Goal: Information Seeking & Learning: Learn about a topic

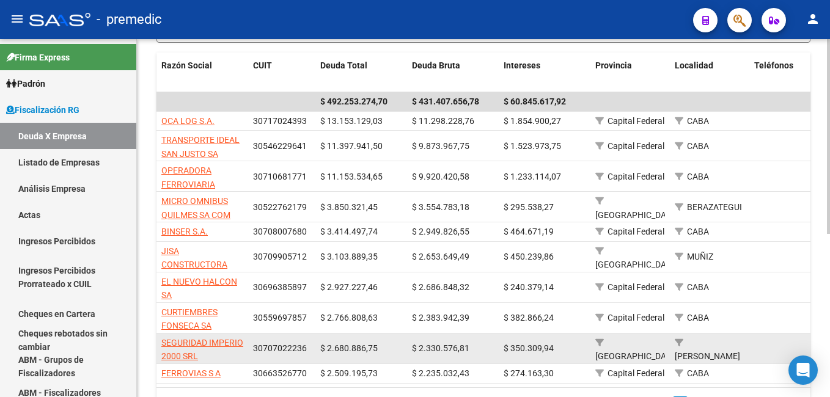
scroll to position [245, 0]
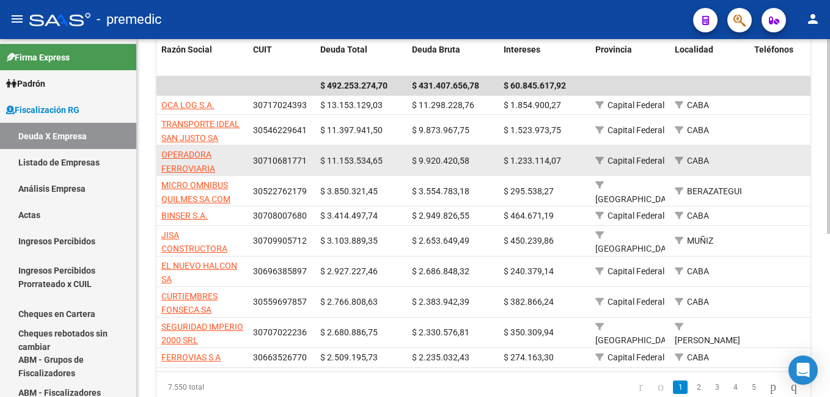
click at [186, 160] on app-link-go-to "OPERADORA FERROVIARIA SOCIEDAD DEL ESTADO" at bounding box center [202, 176] width 82 height 56
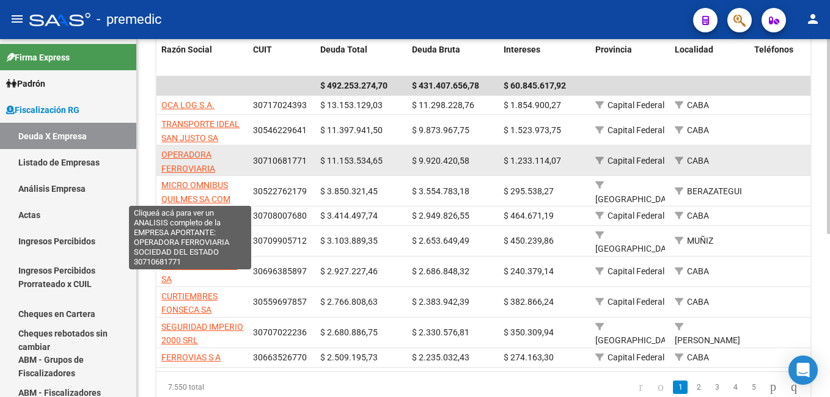
click at [182, 157] on span "OPERADORA FERROVIARIA SOCIEDAD DEL ESTADO" at bounding box center [189, 175] width 57 height 51
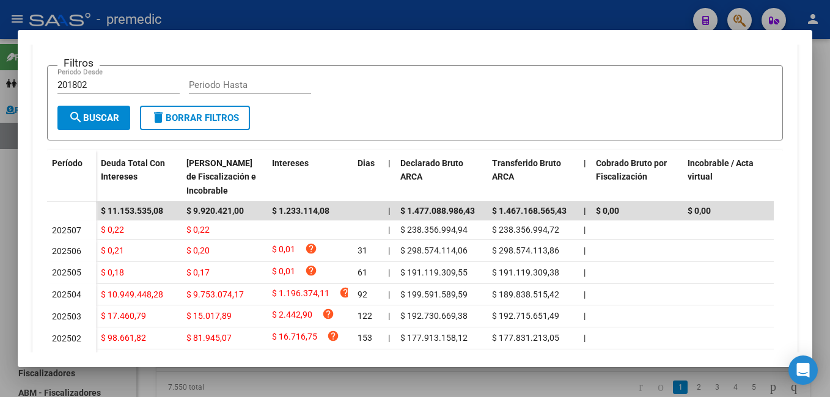
scroll to position [306, 0]
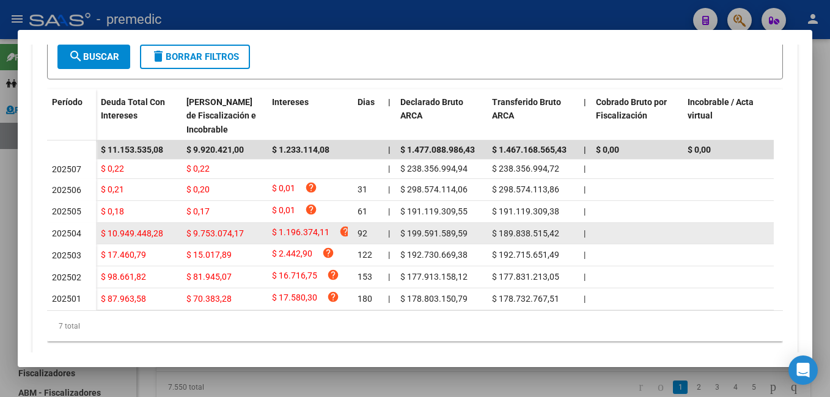
drag, startPoint x: 401, startPoint y: 236, endPoint x: 470, endPoint y: 233, distance: 68.6
click at [470, 233] on div "$ 199.591.589,59" at bounding box center [442, 234] width 82 height 14
drag, startPoint x: 470, startPoint y: 233, endPoint x: 436, endPoint y: 235, distance: 33.7
copy span "$ 199.591.589,59"
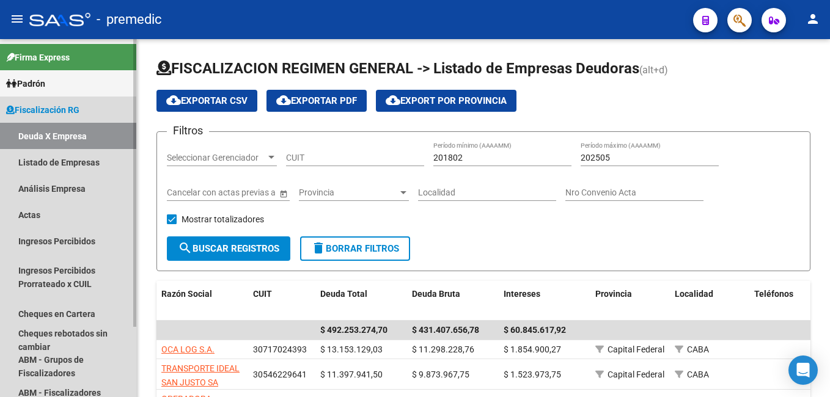
click at [72, 132] on link "Deuda X Empresa" at bounding box center [68, 136] width 136 height 26
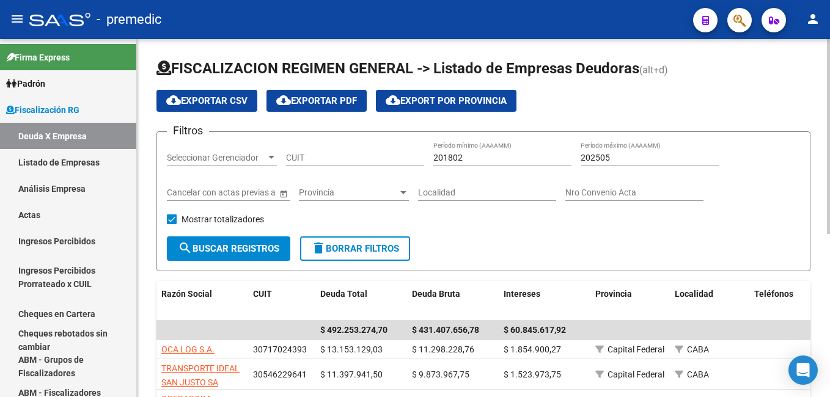
click at [472, 160] on input "201802" at bounding box center [503, 158] width 138 height 10
type input "202504"
click at [626, 157] on input "202505" at bounding box center [650, 158] width 138 height 10
type input "202504"
click at [251, 252] on span "search Buscar Registros" at bounding box center [229, 248] width 102 height 11
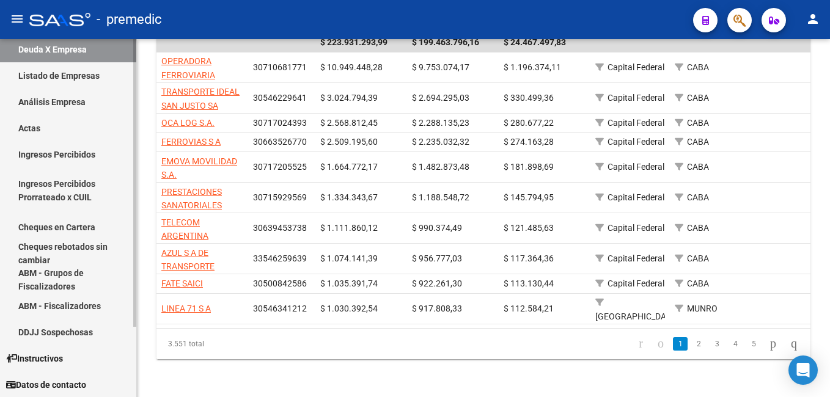
scroll to position [87, 0]
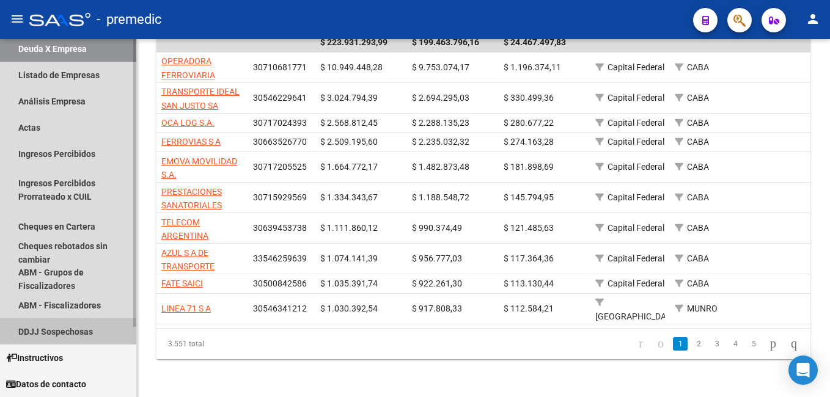
click at [61, 329] on link "DDJJ Sospechosas" at bounding box center [68, 332] width 136 height 26
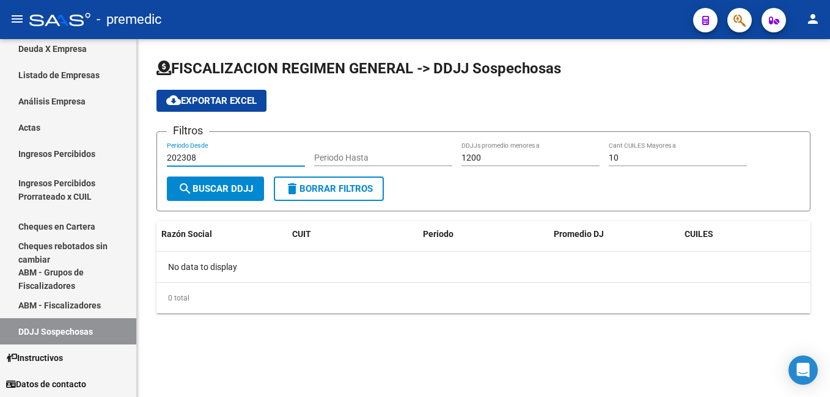
click at [221, 158] on input "202308" at bounding box center [236, 158] width 138 height 10
type input "202504"
click at [482, 160] on input "1200" at bounding box center [531, 158] width 138 height 10
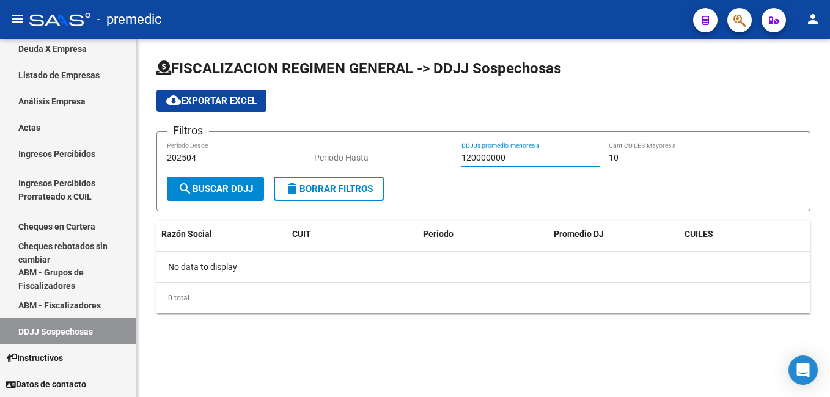
type input "120000000"
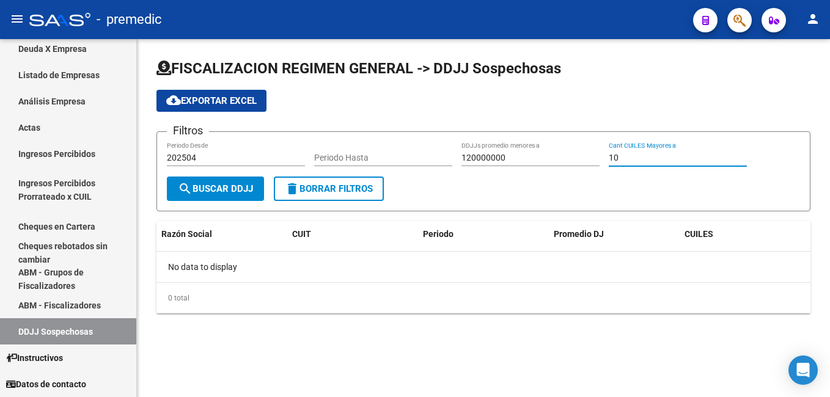
click at [659, 158] on input "10" at bounding box center [678, 158] width 138 height 10
type input "1"
type input "0"
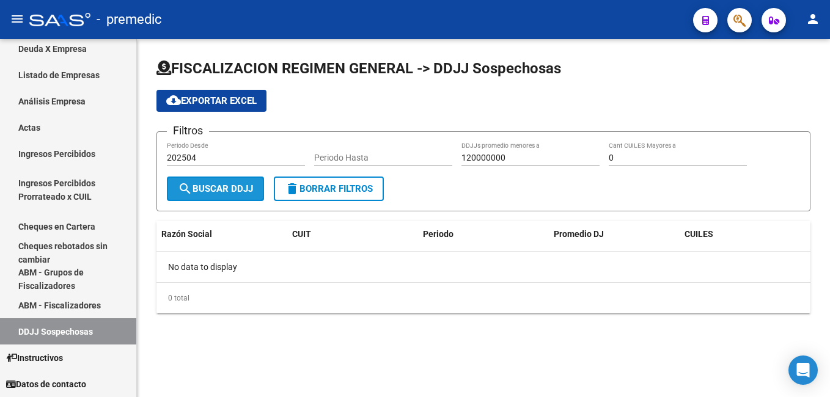
click at [219, 186] on span "search Buscar DDJJ" at bounding box center [215, 188] width 75 height 11
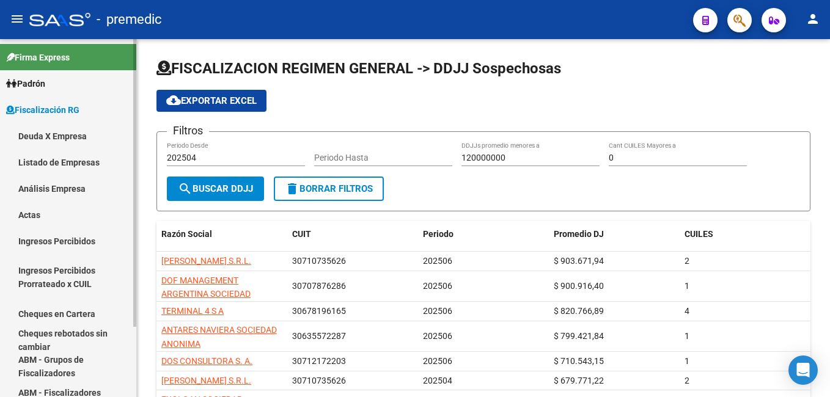
click at [39, 79] on span "Padrón" at bounding box center [25, 83] width 39 height 13
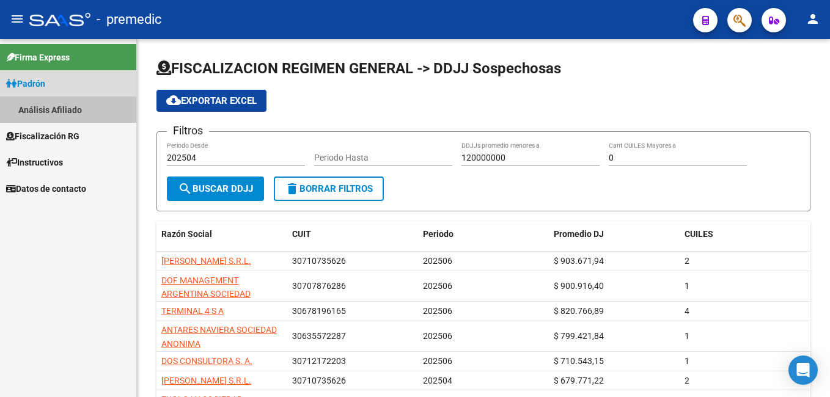
click at [49, 105] on link "Análisis Afiliado" at bounding box center [68, 110] width 136 height 26
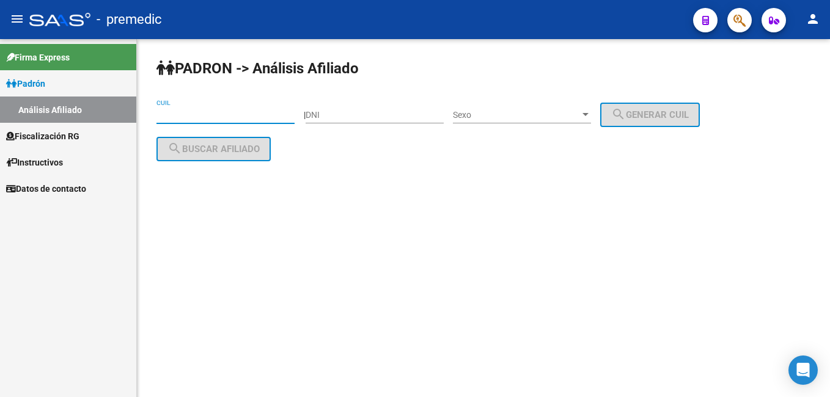
click at [176, 114] on input "CUIL" at bounding box center [226, 115] width 138 height 10
click at [171, 116] on input "CUIL" at bounding box center [226, 115] width 138 height 10
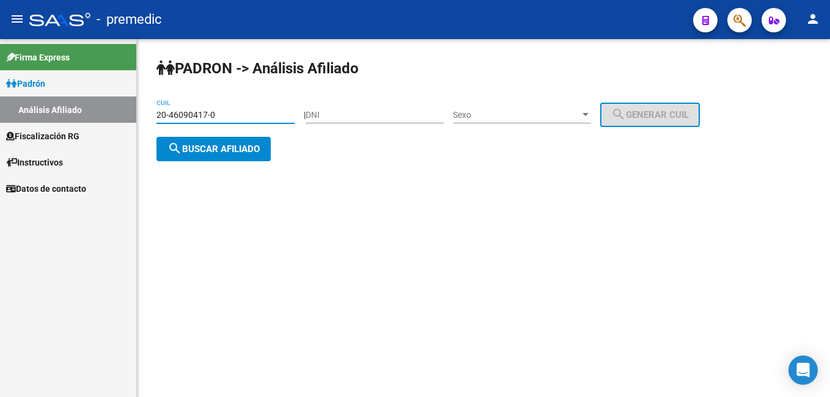
type input "20-46090417-0"
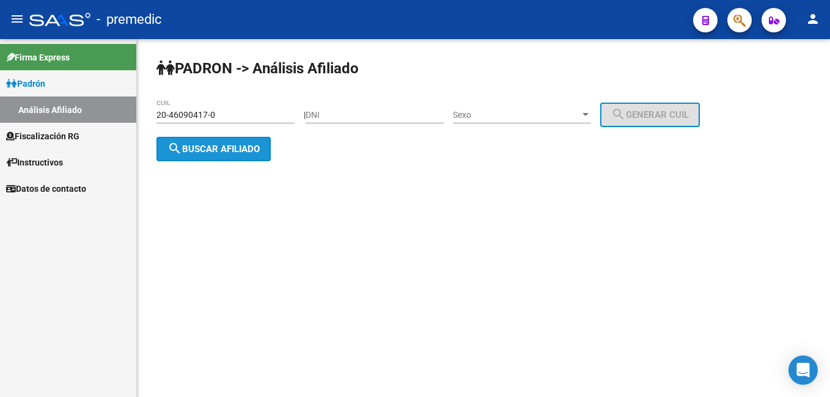
click at [199, 146] on span "search Buscar afiliado" at bounding box center [214, 149] width 92 height 11
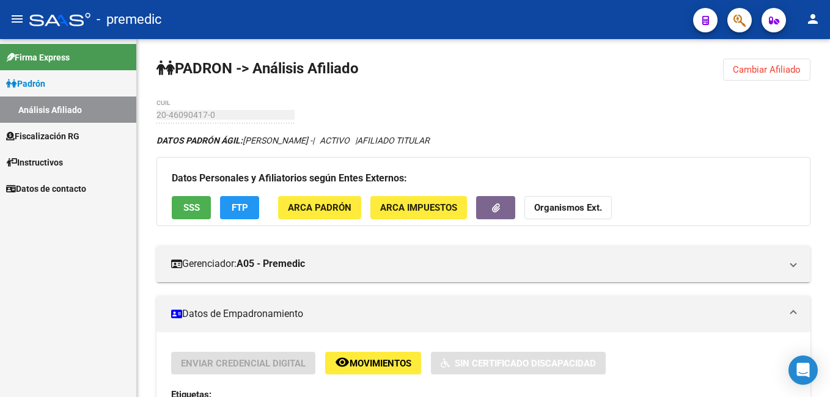
click at [55, 134] on span "Fiscalización RG" at bounding box center [42, 136] width 73 height 13
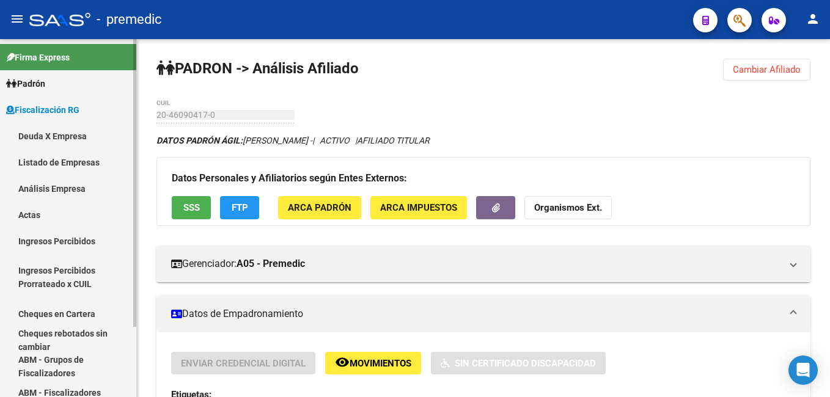
click at [45, 184] on link "Análisis Empresa" at bounding box center [68, 189] width 136 height 26
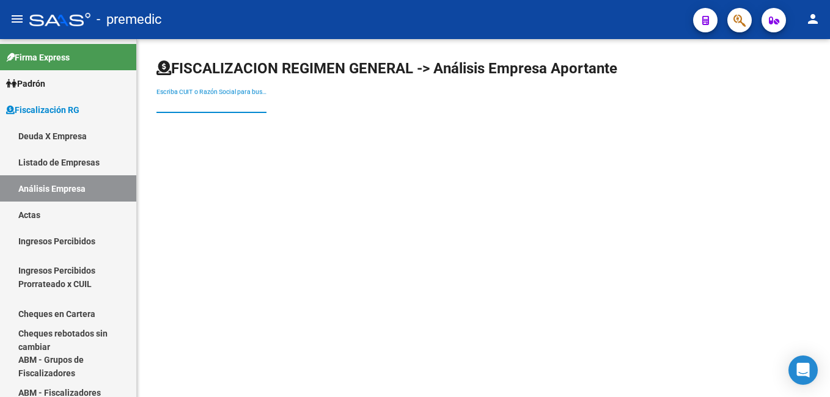
paste input "30546500086"
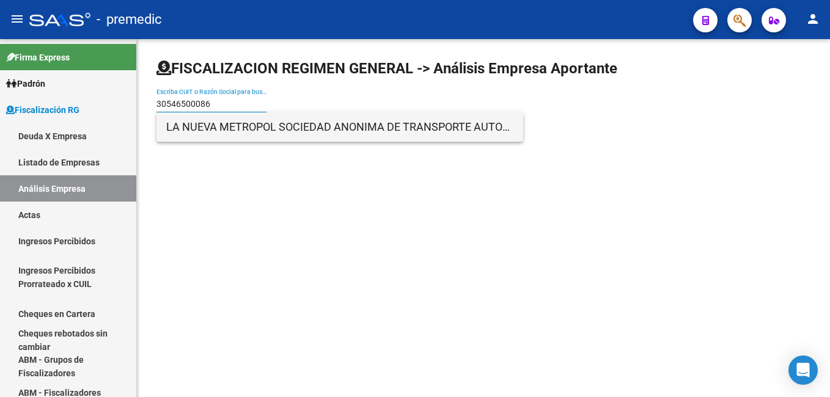
type input "30546500086"
click at [255, 126] on span "LA NUEVA METROPOL SOCIEDAD ANONIMA DE TRANSPORTE AUTOMOTOR COMERCIAL E IND" at bounding box center [339, 127] width 347 height 29
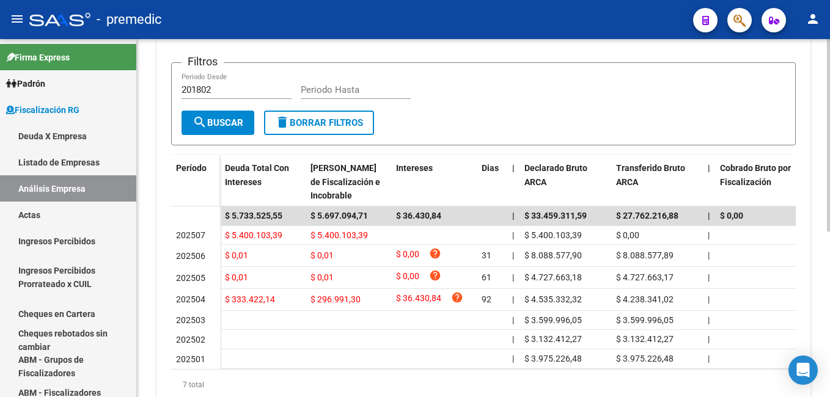
scroll to position [306, 0]
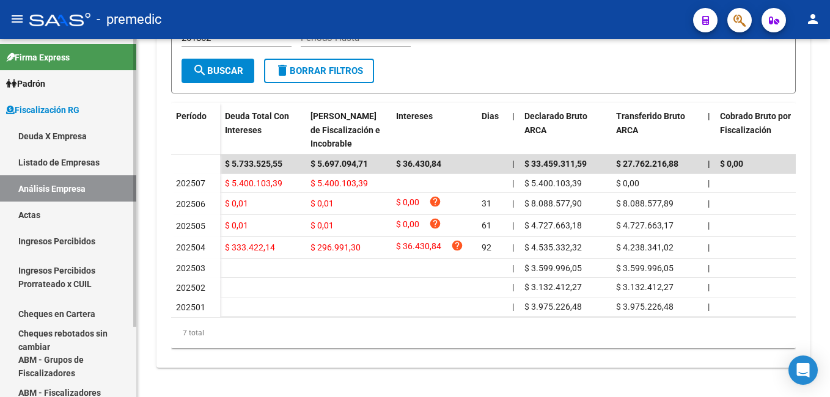
click at [72, 135] on link "Deuda X Empresa" at bounding box center [68, 136] width 136 height 26
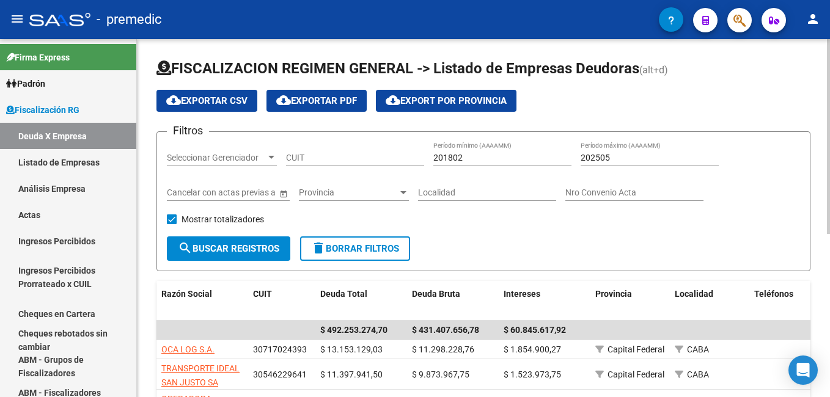
click at [472, 162] on input "201802" at bounding box center [503, 158] width 138 height 10
type input "202501"
click at [626, 158] on input "202505" at bounding box center [650, 158] width 138 height 10
type input "202506"
click at [243, 248] on span "search Buscar Registros" at bounding box center [229, 248] width 102 height 11
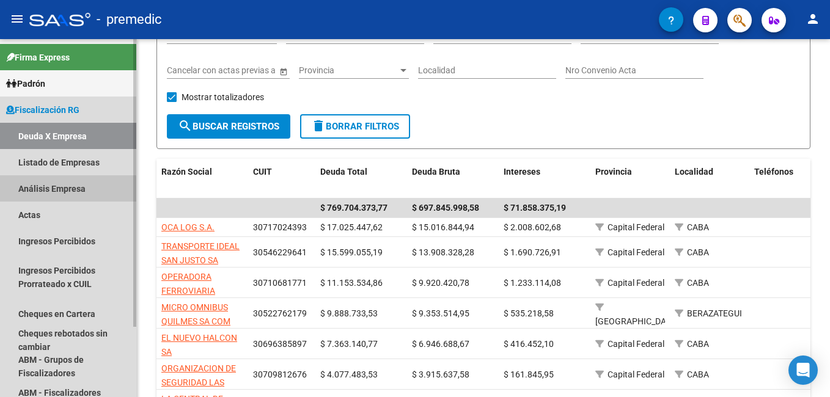
click at [62, 190] on link "Análisis Empresa" at bounding box center [68, 189] width 136 height 26
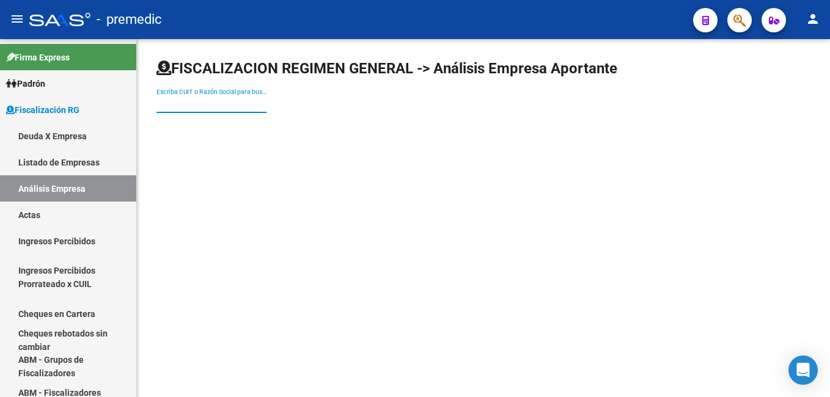
paste input "20054053925"
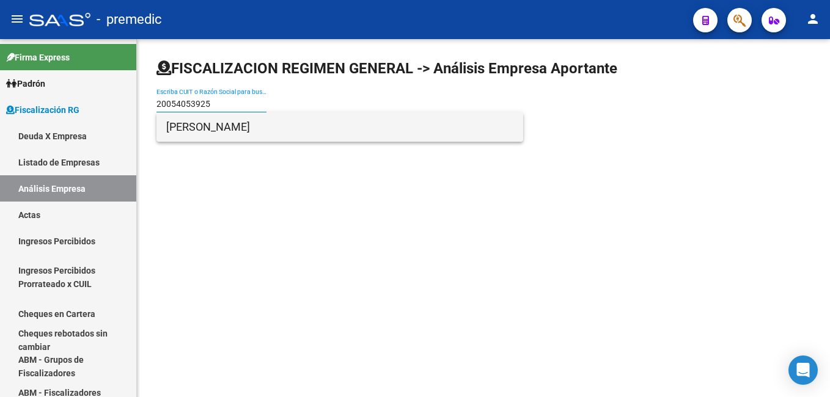
type input "20054053925"
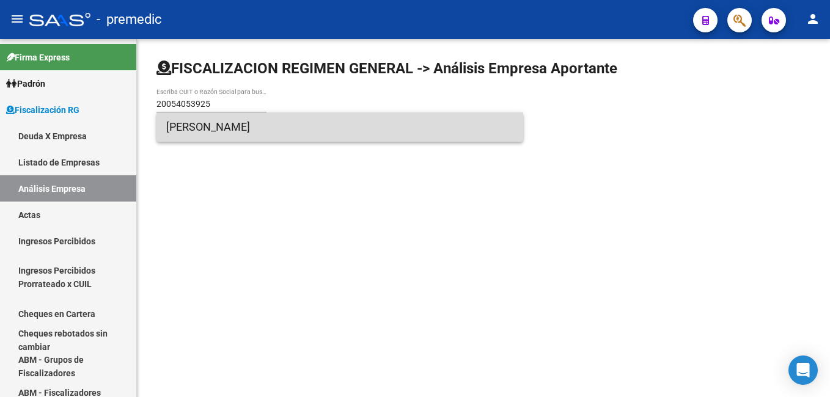
click at [185, 123] on span "BONELLI MIGUEL ANGEL" at bounding box center [339, 127] width 347 height 29
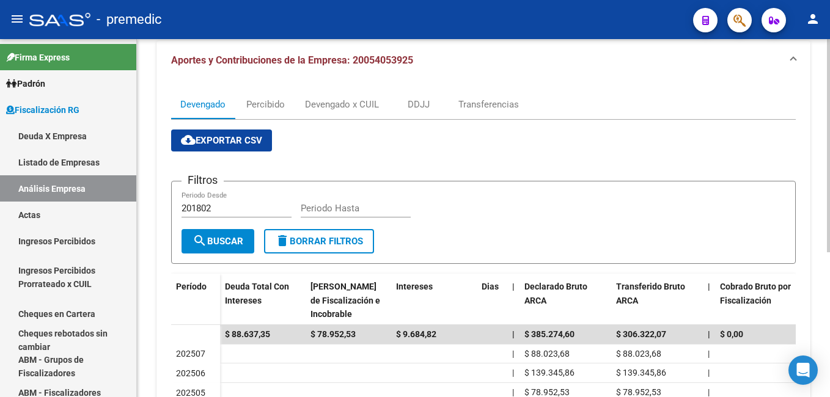
scroll to position [121, 0]
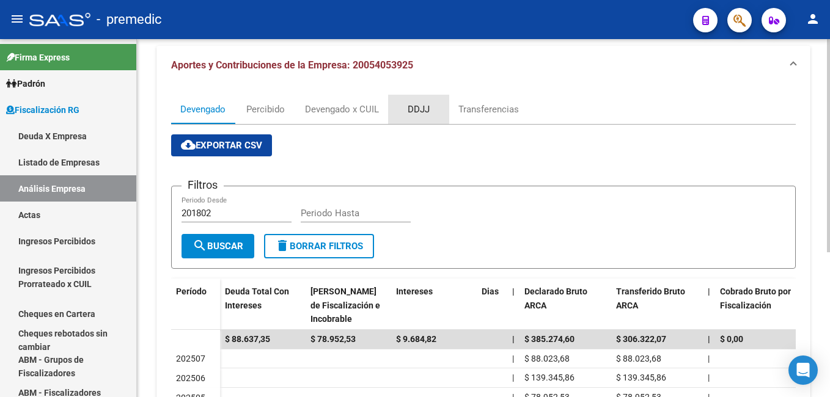
click at [418, 105] on div "DDJJ" at bounding box center [419, 109] width 22 height 13
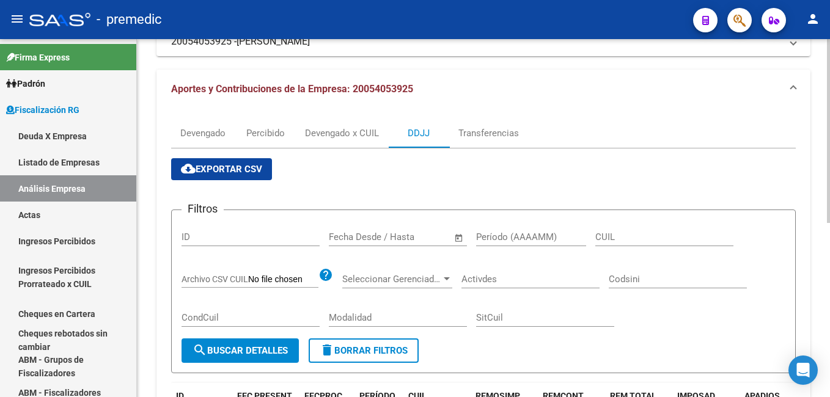
scroll to position [122, 0]
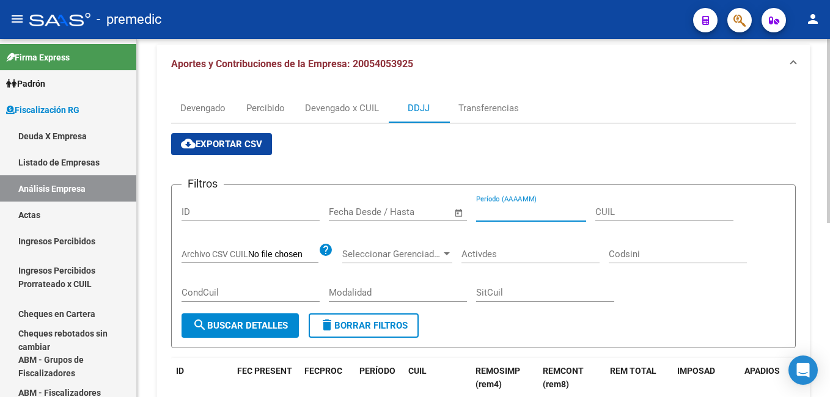
click at [511, 208] on input "Período (AAAAMM)" at bounding box center [531, 212] width 110 height 11
type input "202504"
click at [209, 327] on span "search Buscar Detalles" at bounding box center [240, 325] width 95 height 11
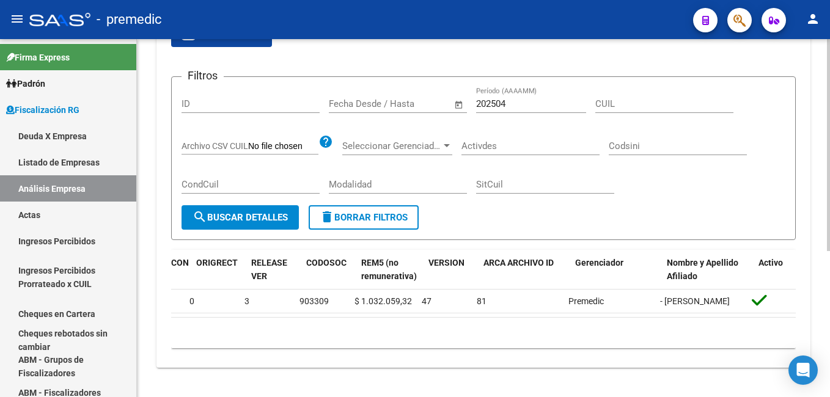
scroll to position [0, 0]
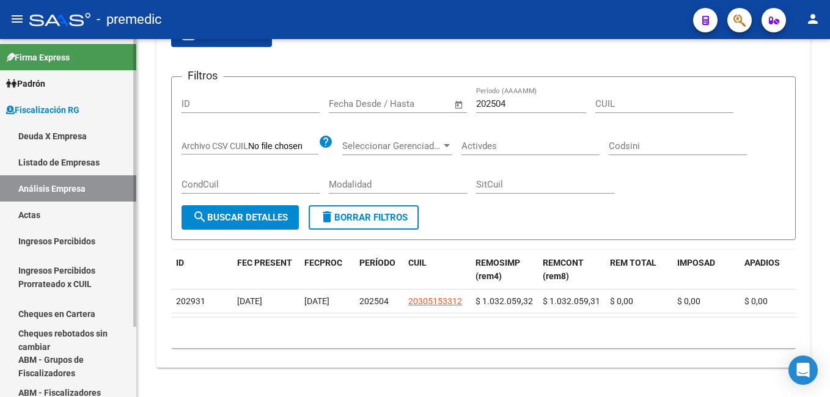
click at [53, 183] on link "Análisis Empresa" at bounding box center [68, 189] width 136 height 26
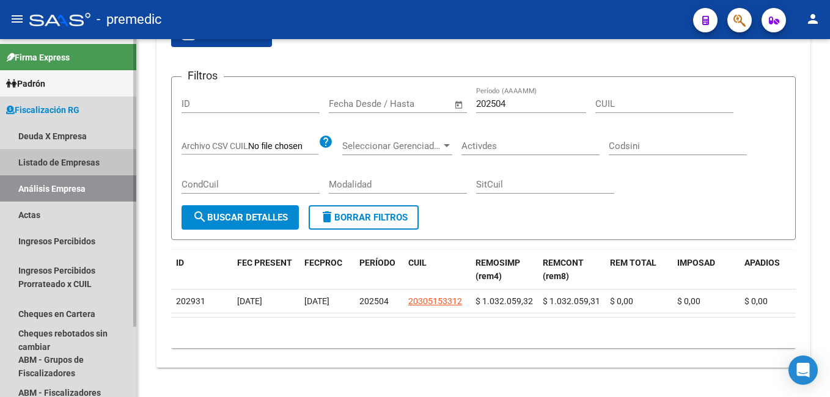
click at [53, 160] on link "Listado de Empresas" at bounding box center [68, 162] width 136 height 26
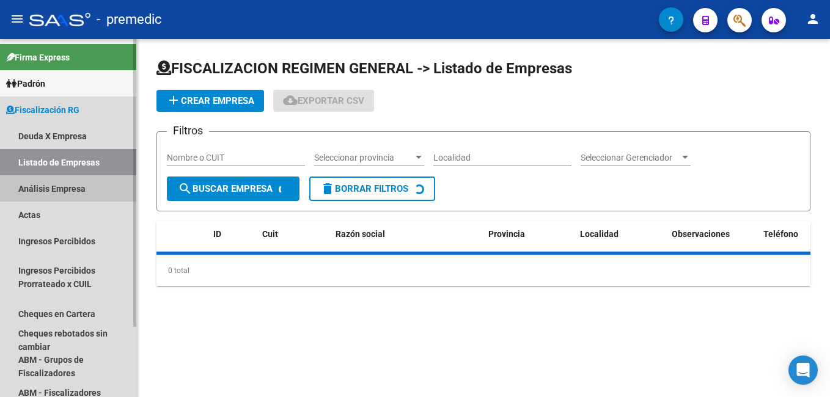
click at [47, 180] on link "Análisis Empresa" at bounding box center [68, 189] width 136 height 26
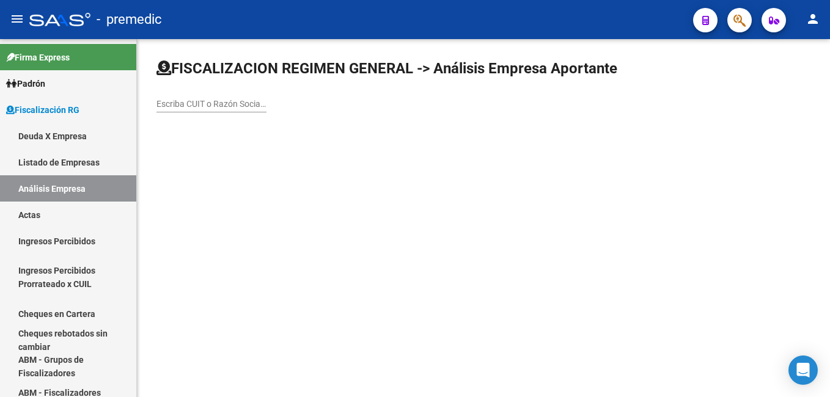
click at [179, 106] on input "Escriba CUIT o Razón Social para buscar" at bounding box center [212, 104] width 110 height 10
paste input "33717619809"
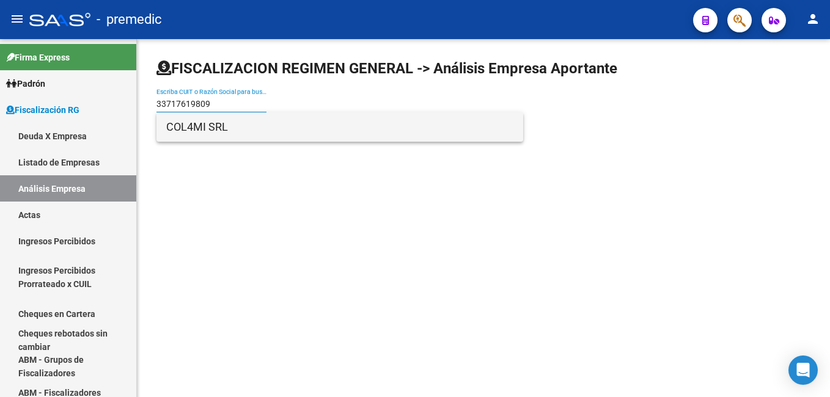
type input "33717619809"
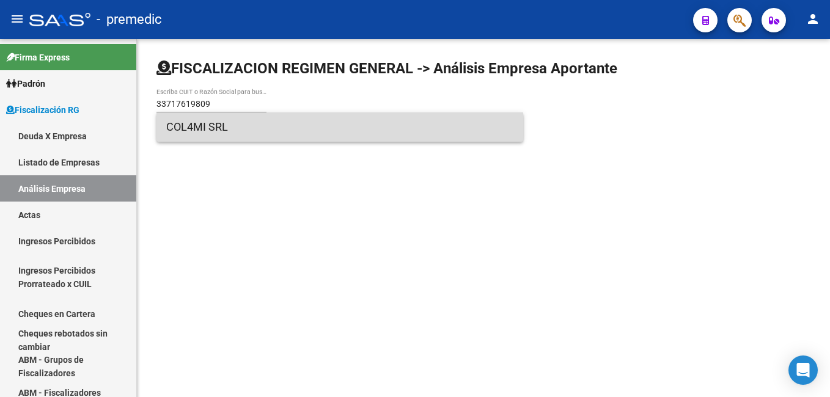
click at [193, 127] on span "COL4MI SRL" at bounding box center [339, 127] width 347 height 29
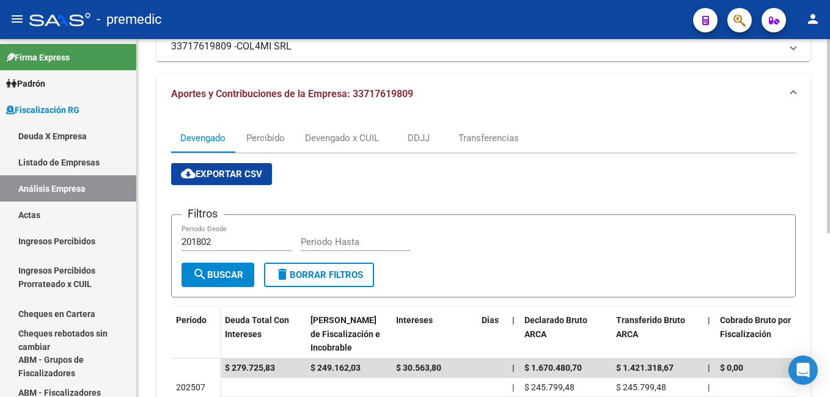
scroll to position [61, 0]
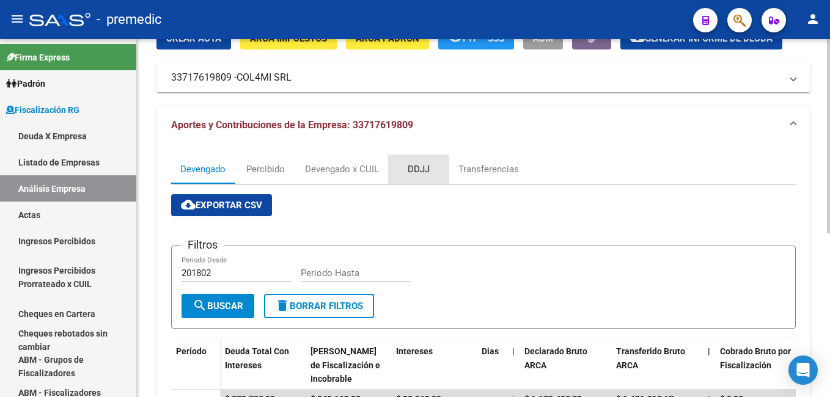
click at [416, 166] on div "DDJJ" at bounding box center [419, 169] width 22 height 13
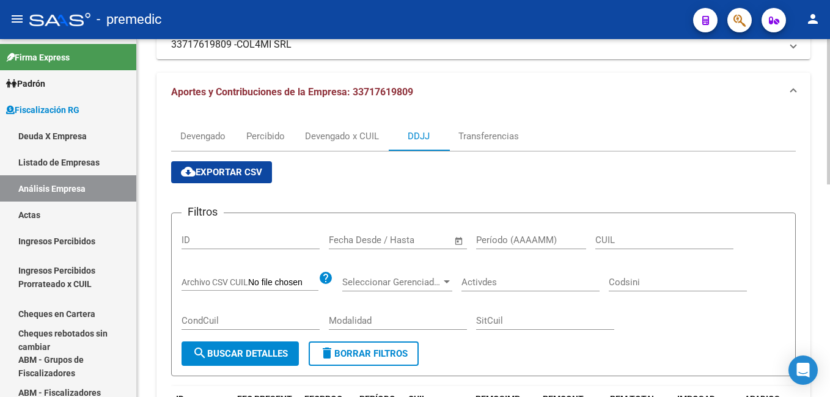
scroll to position [122, 0]
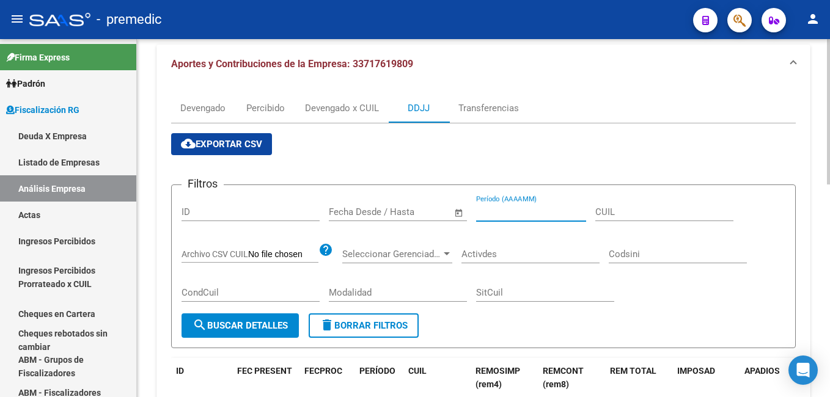
click at [492, 210] on input "Período (AAAAMM)" at bounding box center [531, 212] width 110 height 11
type input "202504"
click at [245, 328] on span "search Buscar Detalles" at bounding box center [240, 325] width 95 height 11
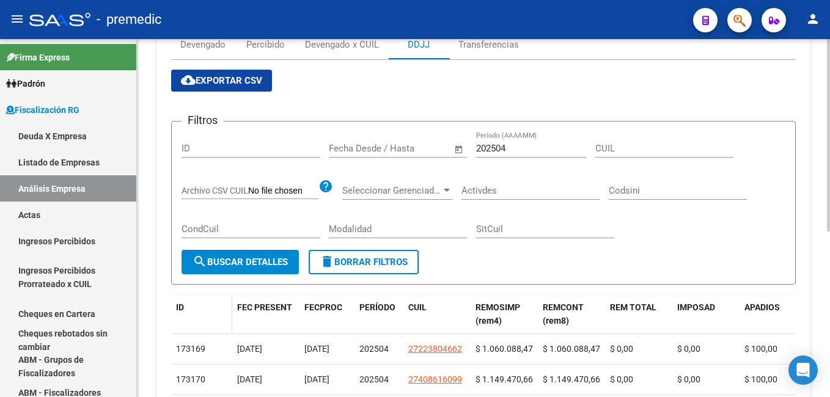
scroll to position [125, 0]
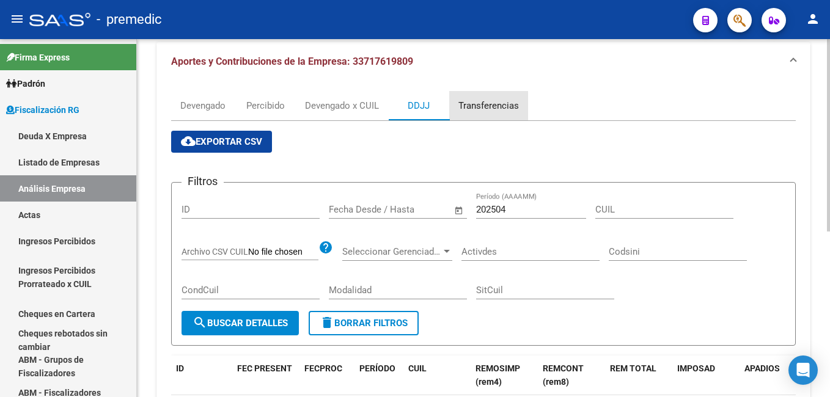
click at [483, 106] on div "Transferencias" at bounding box center [489, 105] width 61 height 13
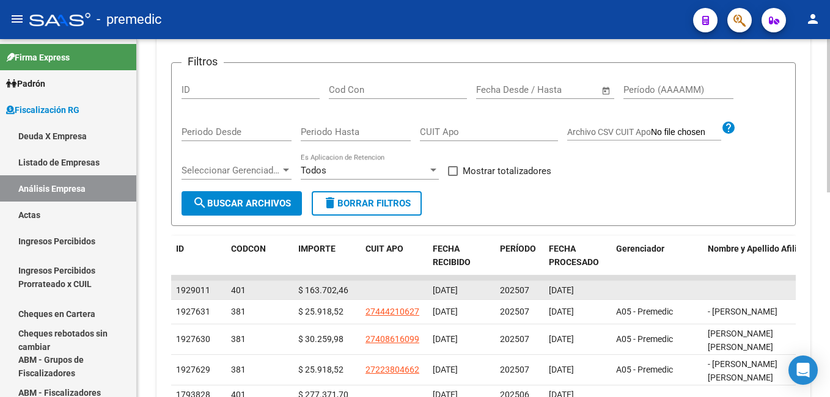
scroll to position [183, 0]
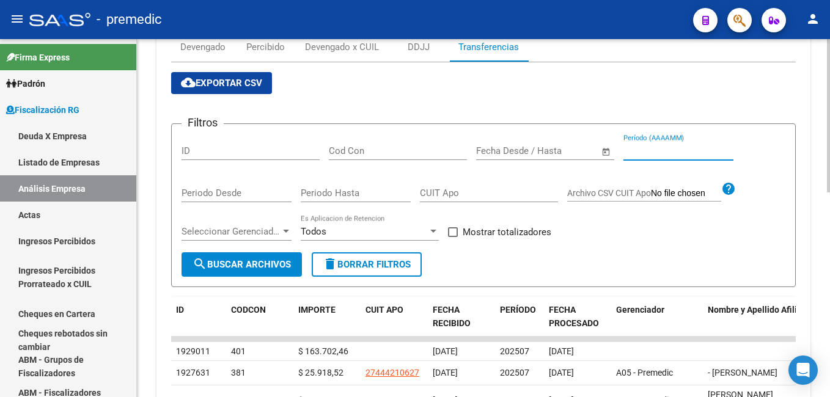
click at [659, 149] on input "Período (AAAAMM)" at bounding box center [679, 151] width 110 height 11
type input "202503"
click at [454, 231] on span at bounding box center [453, 232] width 10 height 10
click at [453, 237] on input "Mostrar totalizadores" at bounding box center [453, 237] width 1 height 1
checkbox input "true"
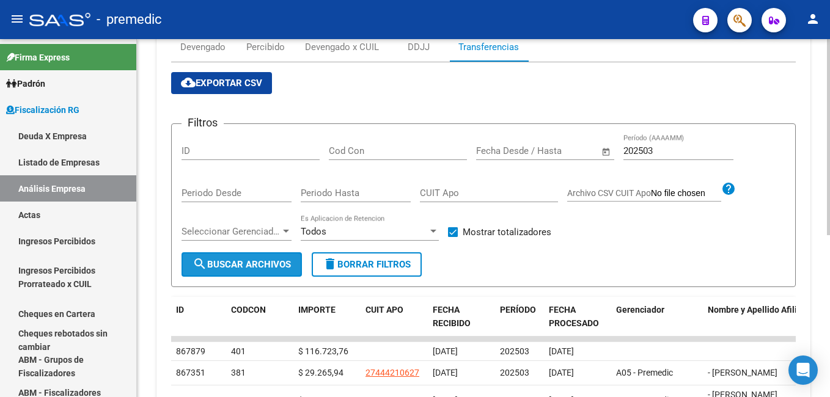
click at [268, 268] on span "search Buscar Archivos" at bounding box center [242, 264] width 98 height 11
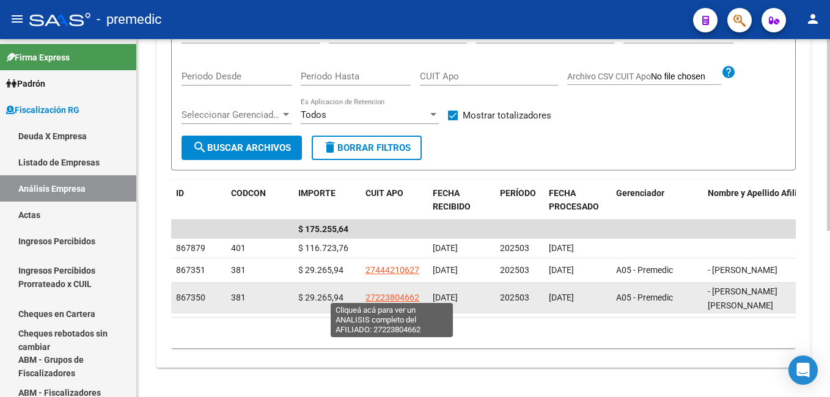
scroll to position [245, 0]
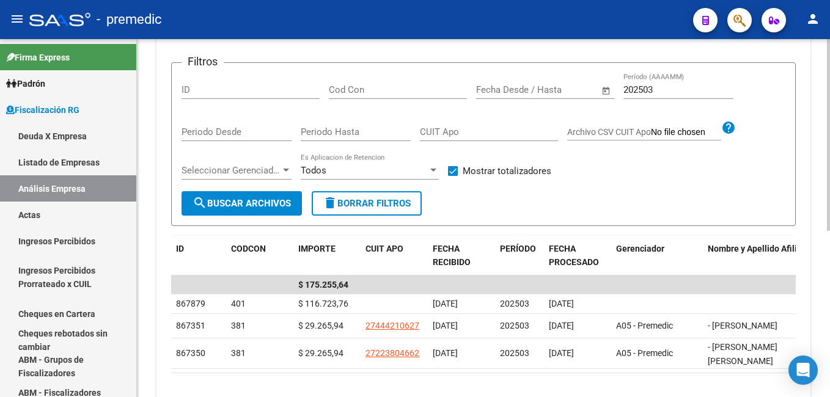
click at [659, 89] on input "202503" at bounding box center [679, 89] width 110 height 11
click at [256, 203] on span "search Buscar Archivos" at bounding box center [242, 203] width 98 height 11
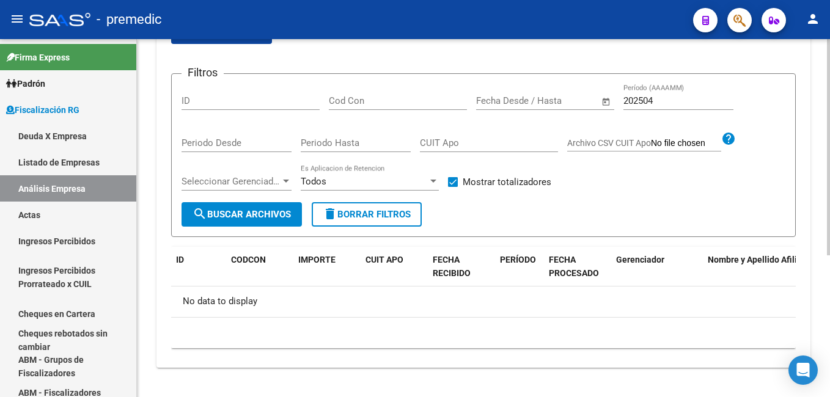
scroll to position [234, 0]
click at [668, 99] on input "202504" at bounding box center [679, 100] width 110 height 11
type input "202505"
click at [265, 211] on span "search Buscar Archivos" at bounding box center [242, 214] width 98 height 11
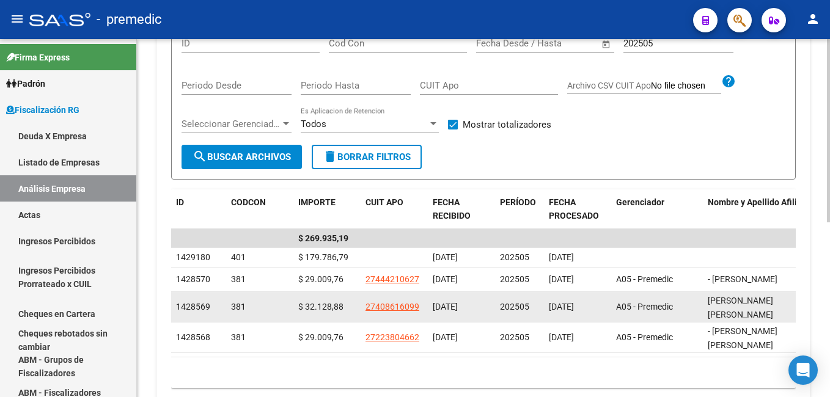
scroll to position [219, 0]
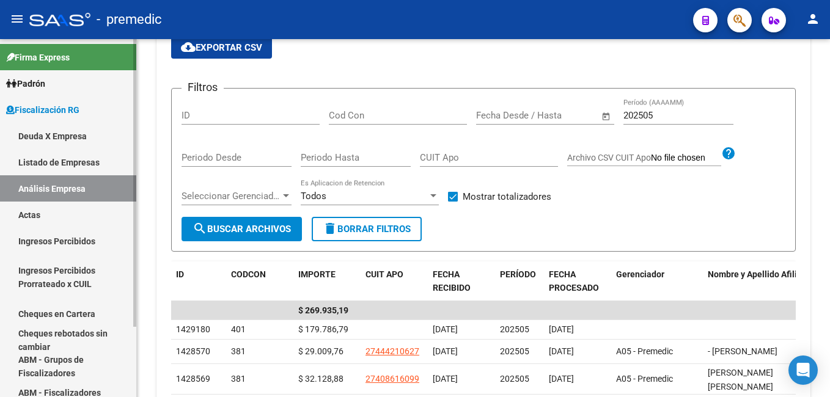
drag, startPoint x: 83, startPoint y: 135, endPoint x: 65, endPoint y: 131, distance: 18.2
click at [83, 135] on link "Deuda X Empresa" at bounding box center [68, 136] width 136 height 26
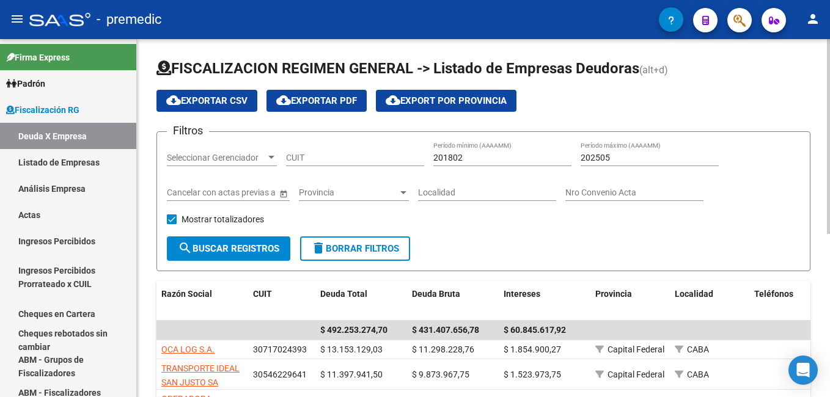
click at [465, 157] on input "201802" at bounding box center [503, 158] width 138 height 10
type input "202504"
click at [632, 161] on input "202505" at bounding box center [650, 158] width 138 height 10
type input "202504"
click at [255, 251] on span "search Buscar Registros" at bounding box center [229, 248] width 102 height 11
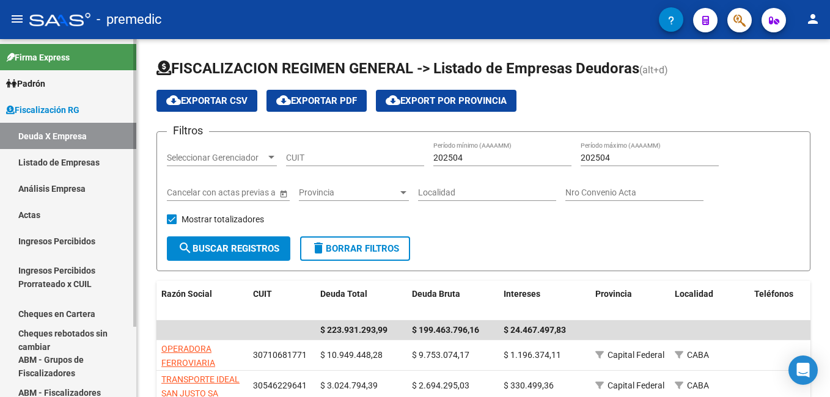
drag, startPoint x: 54, startPoint y: 161, endPoint x: 57, endPoint y: 150, distance: 11.6
click at [54, 161] on link "Listado de Empresas" at bounding box center [68, 162] width 136 height 26
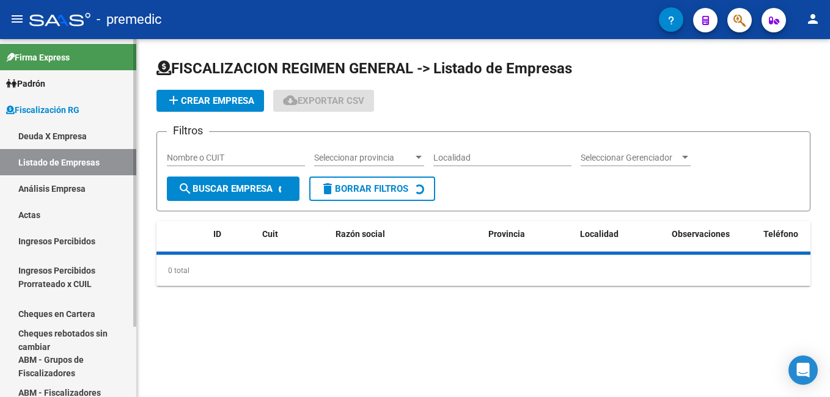
click at [57, 136] on link "Deuda X Empresa" at bounding box center [68, 136] width 136 height 26
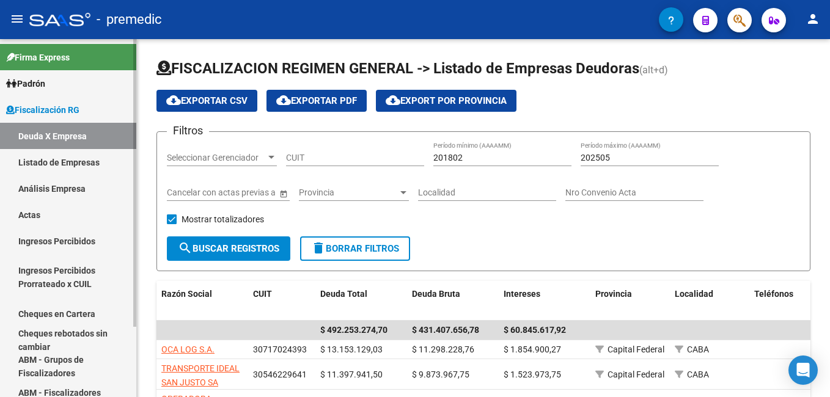
click at [59, 190] on link "Análisis Empresa" at bounding box center [68, 189] width 136 height 26
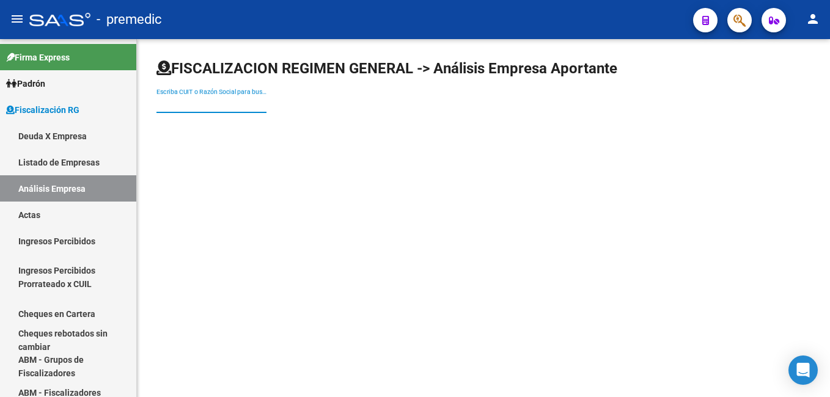
paste input "33709401659"
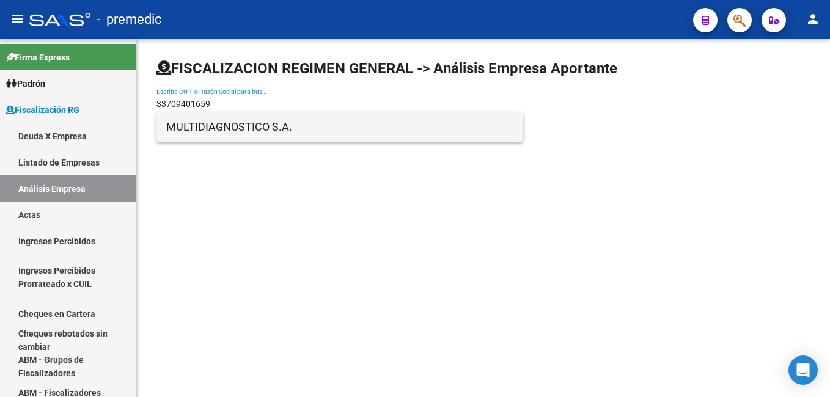
type input "33709401659"
click at [199, 122] on span "MULTIDIAGNOSTICO S.A." at bounding box center [339, 127] width 347 height 29
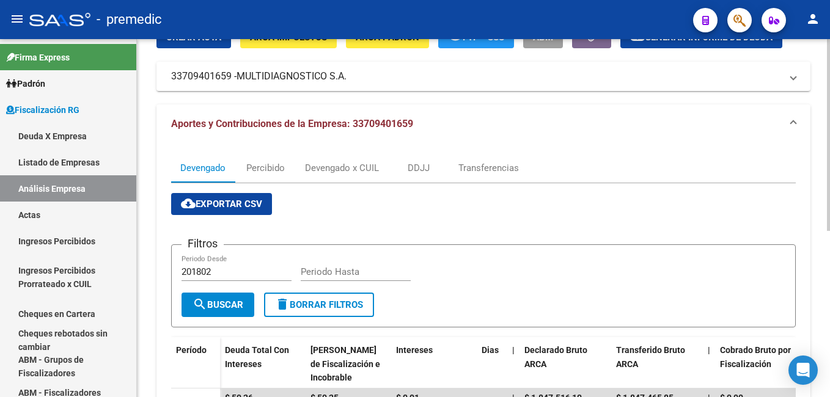
scroll to position [61, 0]
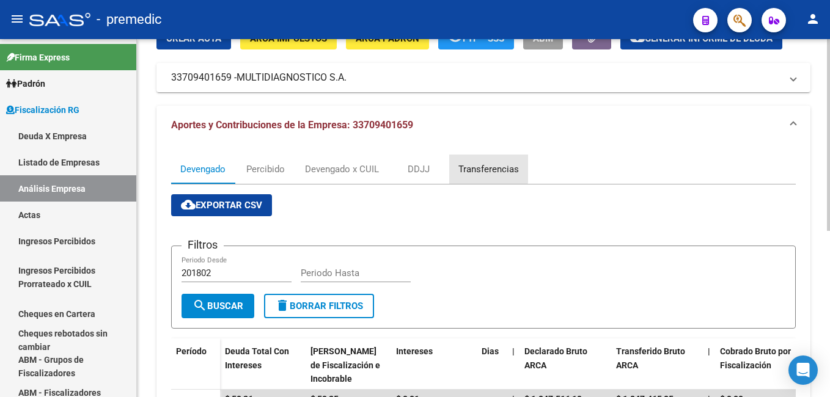
click at [484, 168] on div "Transferencias" at bounding box center [489, 169] width 61 height 13
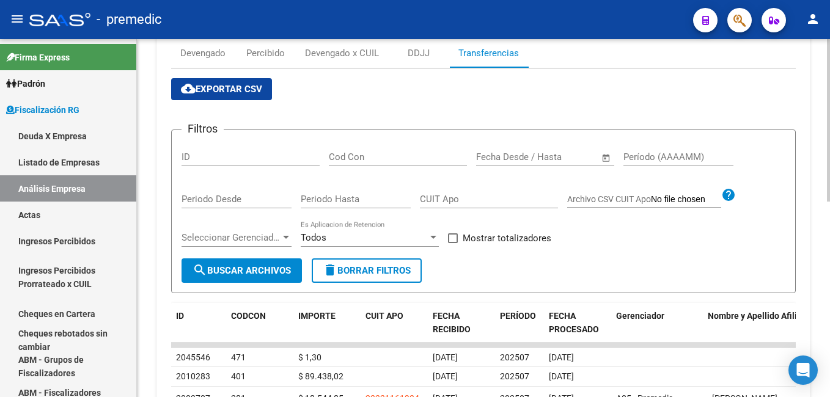
scroll to position [183, 0]
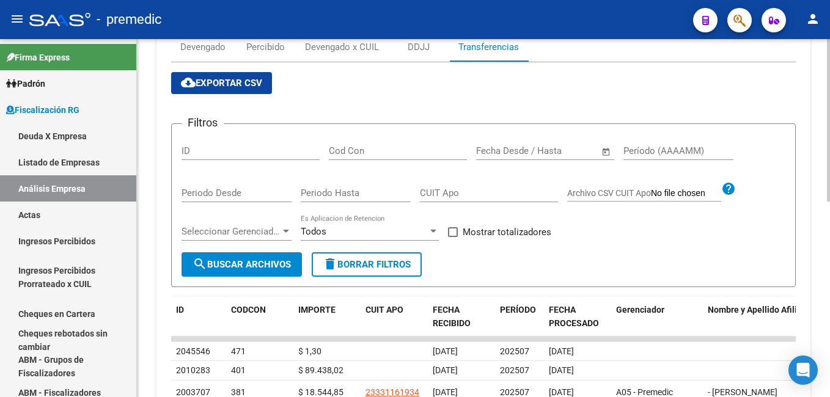
click at [635, 153] on input "Período (AAAAMM)" at bounding box center [679, 151] width 110 height 11
type input "202504"
click at [229, 268] on span "search Buscar Archivos" at bounding box center [242, 264] width 98 height 11
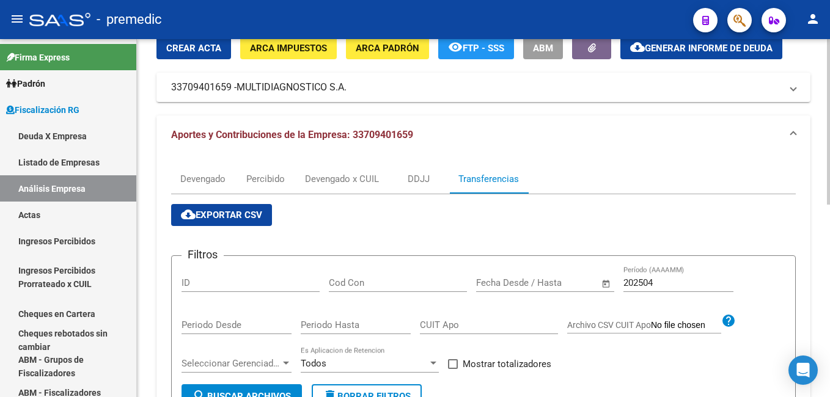
scroll to position [49, 0]
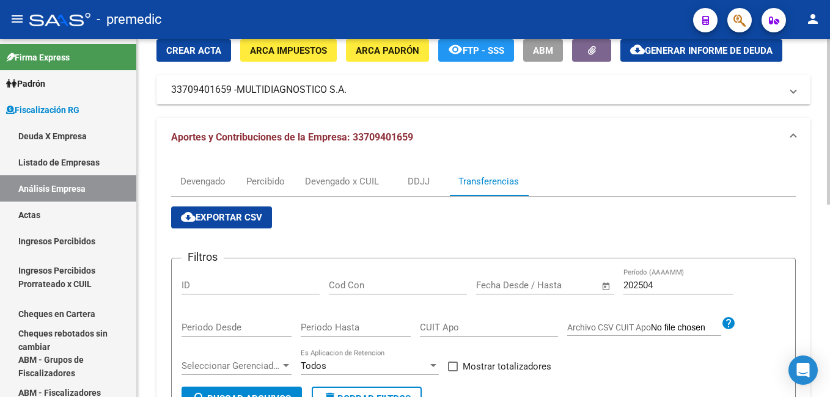
click at [249, 216] on span "cloud_download Exportar CSV" at bounding box center [221, 217] width 81 height 11
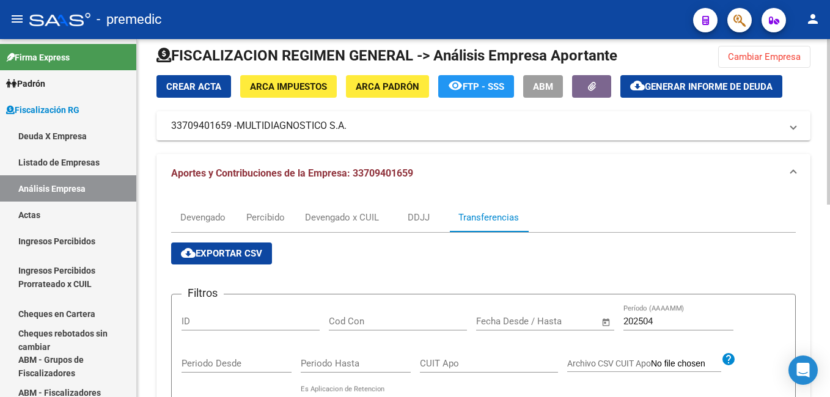
scroll to position [0, 0]
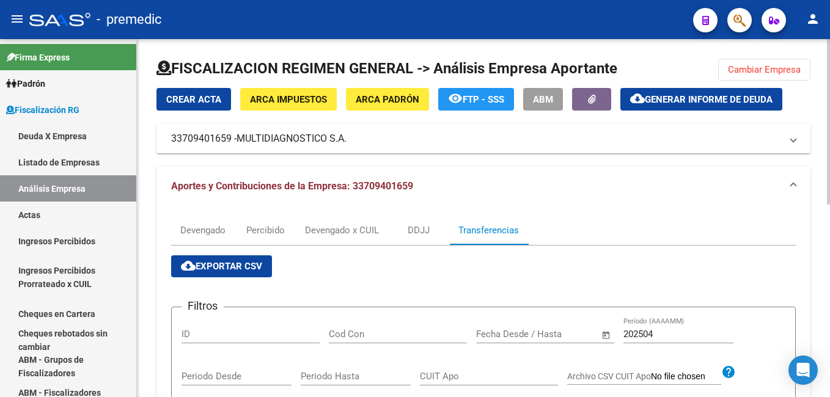
click at [675, 101] on span "Generar informe de deuda" at bounding box center [709, 99] width 128 height 11
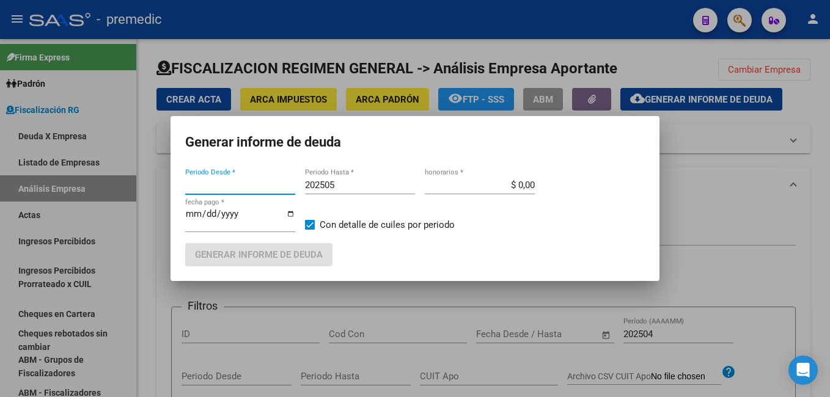
type input "201802"
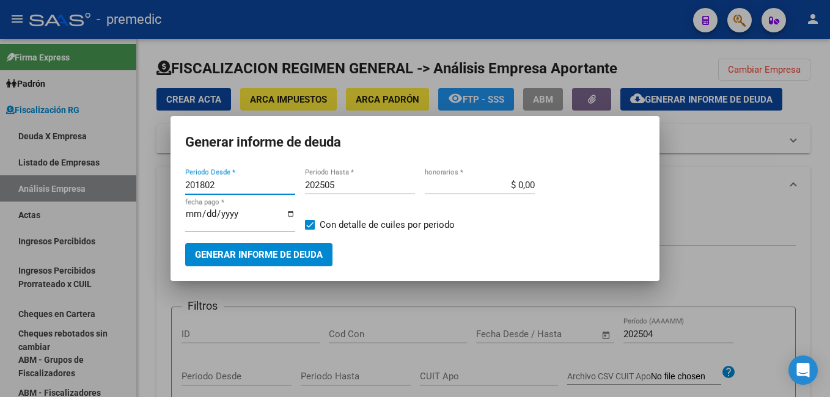
click at [271, 185] on input "201802" at bounding box center [240, 185] width 110 height 11
click at [358, 185] on input "202505" at bounding box center [360, 185] width 110 height 11
type input "202506"
click at [274, 253] on span "Generar informe de deuda" at bounding box center [259, 255] width 128 height 11
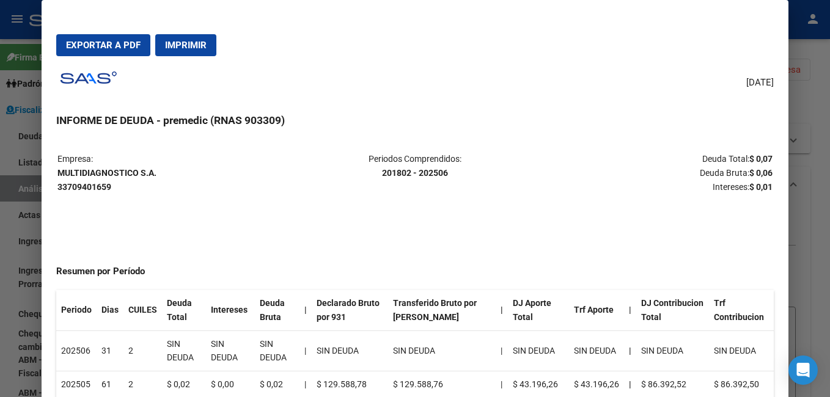
click at [815, 93] on div at bounding box center [415, 198] width 830 height 397
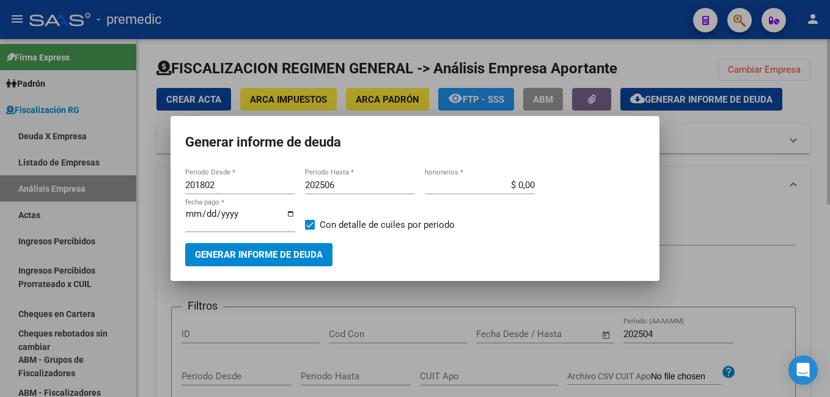
click at [686, 144] on div at bounding box center [415, 198] width 830 height 397
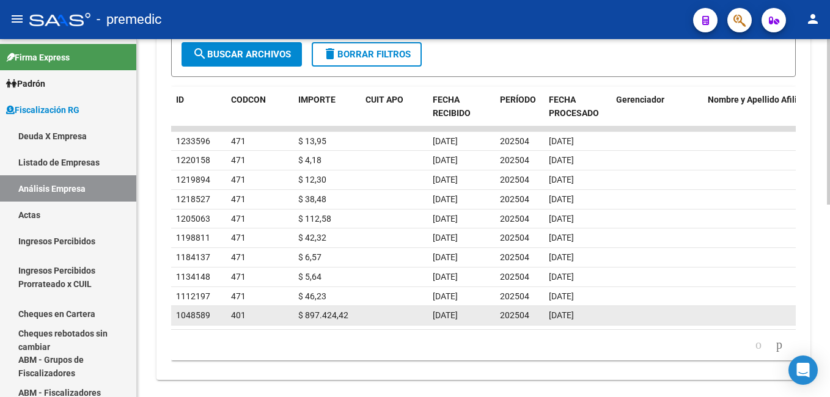
scroll to position [416, 0]
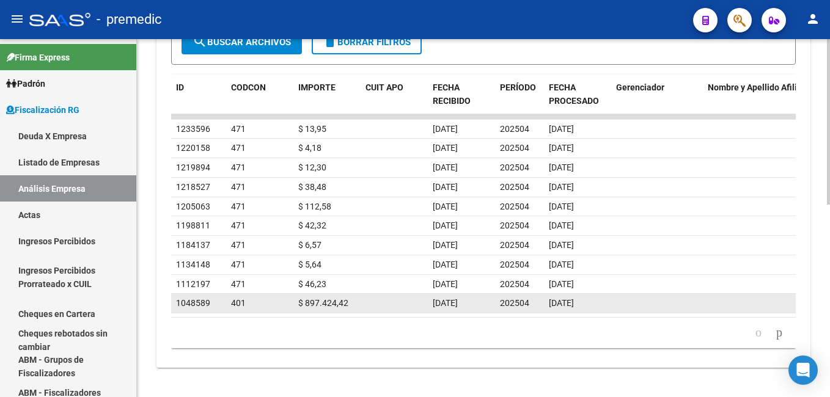
drag, startPoint x: 297, startPoint y: 290, endPoint x: 352, endPoint y: 290, distance: 54.4
click at [352, 294] on datatable-body-cell "$ 897.424,42" at bounding box center [327, 303] width 67 height 19
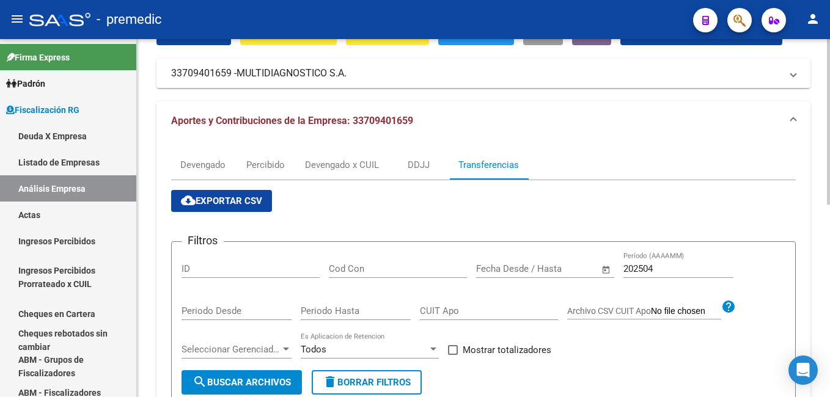
scroll to position [0, 0]
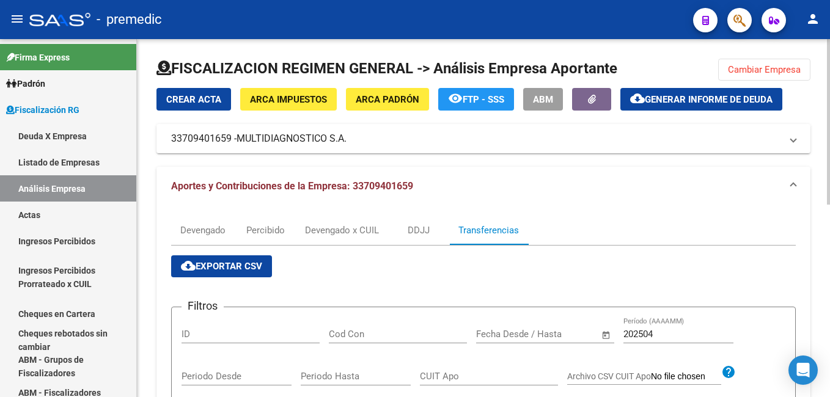
click at [669, 98] on span "Generar informe de deuda" at bounding box center [709, 99] width 128 height 11
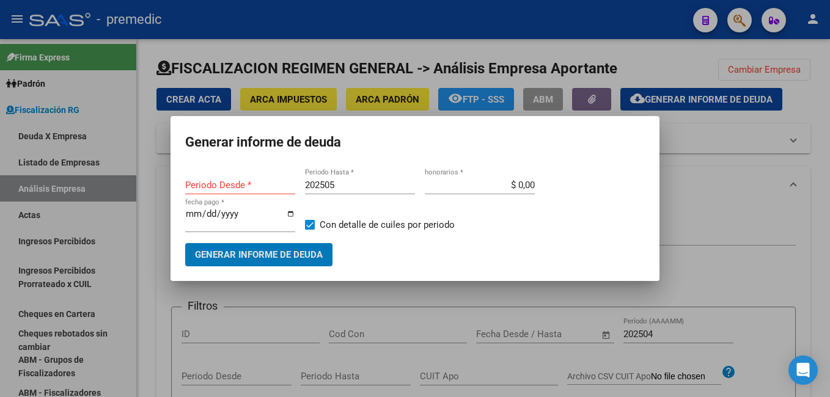
type input "201802"
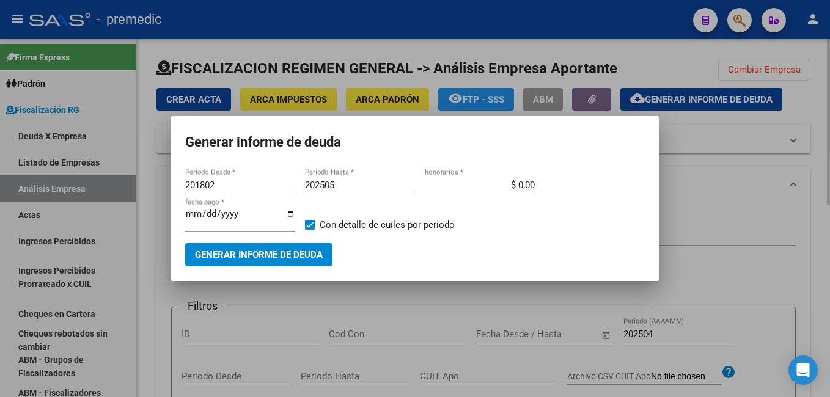
click at [692, 152] on div at bounding box center [415, 198] width 830 height 397
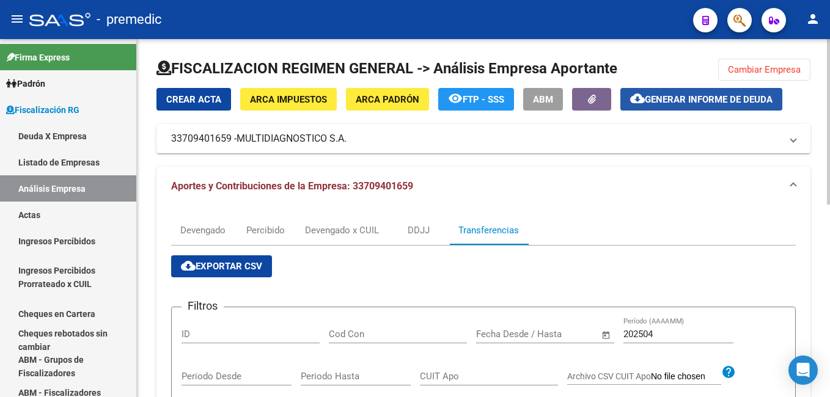
click at [681, 96] on span "Generar informe de deuda" at bounding box center [709, 99] width 128 height 11
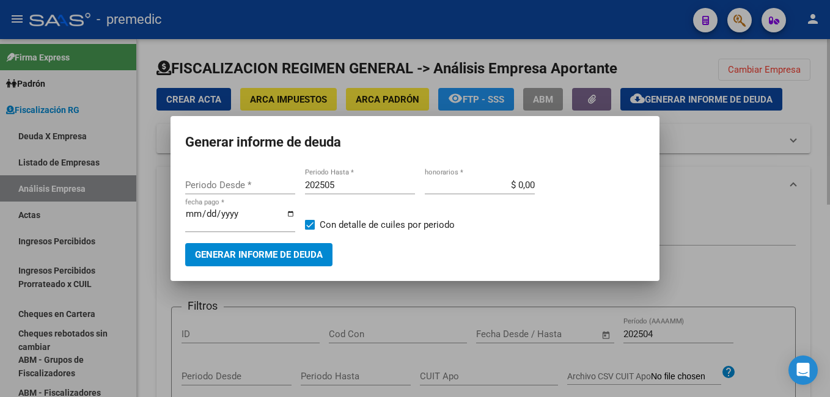
type input "201802"
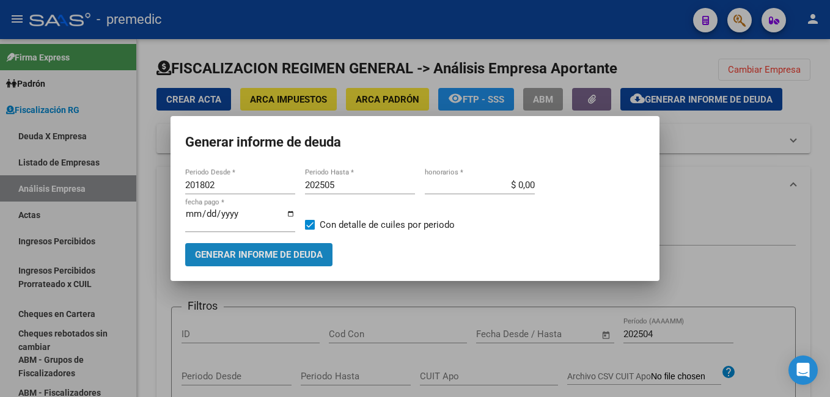
click at [256, 251] on span "Generar informe de deuda" at bounding box center [259, 255] width 128 height 11
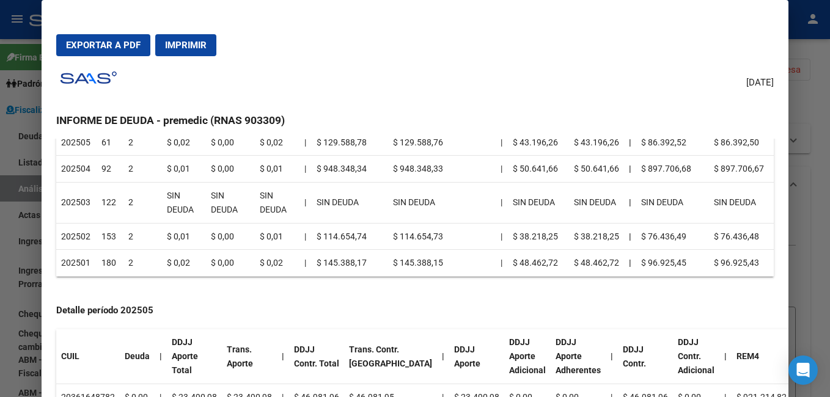
scroll to position [122, 0]
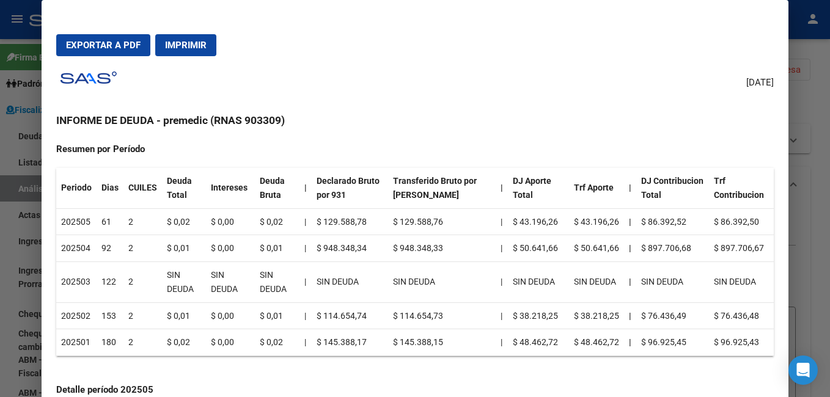
drag, startPoint x: 325, startPoint y: 248, endPoint x: 371, endPoint y: 246, distance: 45.9
click at [371, 246] on td "$ 948.348,34" at bounding box center [350, 248] width 76 height 27
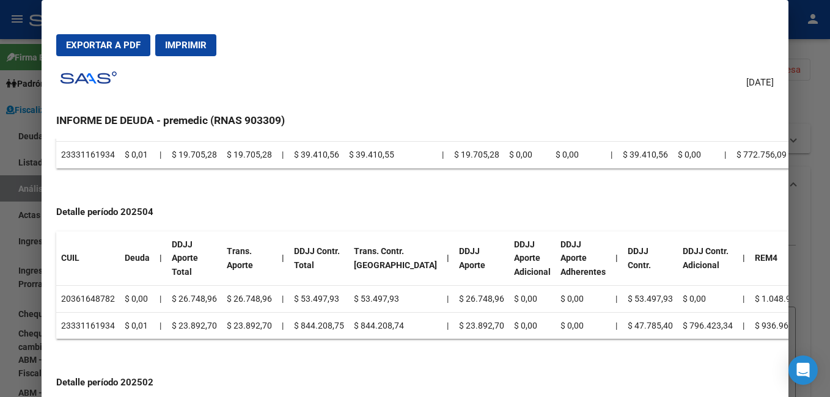
scroll to position [489, 0]
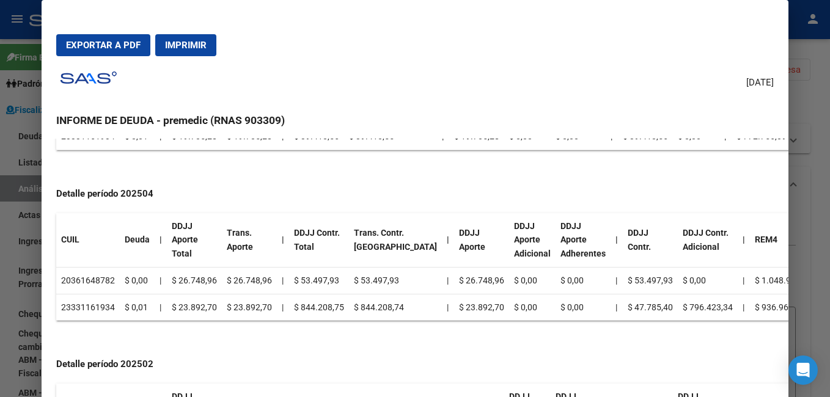
drag, startPoint x: 645, startPoint y: 307, endPoint x: 690, endPoint y: 306, distance: 45.9
click at [690, 306] on td "$ 796.423,34" at bounding box center [708, 307] width 60 height 27
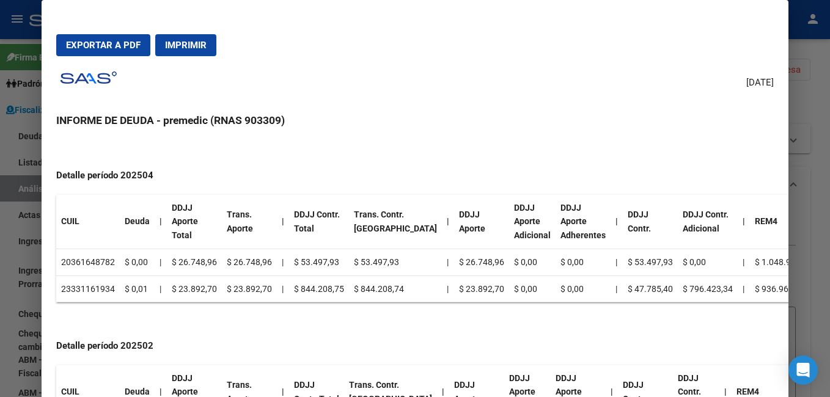
scroll to position [516, 0]
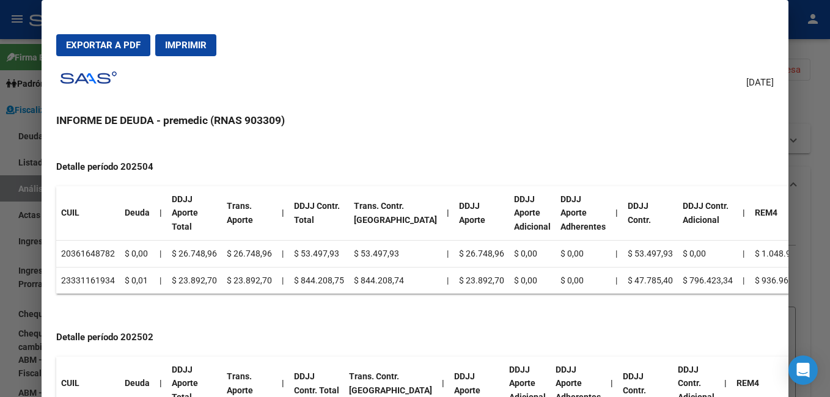
click at [678, 281] on td "$ 796.423,34" at bounding box center [708, 280] width 60 height 27
drag, startPoint x: 640, startPoint y: 278, endPoint x: 696, endPoint y: 279, distance: 56.3
click at [696, 279] on tr "23331161934 $ 0,01 | $ 23.892,70 $ 23.892,70 | $ 844.208,75 $ 844.208,74 | $ 23…" at bounding box center [470, 280] width 829 height 27
click at [811, 96] on div at bounding box center [415, 198] width 830 height 397
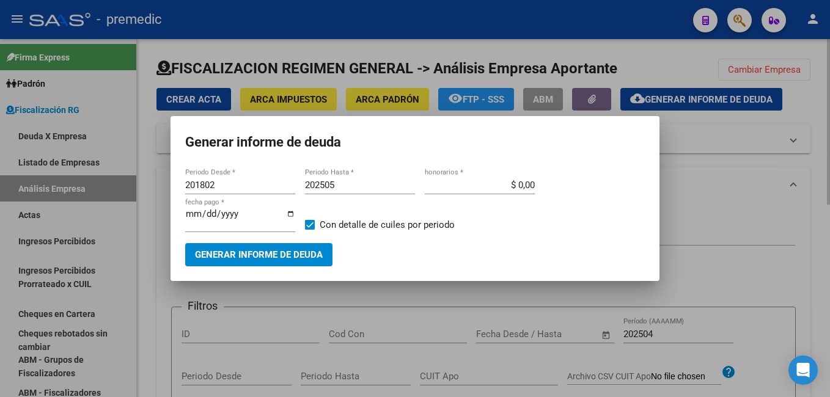
drag, startPoint x: 727, startPoint y: 133, endPoint x: 714, endPoint y: 138, distance: 14.0
click at [727, 136] on div at bounding box center [415, 198] width 830 height 397
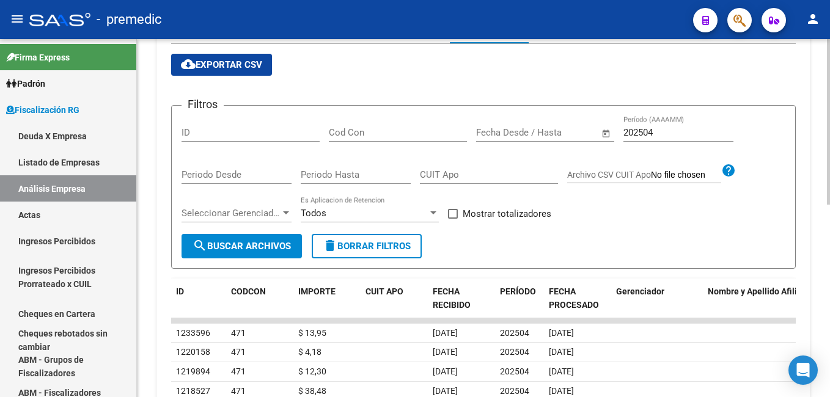
scroll to position [122, 0]
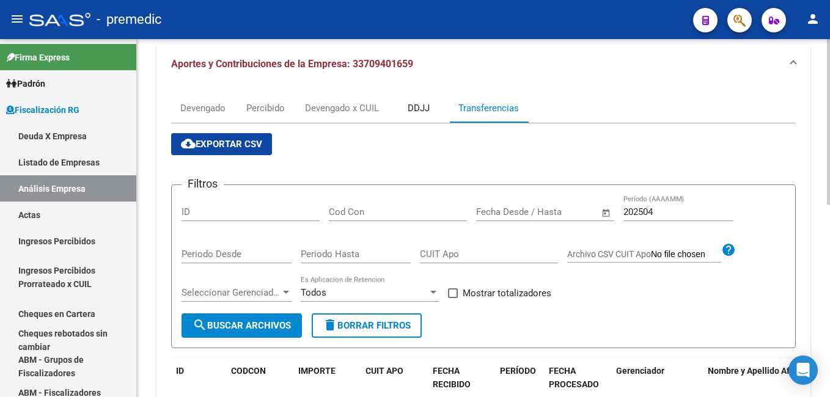
click at [417, 102] on div "DDJJ" at bounding box center [419, 108] width 22 height 13
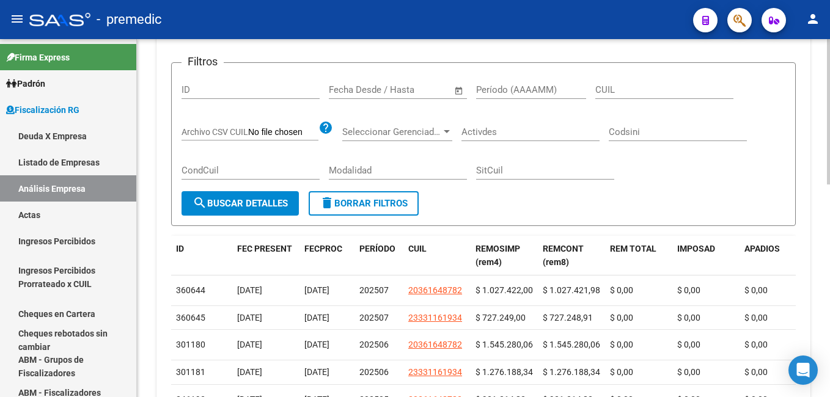
scroll to position [306, 0]
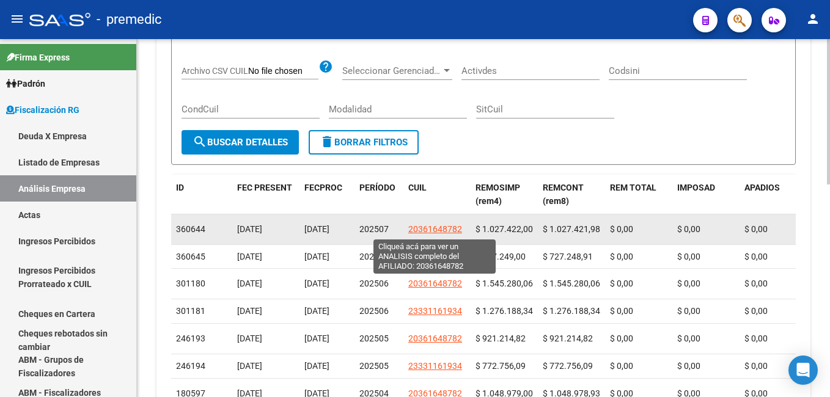
click at [426, 230] on span "20361648782" at bounding box center [435, 229] width 54 height 10
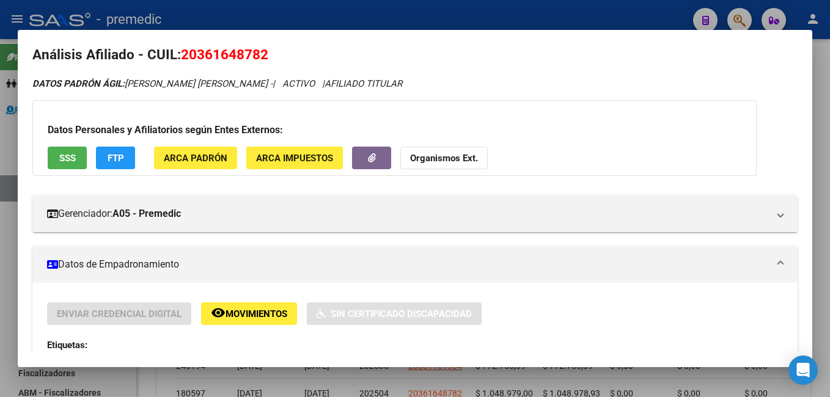
scroll to position [0, 0]
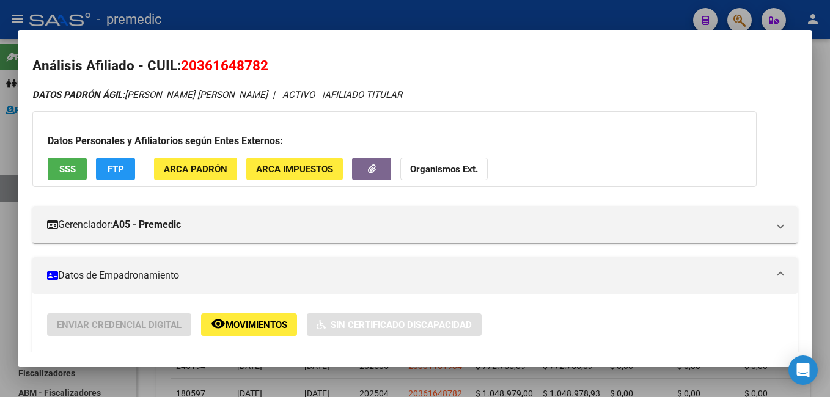
click at [818, 75] on div at bounding box center [415, 198] width 830 height 397
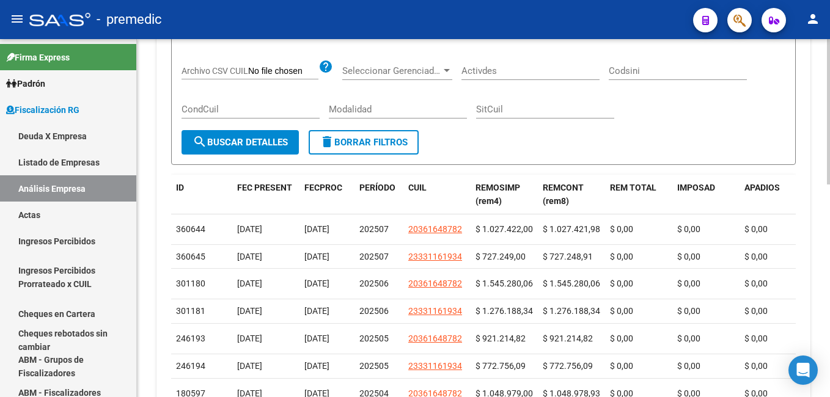
scroll to position [245, 0]
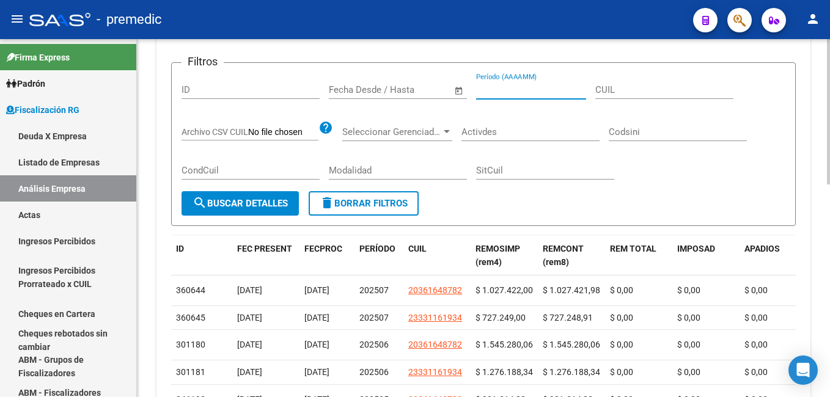
click at [512, 88] on input "Período (AAAAMM)" at bounding box center [531, 89] width 110 height 11
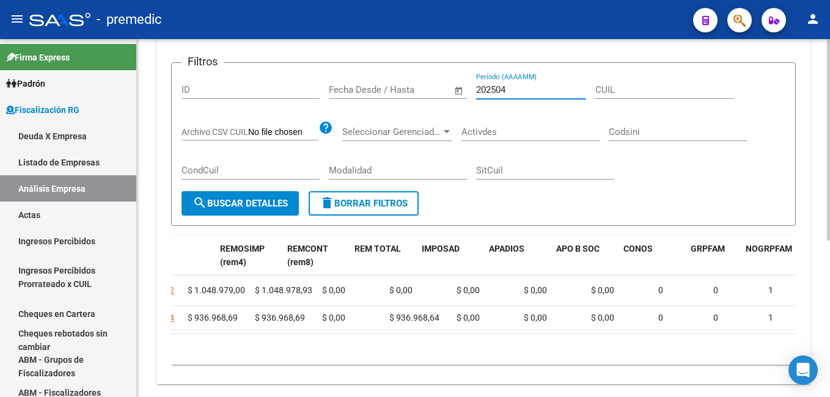
scroll to position [0, 256]
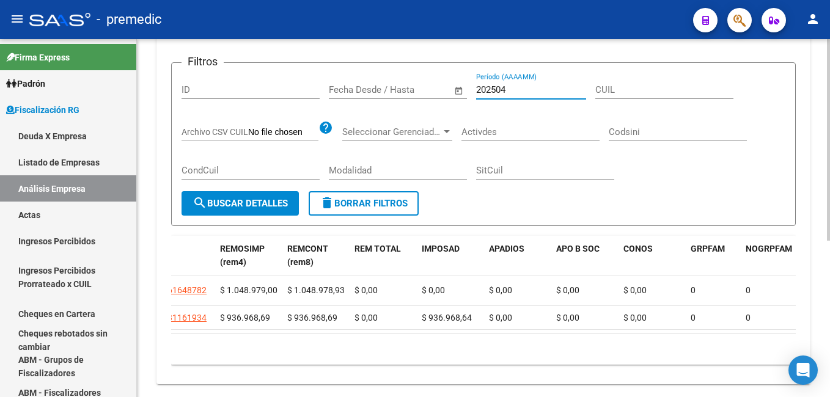
type input "202504"
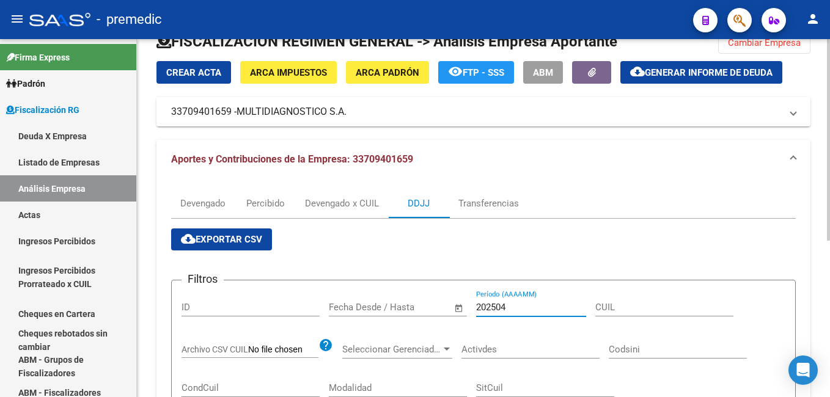
scroll to position [0, 0]
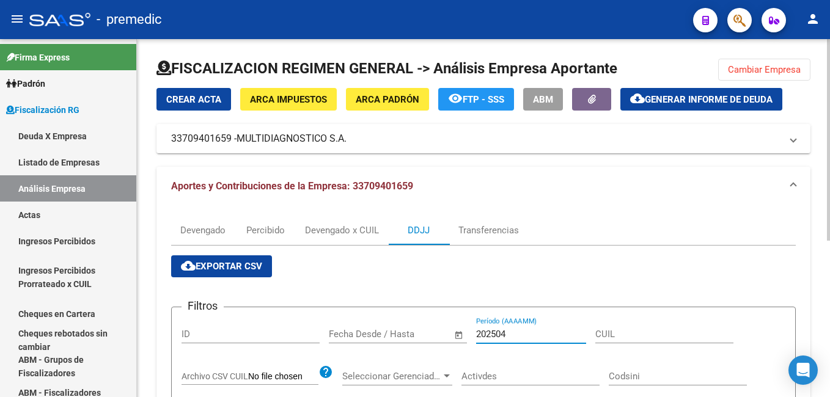
click at [675, 99] on span "Generar informe de deuda" at bounding box center [709, 99] width 128 height 11
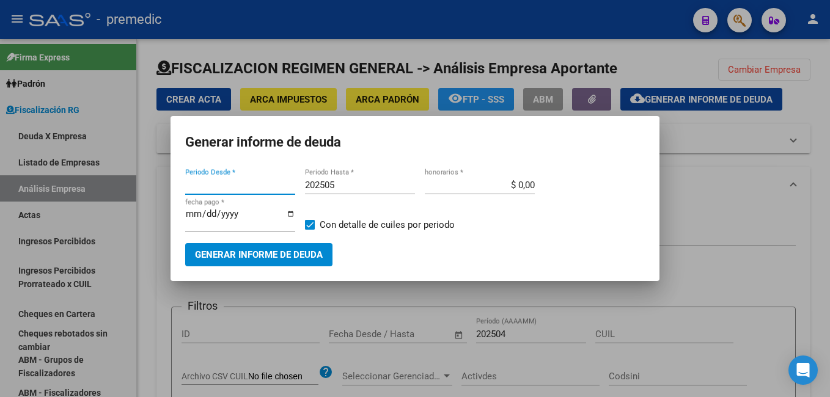
type input "201802"
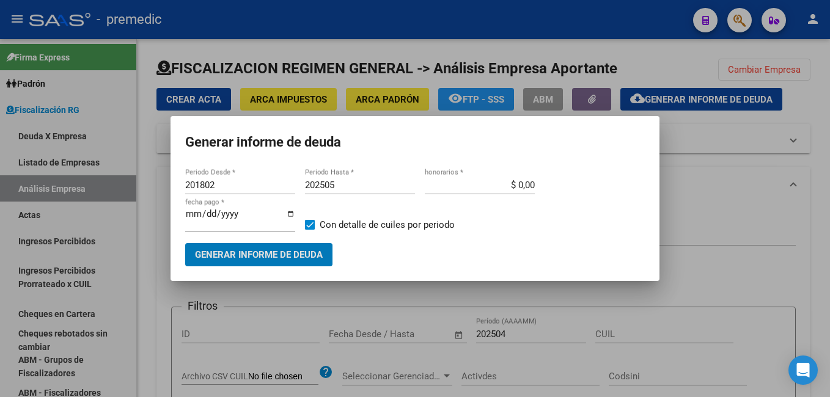
click at [281, 253] on span "Generar informe de deuda" at bounding box center [259, 255] width 128 height 11
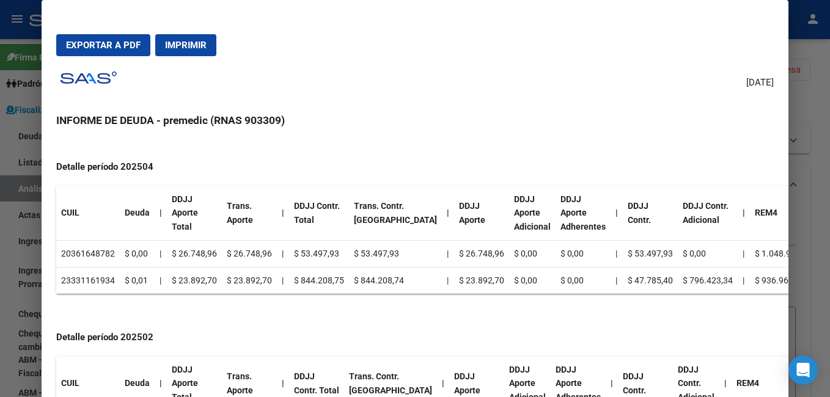
scroll to position [516, 61]
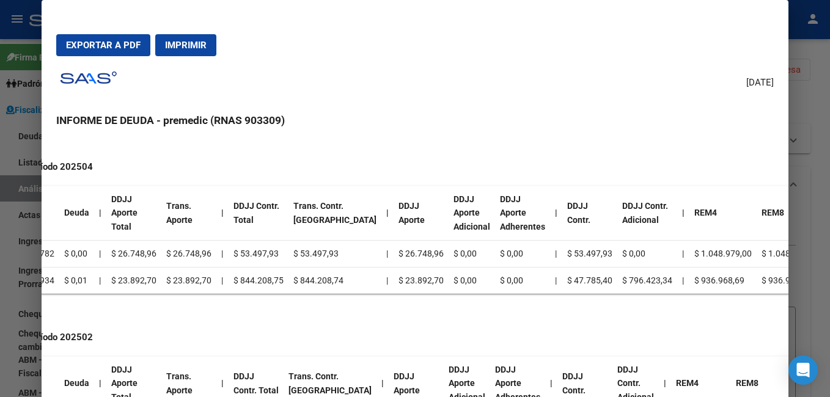
drag, startPoint x: 523, startPoint y: 253, endPoint x: 786, endPoint y: 258, distance: 263.6
click at [786, 258] on mat-dialog-content "Empresa: MULTIDIAGNOSTICO S.A. 33709401659 Periodos Comprendidos: 201802 - 2025…" at bounding box center [415, 282] width 747 height 286
click at [665, 317] on div "Empresa: MULTIDIAGNOSTICO S.A. 33709401659 Periodos Comprendidos: 201802 - 2025…" at bounding box center [355, 140] width 718 height 1010
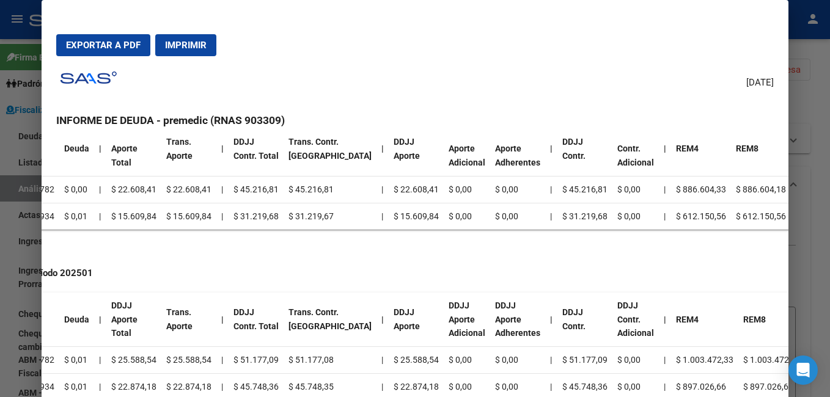
scroll to position [760, 0]
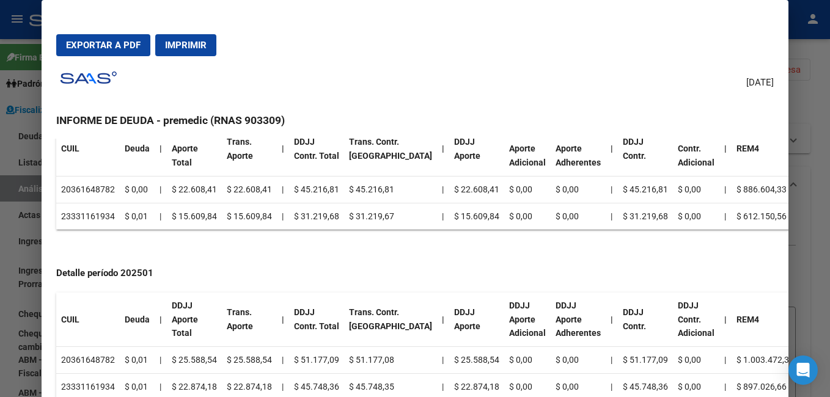
drag, startPoint x: 205, startPoint y: 352, endPoint x: -2, endPoint y: 345, distance: 207.4
click at [0, 345] on html "menu - premedic person Firma Express Padrón Análisis Afiliado Fiscalización RG …" at bounding box center [415, 198] width 830 height 397
drag, startPoint x: -2, startPoint y: 345, endPoint x: 84, endPoint y: 339, distance: 87.1
click at [84, 347] on td "20361648782" at bounding box center [88, 360] width 64 height 27
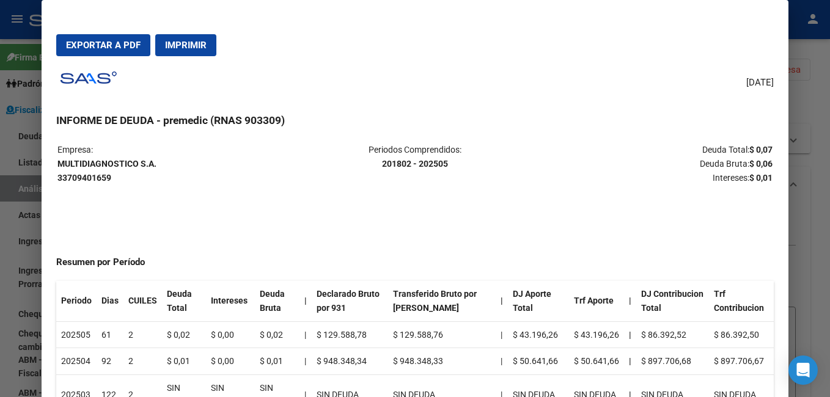
scroll to position [0, 0]
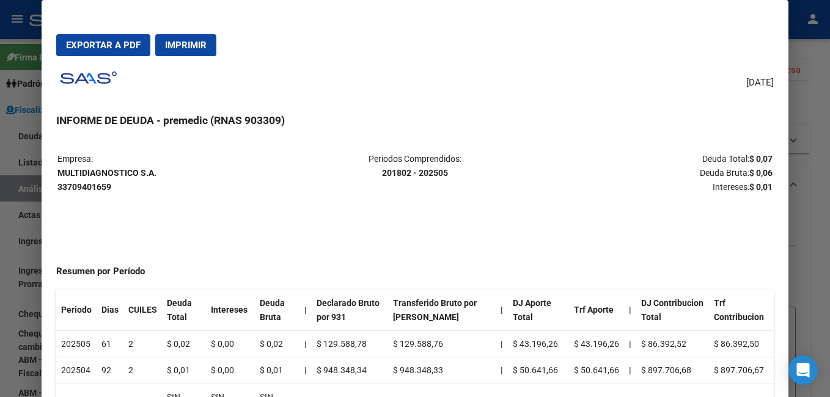
click at [816, 56] on div at bounding box center [415, 198] width 830 height 397
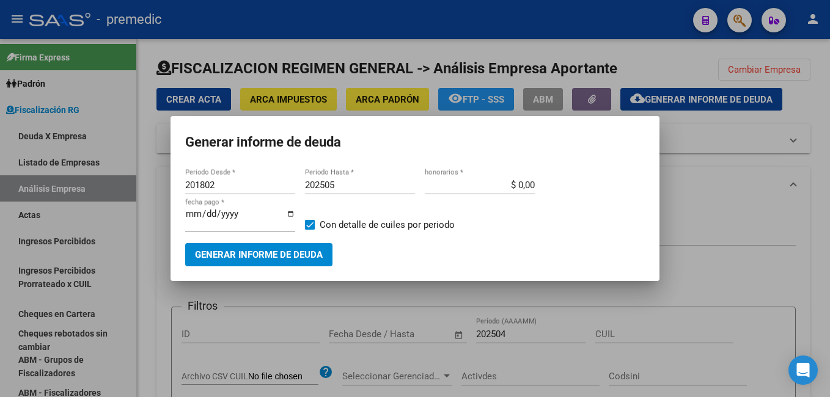
click at [744, 188] on div at bounding box center [415, 198] width 830 height 397
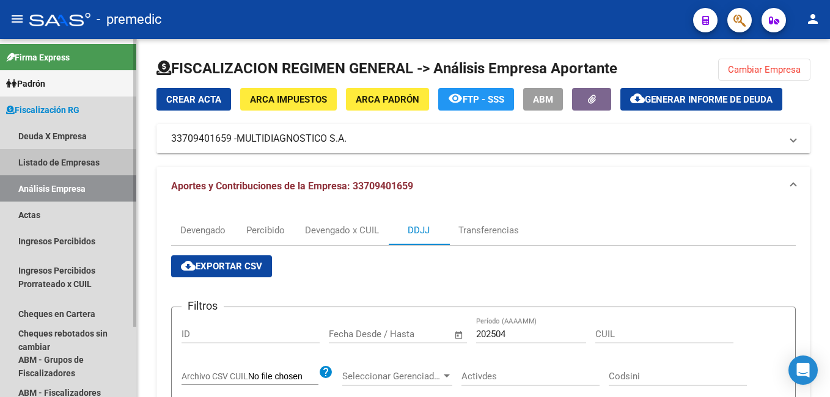
click at [56, 159] on link "Listado de Empresas" at bounding box center [68, 162] width 136 height 26
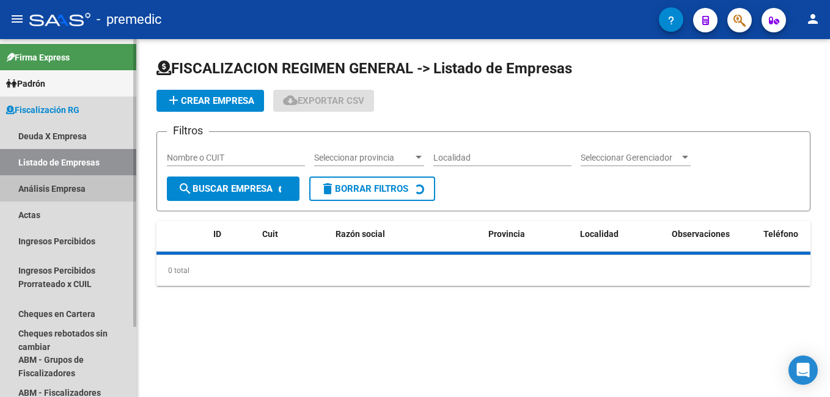
click at [56, 182] on link "Análisis Empresa" at bounding box center [68, 189] width 136 height 26
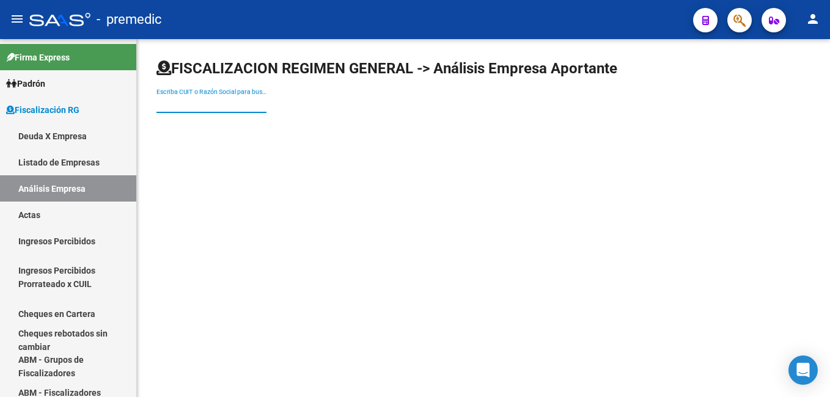
click at [196, 106] on input "Escriba CUIT o Razón Social para buscar" at bounding box center [212, 104] width 110 height 10
paste input "27962523019"
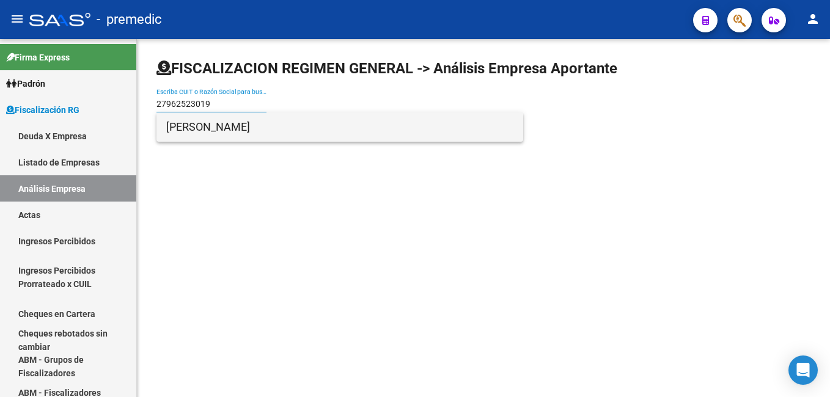
type input "27962523019"
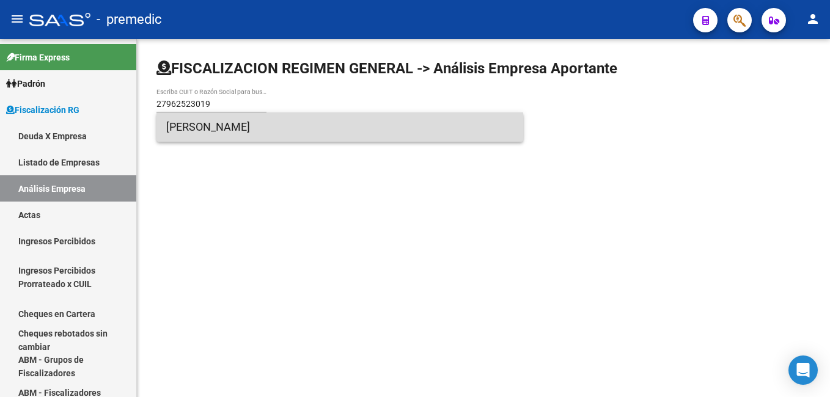
click at [207, 128] on span "JIANG XIAOQIAN" at bounding box center [339, 127] width 347 height 29
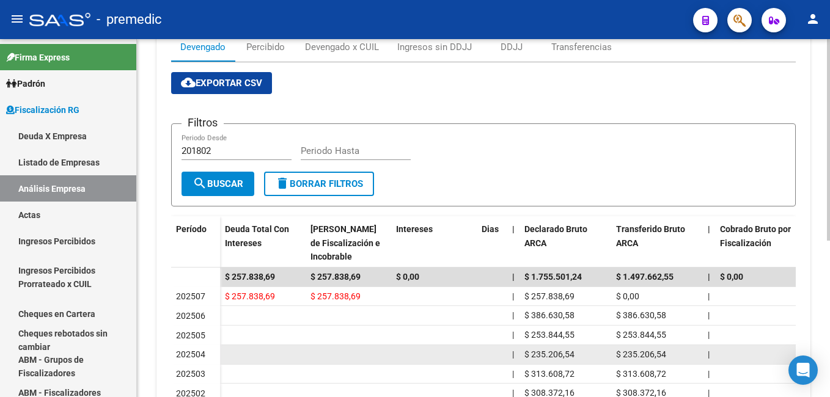
scroll to position [61, 0]
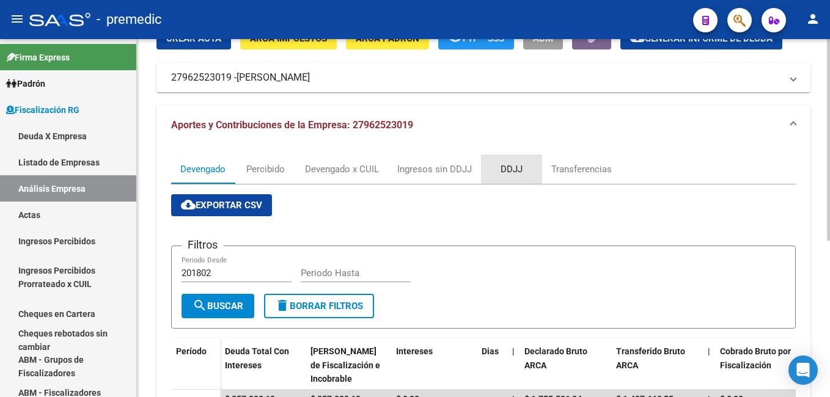
click at [512, 165] on div "DDJJ" at bounding box center [512, 169] width 22 height 13
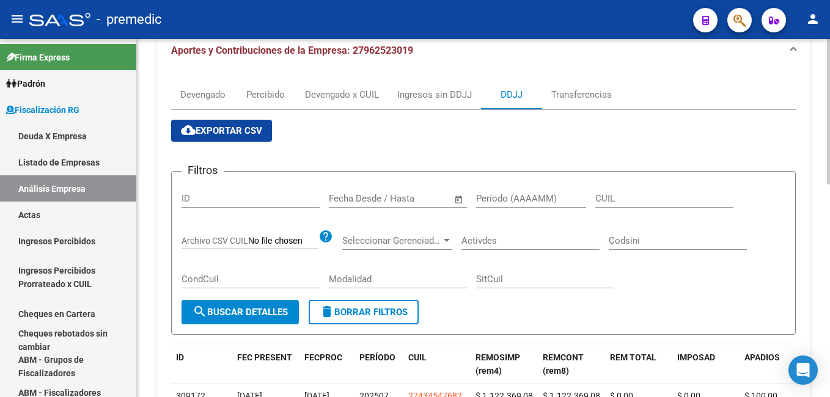
scroll to position [183, 0]
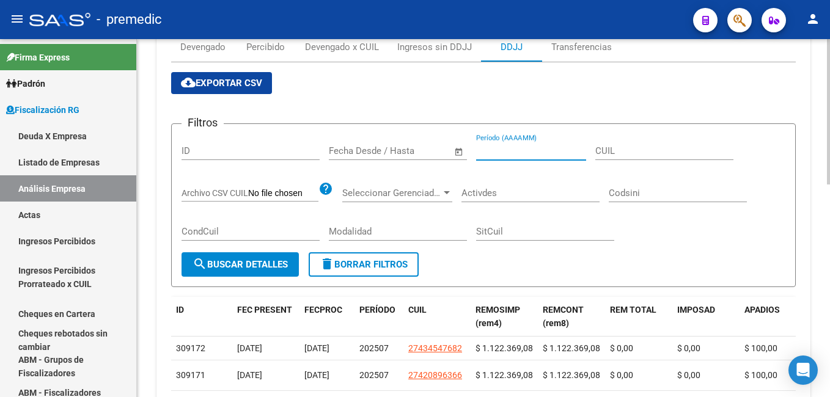
click at [515, 151] on input "Período (AAAAMM)" at bounding box center [531, 151] width 110 height 11
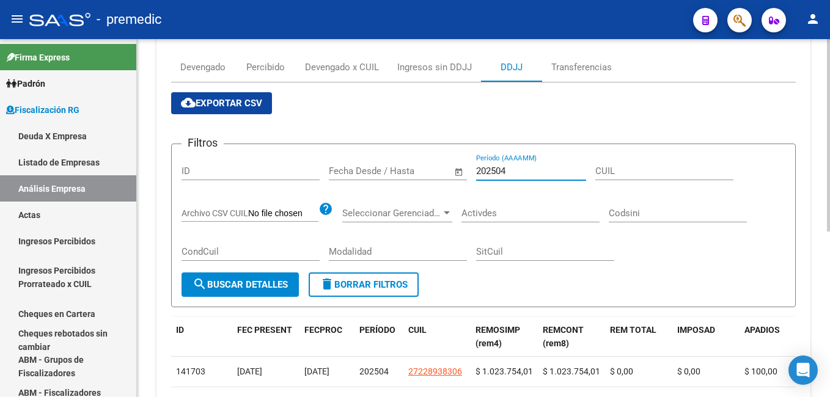
scroll to position [122, 0]
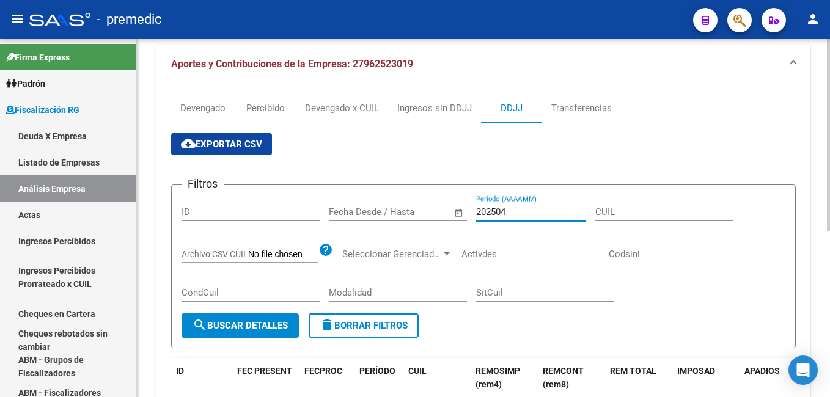
type input "202504"
click at [564, 109] on div "Transferencias" at bounding box center [582, 108] width 61 height 13
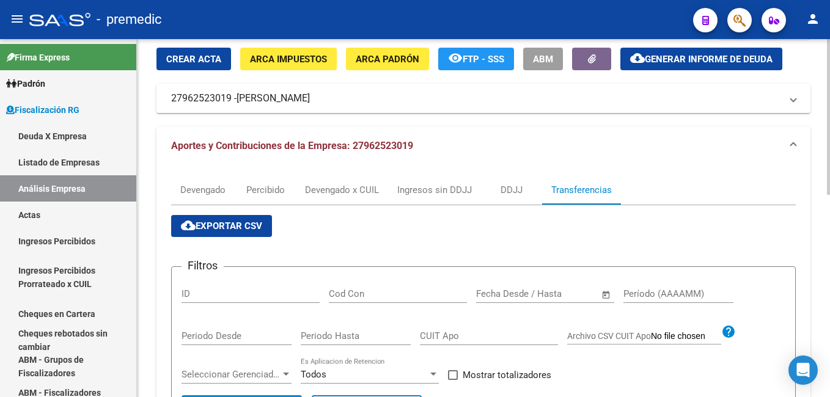
scroll to position [183, 0]
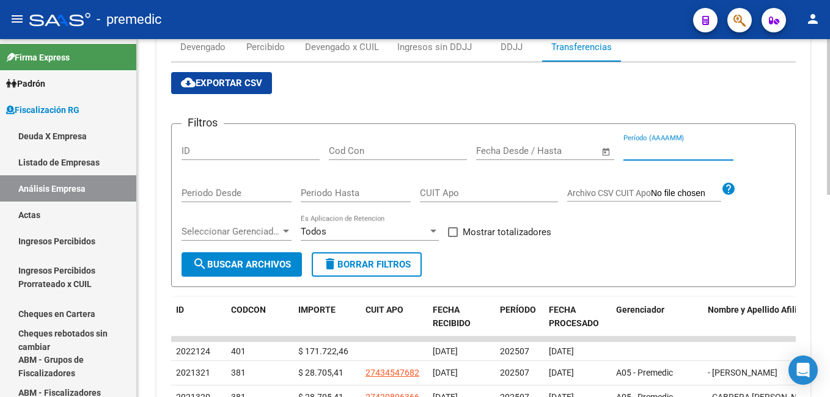
click at [636, 151] on input "Período (AAAAMM)" at bounding box center [679, 151] width 110 height 11
type input "202504"
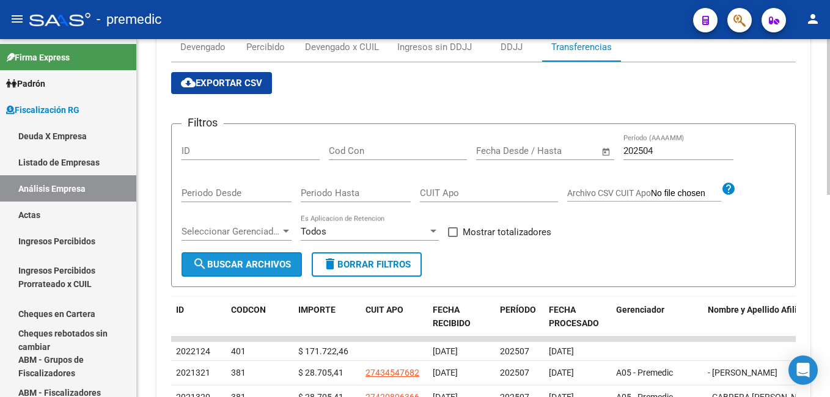
click at [248, 267] on span "search Buscar Archivos" at bounding box center [242, 264] width 98 height 11
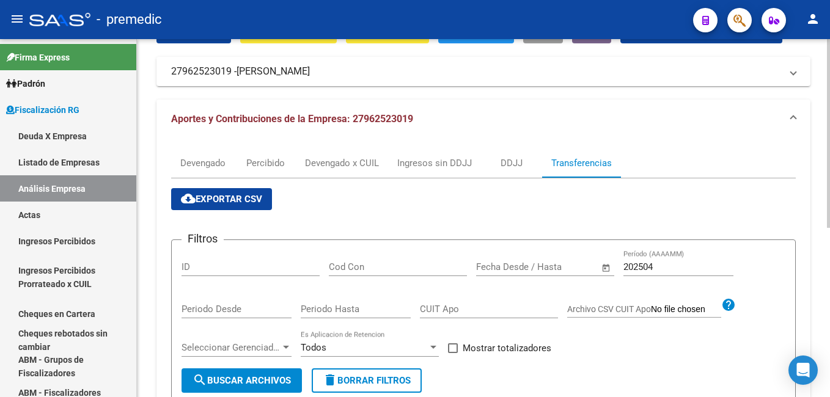
scroll to position [61, 0]
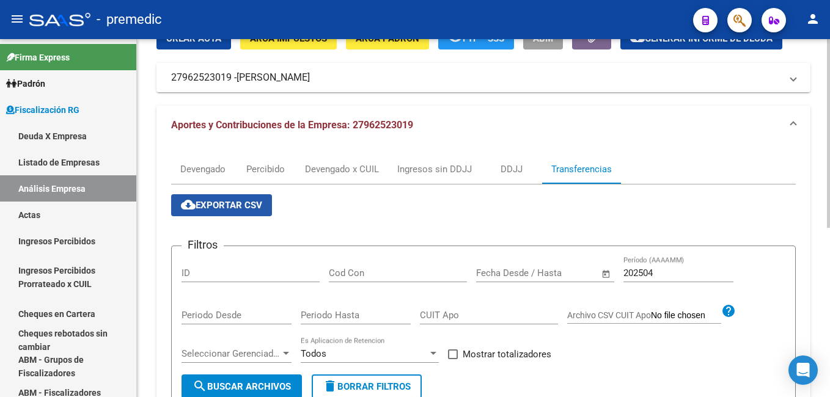
click at [223, 203] on span "cloud_download Exportar CSV" at bounding box center [221, 205] width 81 height 11
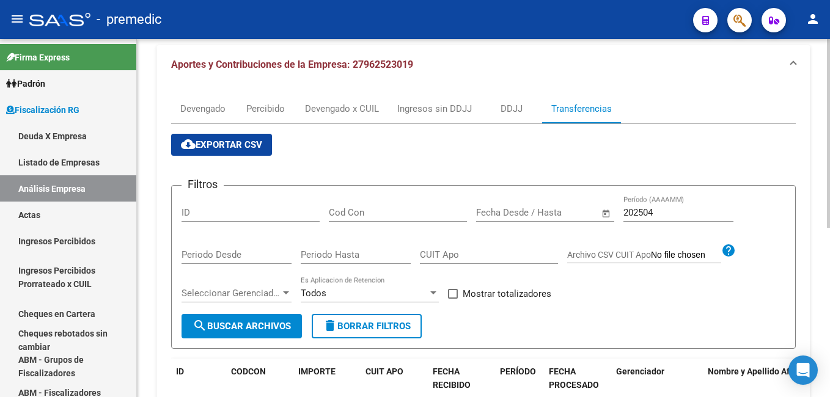
scroll to position [122, 0]
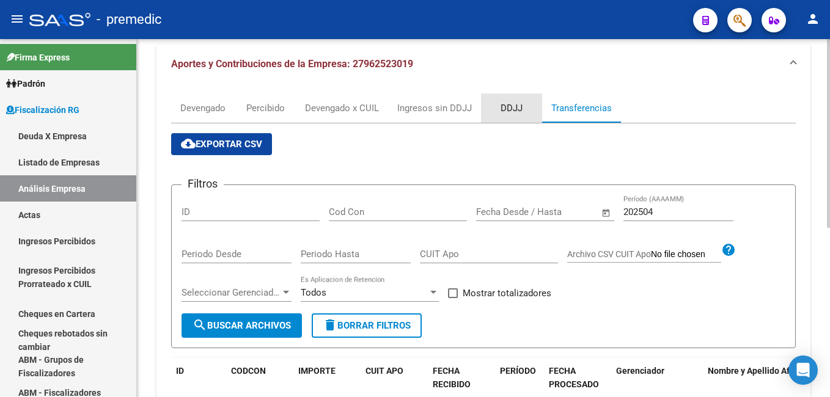
click at [519, 107] on div "DDJJ" at bounding box center [512, 108] width 22 height 13
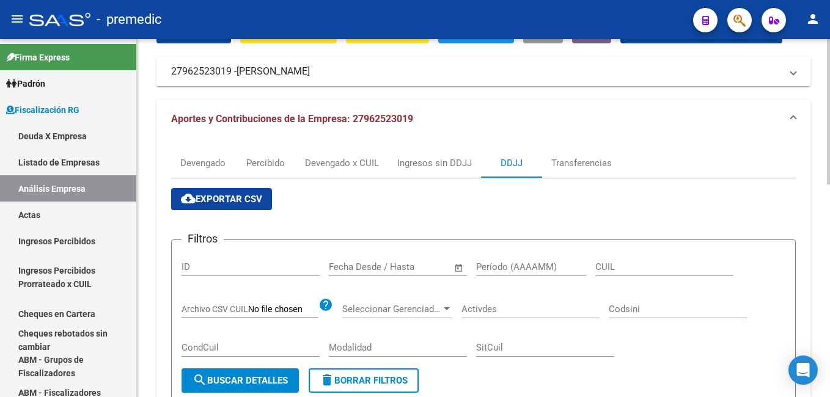
scroll to position [61, 0]
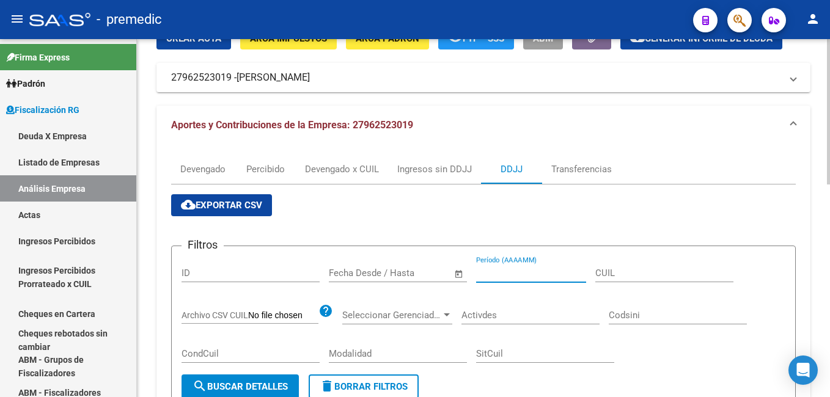
click at [521, 271] on input "Período (AAAAMM)" at bounding box center [531, 273] width 110 height 11
type input "202504"
click at [265, 384] on span "search Buscar Detalles" at bounding box center [240, 387] width 95 height 11
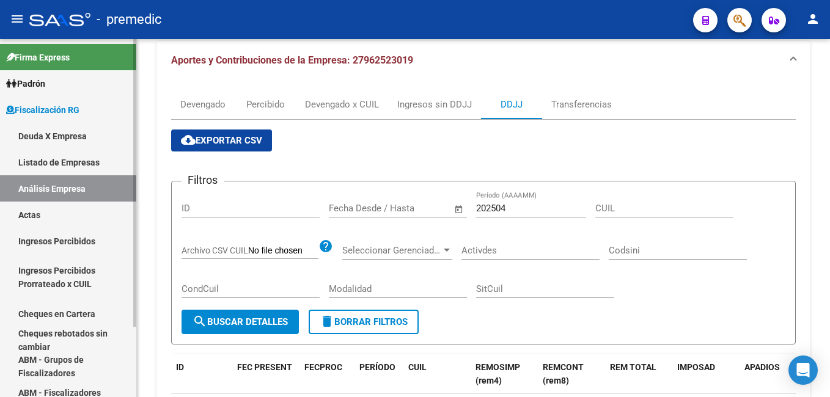
scroll to position [125, 0]
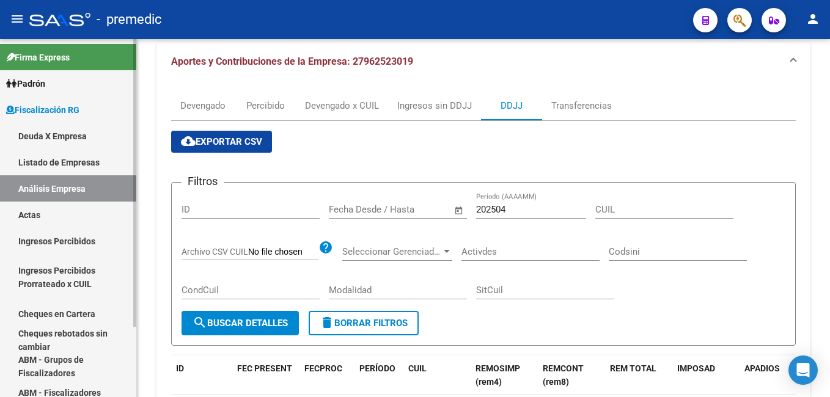
click at [31, 106] on span "Fiscalización RG" at bounding box center [42, 109] width 73 height 13
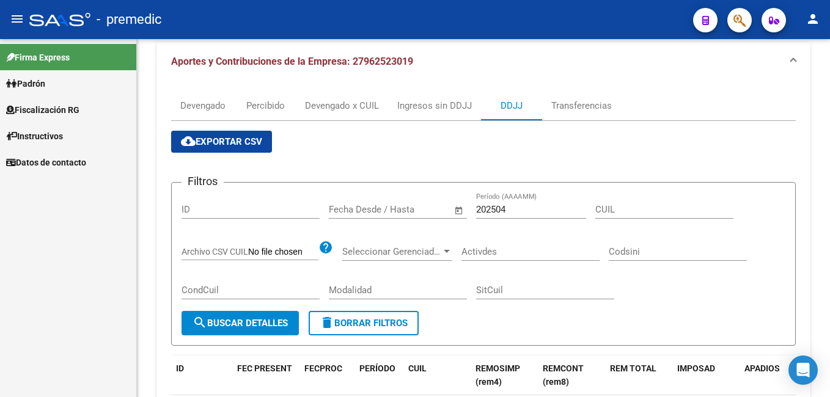
click at [33, 106] on span "Fiscalización RG" at bounding box center [42, 109] width 73 height 13
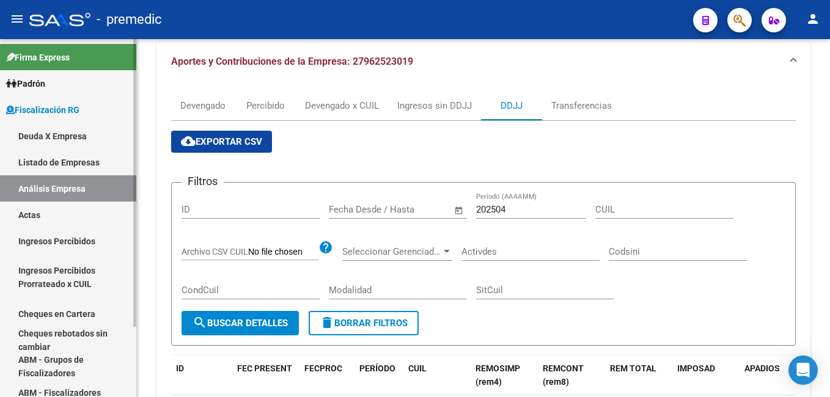
click at [61, 135] on link "Deuda X Empresa" at bounding box center [68, 136] width 136 height 26
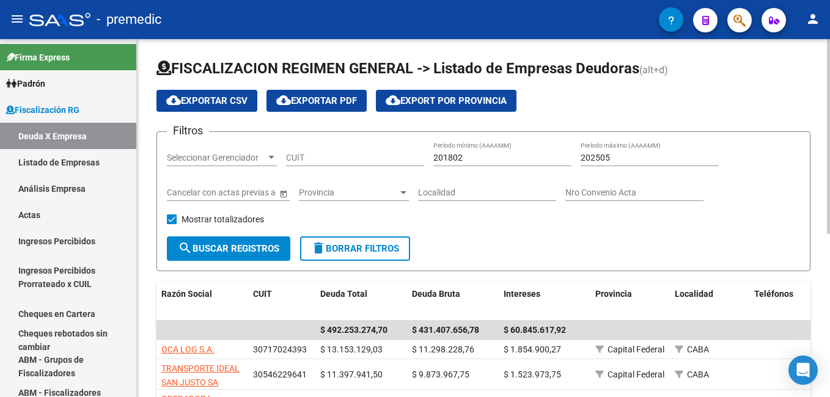
click at [482, 155] on input "201802" at bounding box center [503, 158] width 138 height 10
type input "202501"
click at [638, 157] on input "202505" at bounding box center [650, 158] width 138 height 10
type input "202507"
click at [477, 160] on input "202501" at bounding box center [503, 158] width 138 height 10
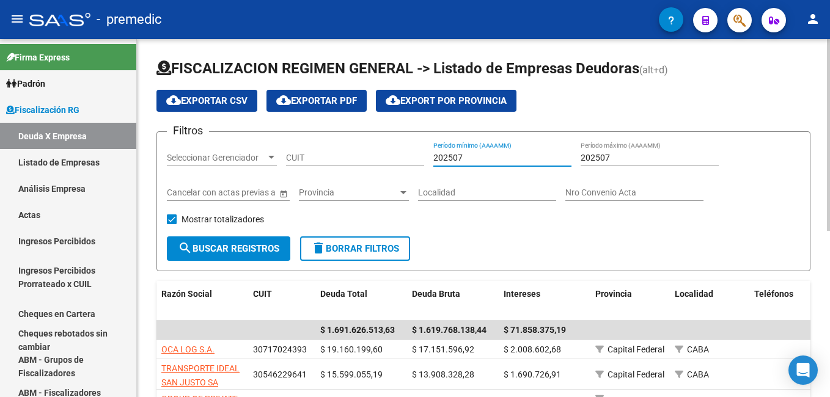
type input "202507"
click at [257, 248] on span "search Buscar Registros" at bounding box center [229, 248] width 102 height 11
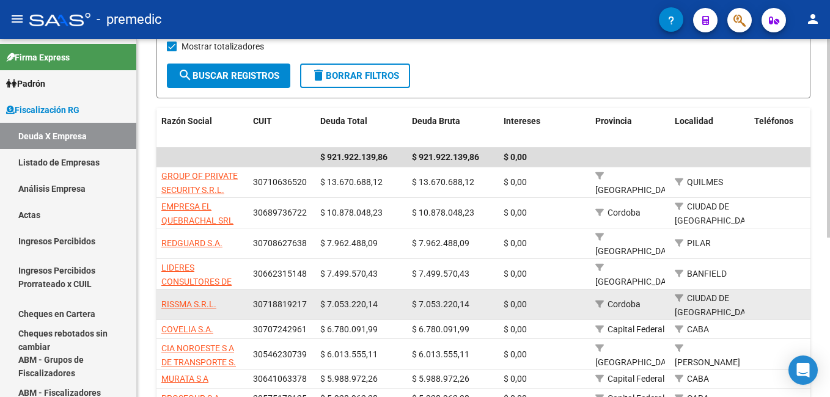
scroll to position [183, 0]
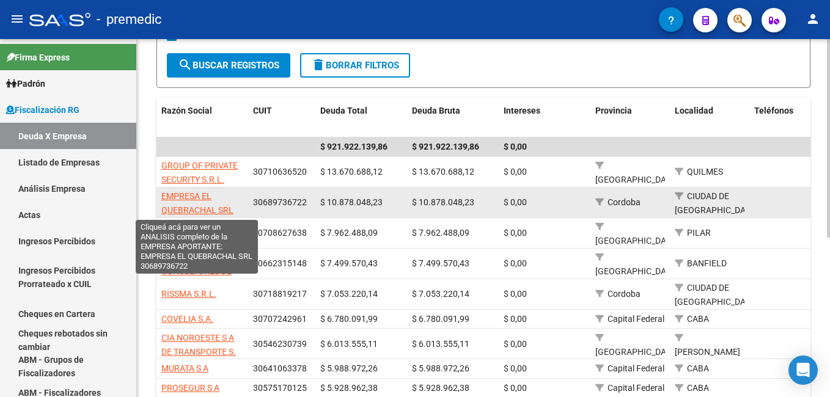
click at [182, 198] on span "EMPRESA EL QUEBRACHAL SRL" at bounding box center [197, 203] width 72 height 24
type textarea "30689736722"
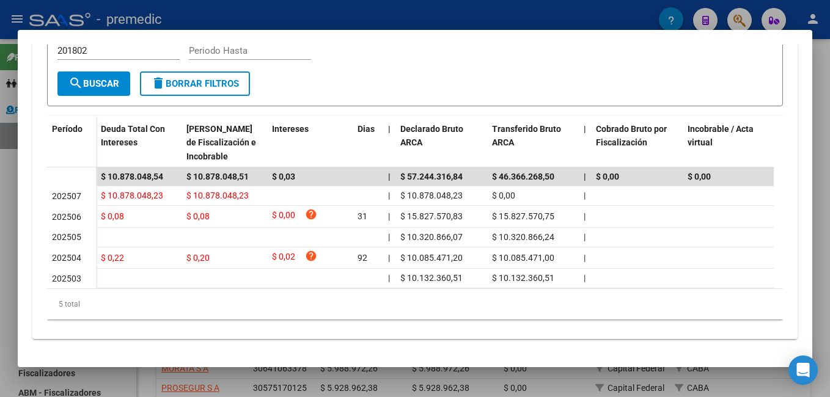
scroll to position [289, 0]
click at [612, 12] on div at bounding box center [415, 198] width 830 height 397
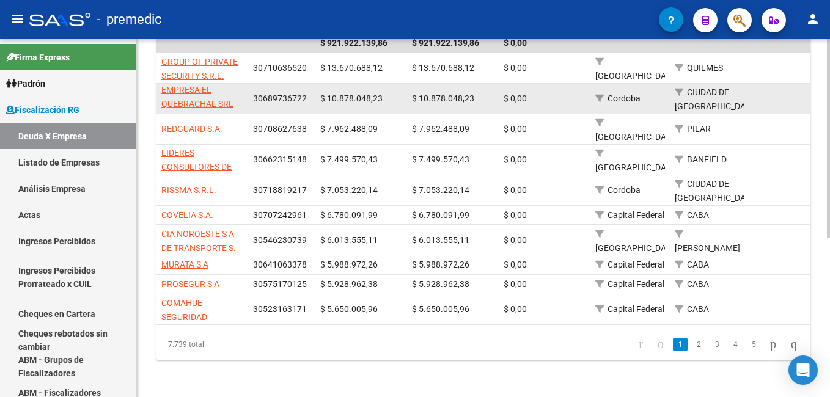
scroll to position [288, 0]
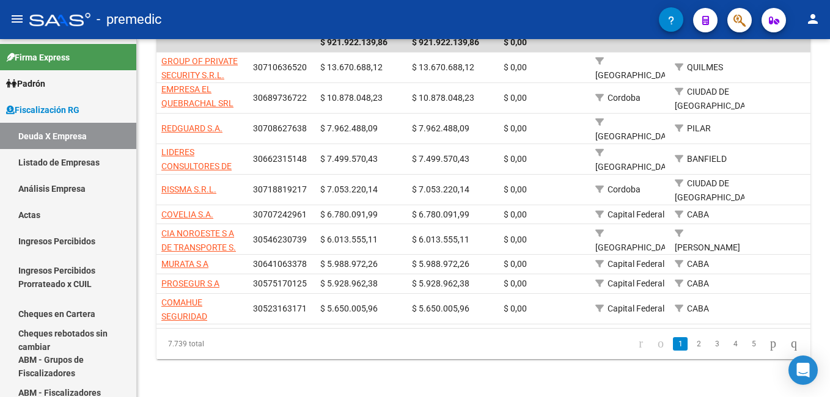
click at [17, 17] on mat-icon "menu" at bounding box center [17, 19] width 15 height 15
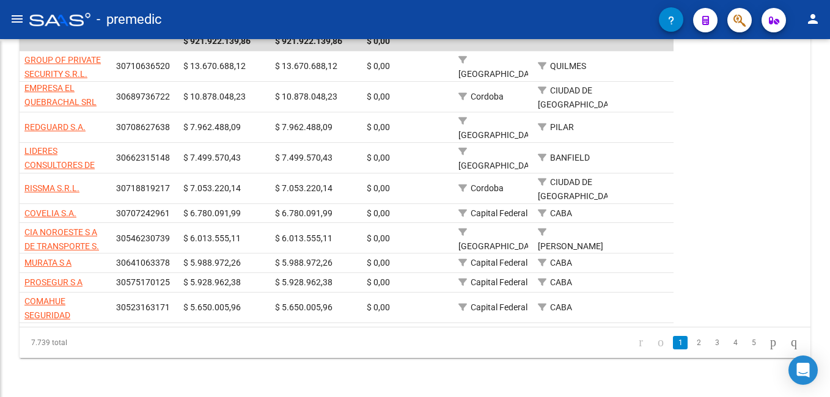
scroll to position [264, 0]
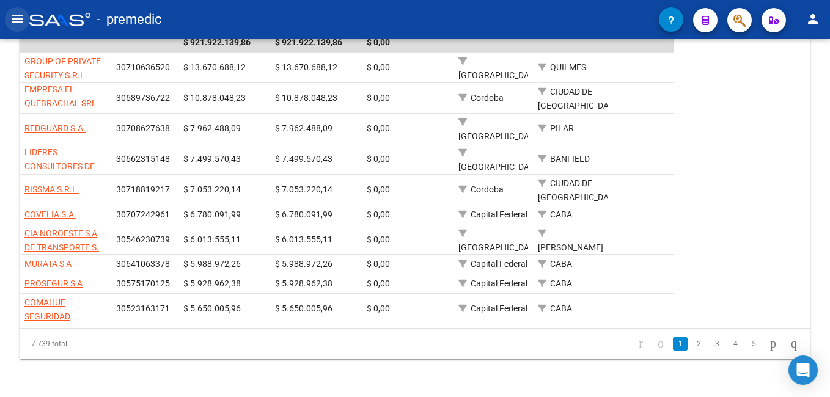
click at [17, 17] on mat-icon "menu" at bounding box center [17, 19] width 15 height 15
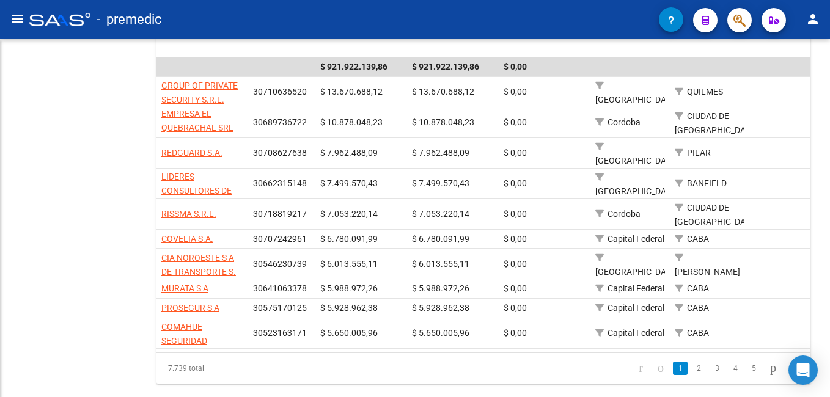
scroll to position [288, 0]
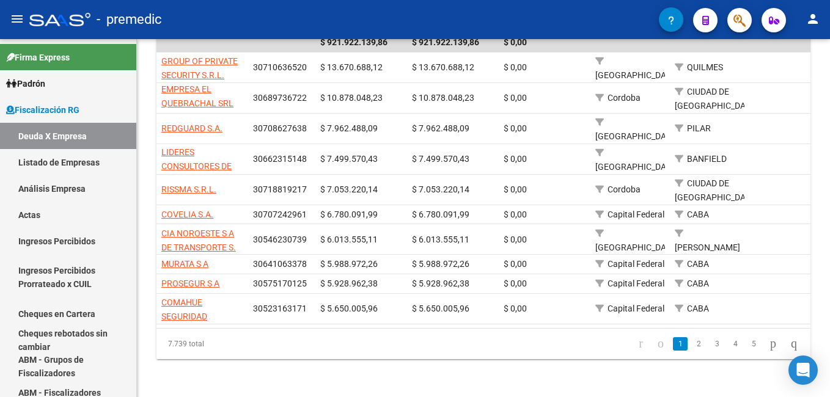
click at [810, 19] on mat-icon "person" at bounding box center [813, 19] width 15 height 15
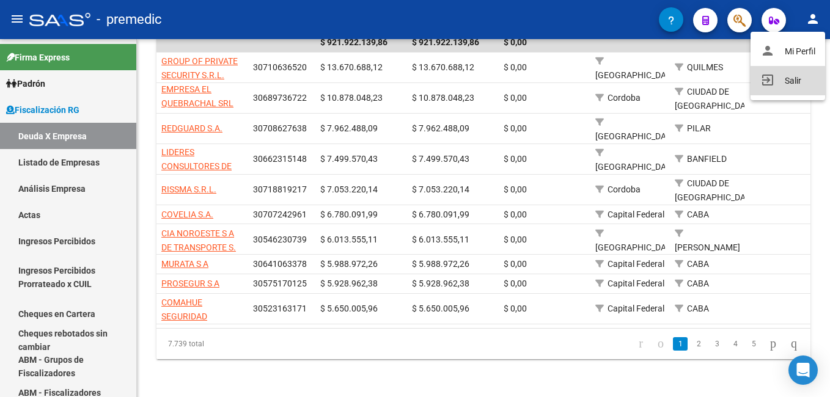
click at [791, 77] on button "exit_to_app Salir" at bounding box center [788, 80] width 75 height 29
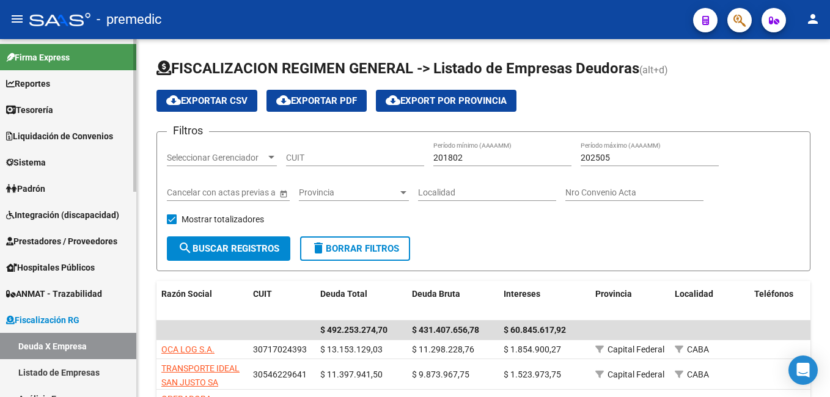
click at [37, 185] on span "Padrón" at bounding box center [25, 188] width 39 height 13
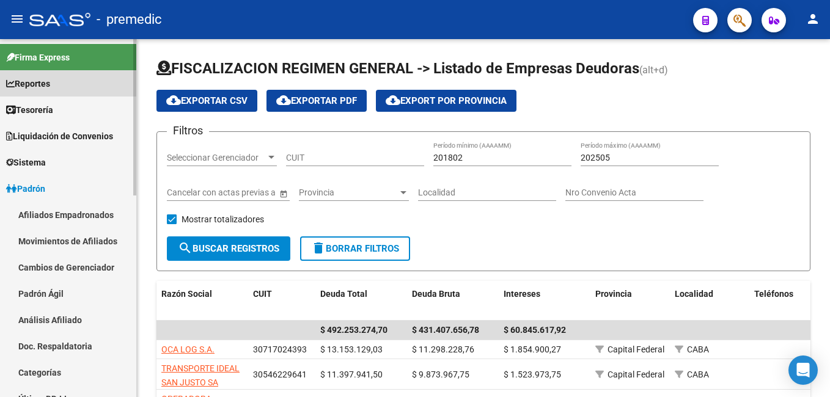
click at [40, 82] on span "Reportes" at bounding box center [28, 83] width 44 height 13
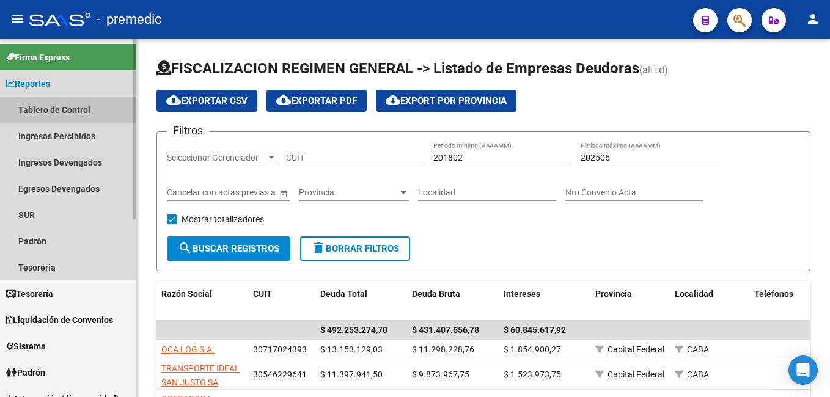
click at [57, 105] on link "Tablero de Control" at bounding box center [68, 110] width 136 height 26
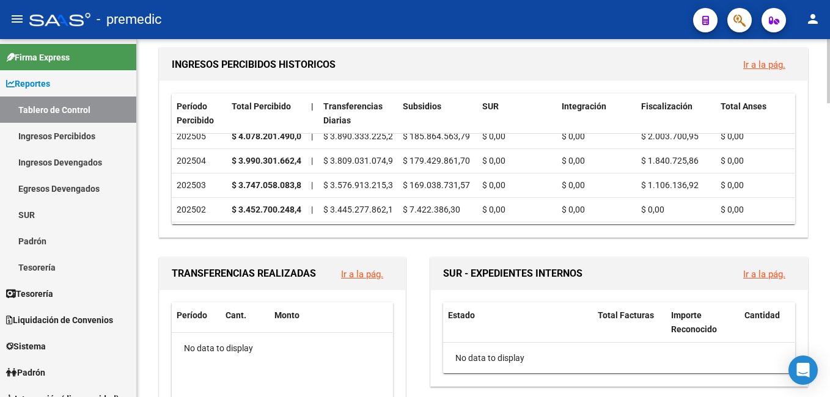
scroll to position [428, 0]
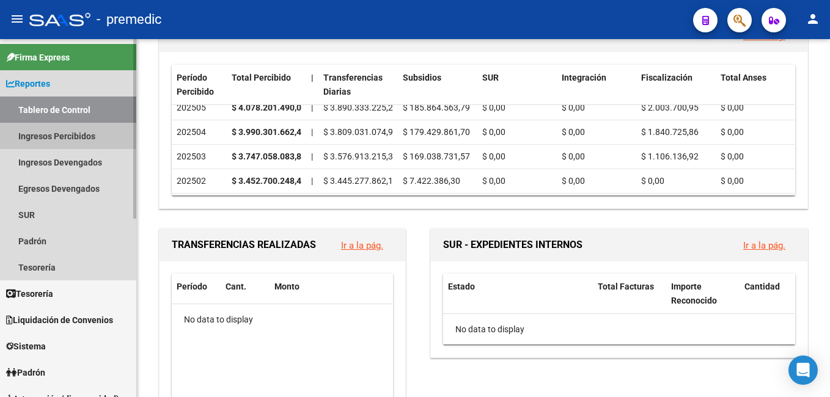
click at [71, 128] on link "Ingresos Percibidos" at bounding box center [68, 136] width 136 height 26
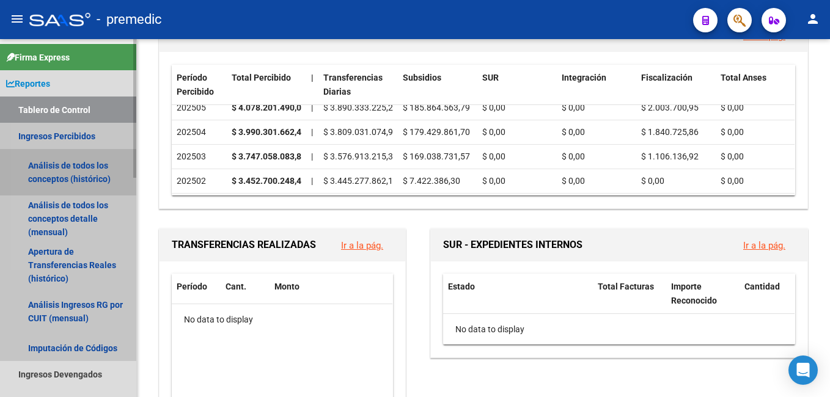
click at [63, 167] on link "Análisis de todos los conceptos (histórico)" at bounding box center [68, 172] width 136 height 46
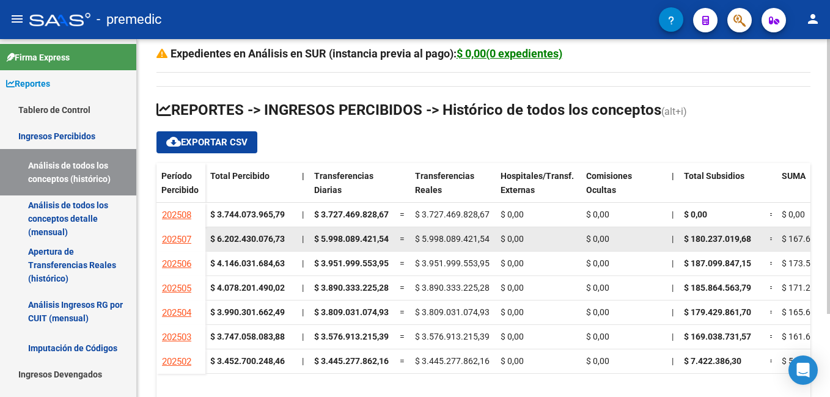
scroll to position [61, 0]
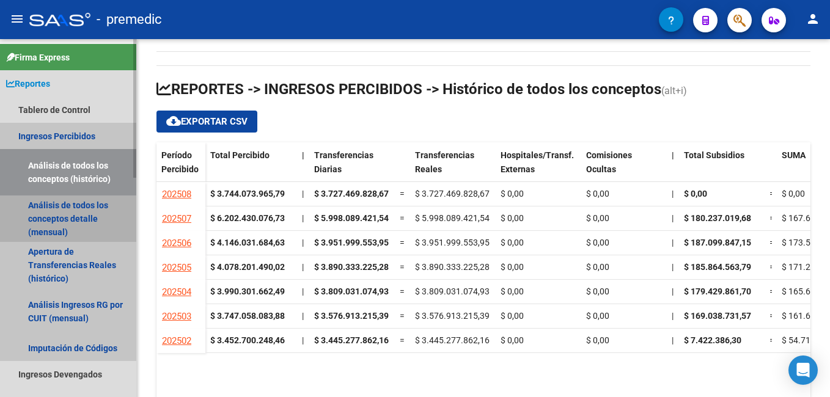
click at [62, 209] on link "Análisis de todos los conceptos detalle (mensual)" at bounding box center [68, 219] width 136 height 46
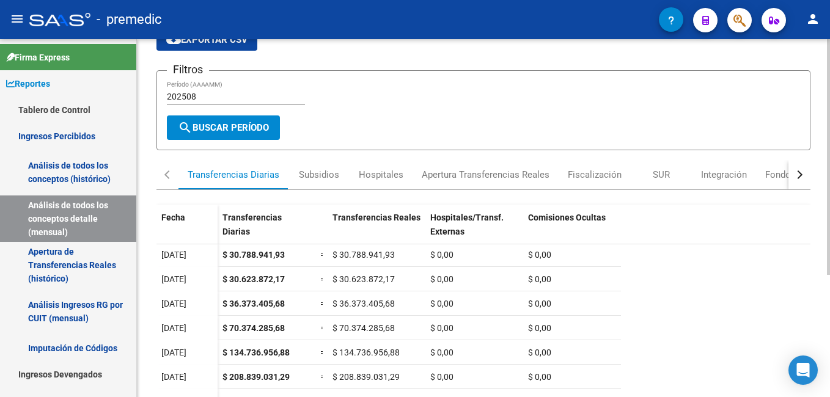
scroll to position [73, 0]
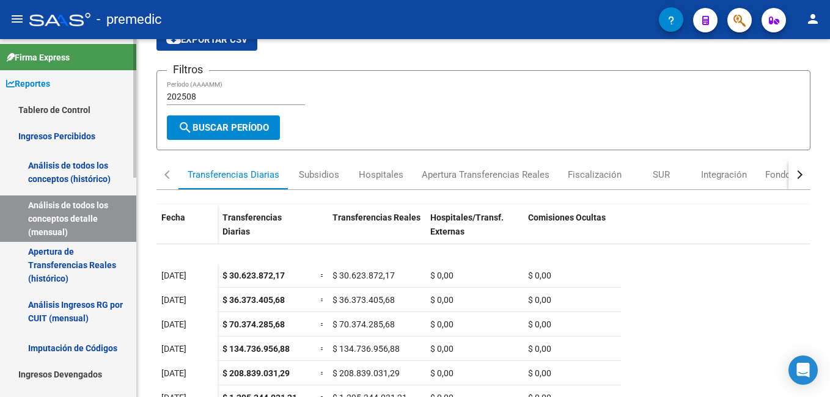
click at [57, 259] on link "Apertura de Transferencias Reales (histórico)" at bounding box center [68, 265] width 136 height 46
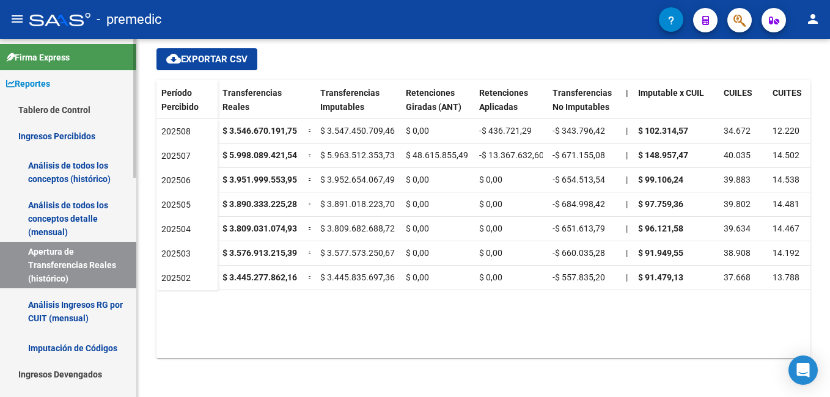
scroll to position [61, 0]
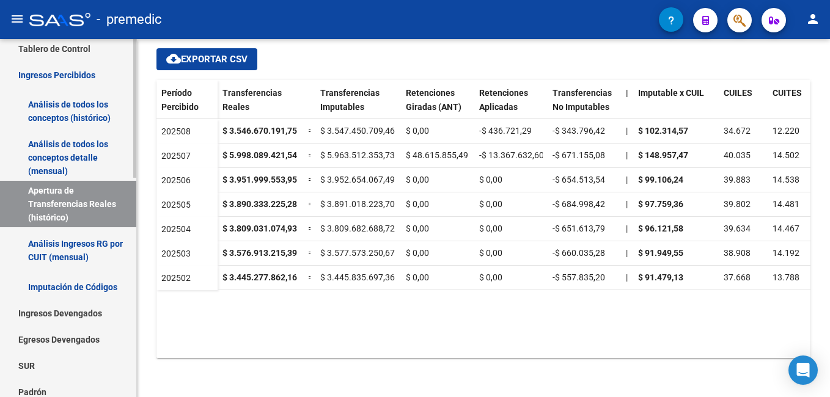
click at [70, 245] on link "Análisis Ingresos RG por CUIT (mensual)" at bounding box center [68, 250] width 136 height 46
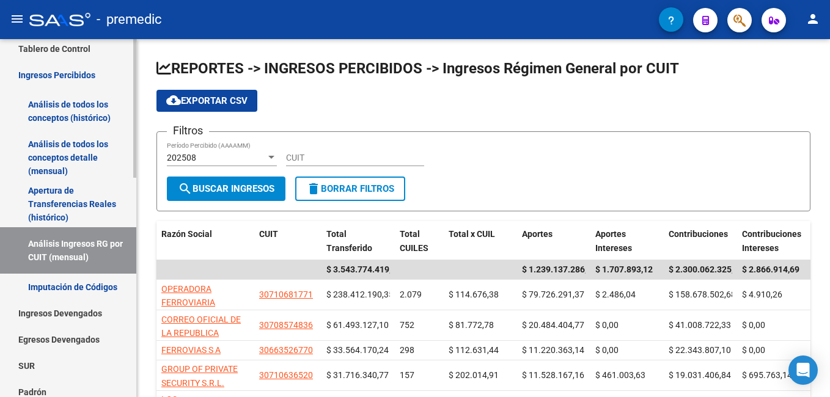
click at [50, 284] on link "Imputación de Códigos" at bounding box center [68, 287] width 136 height 26
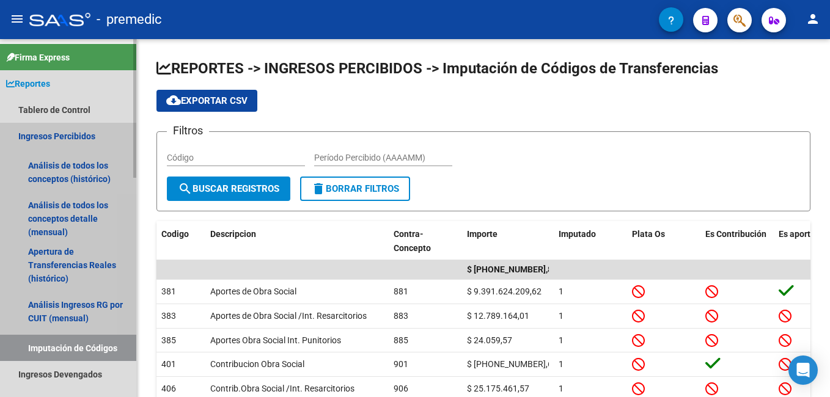
click at [53, 130] on link "Ingresos Percibidos" at bounding box center [68, 136] width 136 height 26
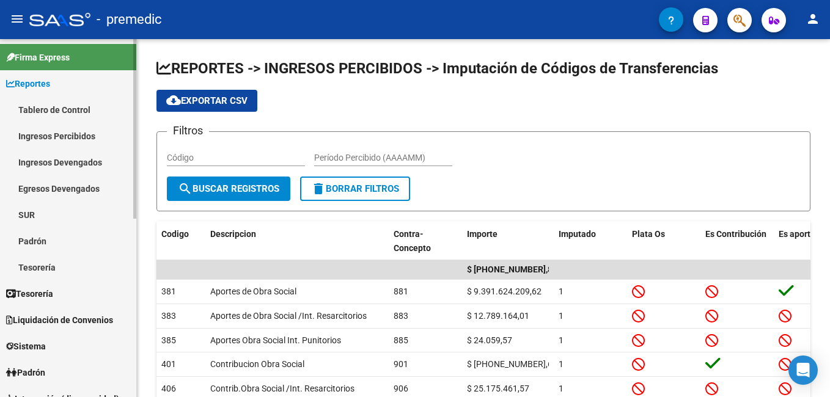
click at [74, 164] on link "Ingresos Devengados" at bounding box center [68, 162] width 136 height 26
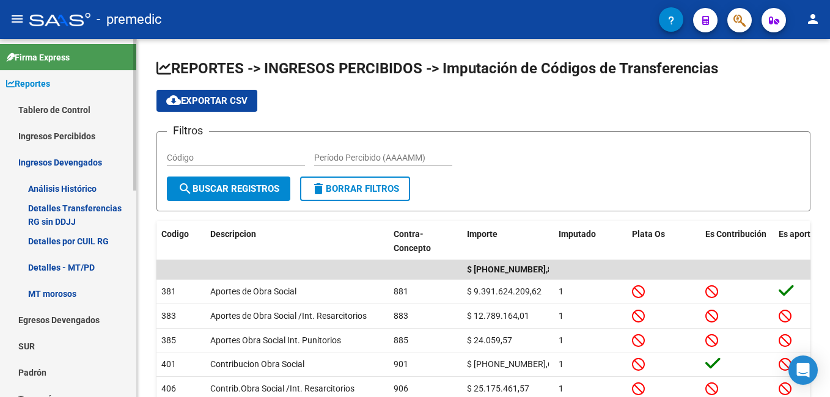
click at [66, 181] on link "Análisis Histórico" at bounding box center [68, 189] width 136 height 26
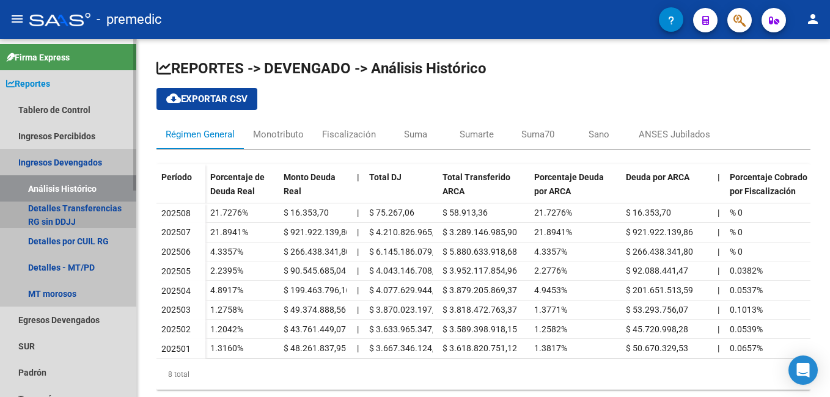
click at [90, 211] on link "Detalles Transferencias RG sin DDJJ" at bounding box center [68, 215] width 136 height 26
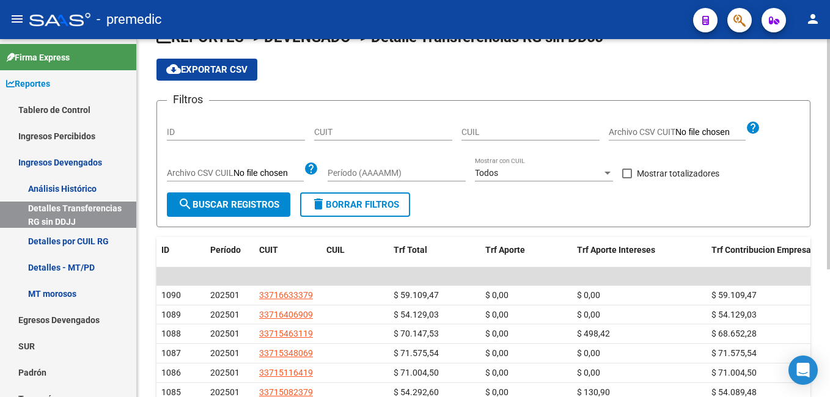
scroll to position [61, 0]
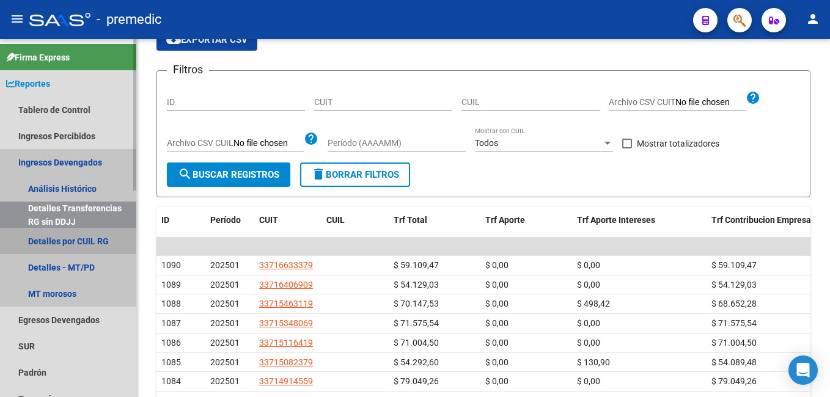
click at [72, 242] on link "Detalles por CUIL RG" at bounding box center [68, 241] width 136 height 26
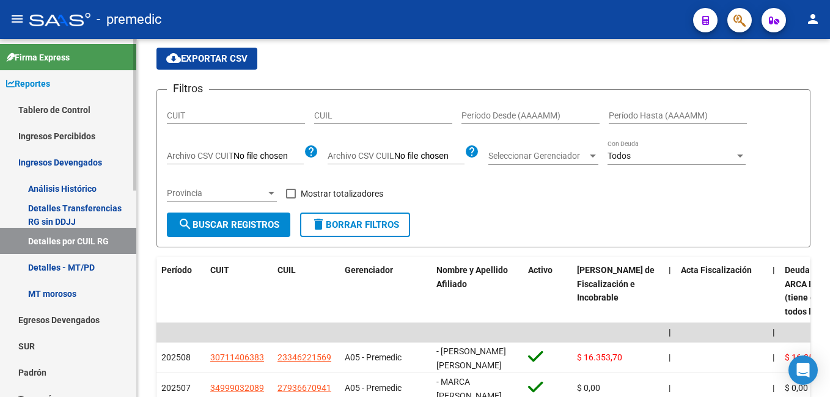
scroll to position [61, 0]
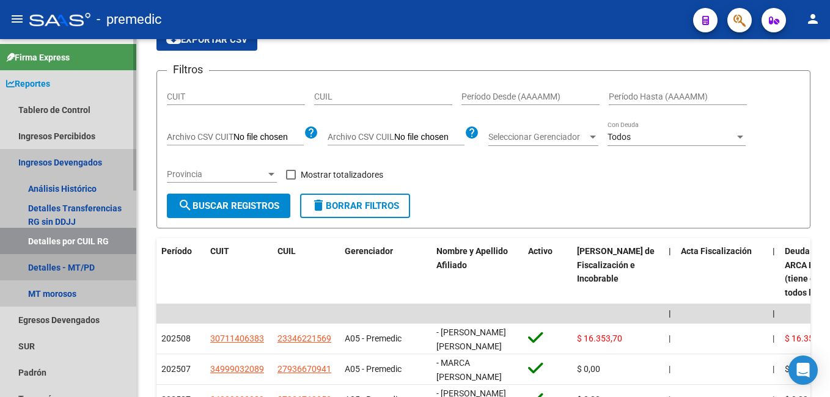
click at [73, 265] on link "Detalles - MT/PD" at bounding box center [68, 267] width 136 height 26
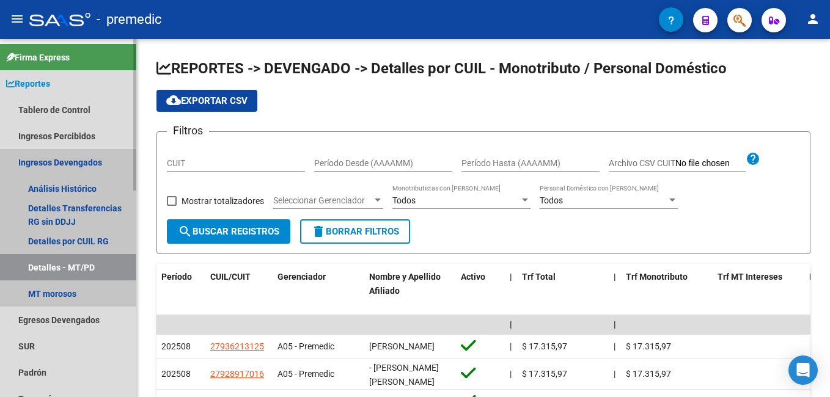
click at [60, 160] on link "Ingresos Devengados" at bounding box center [68, 162] width 136 height 26
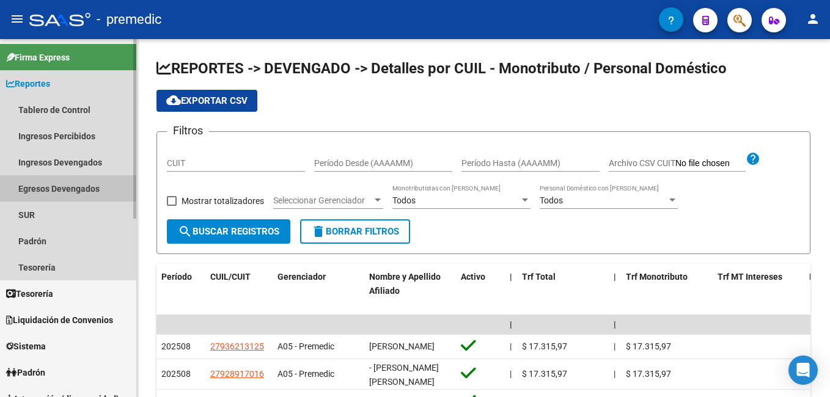
click at [65, 185] on link "Egresos Devengados" at bounding box center [68, 189] width 136 height 26
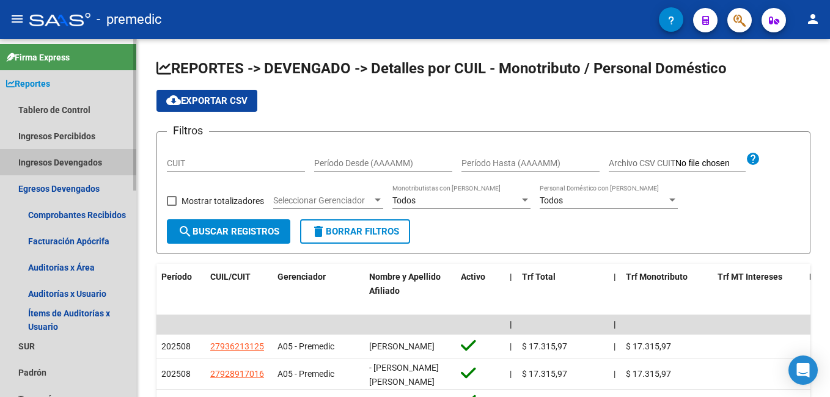
click at [63, 162] on link "Ingresos Devengados" at bounding box center [68, 162] width 136 height 26
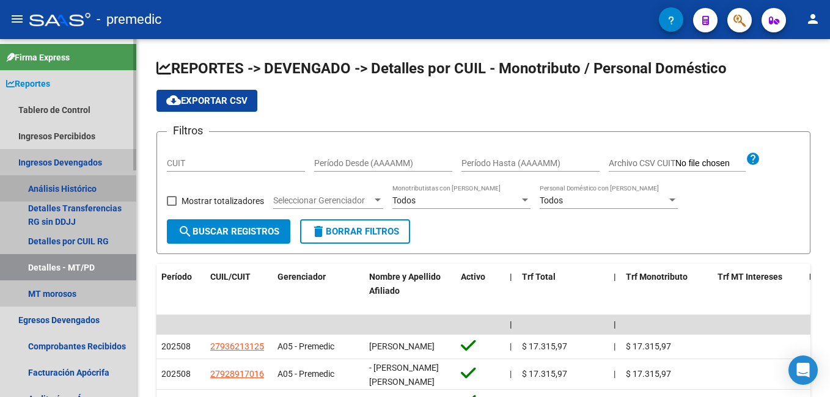
click at [69, 187] on link "Análisis Histórico" at bounding box center [68, 189] width 136 height 26
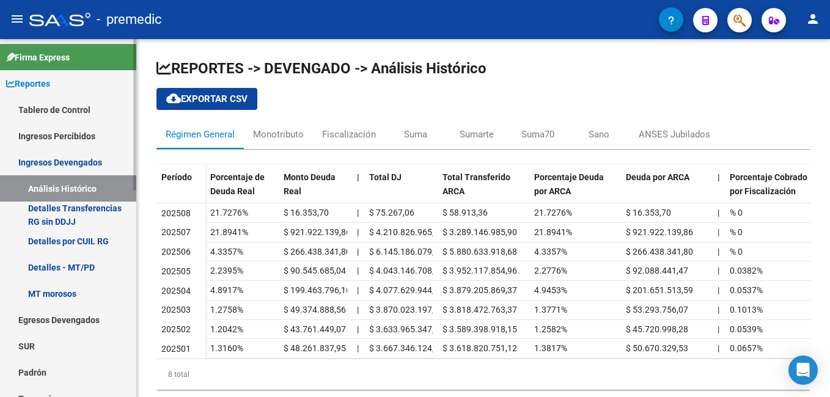
click at [73, 212] on link "Detalles Transferencias RG sin DDJJ" at bounding box center [68, 215] width 136 height 26
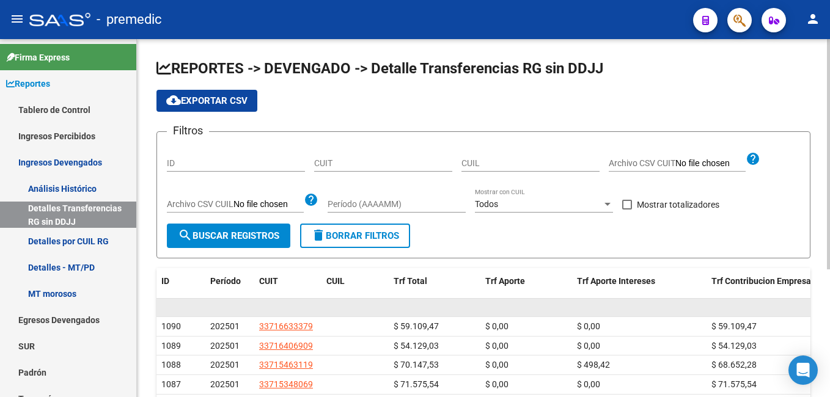
scroll to position [61, 0]
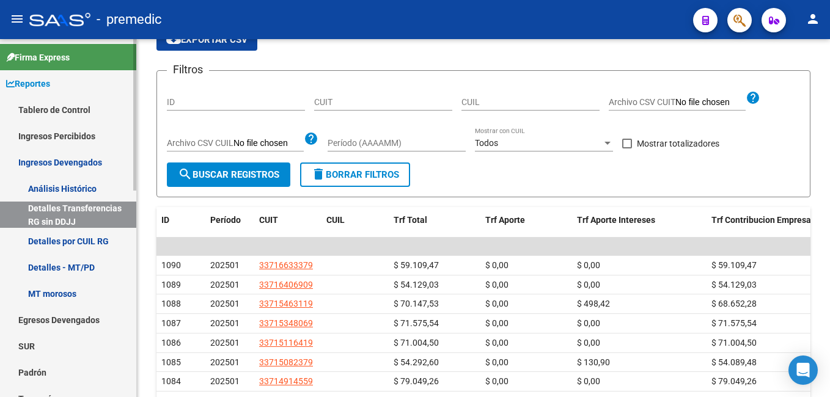
click at [71, 185] on link "Análisis Histórico" at bounding box center [68, 189] width 136 height 26
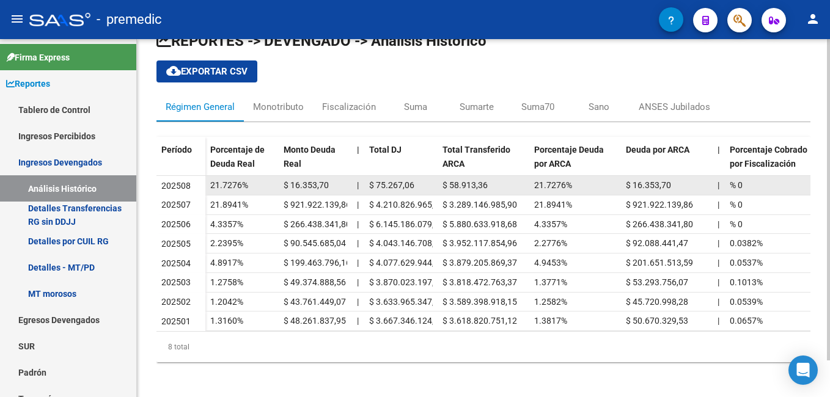
scroll to position [41, 0]
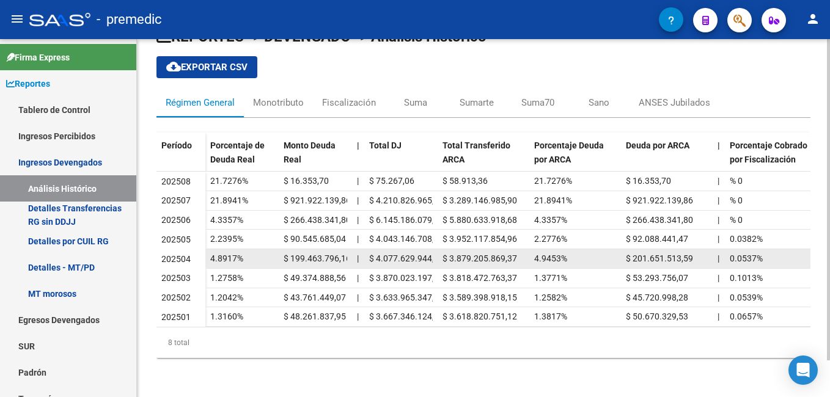
click at [390, 254] on span "$ 4.077.629.944,15" at bounding box center [406, 259] width 75 height 10
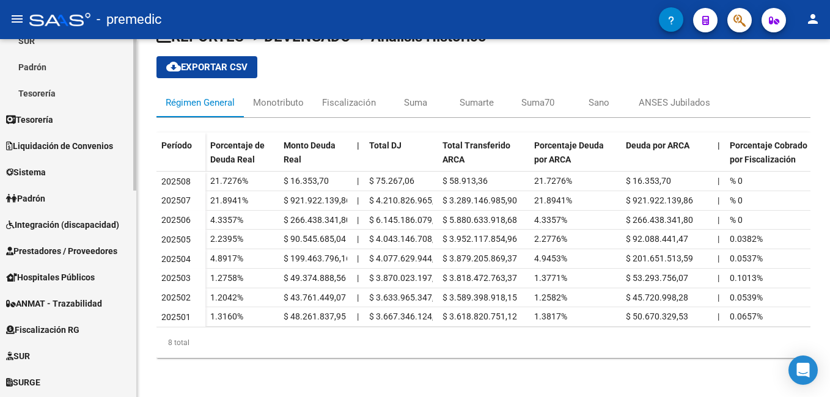
scroll to position [367, 0]
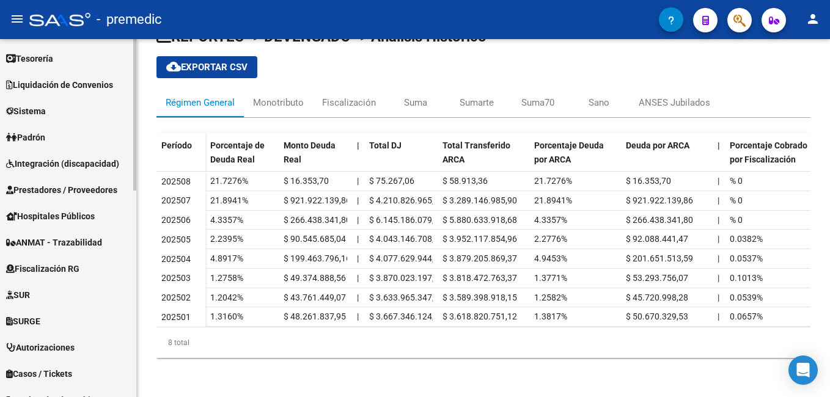
click at [40, 266] on span "Fiscalización RG" at bounding box center [42, 268] width 73 height 13
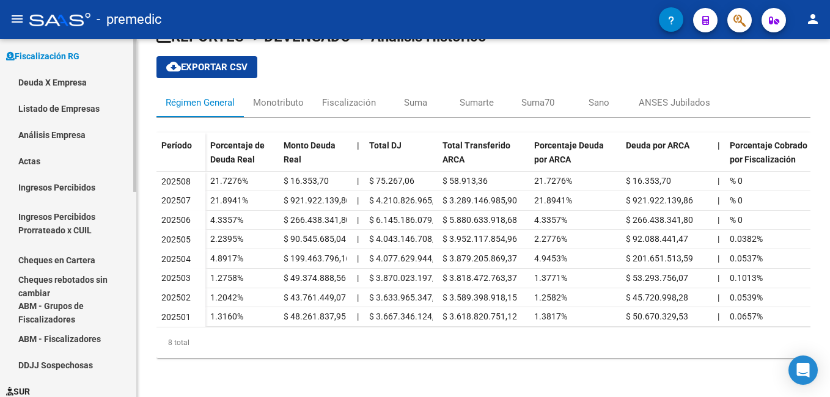
scroll to position [245, 0]
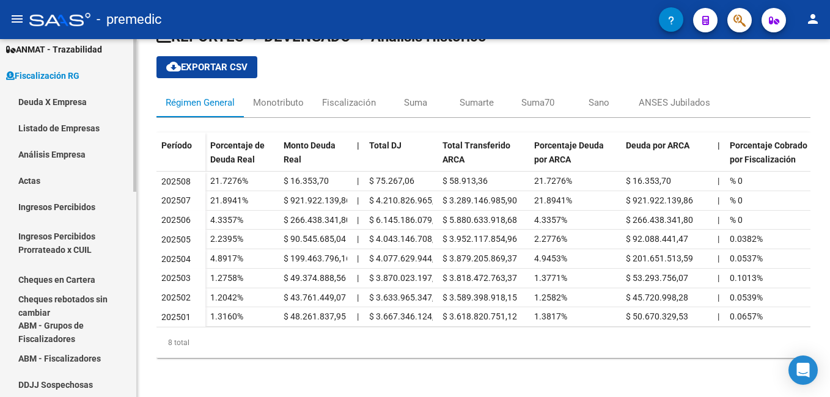
click at [59, 98] on link "Deuda X Empresa" at bounding box center [68, 102] width 136 height 26
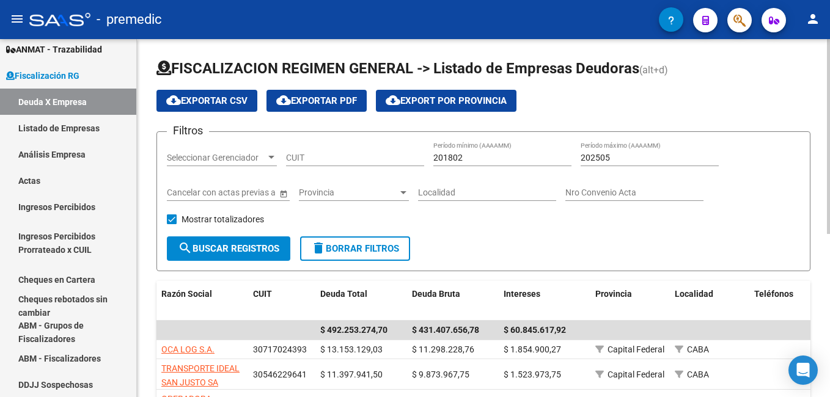
click at [476, 157] on input "201802" at bounding box center [503, 158] width 138 height 10
click at [497, 162] on input "202501" at bounding box center [503, 158] width 138 height 10
type input "202508"
click at [621, 153] on input "202505" at bounding box center [650, 158] width 138 height 10
type input "202508"
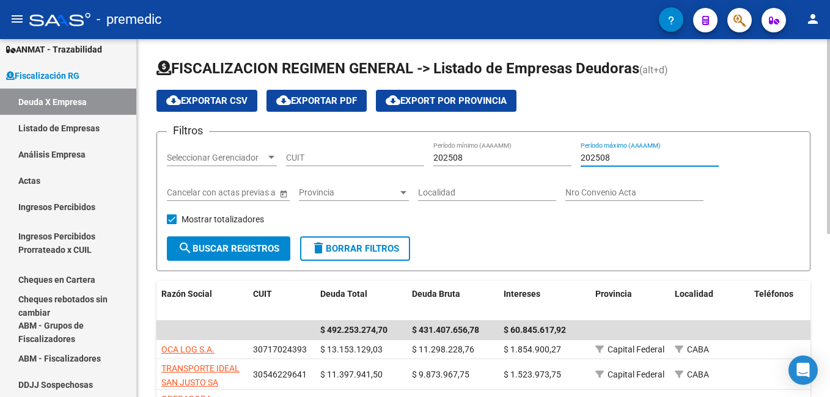
click at [241, 240] on button "search Buscar Registros" at bounding box center [229, 249] width 124 height 24
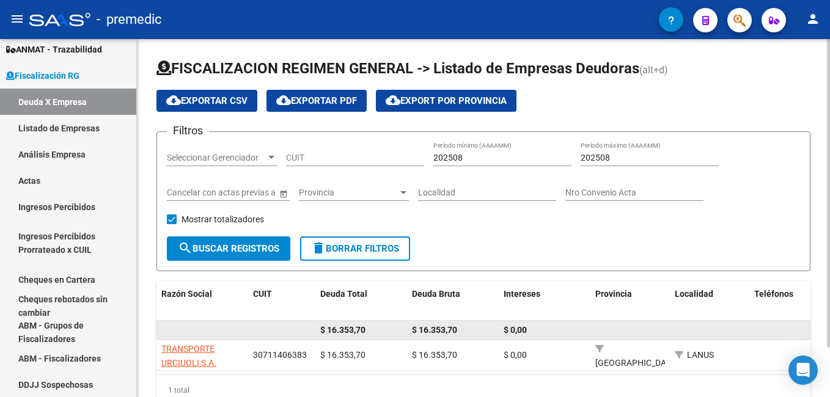
scroll to position [57, 0]
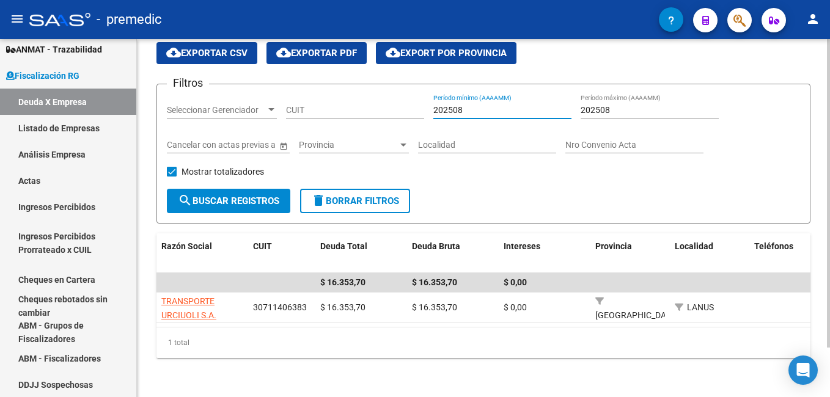
click at [487, 105] on input "202508" at bounding box center [503, 110] width 138 height 10
type input "202507"
click at [626, 105] on input "202508" at bounding box center [650, 110] width 138 height 10
type input "202507"
click at [249, 196] on span "search Buscar Registros" at bounding box center [229, 201] width 102 height 11
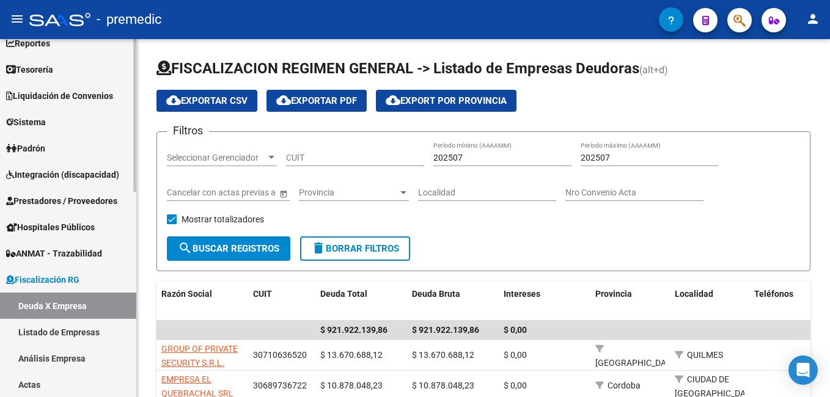
scroll to position [0, 0]
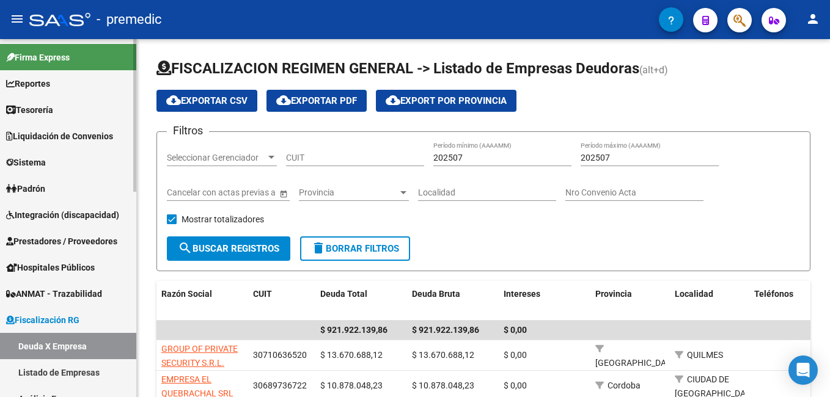
click at [48, 84] on span "Reportes" at bounding box center [28, 83] width 44 height 13
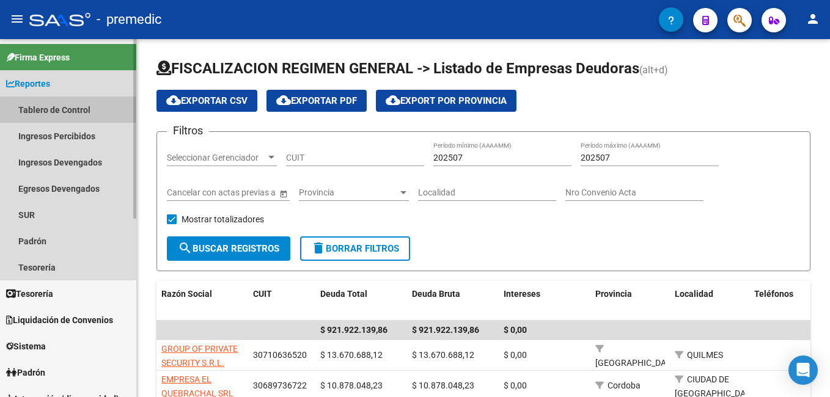
click at [49, 106] on link "Tablero de Control" at bounding box center [68, 110] width 136 height 26
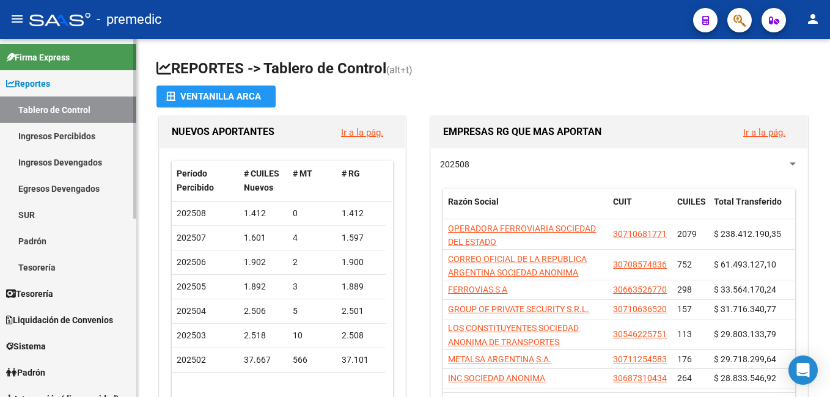
click at [64, 133] on link "Ingresos Percibidos" at bounding box center [68, 136] width 136 height 26
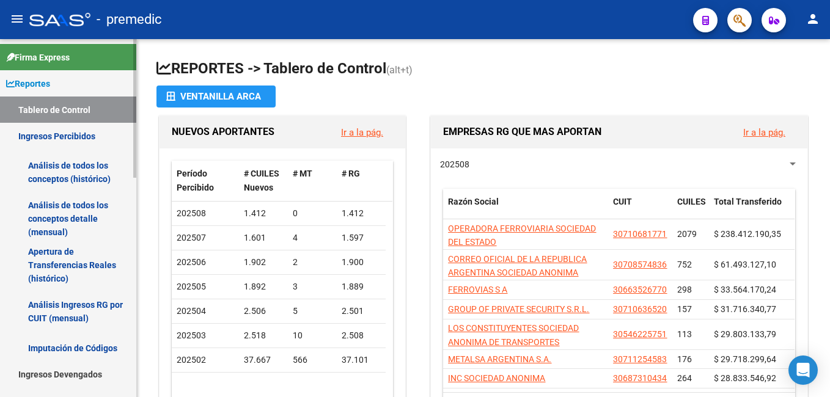
click at [65, 169] on link "Análisis de todos los conceptos (histórico)" at bounding box center [68, 172] width 136 height 46
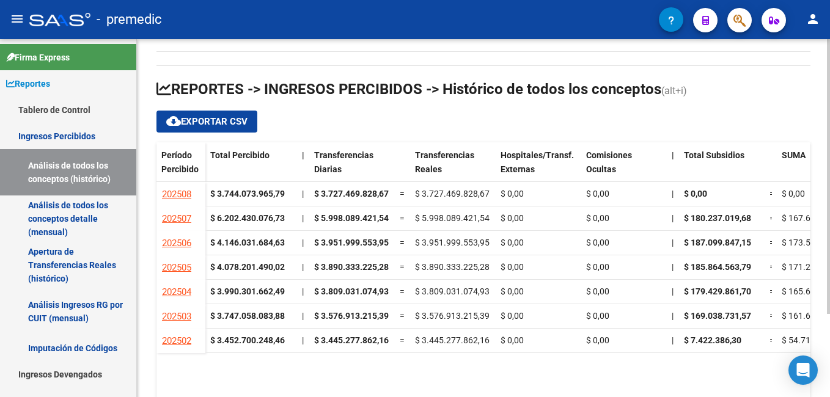
scroll to position [108, 0]
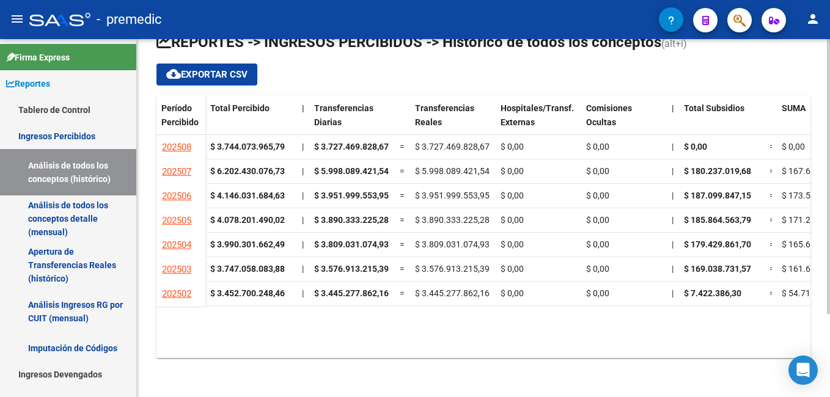
drag, startPoint x: 289, startPoint y: 346, endPoint x: 382, endPoint y: 349, distance: 92.4
click at [382, 349] on datatable-body "202508 $ 3.744.073.965,79 | $ 3.727.469.828,67 = $ 3.727.469.828,67 $ 0,00 $ 0,…" at bounding box center [484, 245] width 654 height 220
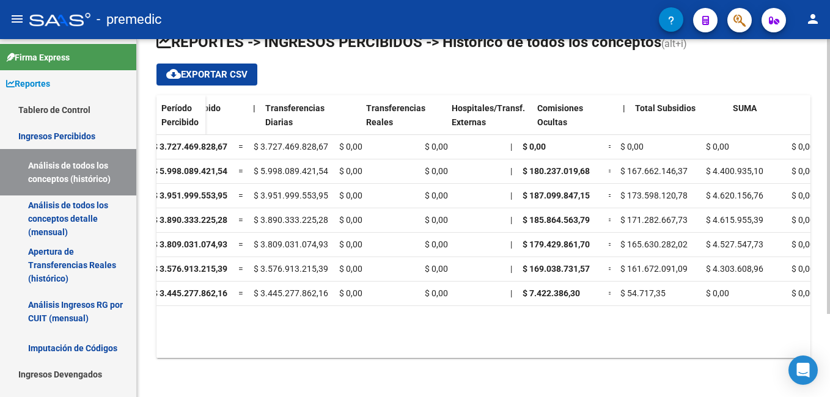
scroll to position [0, 0]
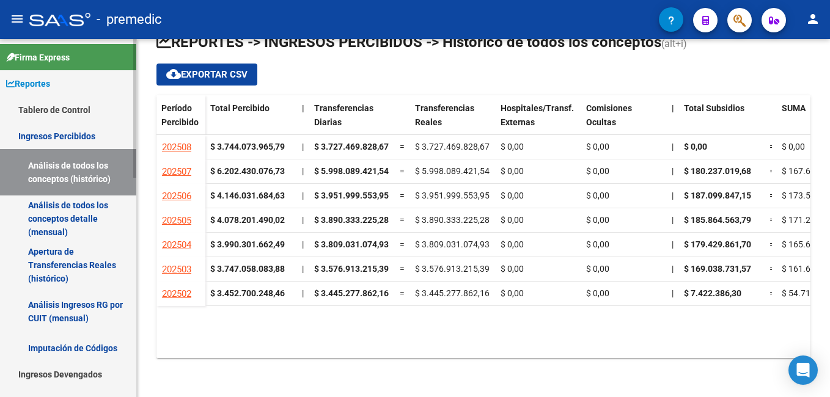
click at [56, 208] on link "Análisis de todos los conceptos detalle (mensual)" at bounding box center [68, 219] width 136 height 46
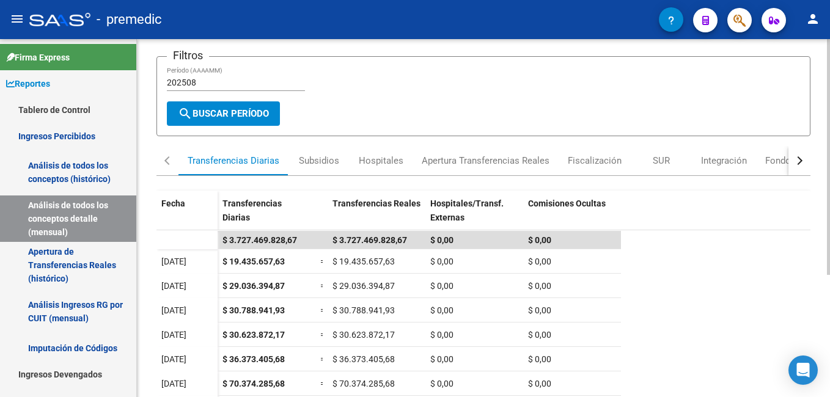
scroll to position [122, 0]
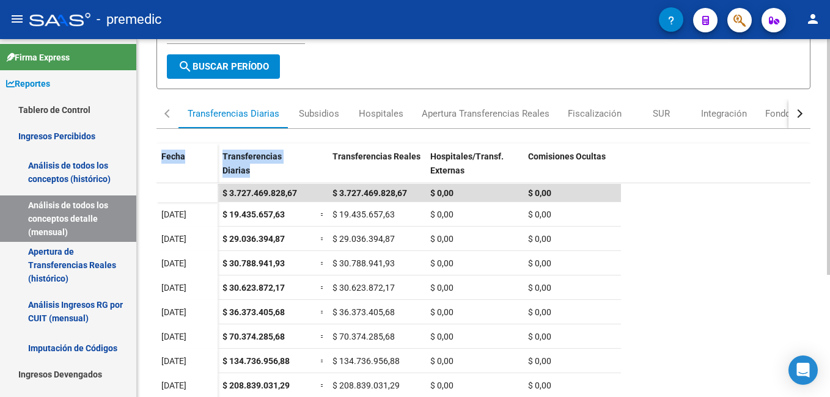
drag, startPoint x: 267, startPoint y: 128, endPoint x: 324, endPoint y: 131, distance: 57.0
click at [324, 131] on mat-tab-group "Transferencias Diarias Subsidios Hospitales Apertura Transferencias Reales Fisc…" at bounding box center [484, 265] width 654 height 333
click at [802, 113] on div "button" at bounding box center [798, 113] width 9 height 9
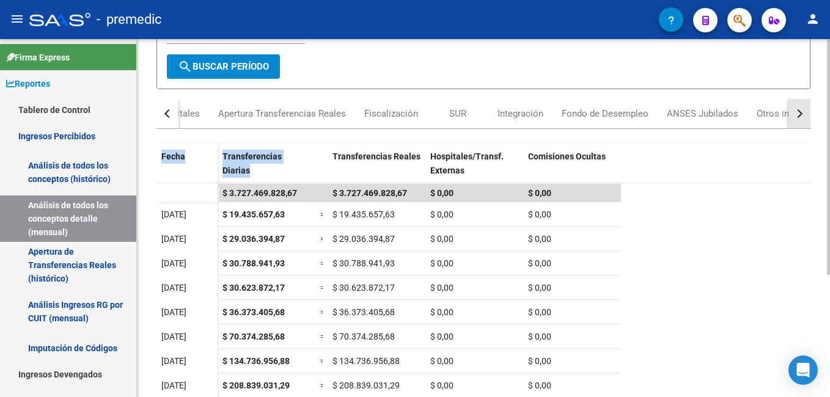
click at [801, 111] on button "button" at bounding box center [800, 113] width 22 height 29
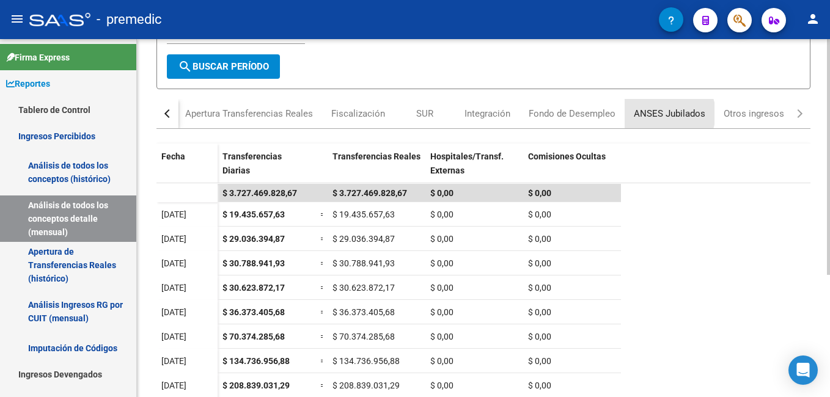
click at [661, 114] on div "ANSES Jubilados" at bounding box center [670, 113] width 72 height 13
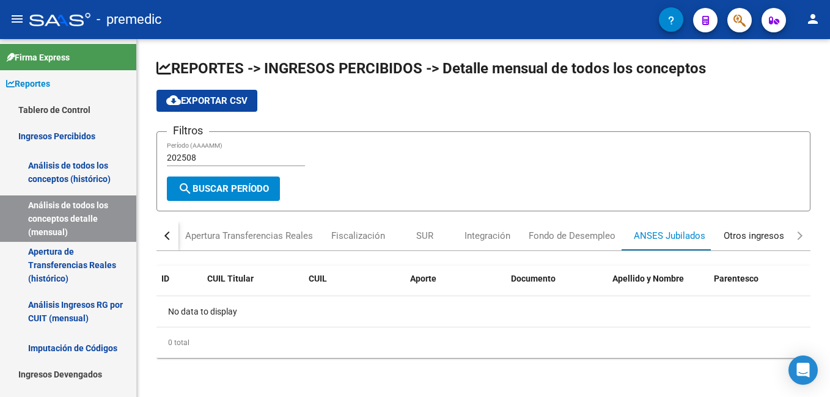
click at [747, 238] on div "Otros ingresos" at bounding box center [754, 235] width 61 height 13
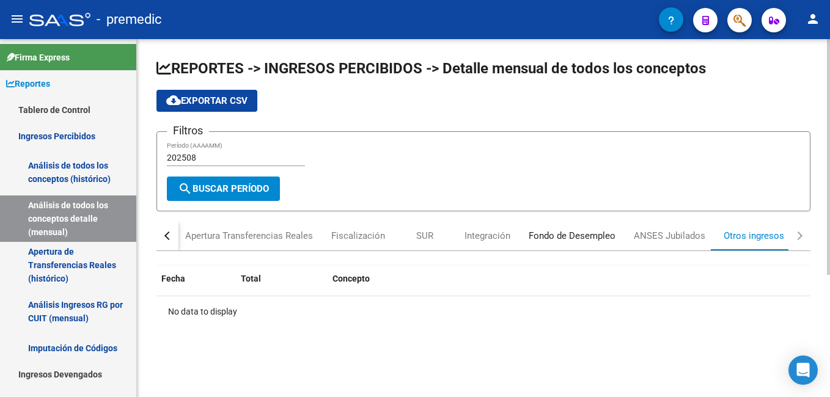
click at [582, 236] on div "Fondo de Desempleo" at bounding box center [572, 235] width 87 height 13
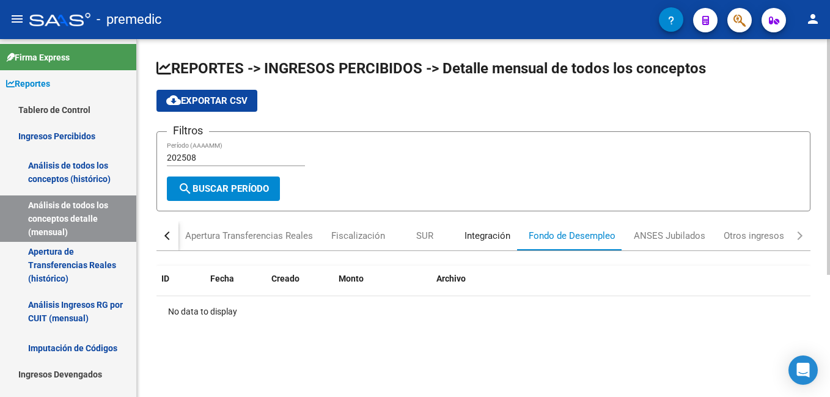
click at [491, 237] on div "Integración" at bounding box center [488, 235] width 46 height 13
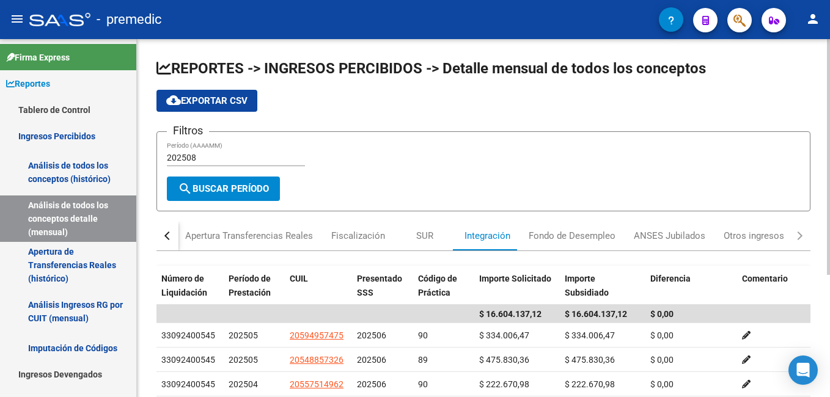
click at [165, 238] on button "button" at bounding box center [168, 235] width 22 height 29
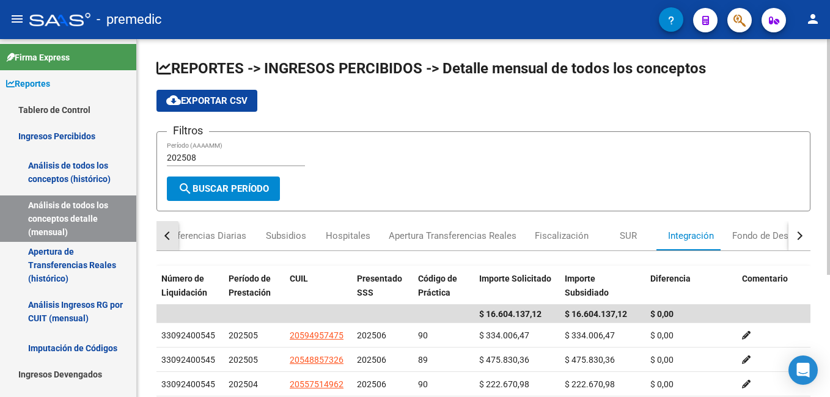
click at [165, 238] on button "button" at bounding box center [168, 235] width 22 height 29
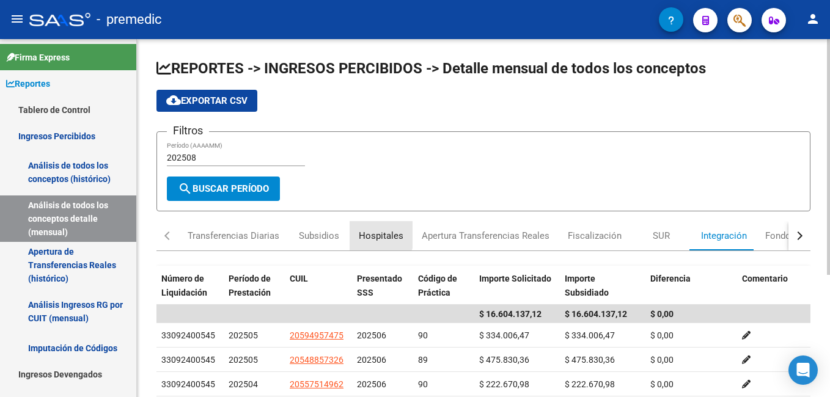
click at [370, 232] on div "Hospitales" at bounding box center [381, 235] width 45 height 13
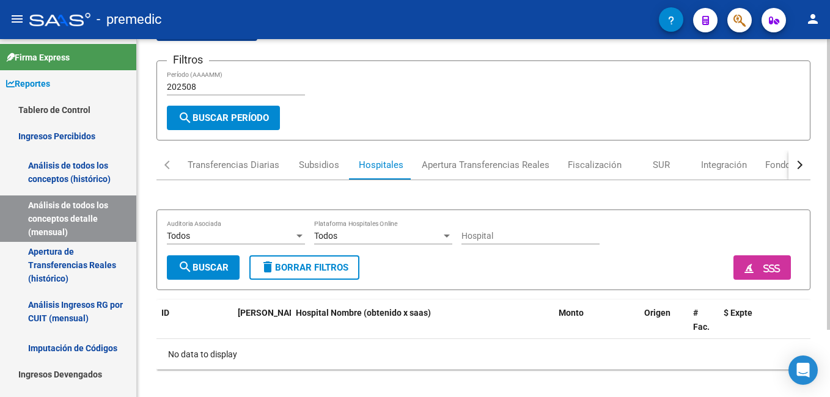
scroll to position [83, 0]
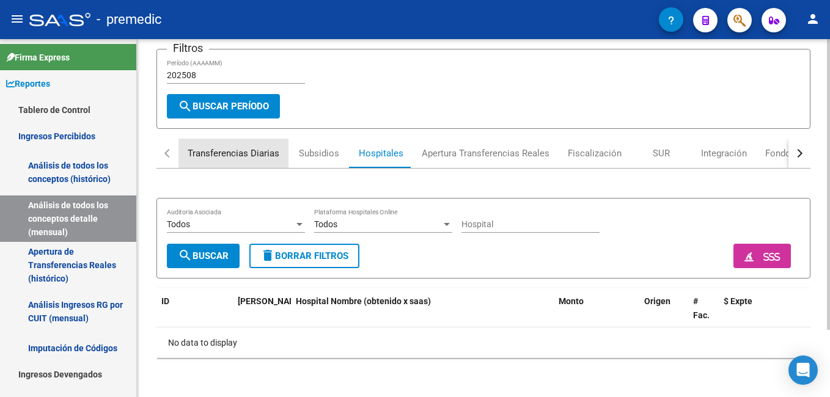
click at [242, 153] on div "Transferencias Diarias" at bounding box center [234, 153] width 92 height 13
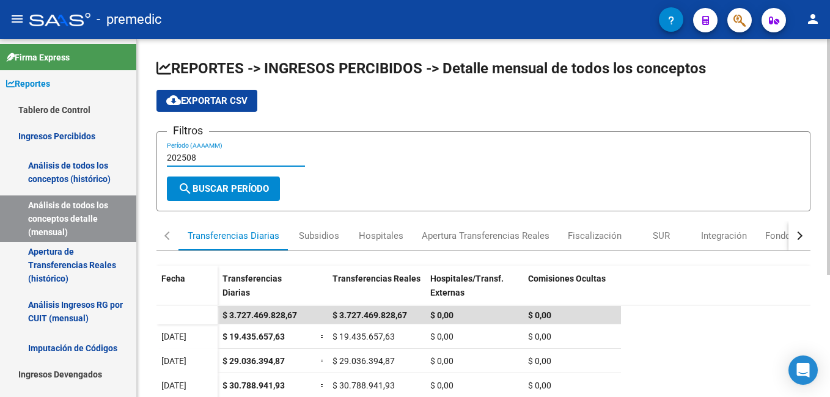
click at [205, 155] on input "202508" at bounding box center [236, 158] width 138 height 10
type input "202504"
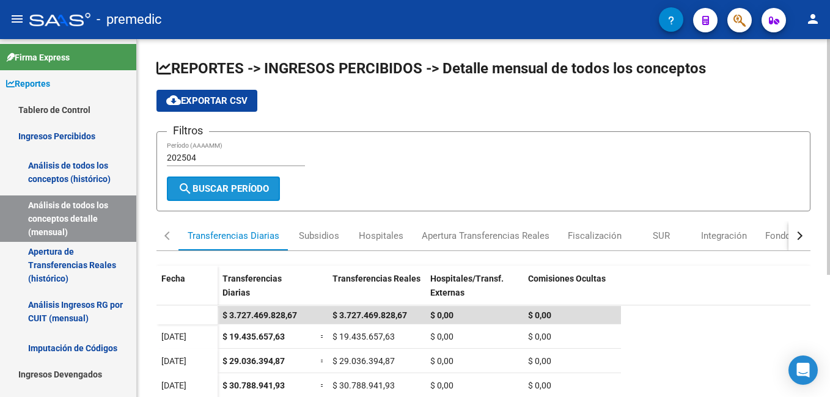
click at [231, 185] on span "search Buscar Período" at bounding box center [223, 188] width 91 height 11
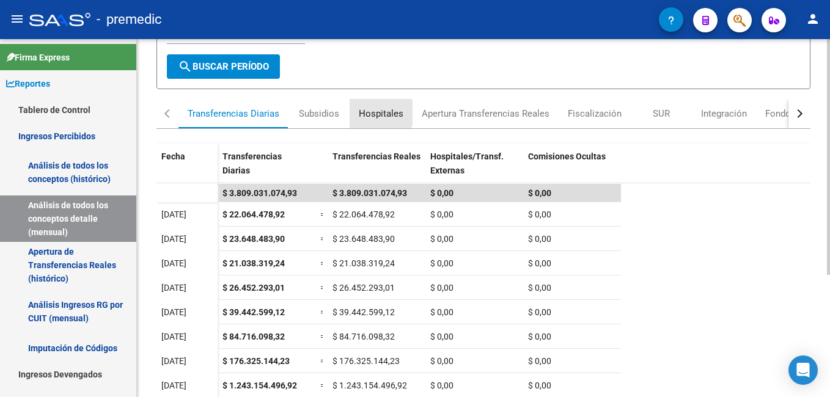
click at [373, 113] on div "Hospitales" at bounding box center [381, 113] width 45 height 13
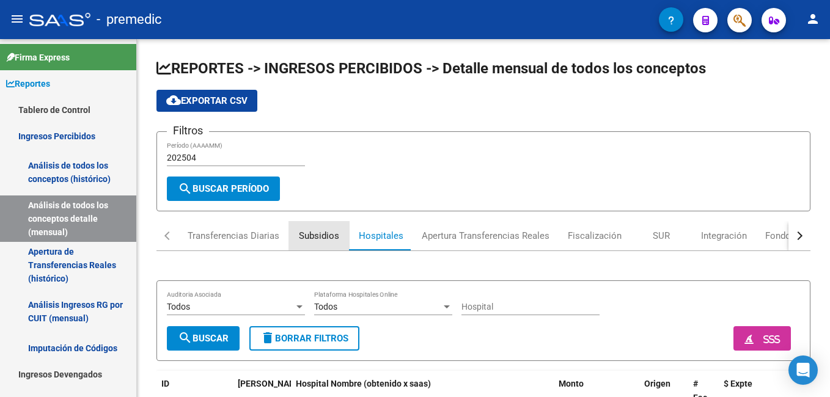
click at [307, 235] on div "Subsidios" at bounding box center [319, 235] width 40 height 13
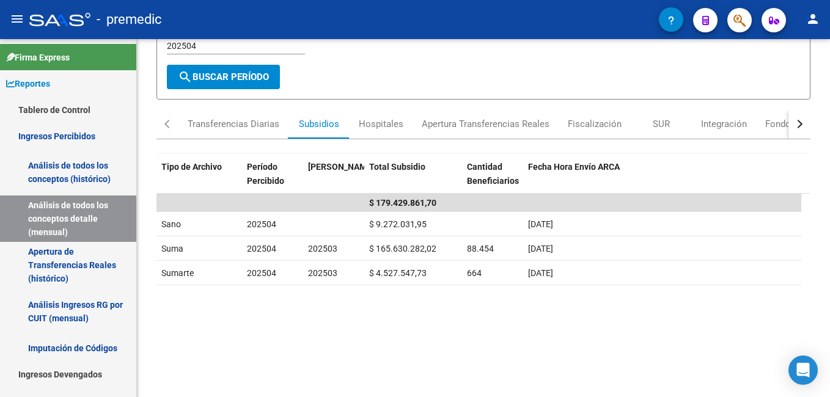
scroll to position [122, 0]
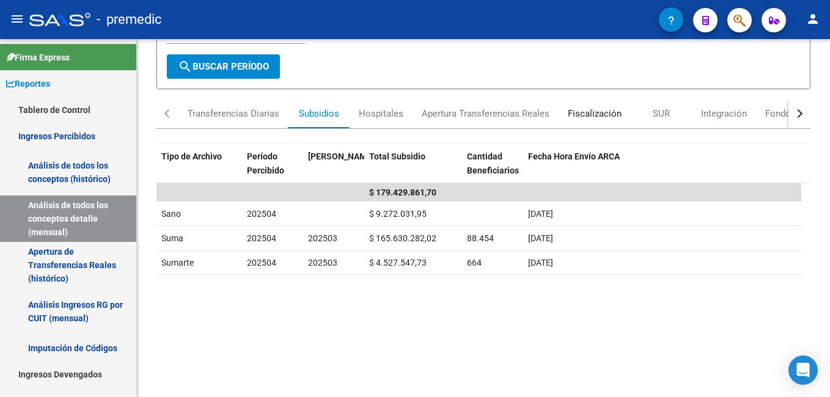
click at [586, 116] on div "Fiscalización" at bounding box center [595, 113] width 54 height 13
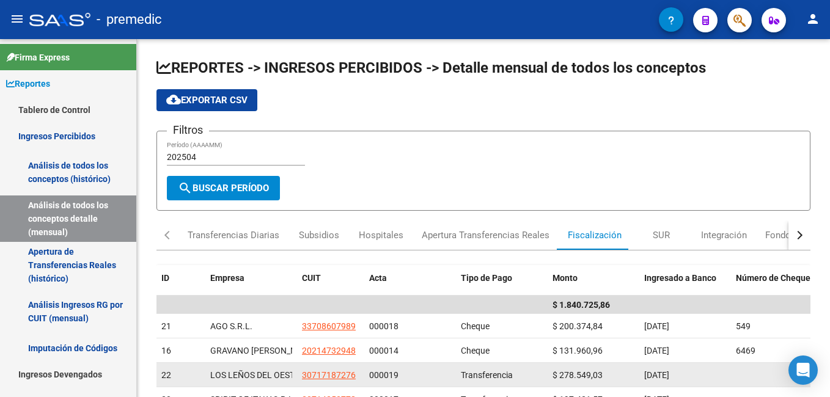
scroll to position [0, 0]
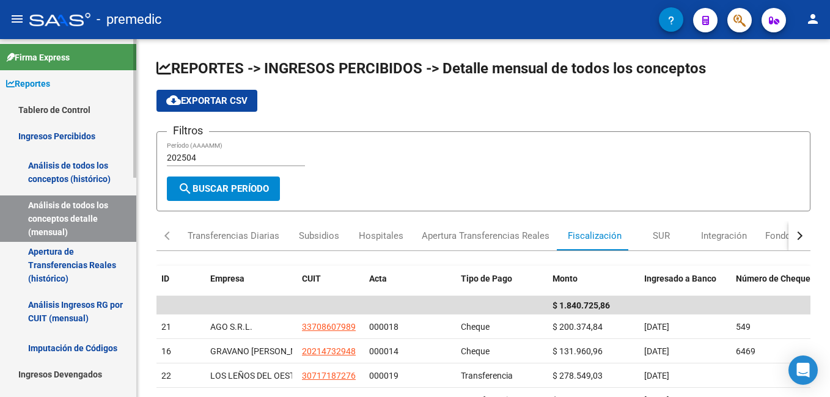
click at [63, 256] on link "Apertura de Transferencias Reales (histórico)" at bounding box center [68, 265] width 136 height 46
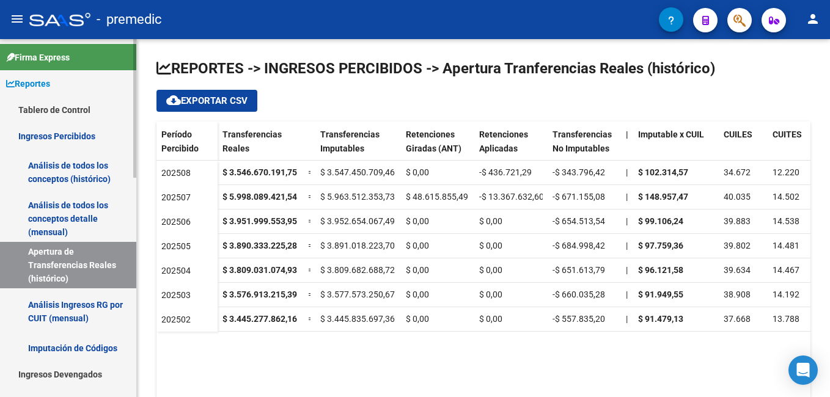
scroll to position [61, 0]
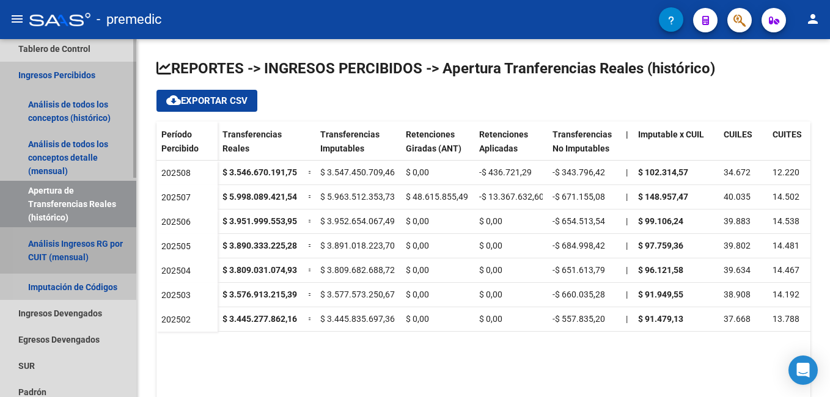
click at [57, 245] on link "Análisis Ingresos RG por CUIT (mensual)" at bounding box center [68, 250] width 136 height 46
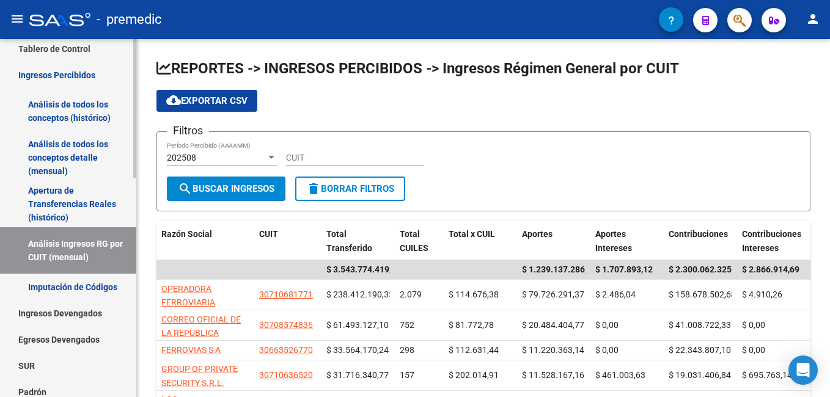
click at [48, 283] on link "Imputación de Códigos" at bounding box center [68, 287] width 136 height 26
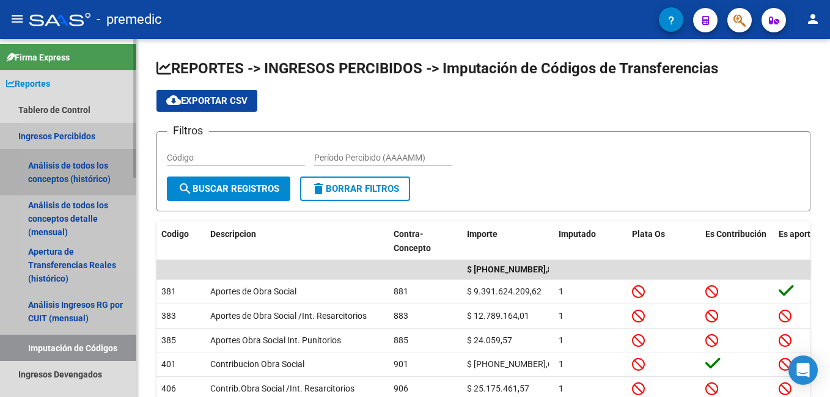
click at [72, 169] on link "Análisis de todos los conceptos (histórico)" at bounding box center [68, 172] width 136 height 46
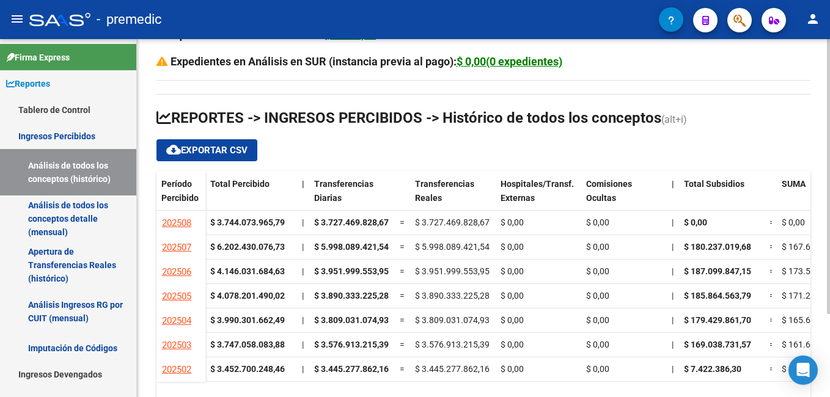
scroll to position [61, 0]
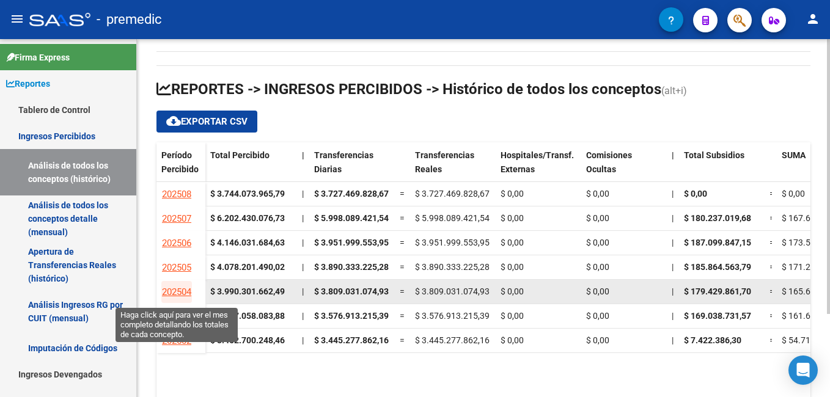
click at [176, 289] on span "202504" at bounding box center [176, 292] width 29 height 11
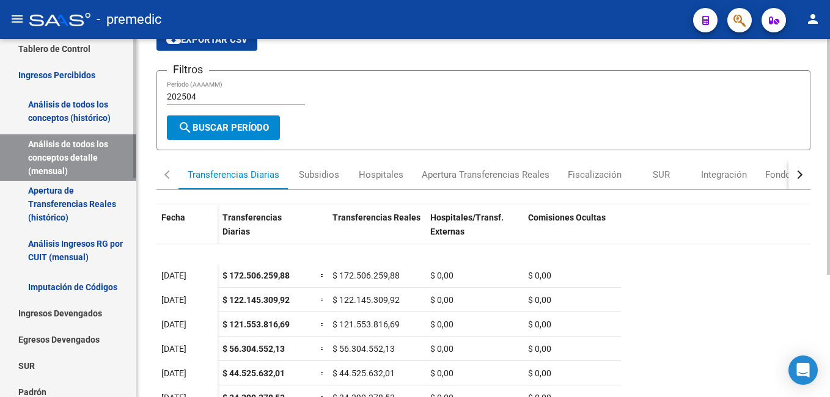
scroll to position [122, 0]
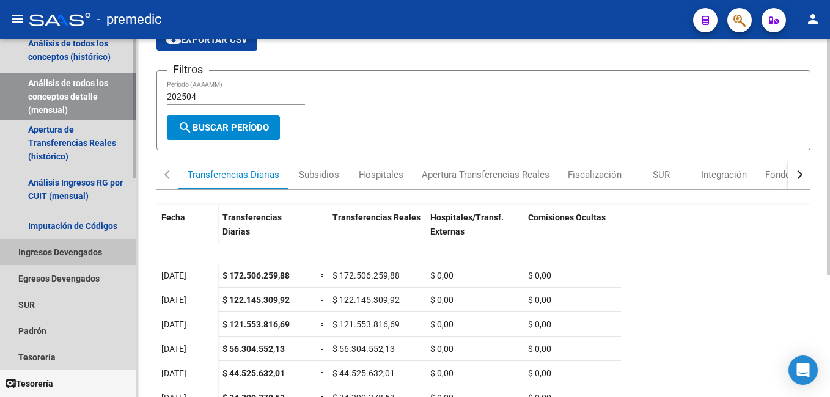
click at [62, 252] on link "Ingresos Devengados" at bounding box center [68, 252] width 136 height 26
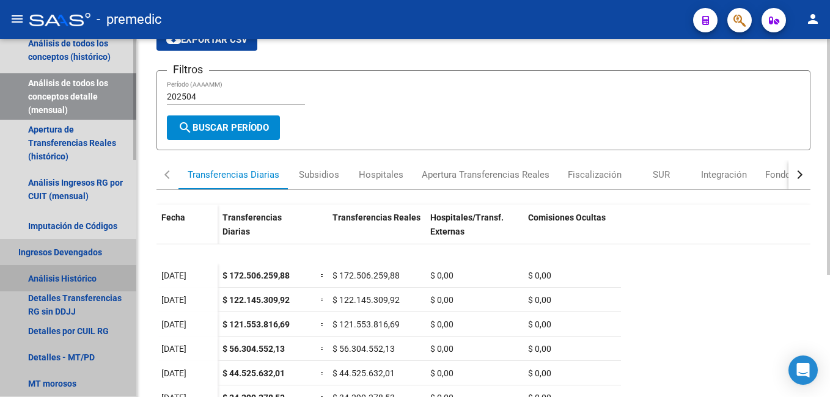
click at [65, 278] on link "Análisis Histórico" at bounding box center [68, 278] width 136 height 26
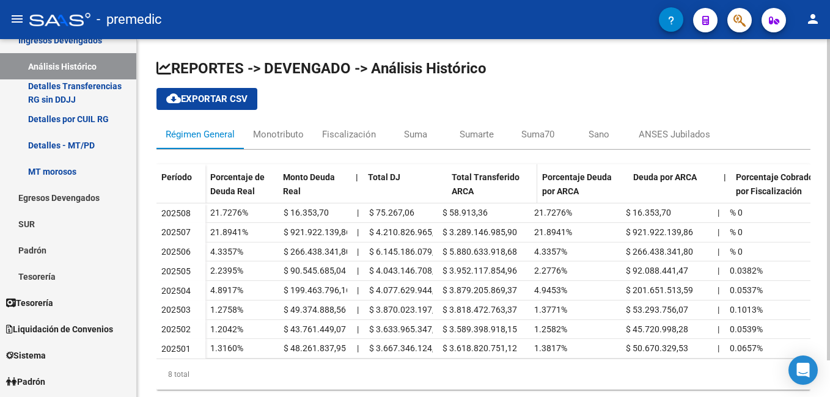
drag, startPoint x: 437, startPoint y: 171, endPoint x: 448, endPoint y: 171, distance: 11.0
click at [448, 171] on div "Porcentaje de Deuda Real Monto Deuda Real | Total DJ Total Transferido ARCA Por…" at bounding box center [816, 189] width 1223 height 51
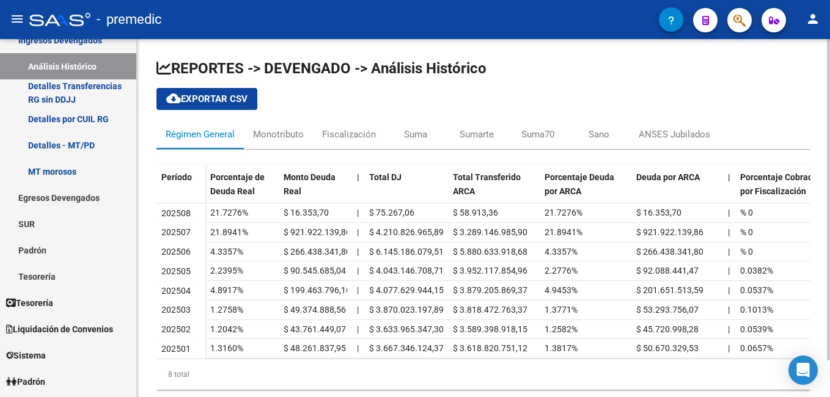
click at [209, 94] on span "cloud_download Exportar CSV" at bounding box center [206, 99] width 81 height 11
click at [474, 41] on div "REPORTES -> DEVENGADO -> Análisis Histórico cloud_download Exportar CSV Régimen…" at bounding box center [483, 234] width 693 height 390
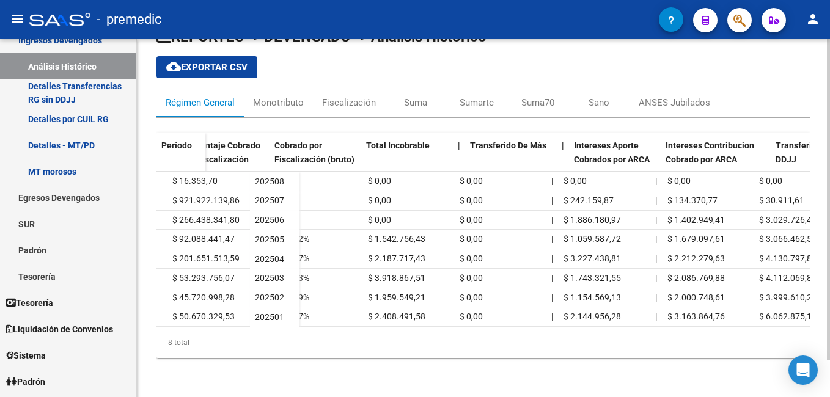
scroll to position [0, 628]
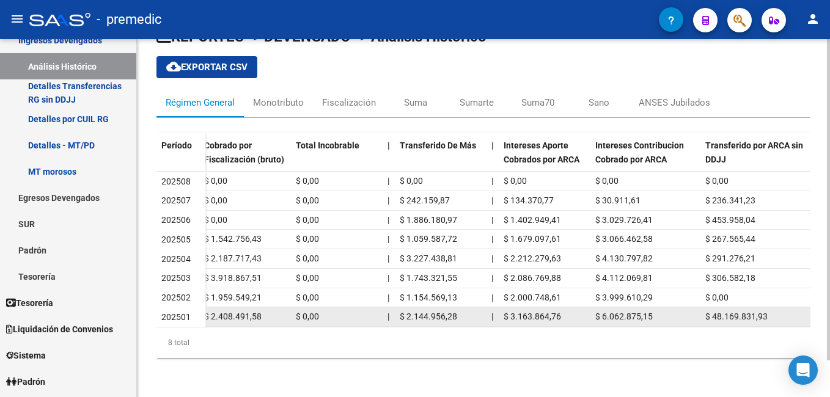
click at [722, 312] on span "$ 48.169.831,93" at bounding box center [737, 317] width 62 height 10
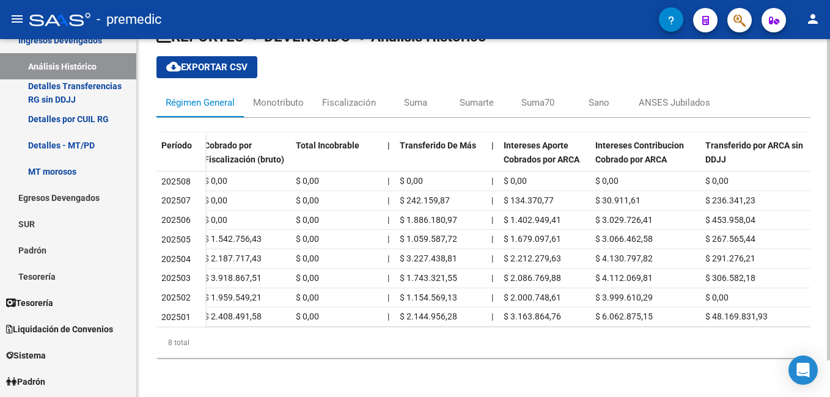
drag, startPoint x: 722, startPoint y: 307, endPoint x: 641, endPoint y: 346, distance: 89.2
click at [641, 346] on div "8 total" at bounding box center [484, 343] width 654 height 31
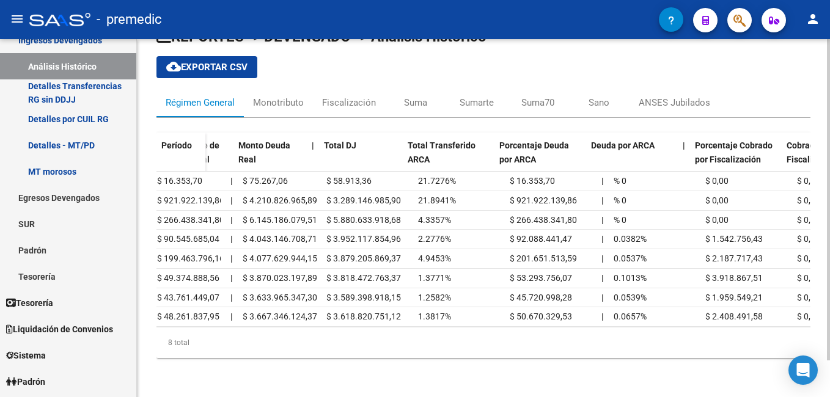
scroll to position [0, 0]
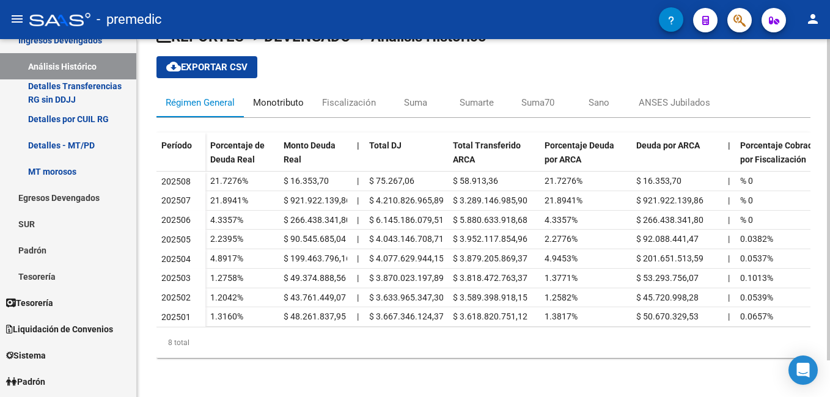
click at [276, 96] on div "Monotributo" at bounding box center [278, 102] width 51 height 13
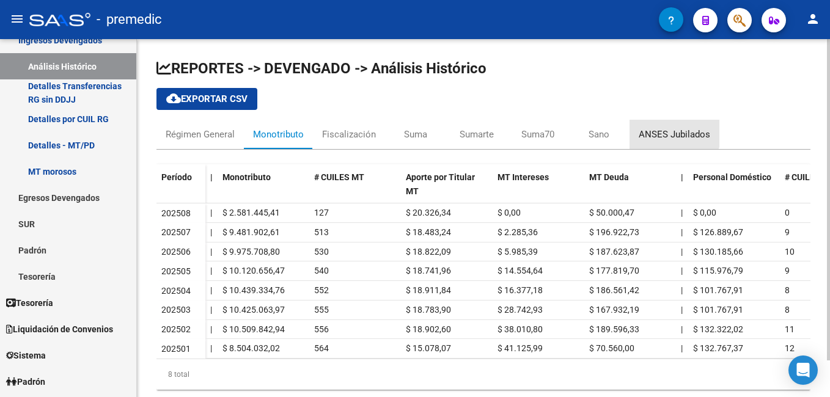
click at [665, 130] on div "ANSES Jubilados" at bounding box center [675, 134] width 72 height 13
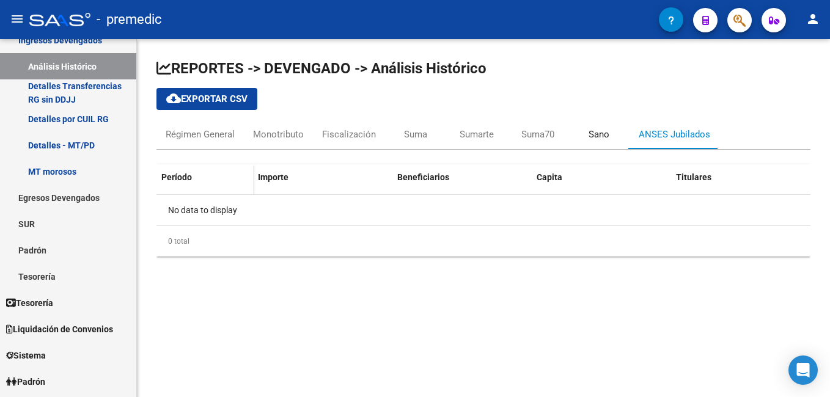
click at [601, 136] on div "Sano" at bounding box center [599, 134] width 21 height 13
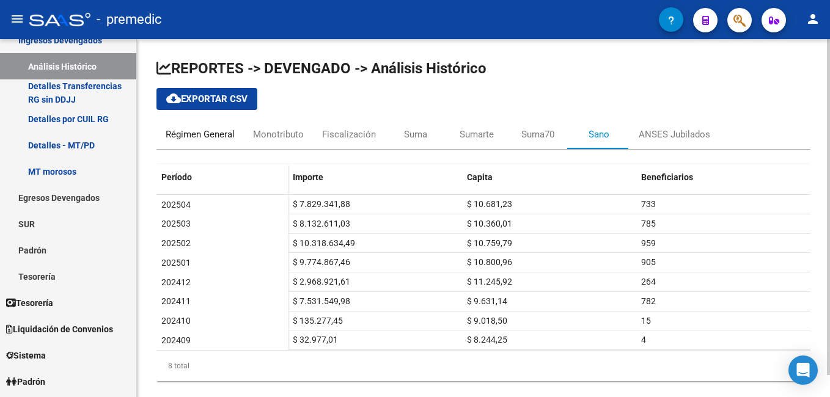
click at [211, 130] on div "Régimen General" at bounding box center [200, 134] width 69 height 13
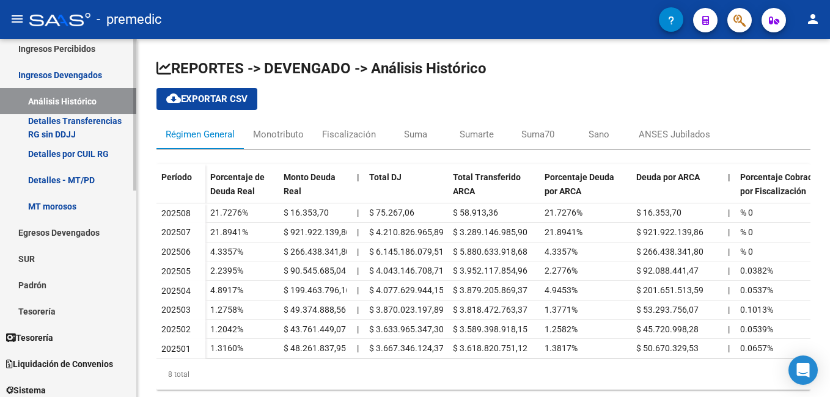
scroll to position [61, 0]
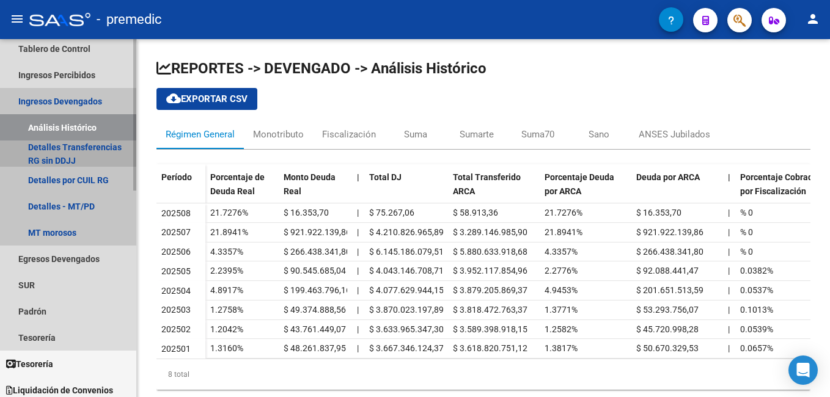
click at [53, 154] on link "Detalles Transferencias RG sin DDJJ" at bounding box center [68, 154] width 136 height 26
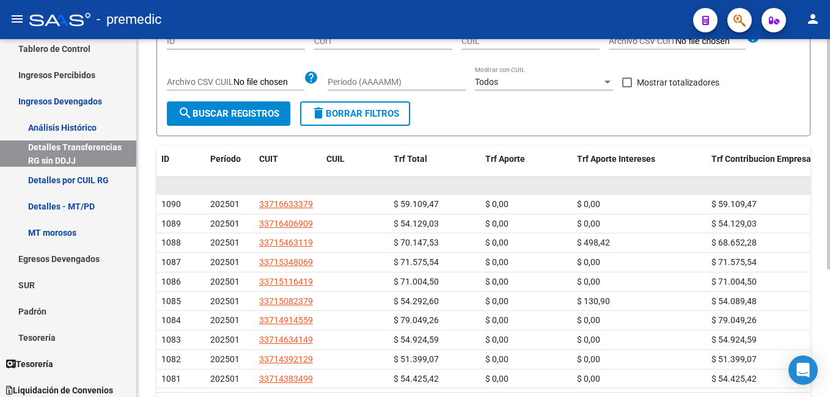
scroll to position [183, 0]
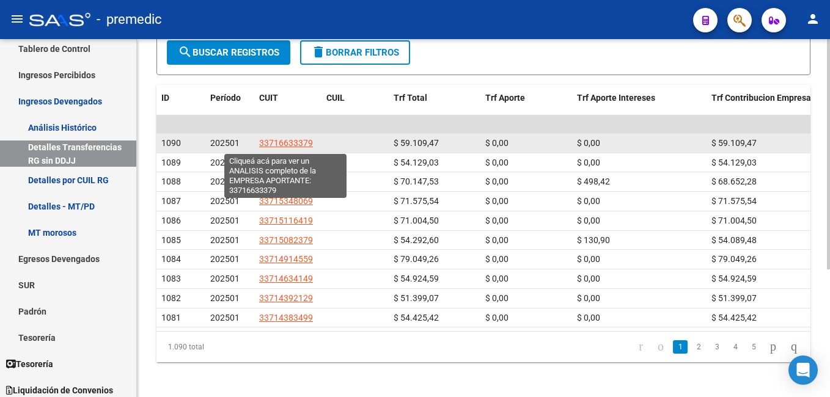
click at [288, 142] on span "33716633379" at bounding box center [286, 143] width 54 height 10
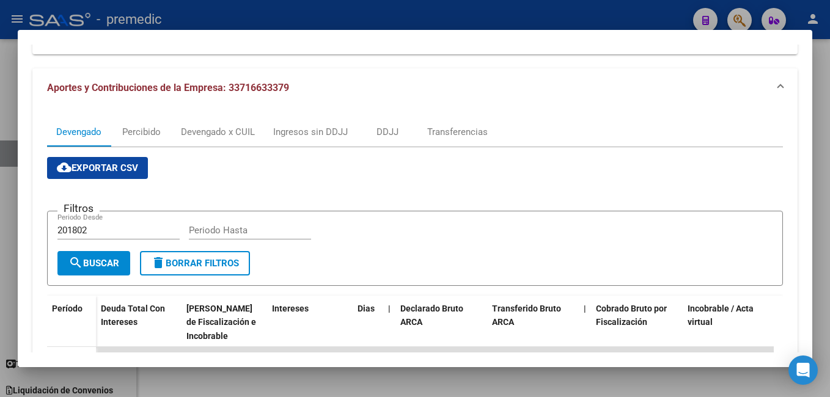
scroll to position [61, 0]
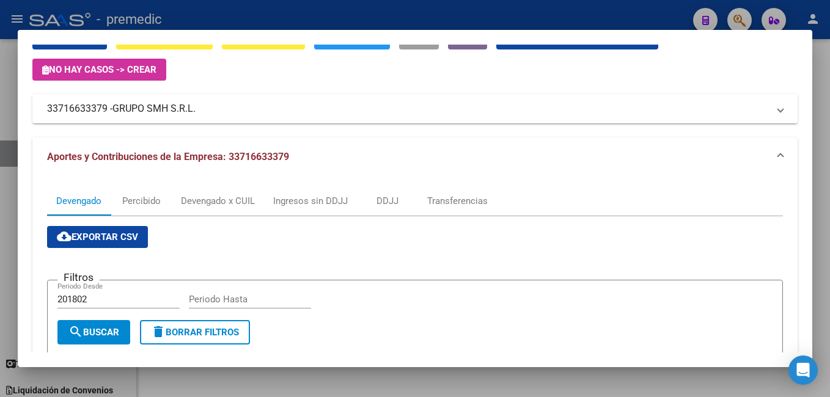
click at [822, 276] on div at bounding box center [415, 198] width 830 height 397
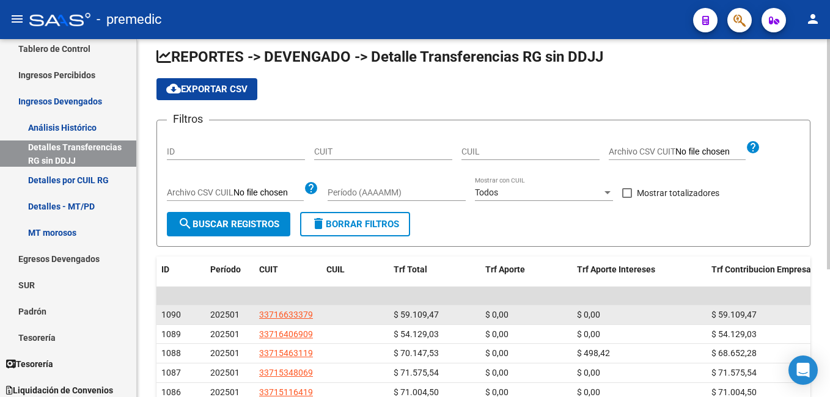
scroll to position [0, 0]
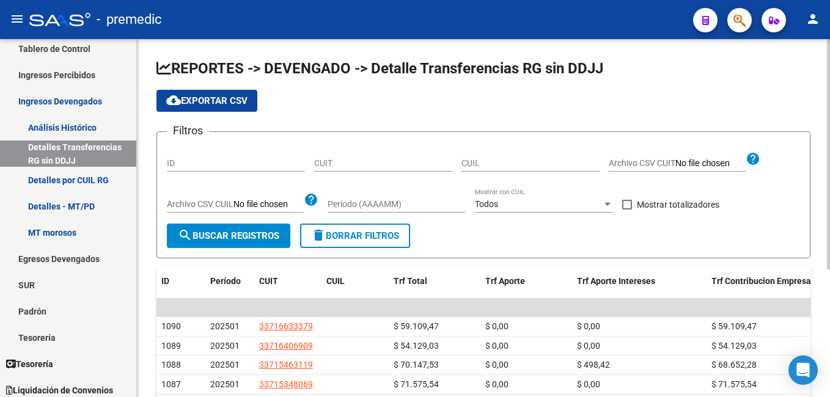
click at [212, 98] on span "cloud_download Exportar CSV" at bounding box center [206, 100] width 81 height 11
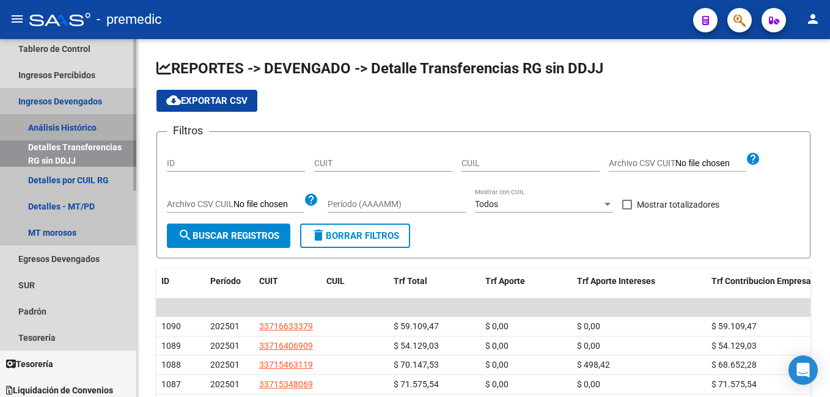
click at [64, 125] on link "Análisis Histórico" at bounding box center [68, 127] width 136 height 26
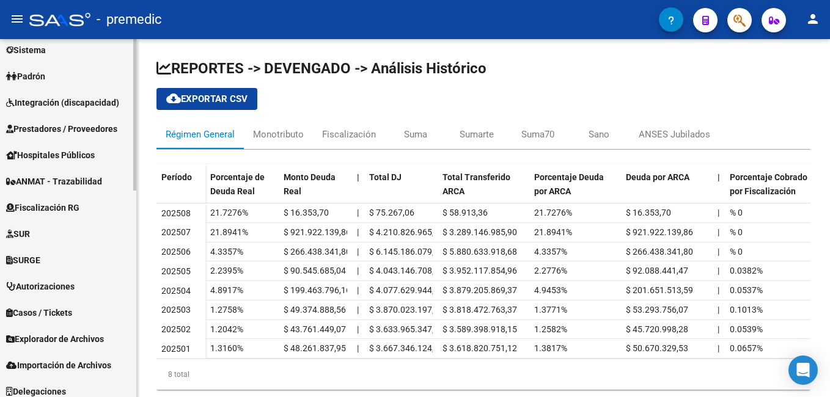
scroll to position [488, 0]
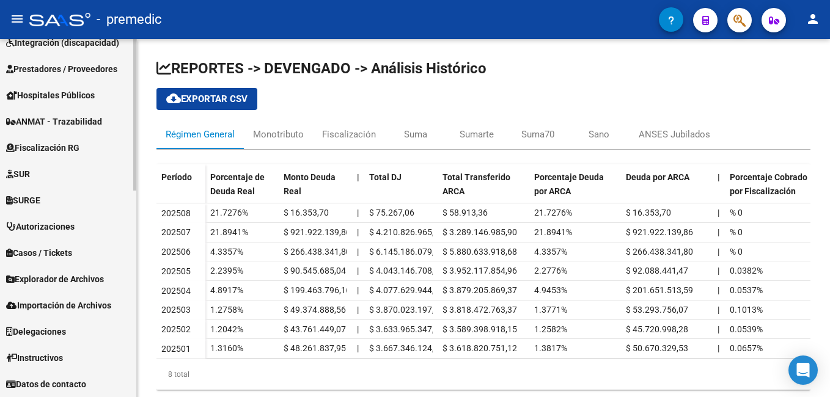
click at [56, 141] on span "Fiscalización RG" at bounding box center [42, 147] width 73 height 13
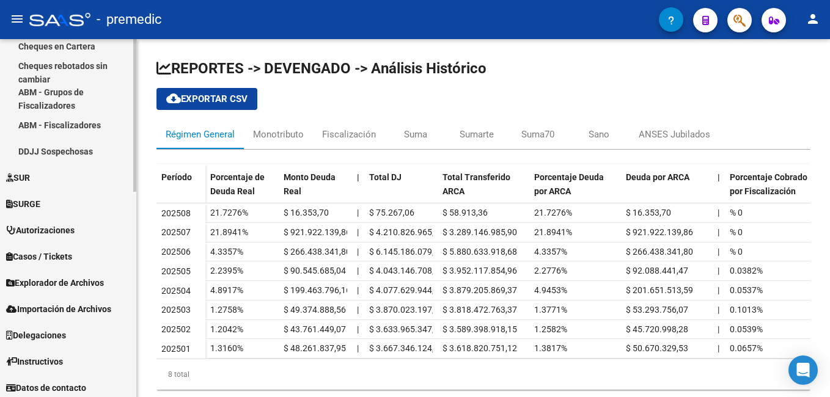
scroll to position [482, 0]
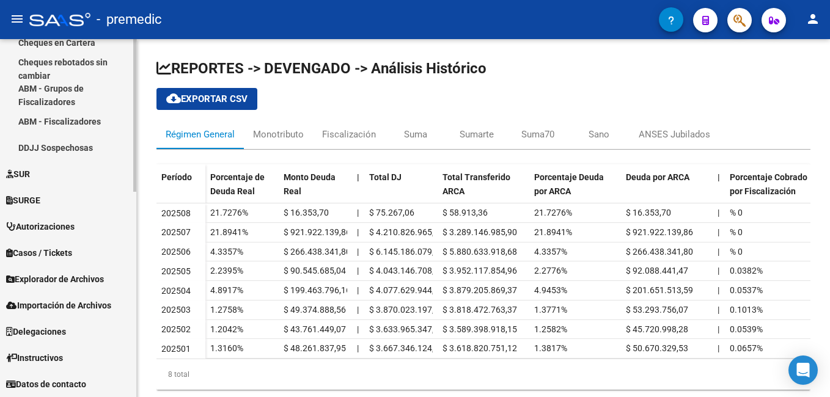
click at [53, 301] on span "Importación de Archivos" at bounding box center [58, 305] width 105 height 13
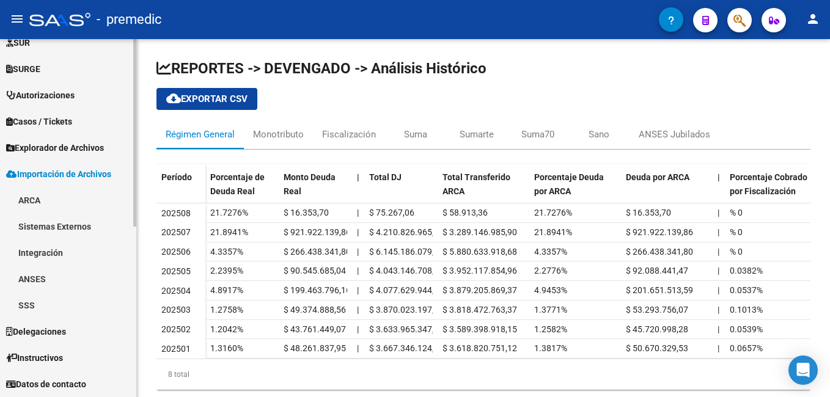
scroll to position [304, 0]
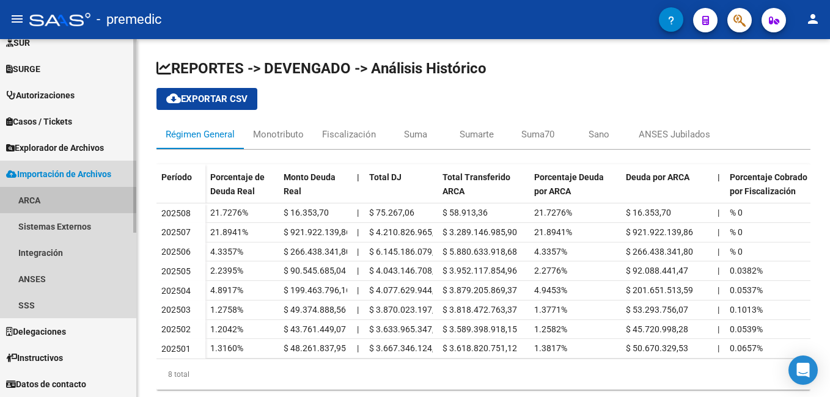
click at [31, 201] on link "ARCA" at bounding box center [68, 200] width 136 height 26
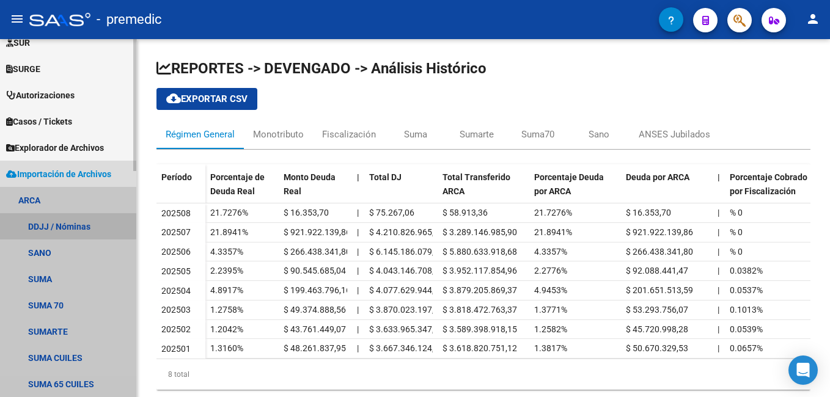
click at [39, 224] on link "DDJJ / Nóminas" at bounding box center [68, 226] width 136 height 26
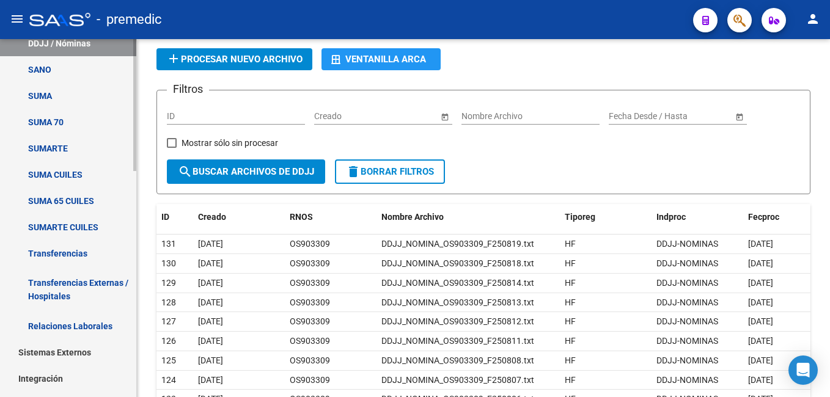
scroll to position [426, 0]
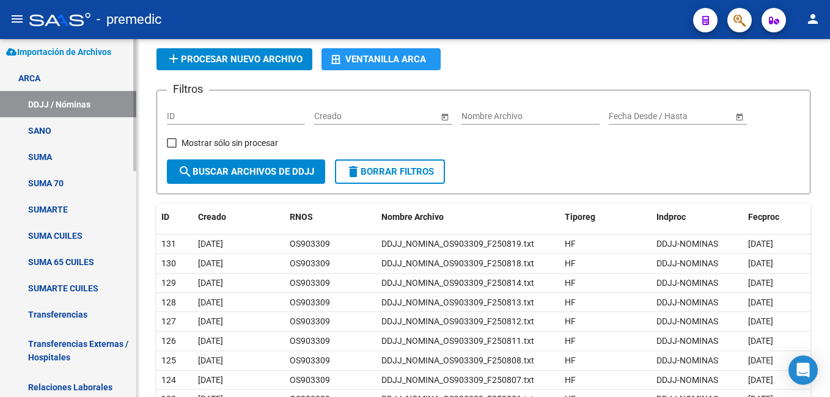
click at [71, 316] on link "Transferencias" at bounding box center [68, 314] width 136 height 26
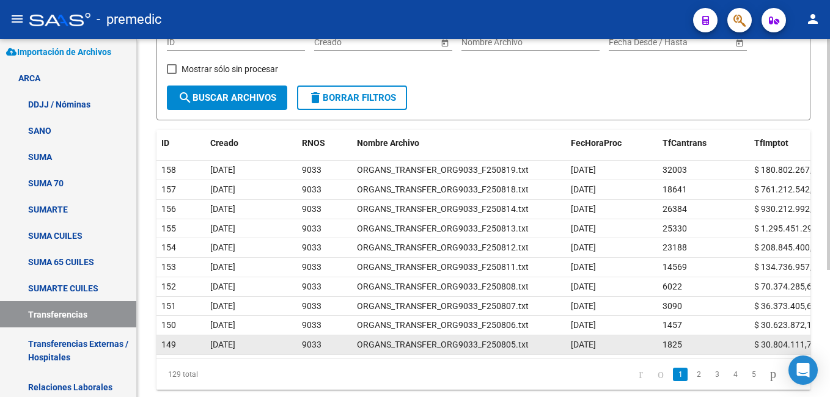
scroll to position [198, 0]
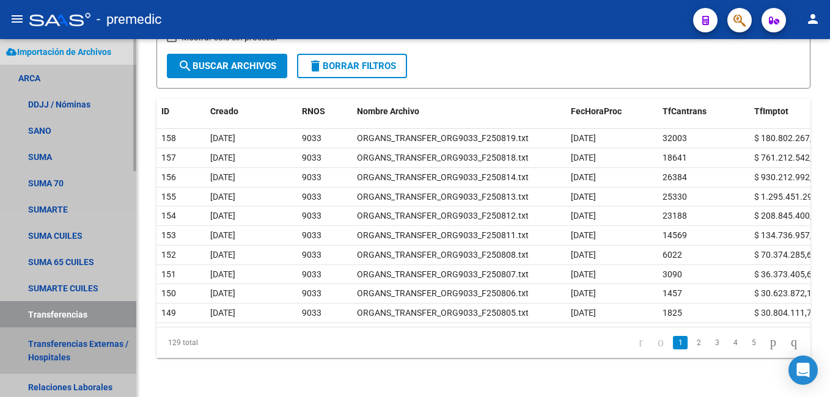
click at [67, 347] on link "Transferencias Externas / Hospitales" at bounding box center [68, 351] width 136 height 46
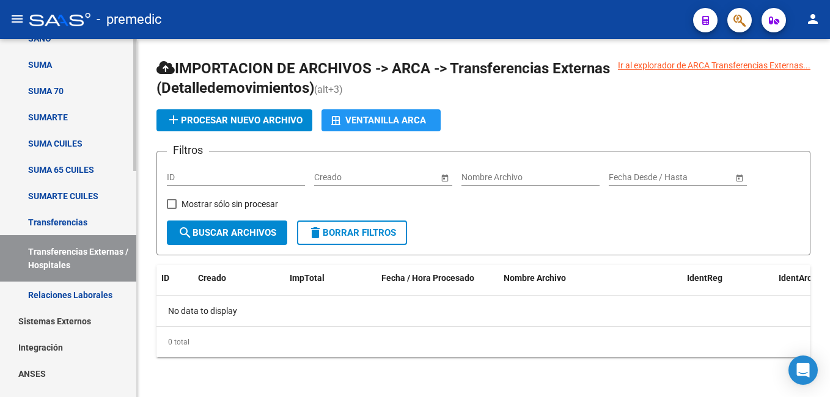
scroll to position [549, 0]
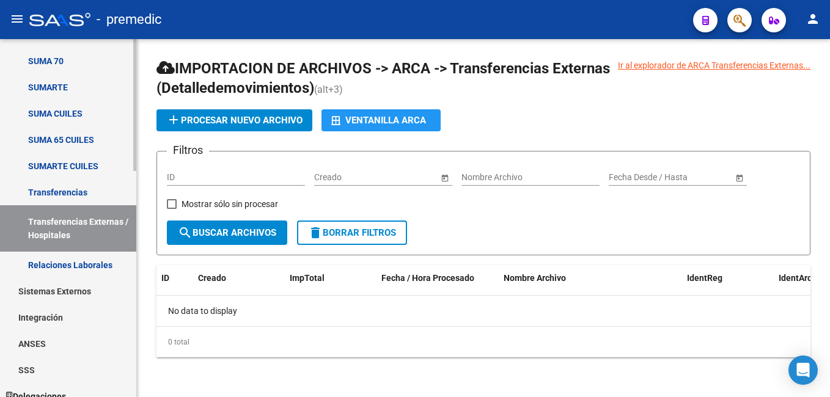
click at [88, 263] on link "Relaciones Laborales" at bounding box center [68, 265] width 136 height 26
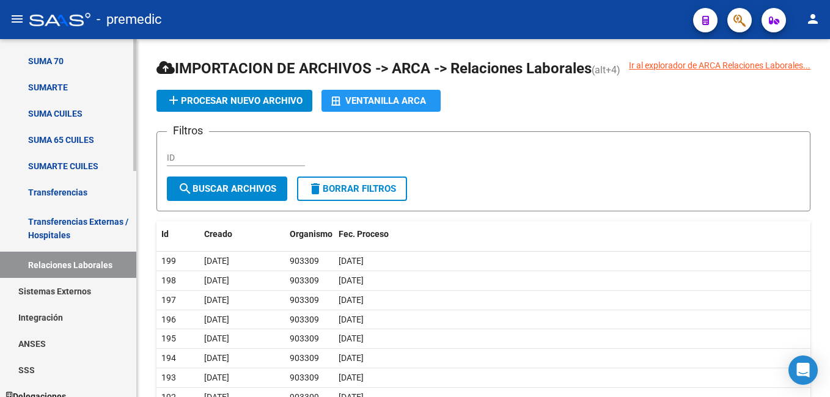
click at [62, 223] on link "Transferencias Externas / Hospitales" at bounding box center [68, 228] width 136 height 46
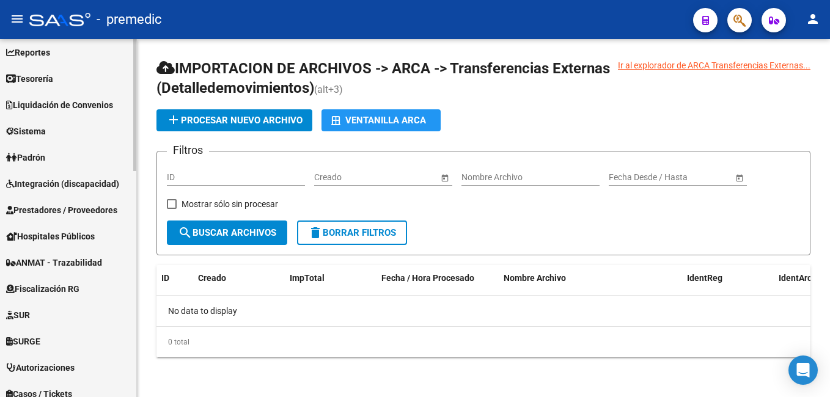
scroll to position [2, 0]
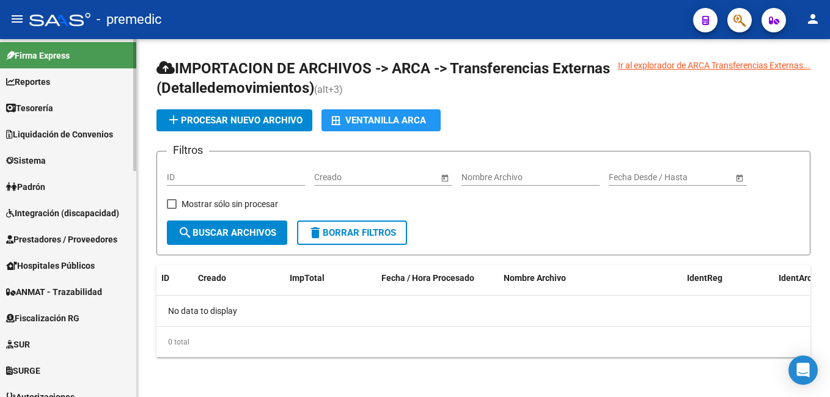
click at [21, 156] on span "Sistema" at bounding box center [26, 160] width 40 height 13
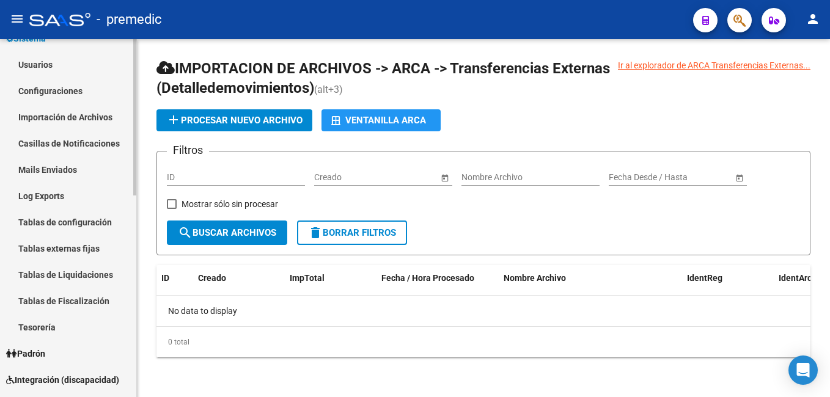
scroll to position [185, 0]
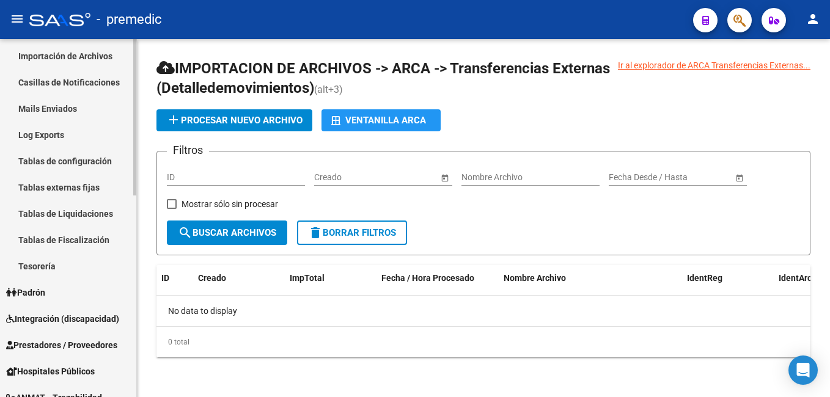
click at [29, 240] on link "Tablas de Fiscalización" at bounding box center [68, 240] width 136 height 26
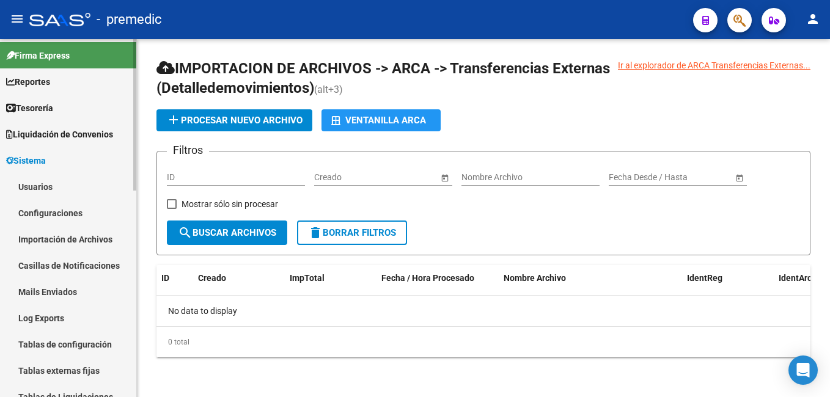
scroll to position [0, 0]
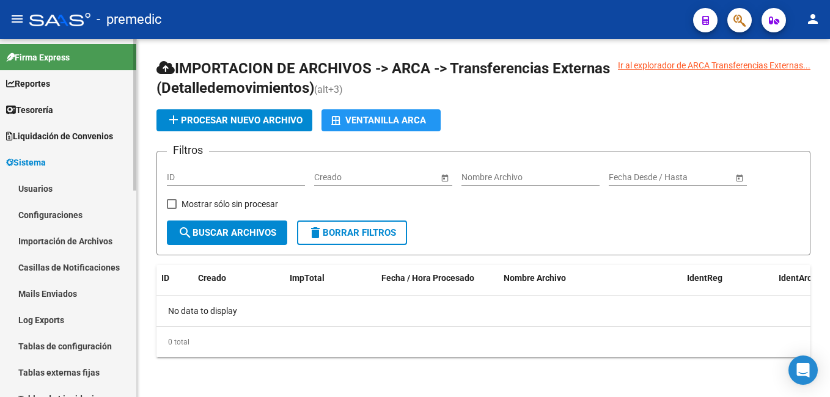
click at [42, 75] on link "Reportes" at bounding box center [68, 83] width 136 height 26
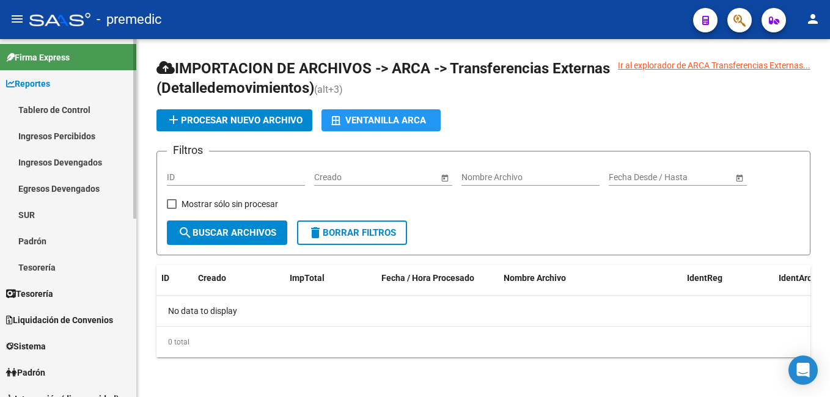
click at [53, 103] on link "Tablero de Control" at bounding box center [68, 110] width 136 height 26
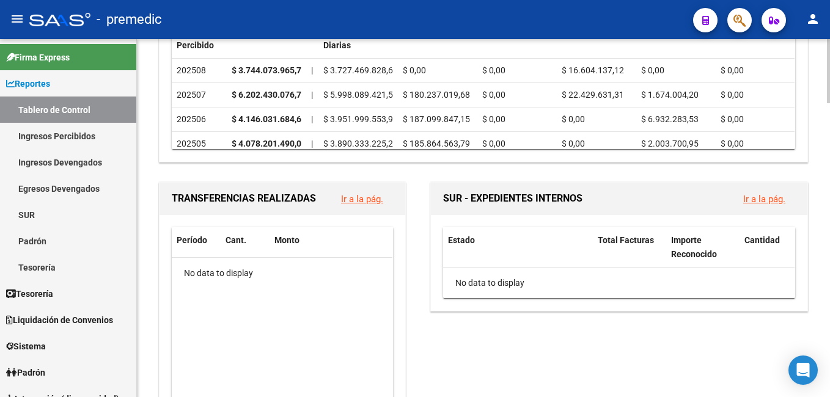
scroll to position [489, 0]
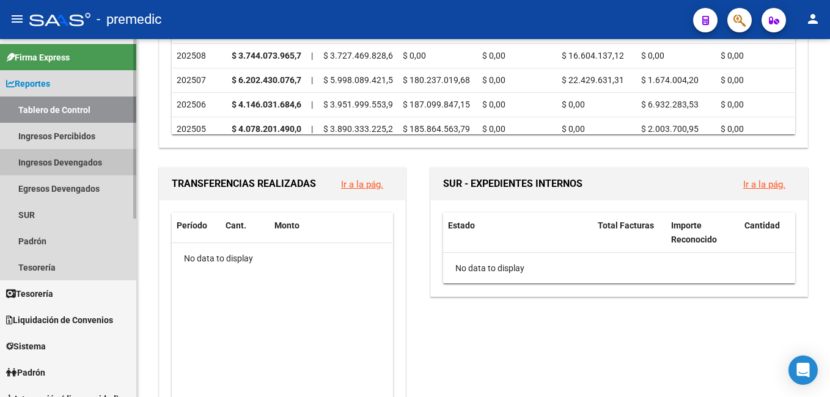
click at [82, 161] on link "Ingresos Devengados" at bounding box center [68, 162] width 136 height 26
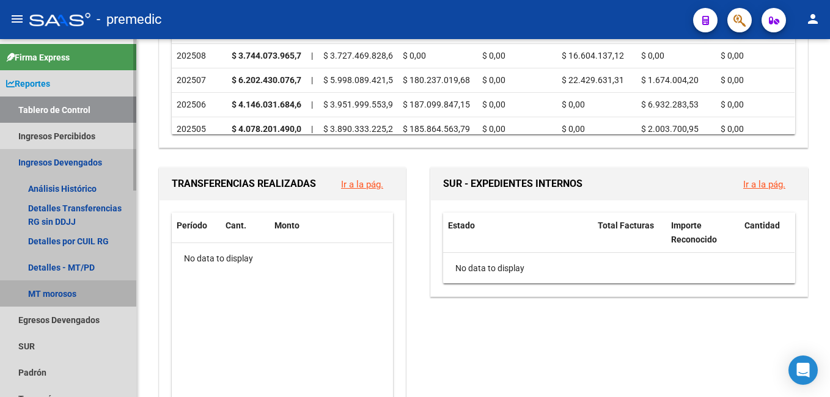
click at [50, 292] on link "MT morosos" at bounding box center [68, 294] width 136 height 26
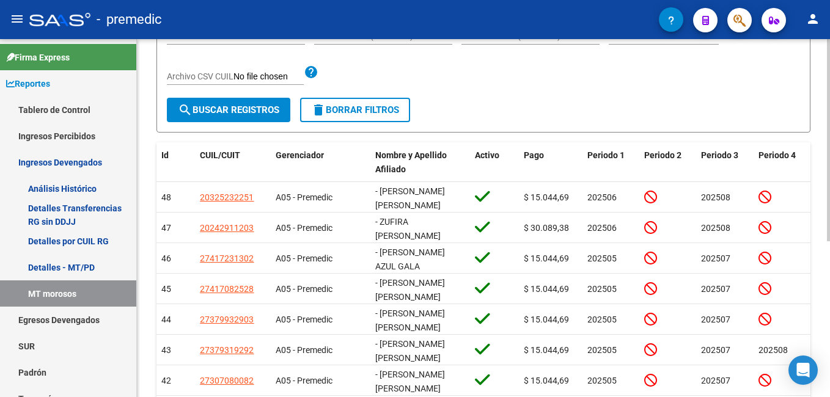
scroll to position [93, 0]
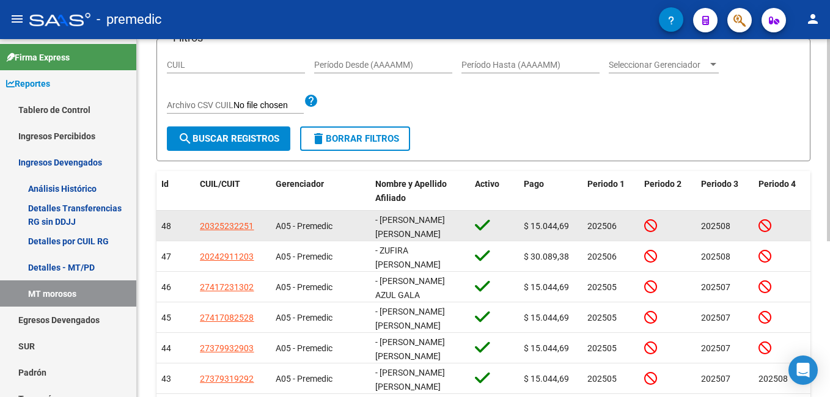
drag, startPoint x: 525, startPoint y: 228, endPoint x: 802, endPoint y: 216, distance: 277.3
click at [802, 216] on div "48 20325232251 A05 - Premedic - [PERSON_NAME] [PERSON_NAME] $ 15.044,69 202506 …" at bounding box center [484, 226] width 654 height 31
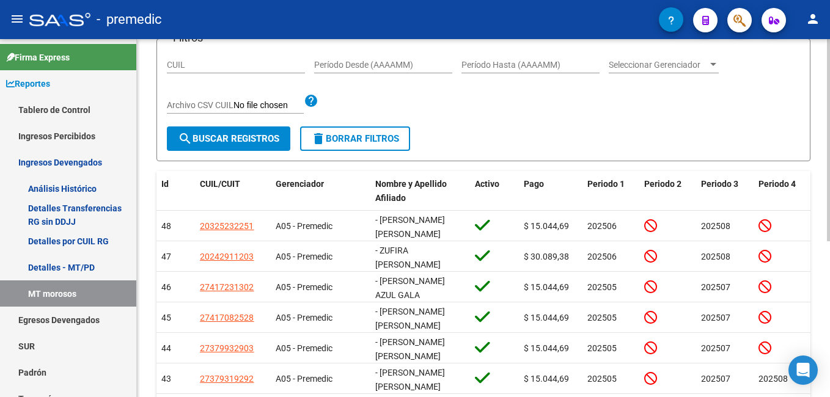
click at [569, 107] on div "Filtros CUIL Período Desde (AAAAMM) Período Hasta (AAAAMM) Seleccionar Gerencia…" at bounding box center [484, 88] width 634 height 78
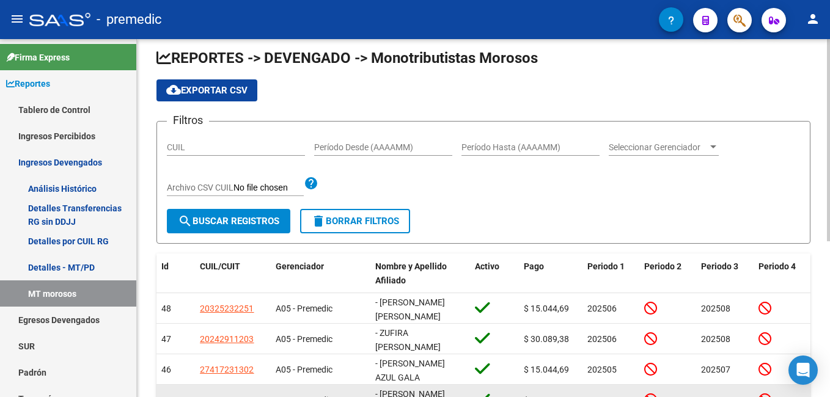
scroll to position [0, 0]
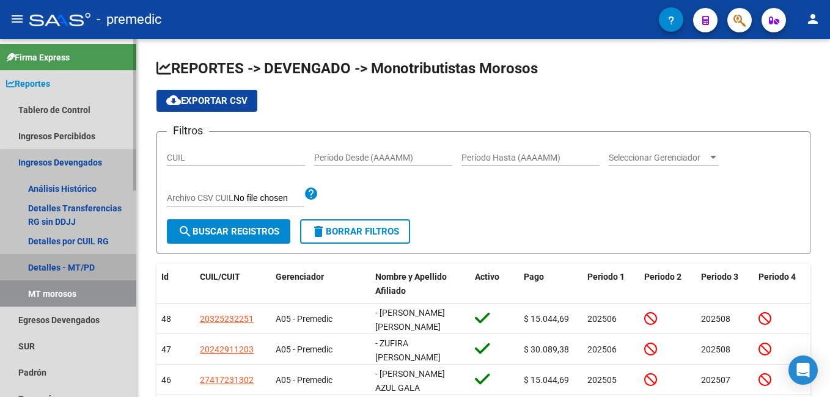
click at [73, 266] on link "Detalles - MT/PD" at bounding box center [68, 267] width 136 height 26
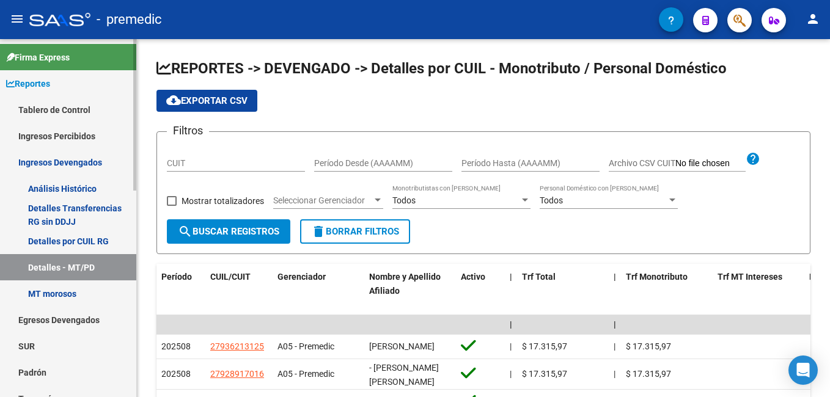
click at [78, 235] on link "Detalles por CUIL RG" at bounding box center [68, 241] width 136 height 26
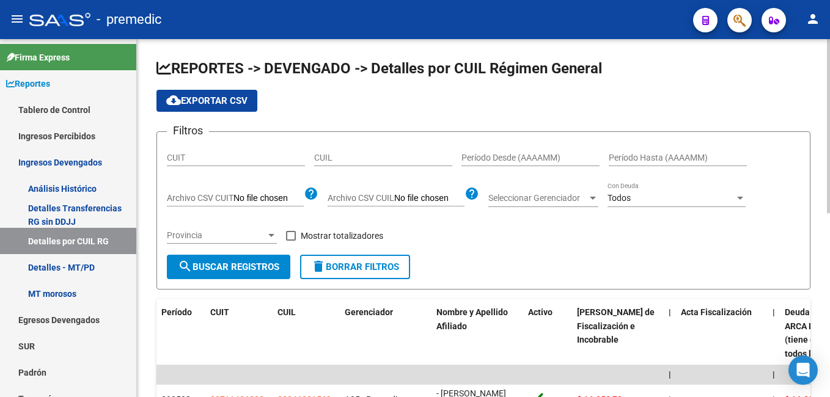
click at [202, 100] on span "cloud_download Exportar CSV" at bounding box center [206, 100] width 81 height 11
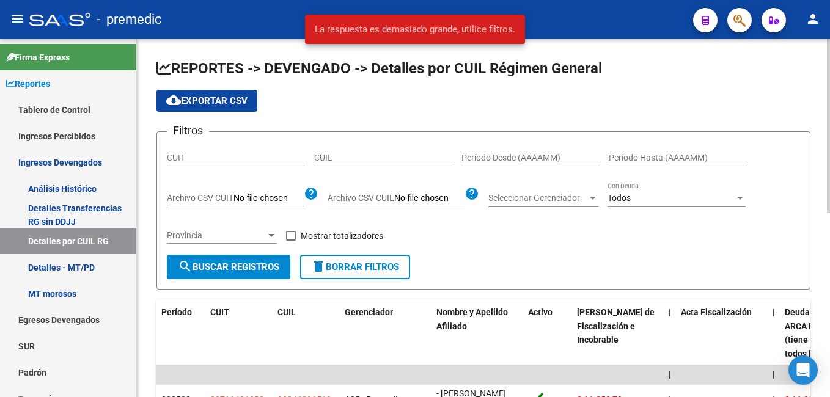
click at [319, 109] on div "cloud_download Exportar CSV" at bounding box center [484, 101] width 654 height 22
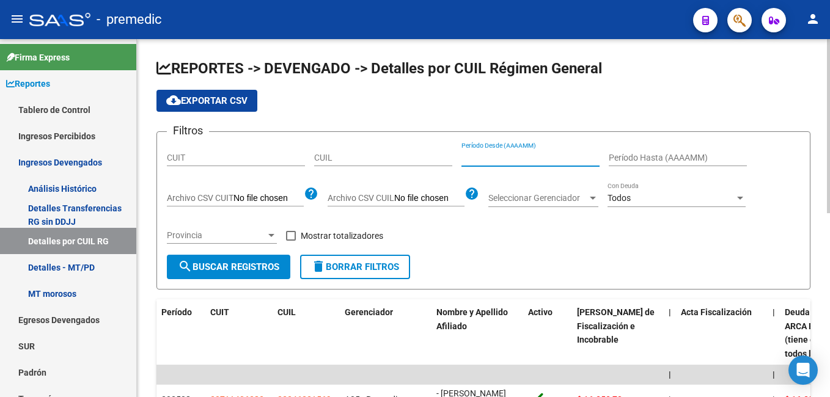
click at [495, 155] on input "Período Desde (AAAAMM)" at bounding box center [531, 158] width 138 height 10
type input "202504"
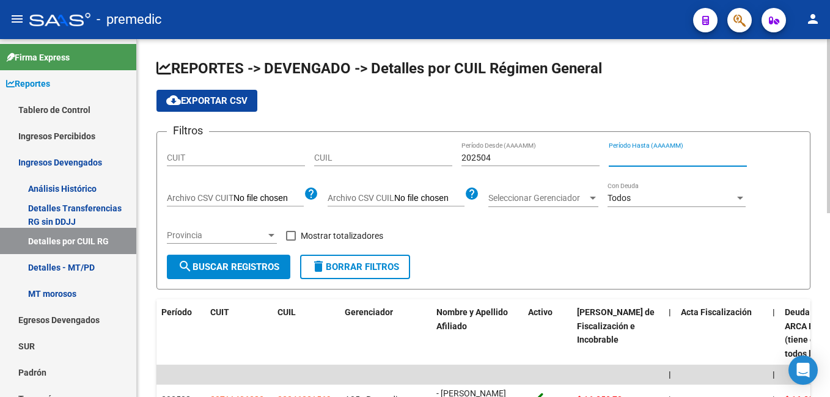
click at [636, 157] on input "Período Hasta (AAAAMM)" at bounding box center [678, 158] width 138 height 10
type input "202504"
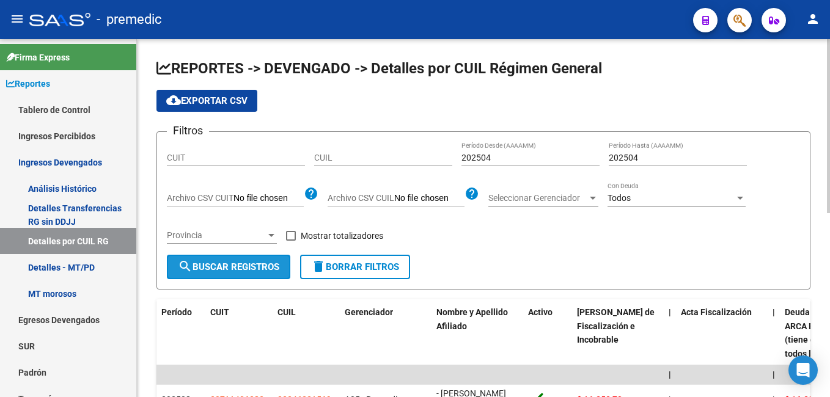
click at [214, 263] on span "search Buscar Registros" at bounding box center [229, 267] width 102 height 11
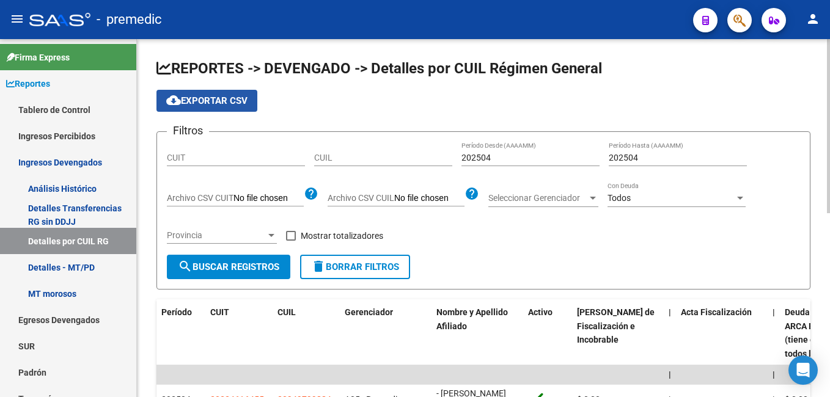
click at [214, 100] on span "cloud_download Exportar CSV" at bounding box center [206, 100] width 81 height 11
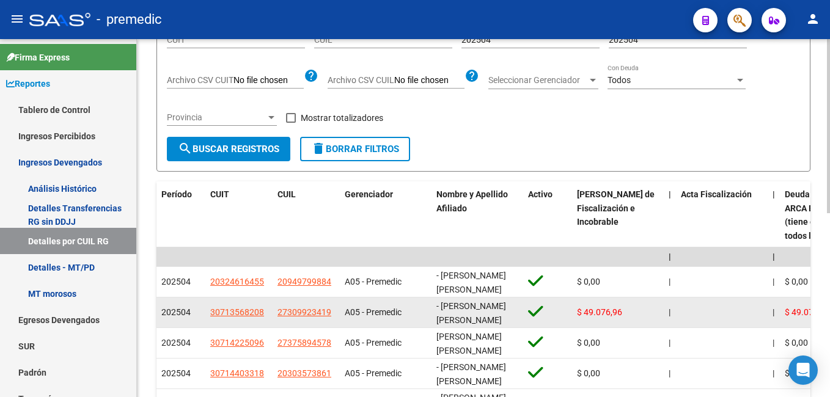
scroll to position [122, 0]
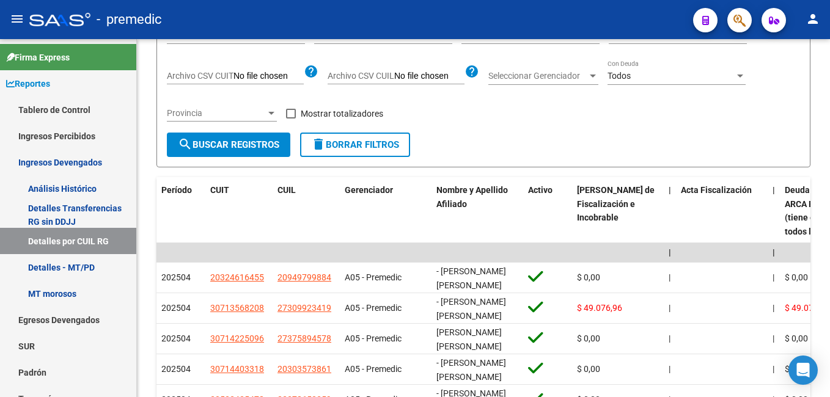
click at [459, 16] on div "- premedic" at bounding box center [356, 19] width 654 height 27
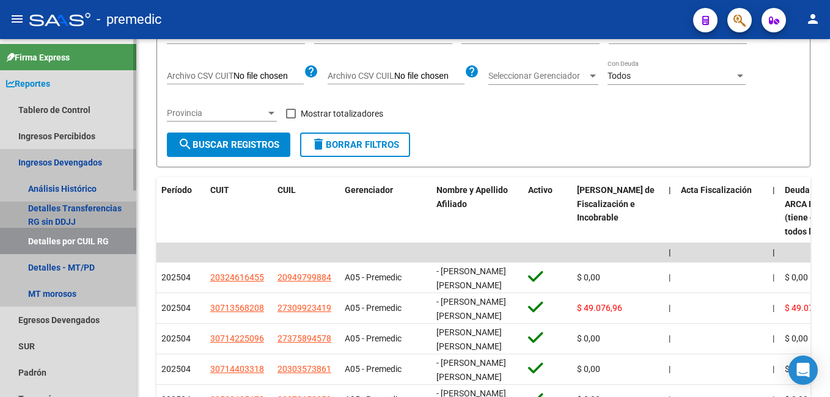
click at [55, 215] on link "Detalles Transferencias RG sin DDJJ" at bounding box center [68, 215] width 136 height 26
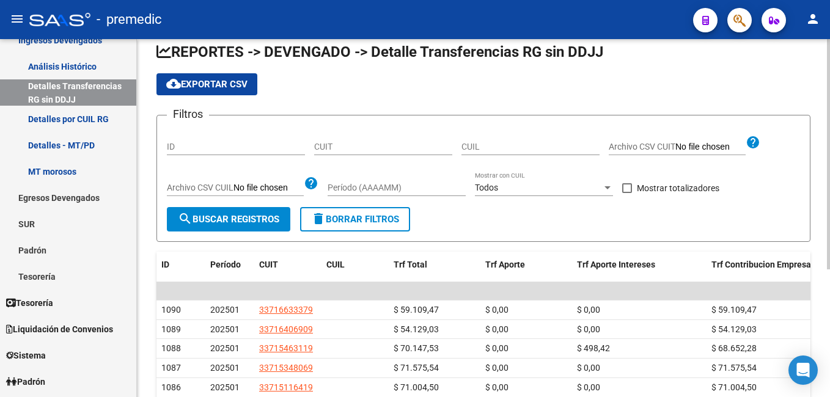
scroll to position [15, 0]
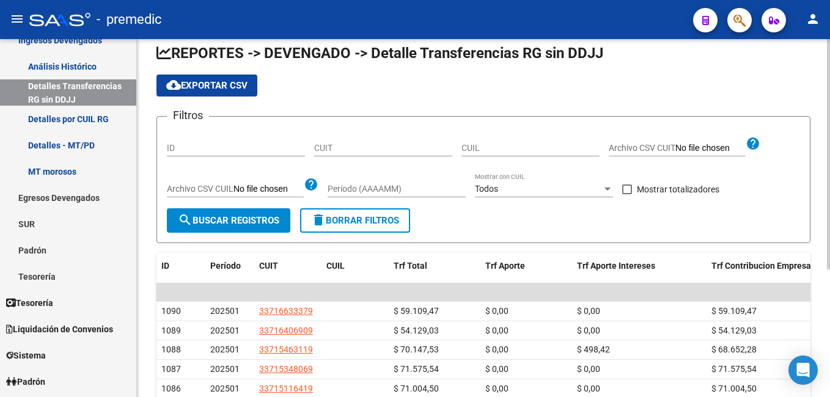
click at [374, 183] on div "Período (AAAAMM)" at bounding box center [397, 185] width 138 height 24
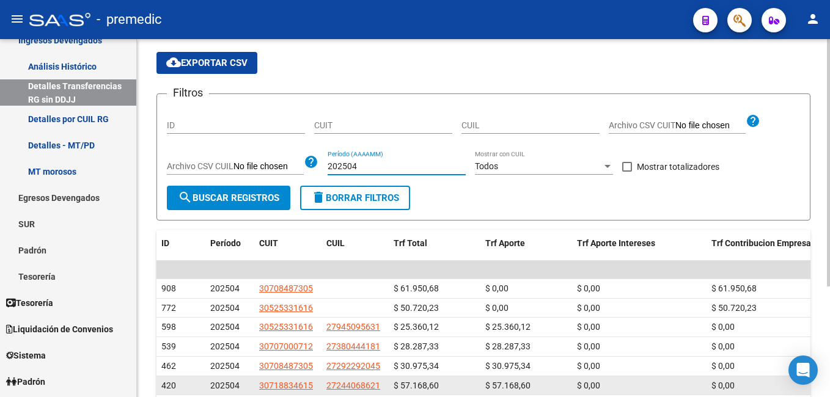
scroll to position [0, 0]
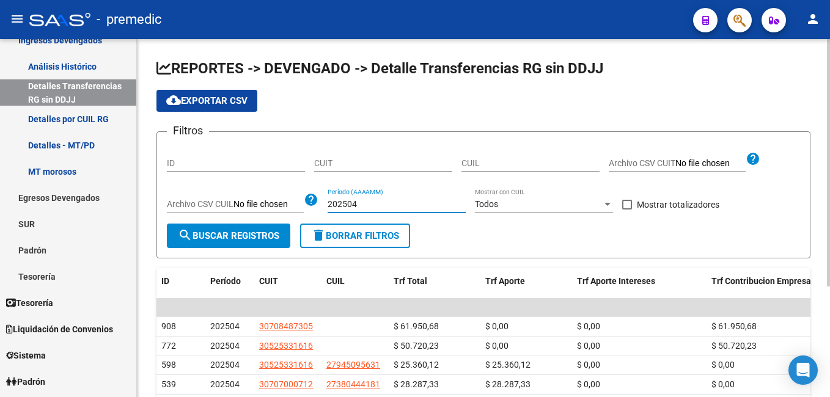
type input "202504"
click at [224, 96] on span "cloud_download Exportar CSV" at bounding box center [206, 100] width 81 height 11
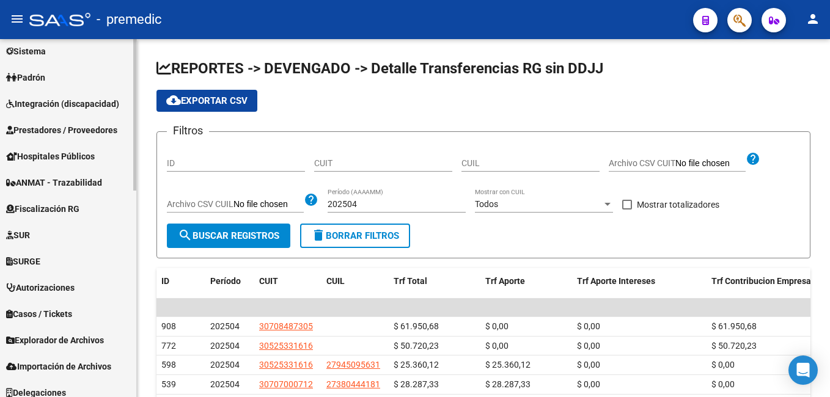
scroll to position [366, 0]
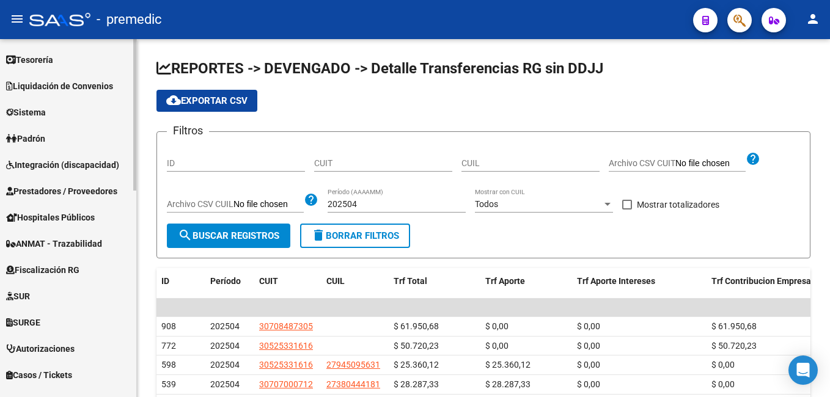
click at [47, 271] on span "Fiscalización RG" at bounding box center [42, 270] width 73 height 13
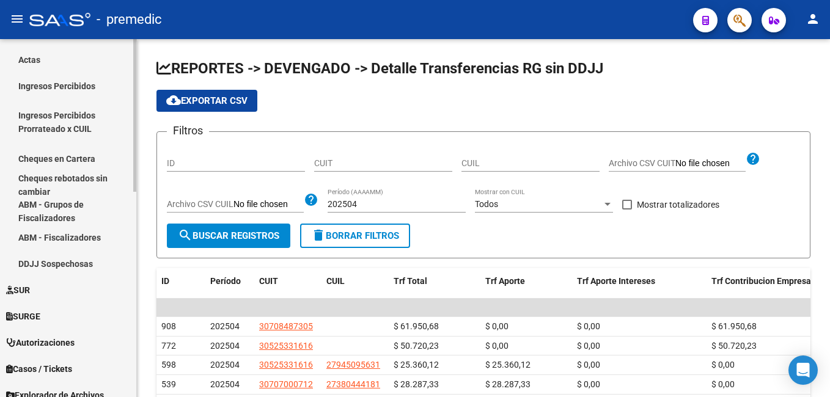
scroll to position [305, 0]
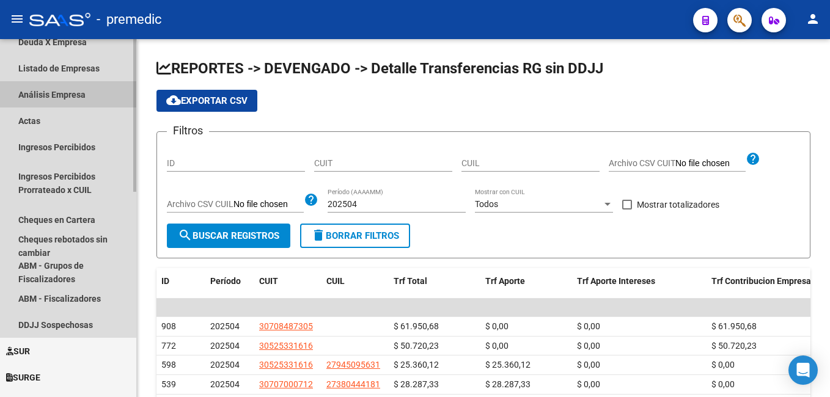
click at [45, 87] on link "Análisis Empresa" at bounding box center [68, 94] width 136 height 26
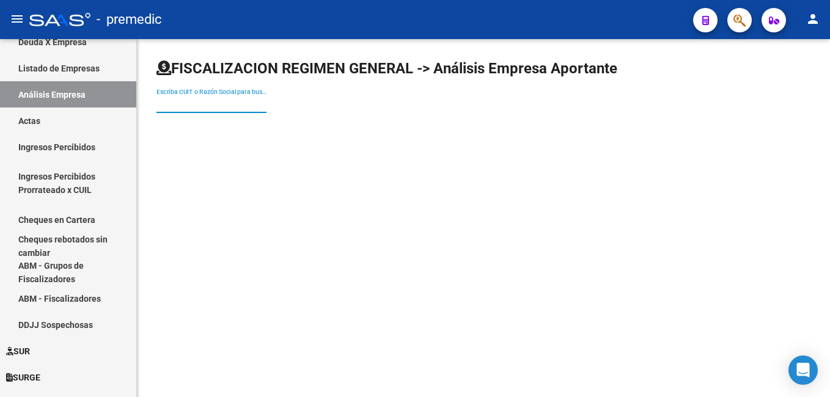
click at [183, 100] on input "Escriba CUIT o Razón Social para buscar" at bounding box center [212, 104] width 110 height 10
paste input "30709492922"
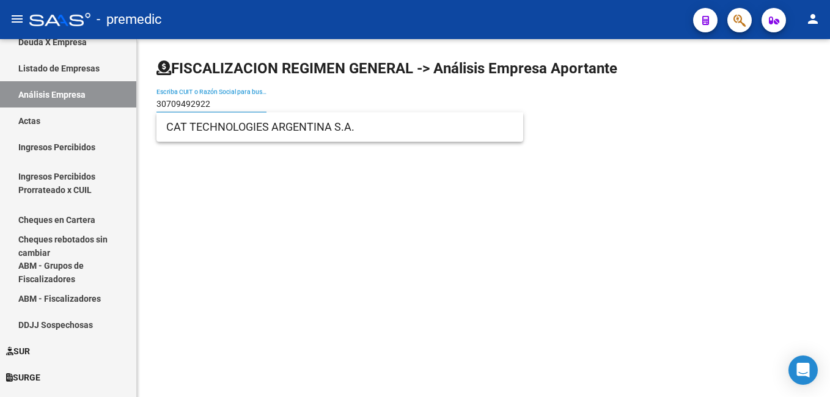
type input "30709492922"
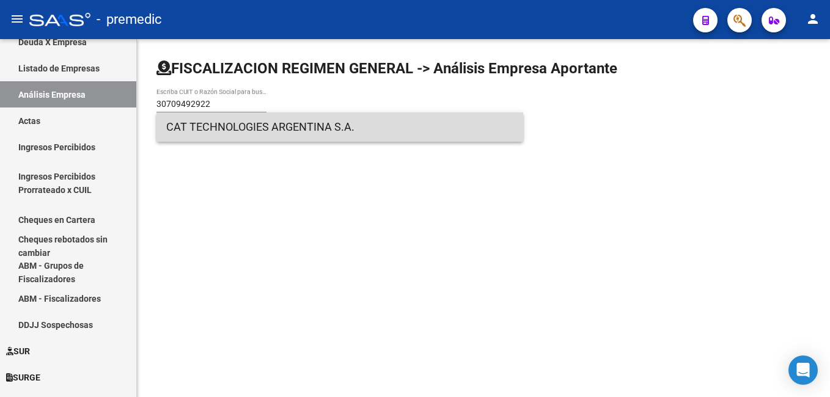
click at [194, 128] on span "CAT TECHNOLOGIES ARGENTINA S.A." at bounding box center [339, 127] width 347 height 29
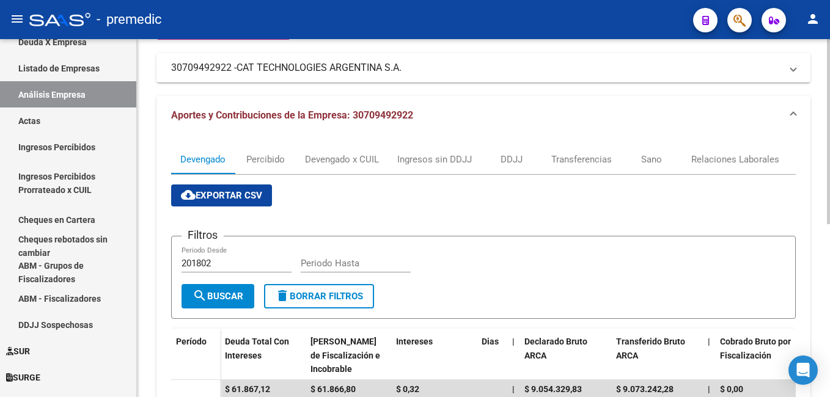
scroll to position [122, 0]
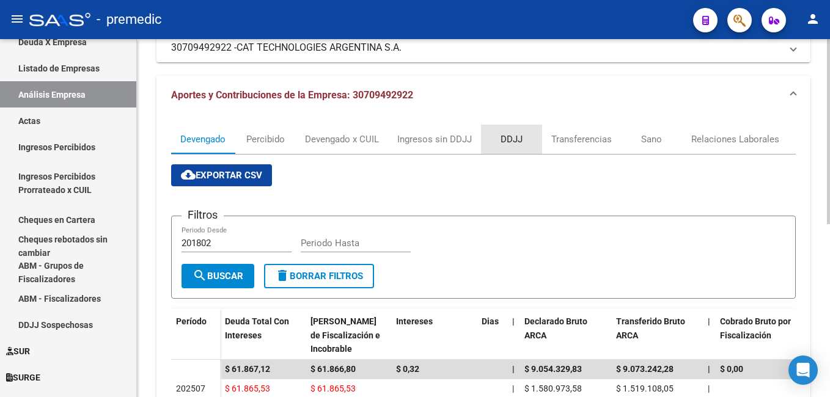
click at [516, 136] on div "DDJJ" at bounding box center [512, 139] width 22 height 13
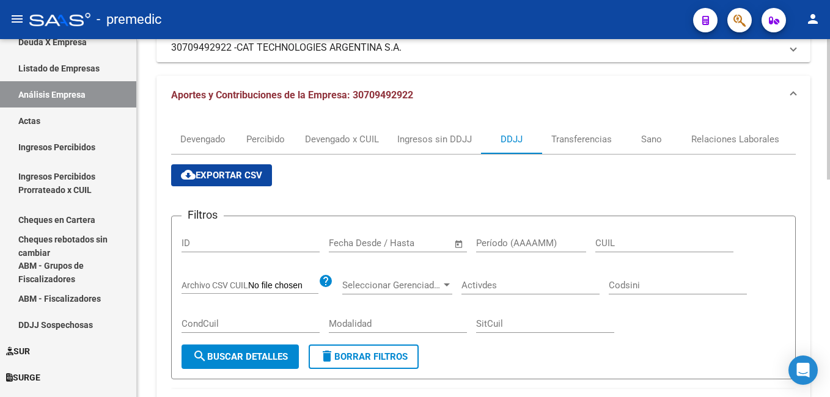
scroll to position [183, 0]
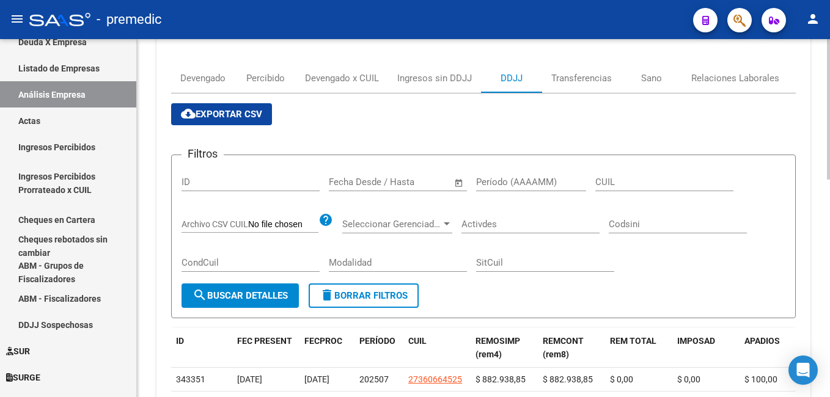
click at [501, 179] on input "Período (AAAAMM)" at bounding box center [531, 182] width 110 height 11
type input "202504"
click at [224, 290] on button "search Buscar Detalles" at bounding box center [240, 296] width 117 height 24
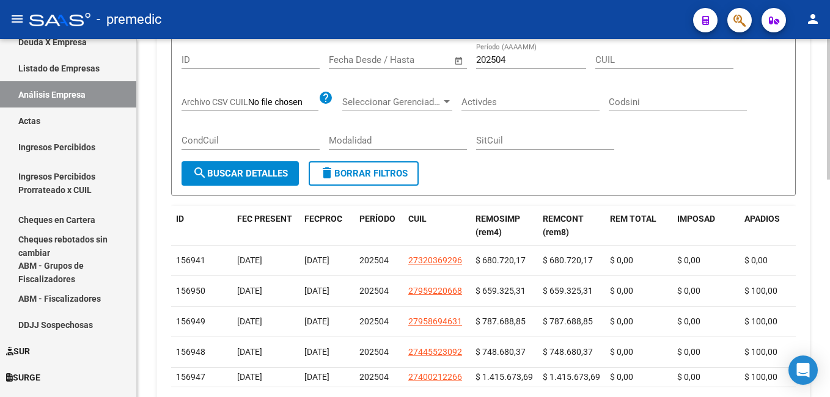
scroll to position [245, 0]
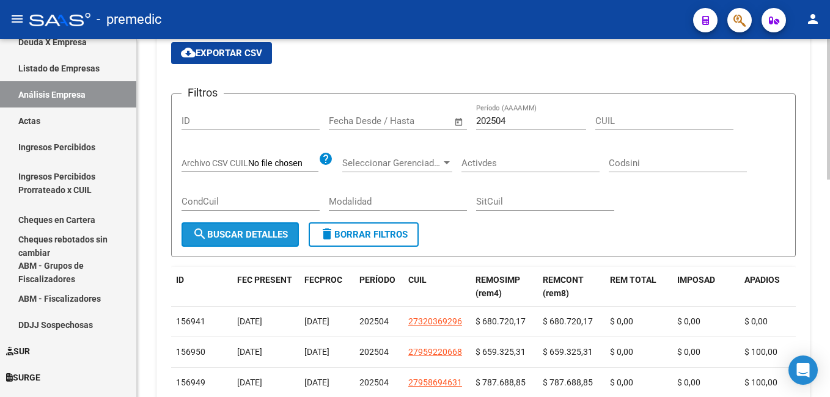
click at [255, 236] on span "search Buscar Detalles" at bounding box center [240, 234] width 95 height 11
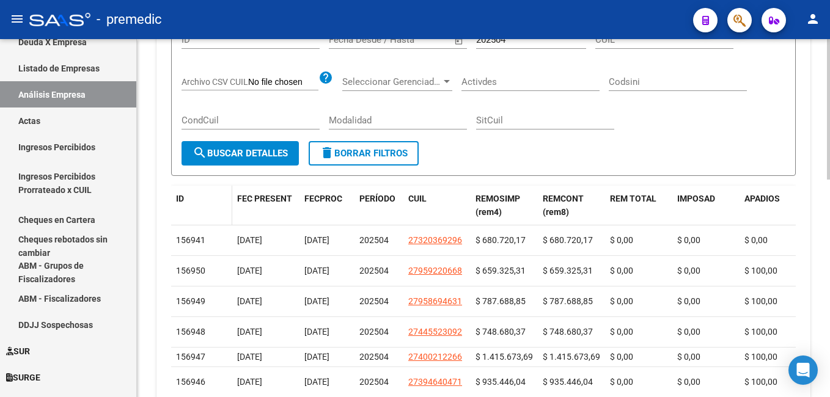
scroll to position [306, 0]
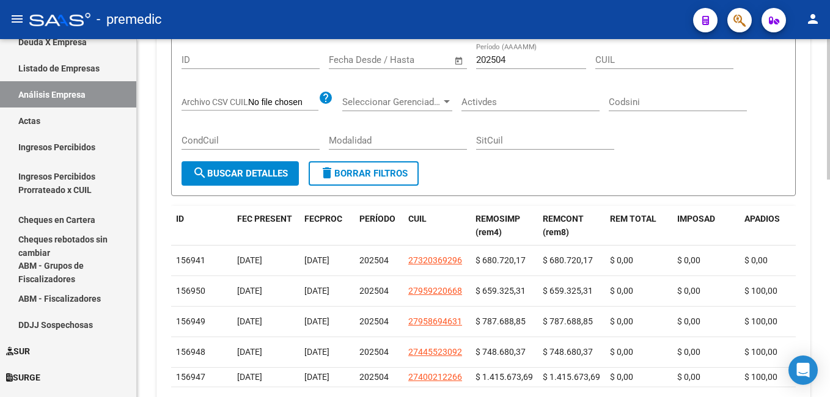
click at [209, 139] on input "CondCuil" at bounding box center [251, 140] width 138 height 11
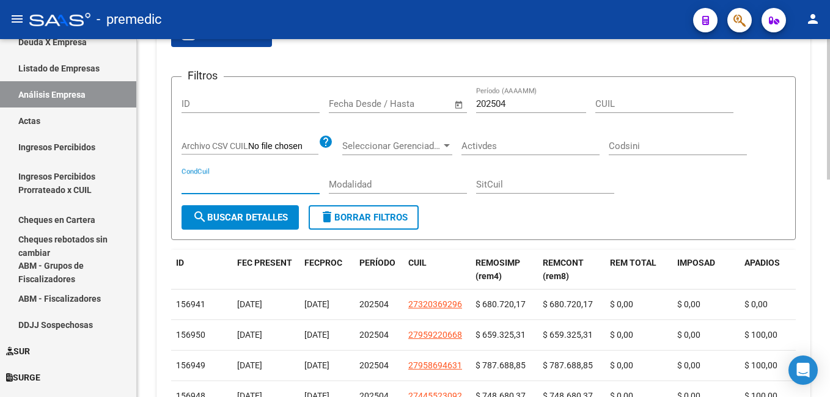
scroll to position [245, 0]
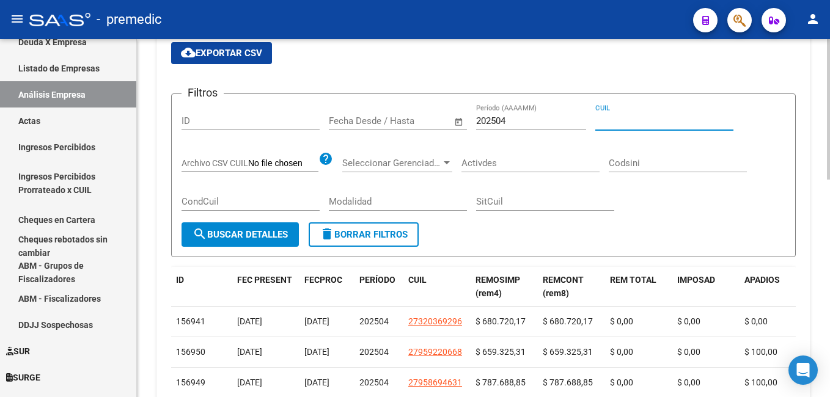
click at [629, 120] on input "CUIL" at bounding box center [665, 121] width 138 height 11
paste input "30-70949292-2"
type input "30-70949292-2"
drag, startPoint x: 663, startPoint y: 121, endPoint x: 585, endPoint y: 120, distance: 78.3
click at [585, 120] on div "Filtros ID Start date – End date Fecha Desde / Hasta 202504 Período (AAAAMM) 30…" at bounding box center [484, 163] width 604 height 119
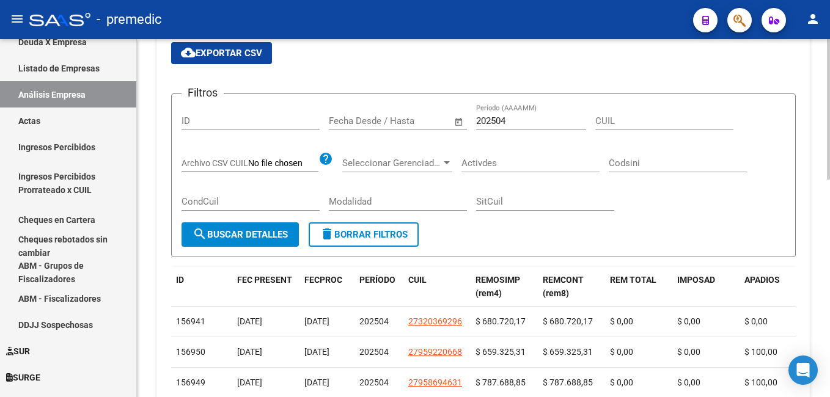
drag, startPoint x: 606, startPoint y: 114, endPoint x: 588, endPoint y: 97, distance: 25.1
click at [587, 97] on form "Filtros ID Start date – End date Fecha Desde / Hasta 202504 Período (AAAAMM) CU…" at bounding box center [483, 176] width 625 height 164
drag, startPoint x: 588, startPoint y: 97, endPoint x: 608, endPoint y: 119, distance: 29.9
click at [608, 119] on input "CUIL" at bounding box center [665, 121] width 138 height 11
paste input "27-17824746-3"
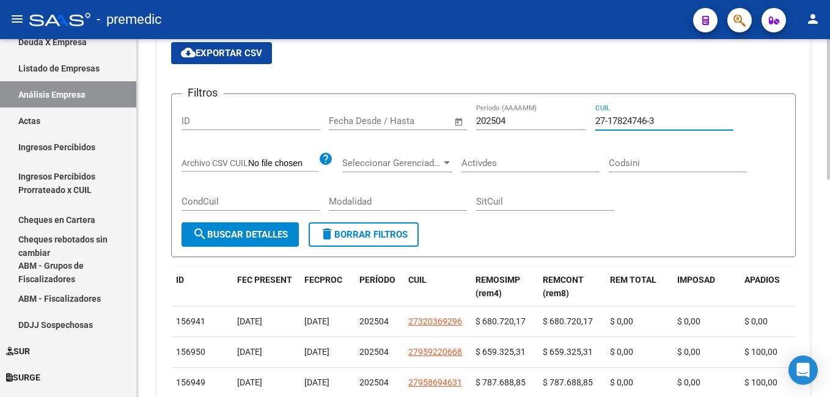
click at [265, 236] on span "search Buscar Detalles" at bounding box center [240, 234] width 95 height 11
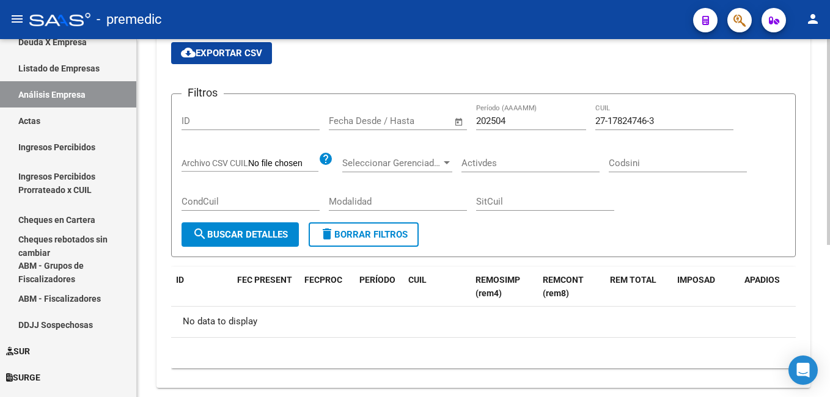
drag, startPoint x: 610, startPoint y: 119, endPoint x: 633, endPoint y: 137, distance: 29.1
click at [611, 119] on input "27-17824746-3" at bounding box center [665, 121] width 138 height 11
click at [610, 123] on input "27-17824746-3" at bounding box center [665, 121] width 138 height 11
type input "27-17824746-3"
click at [512, 124] on input "202504" at bounding box center [531, 121] width 110 height 11
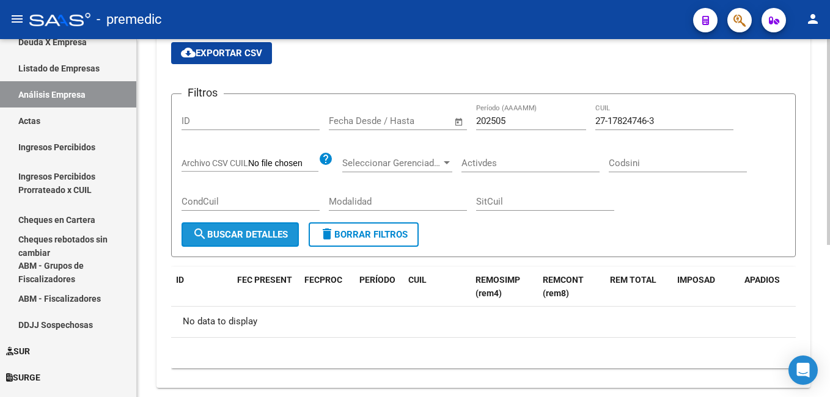
click at [266, 231] on span "search Buscar Detalles" at bounding box center [240, 234] width 95 height 11
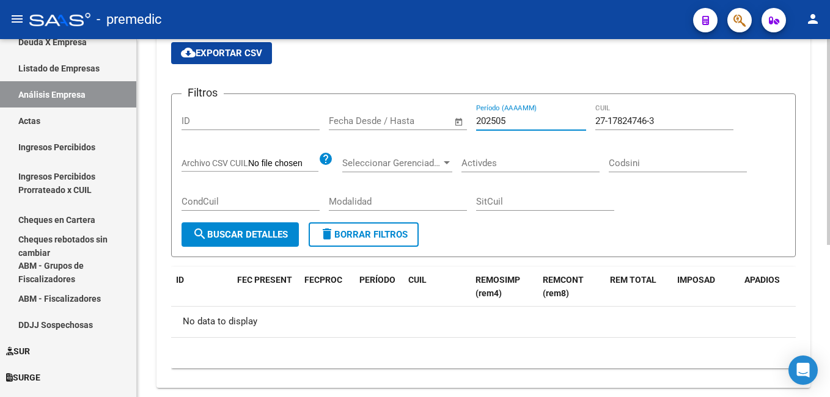
click at [523, 123] on input "202505" at bounding box center [531, 121] width 110 height 11
type input "202503"
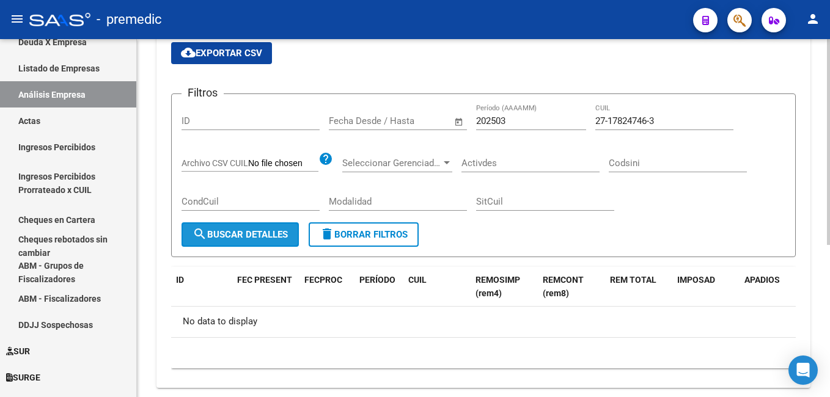
click at [267, 231] on span "search Buscar Detalles" at bounding box center [240, 234] width 95 height 11
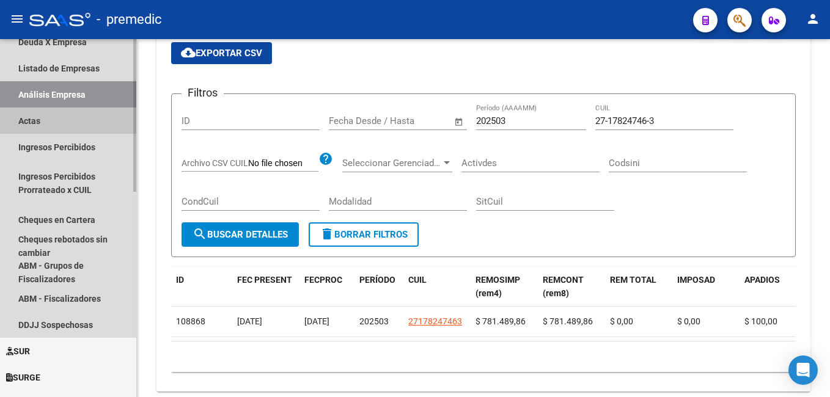
click at [41, 118] on link "Actas" at bounding box center [68, 121] width 136 height 26
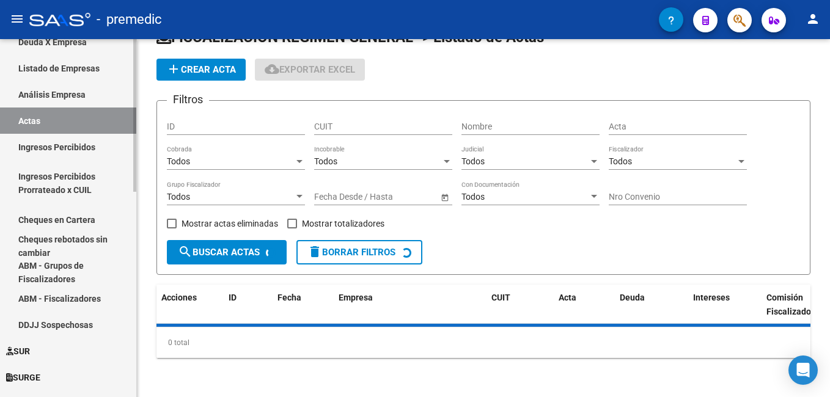
scroll to position [245, 0]
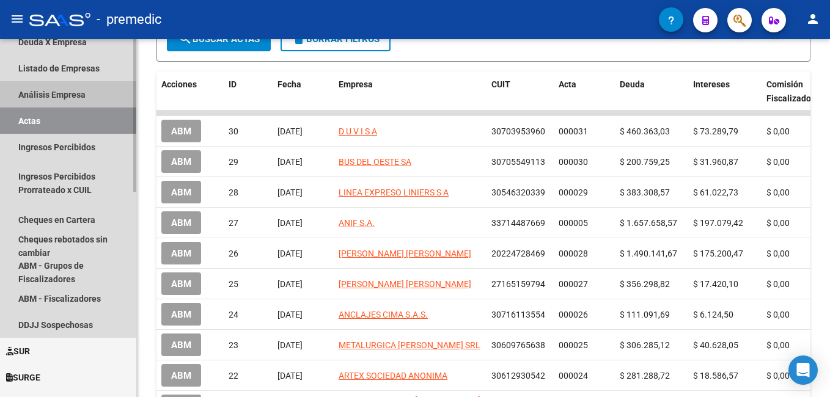
click at [47, 90] on link "Análisis Empresa" at bounding box center [68, 94] width 136 height 26
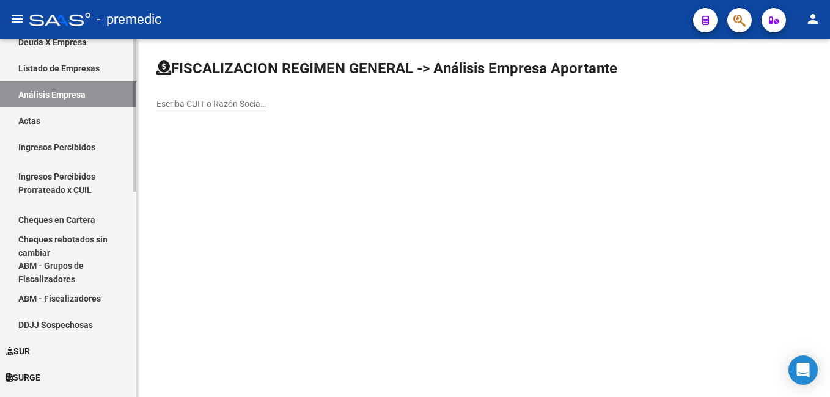
click at [70, 92] on link "Análisis Empresa" at bounding box center [68, 94] width 136 height 26
drag, startPoint x: 198, startPoint y: 97, endPoint x: 166, endPoint y: 107, distance: 32.9
click at [165, 109] on input "Escriba CUIT o Razón Social para buscar" at bounding box center [212, 104] width 110 height 10
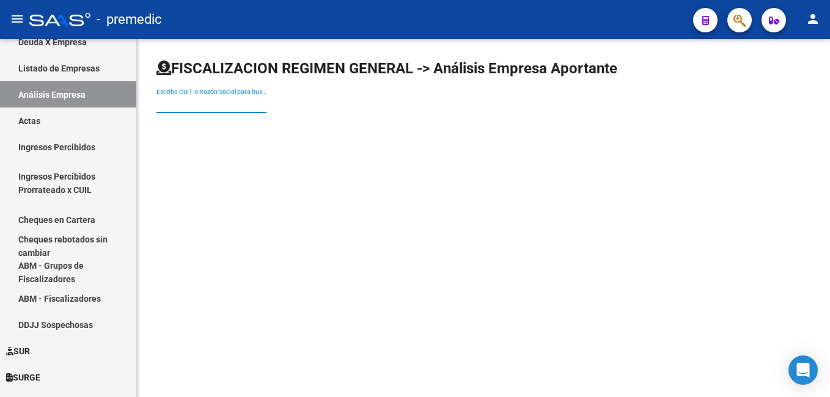
paste input "20236650538"
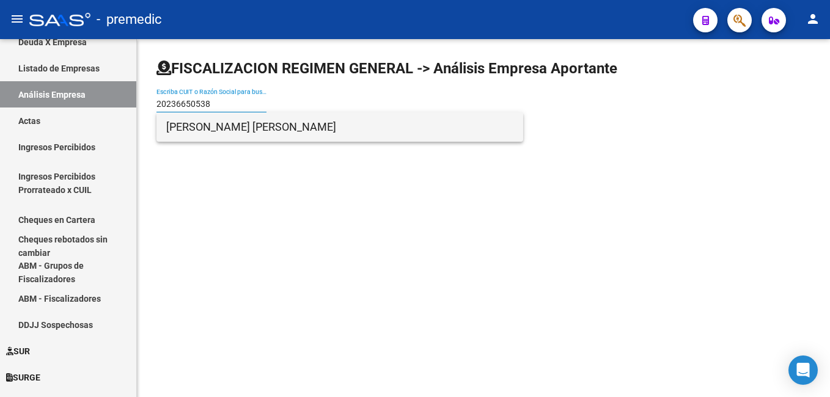
type input "20236650538"
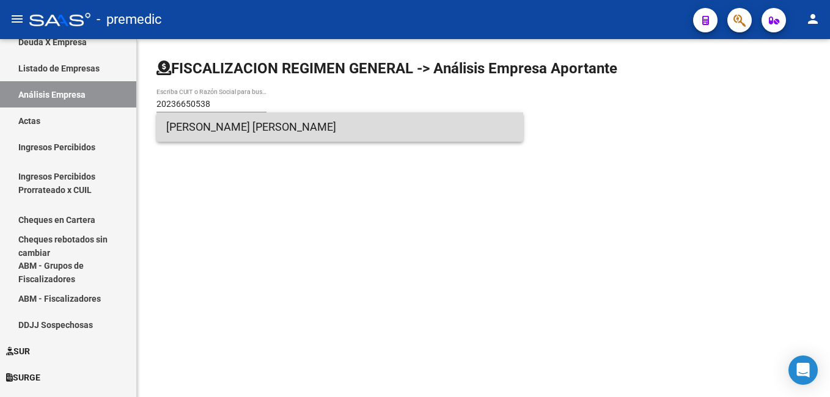
click at [218, 120] on span "[PERSON_NAME] [PERSON_NAME]" at bounding box center [339, 127] width 347 height 29
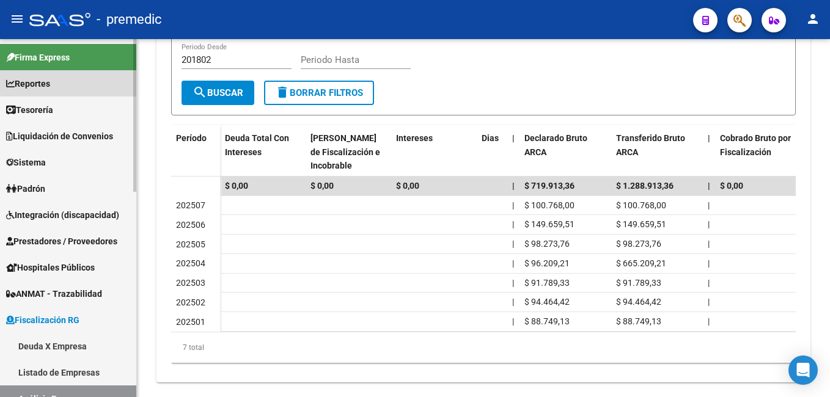
click at [24, 81] on span "Reportes" at bounding box center [28, 83] width 44 height 13
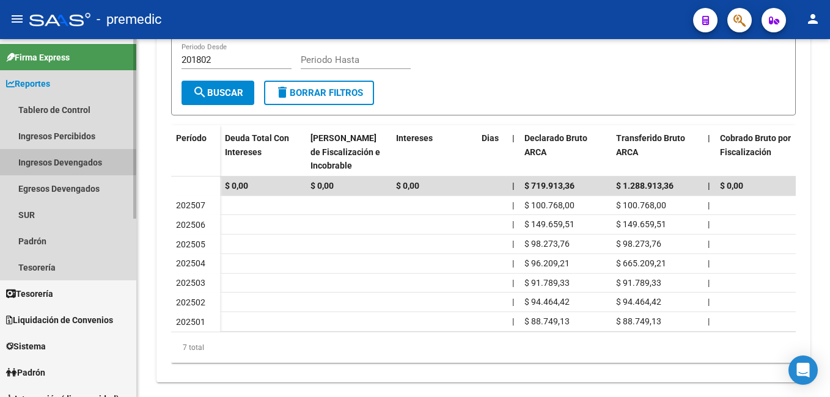
click at [28, 158] on link "Ingresos Devengados" at bounding box center [68, 162] width 136 height 26
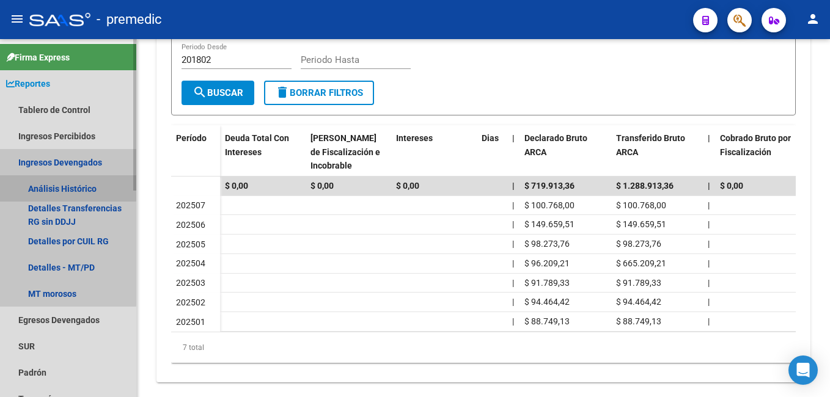
click at [43, 183] on link "Análisis Histórico" at bounding box center [68, 189] width 136 height 26
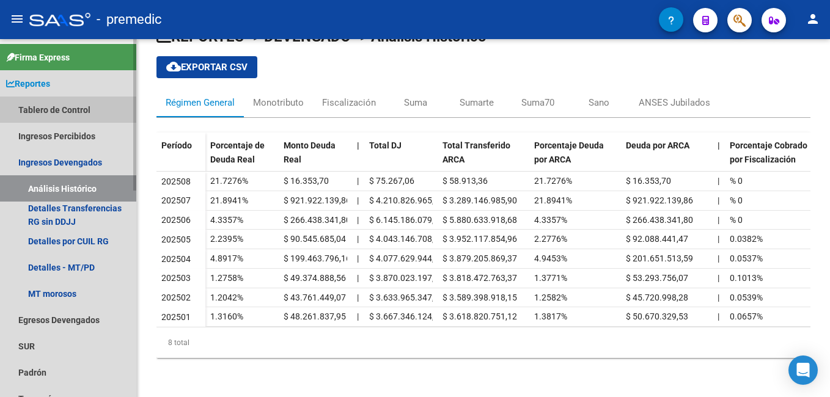
click at [45, 110] on link "Tablero de Control" at bounding box center [68, 110] width 136 height 26
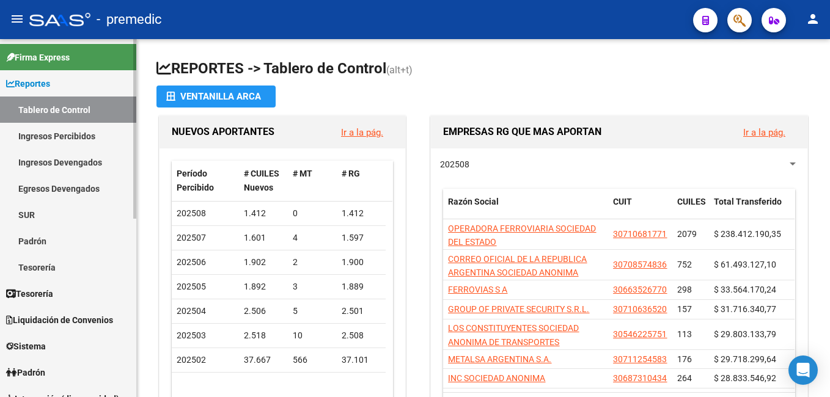
click at [46, 131] on link "Ingresos Percibidos" at bounding box center [68, 136] width 136 height 26
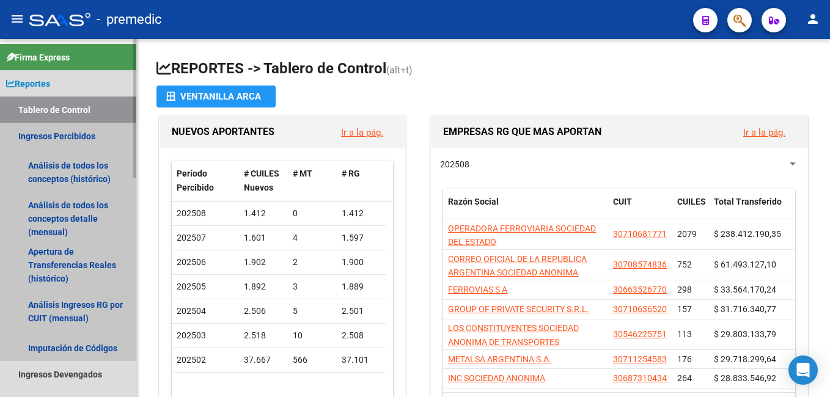
click at [41, 133] on link "Ingresos Percibidos" at bounding box center [68, 136] width 136 height 26
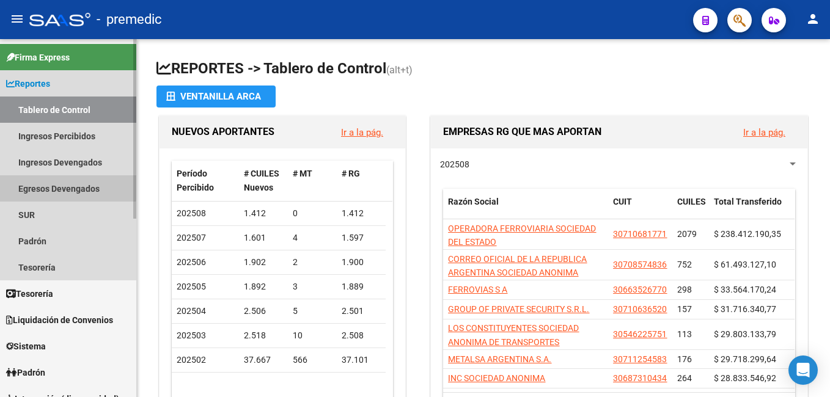
click at [39, 185] on link "Egresos Devengados" at bounding box center [68, 189] width 136 height 26
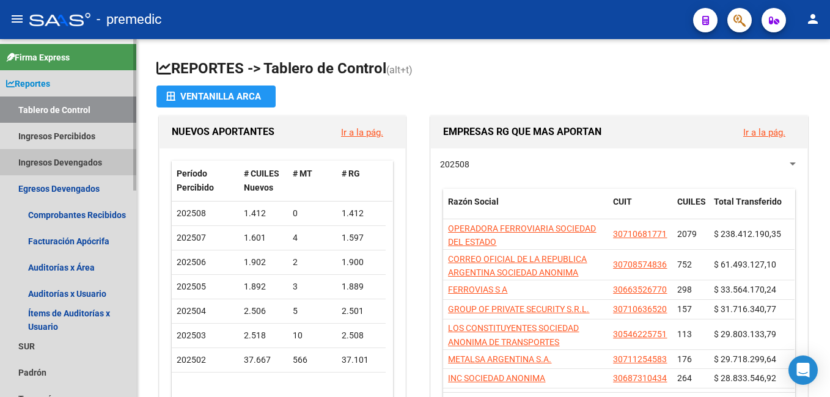
click at [56, 158] on link "Ingresos Devengados" at bounding box center [68, 162] width 136 height 26
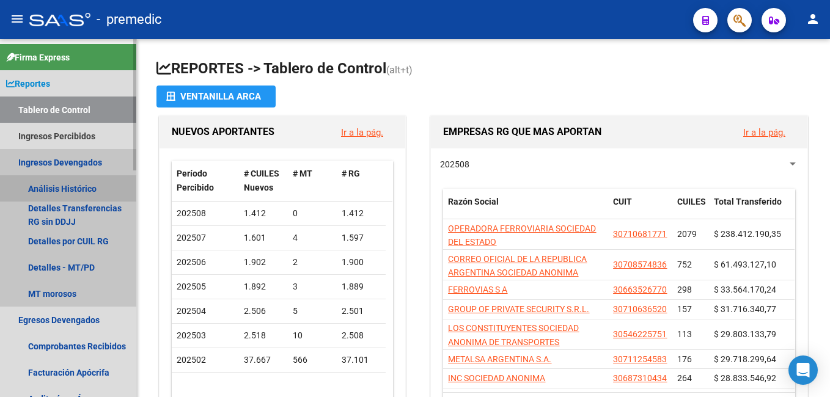
click at [57, 188] on link "Análisis Histórico" at bounding box center [68, 189] width 136 height 26
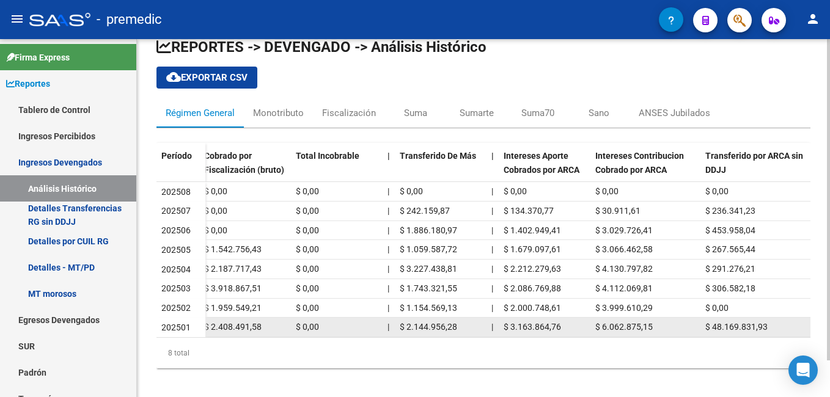
scroll to position [41, 0]
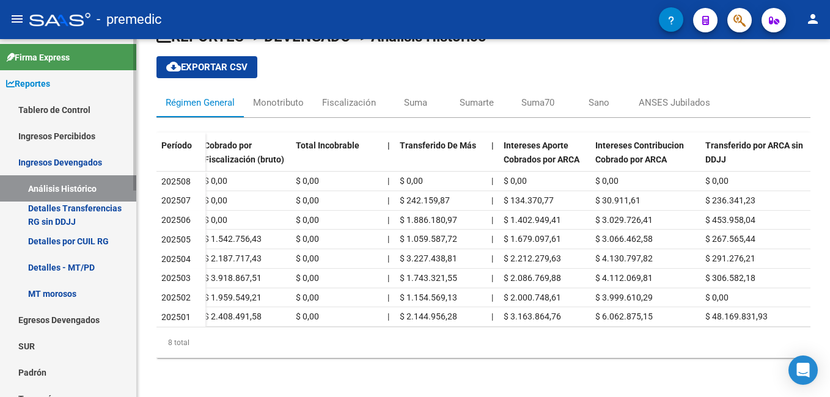
click at [61, 139] on link "Ingresos Percibidos" at bounding box center [68, 136] width 136 height 26
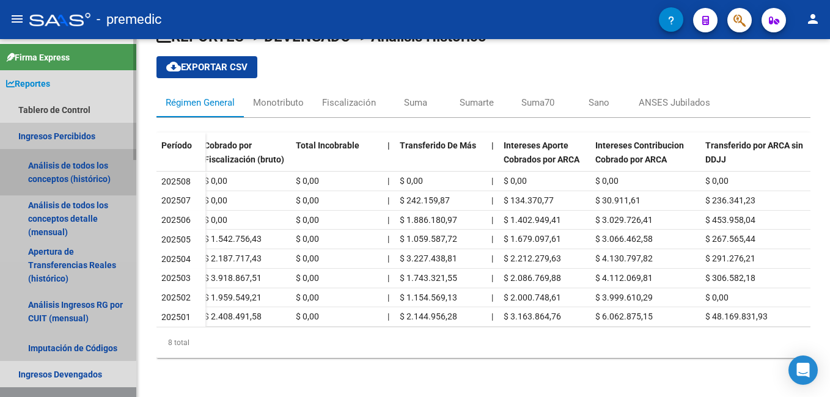
click at [48, 166] on link "Análisis de todos los conceptos (histórico)" at bounding box center [68, 172] width 136 height 46
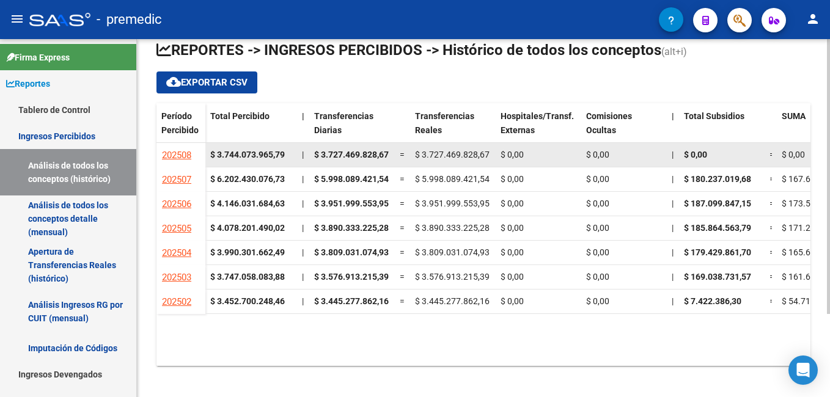
scroll to position [108, 0]
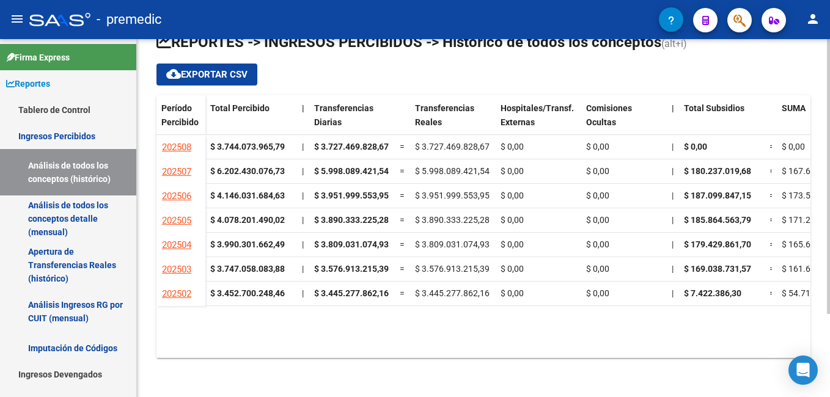
drag, startPoint x: 294, startPoint y: 345, endPoint x: 320, endPoint y: 344, distance: 26.9
click at [320, 344] on datatable-body "202508 $ 3.744.073.965,79 | $ 3.727.469.828,67 = $ 3.727.469.828,67 $ 0,00 $ 0,…" at bounding box center [484, 245] width 654 height 220
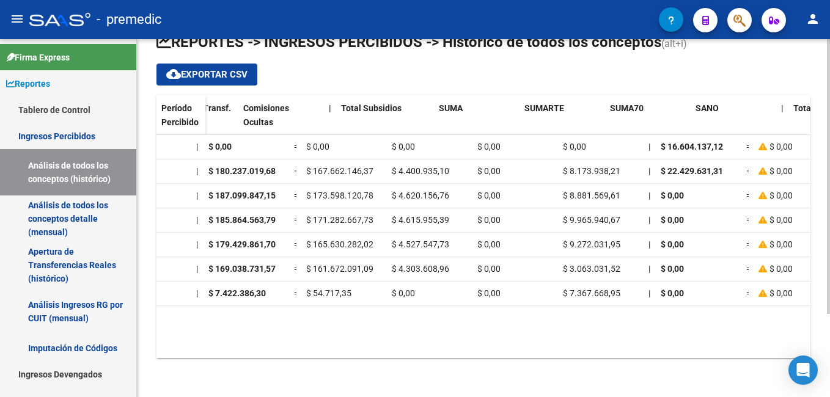
scroll to position [0, 0]
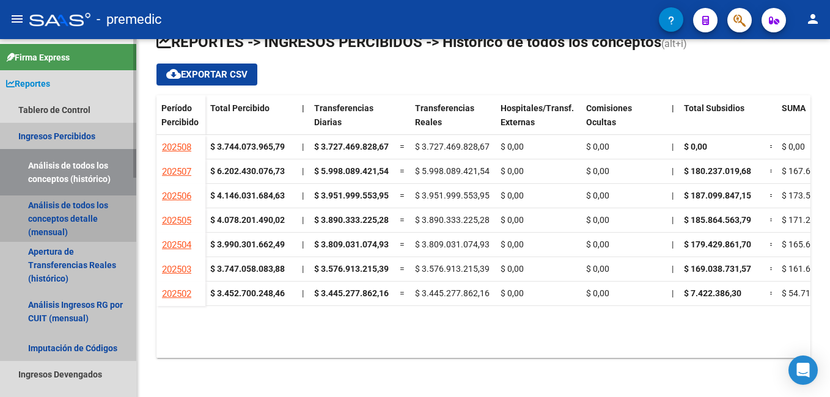
click at [65, 215] on link "Análisis de todos los conceptos detalle (mensual)" at bounding box center [68, 219] width 136 height 46
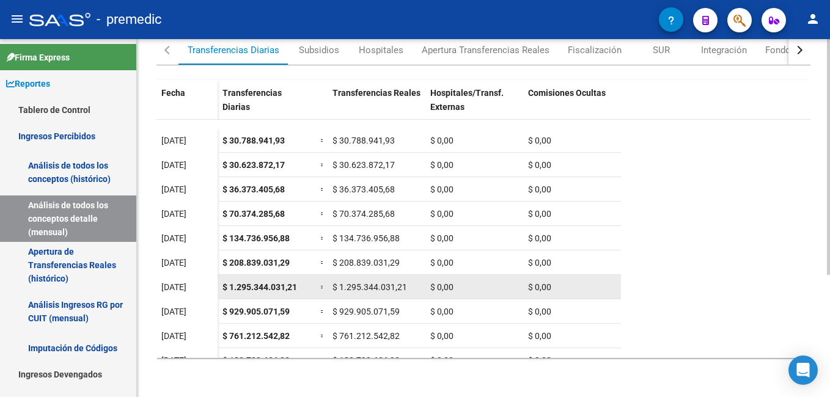
scroll to position [73, 0]
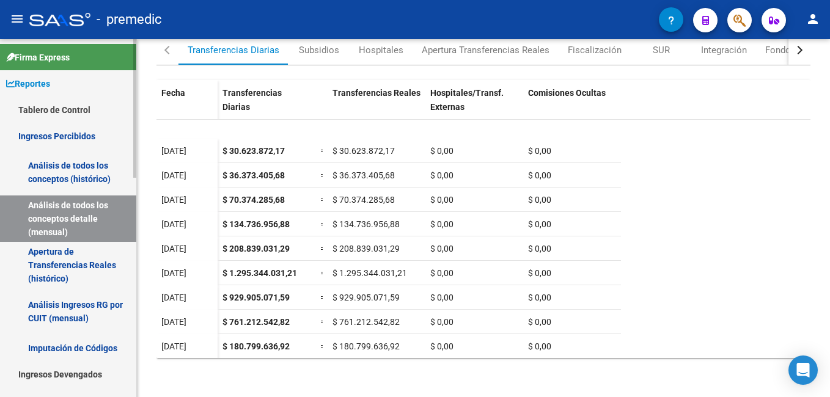
click at [63, 262] on link "Apertura de Transferencias Reales (histórico)" at bounding box center [68, 265] width 136 height 46
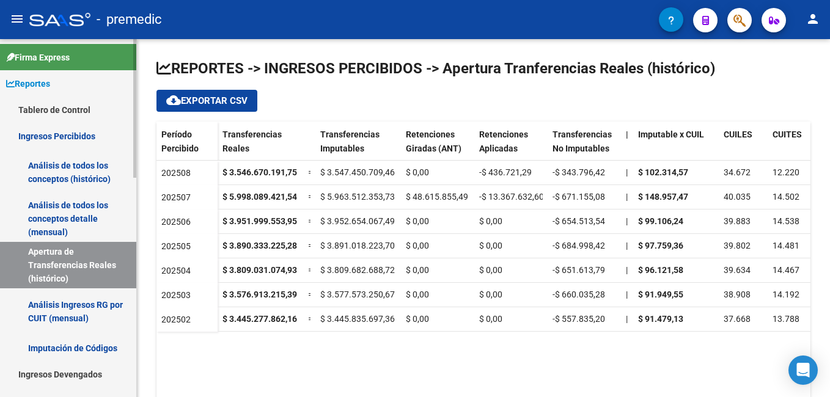
click at [77, 311] on link "Análisis Ingresos RG por CUIT (mensual)" at bounding box center [68, 312] width 136 height 46
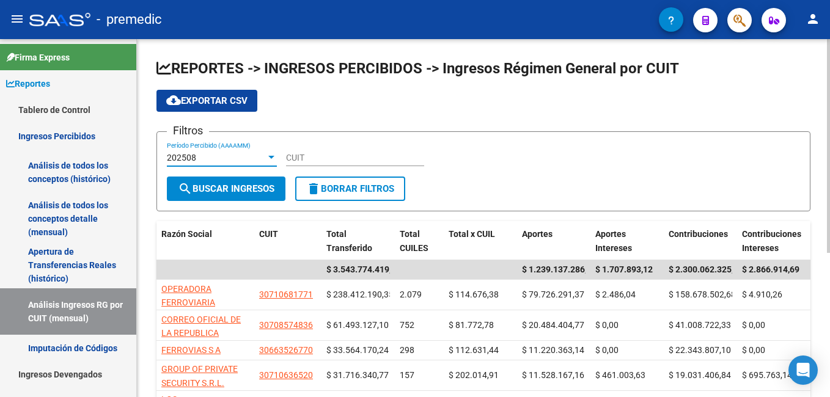
click at [199, 155] on div "202508" at bounding box center [216, 158] width 99 height 10
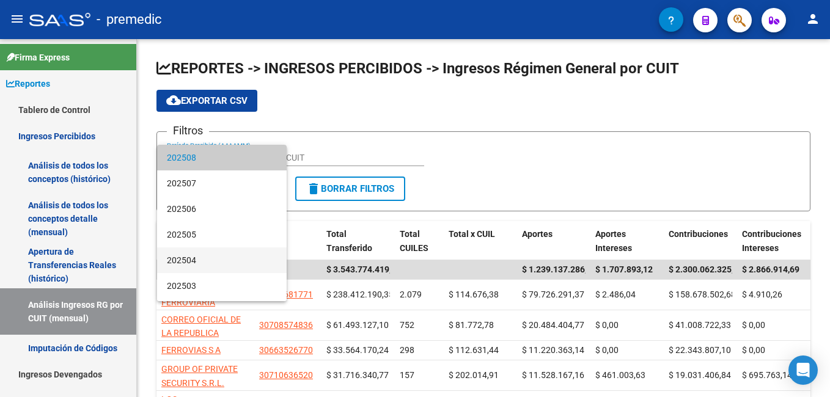
click at [192, 257] on span "202504" at bounding box center [222, 261] width 110 height 26
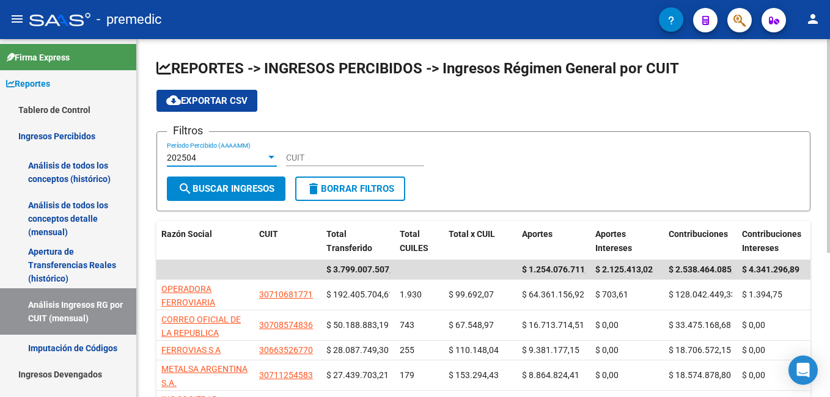
click at [210, 101] on span "cloud_download Exportar CSV" at bounding box center [206, 100] width 81 height 11
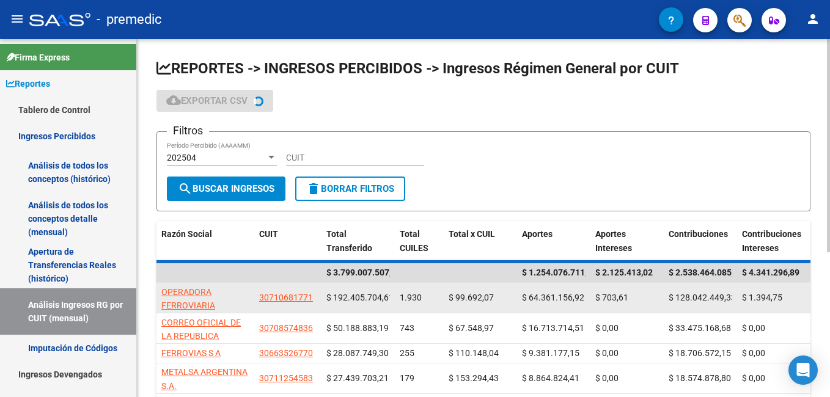
scroll to position [0, 2]
drag, startPoint x: 333, startPoint y: 295, endPoint x: 791, endPoint y: 290, distance: 458.7
click at [791, 290] on div "OPERADORA FERROVIARIA SOCIEDAD DEL ESTADO 30710681771 $ 192.405.704,61 1.930 $ …" at bounding box center [484, 298] width 654 height 31
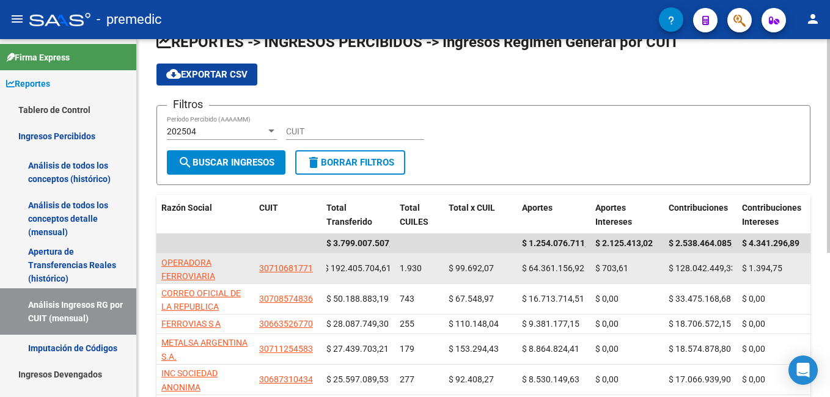
scroll to position [0, 0]
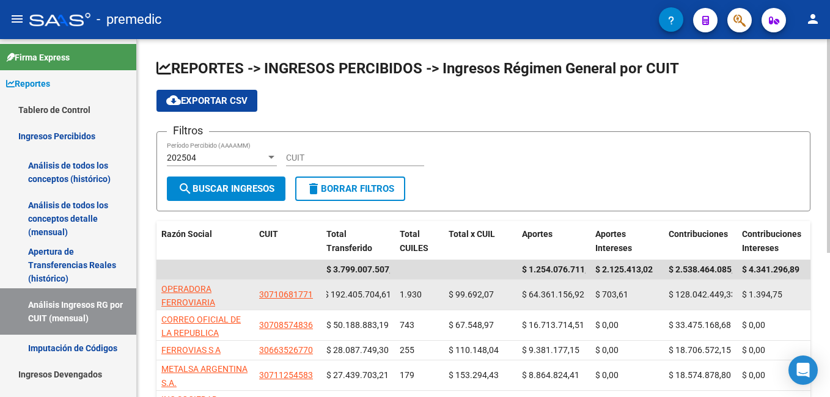
click at [180, 296] on app-link-go-to "OPERADORA FERROVIARIA SOCIEDAD DEL ESTADO" at bounding box center [205, 311] width 88 height 56
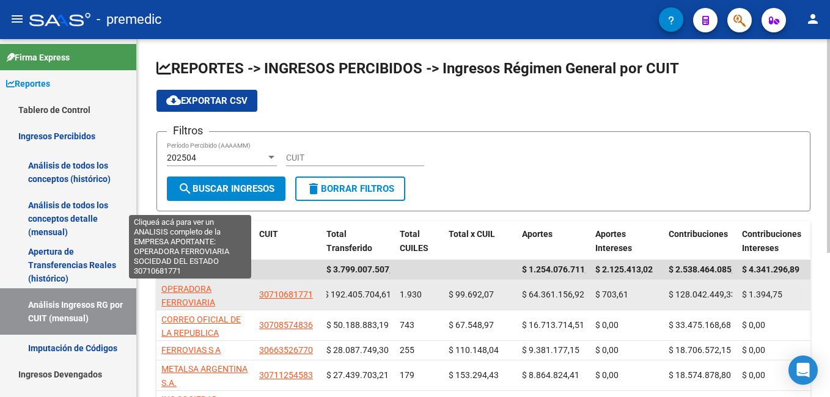
click at [183, 291] on span "OPERADORA FERROVIARIA SOCIEDAD DEL ESTADO" at bounding box center [189, 309] width 57 height 51
type textarea "30710681771"
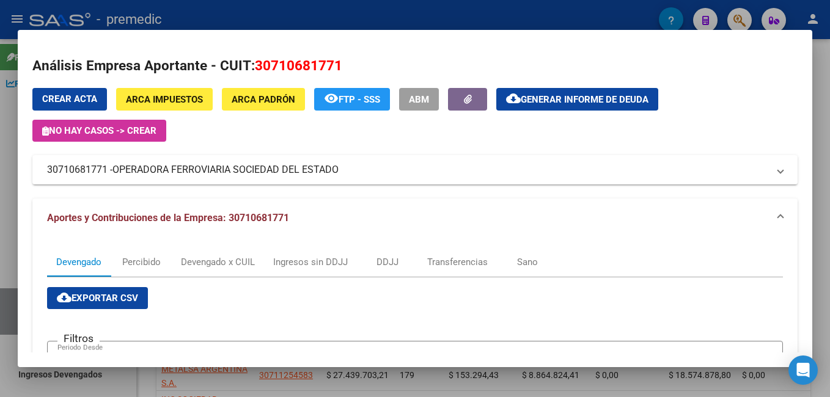
click at [551, 103] on span "Generar informe de deuda" at bounding box center [585, 99] width 128 height 11
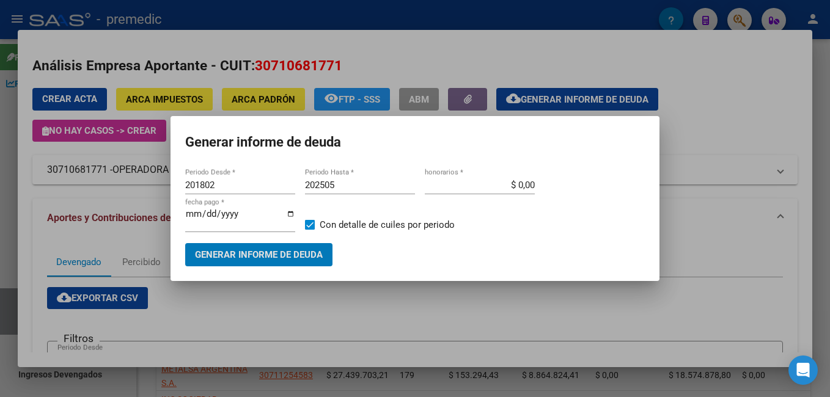
click at [228, 188] on input "201802" at bounding box center [240, 185] width 110 height 11
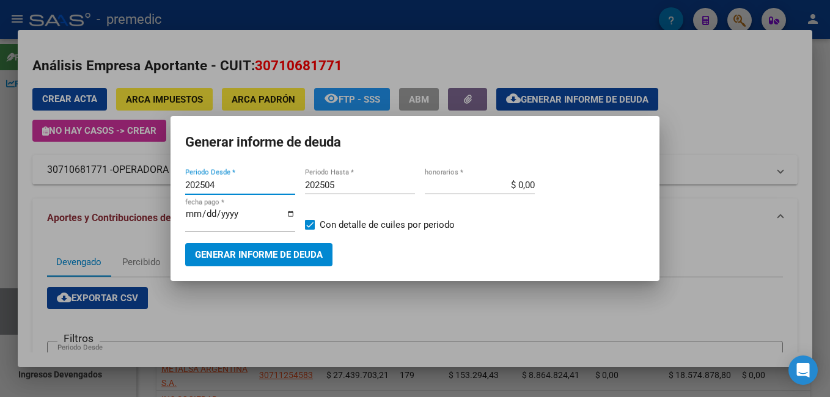
type input "202504"
click at [340, 185] on input "202505" at bounding box center [360, 185] width 110 height 11
type input "202504"
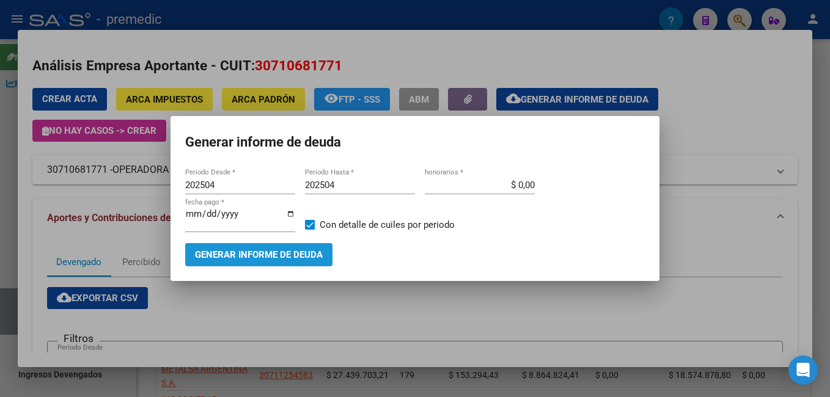
click at [251, 250] on span "Generar informe de deuda" at bounding box center [259, 255] width 128 height 11
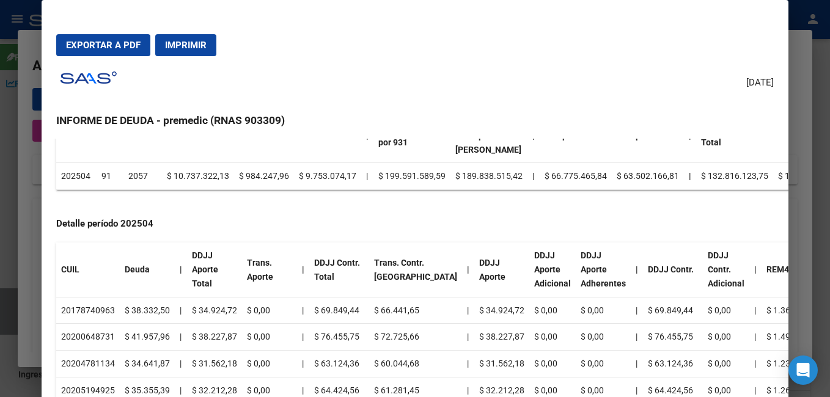
scroll to position [183, 0]
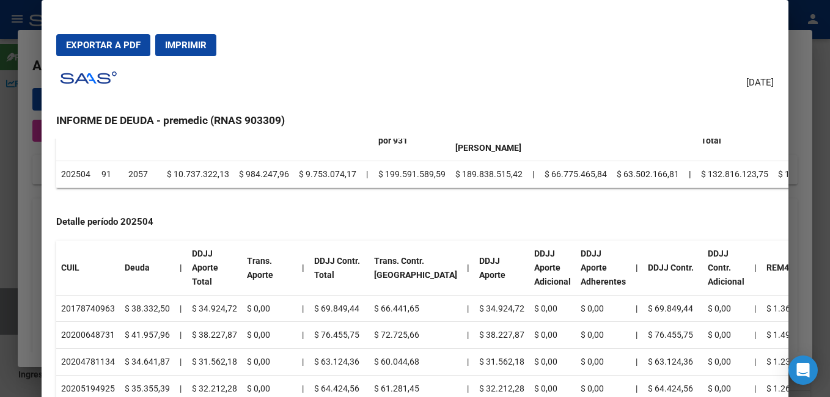
click at [794, 116] on div at bounding box center [415, 198] width 830 height 397
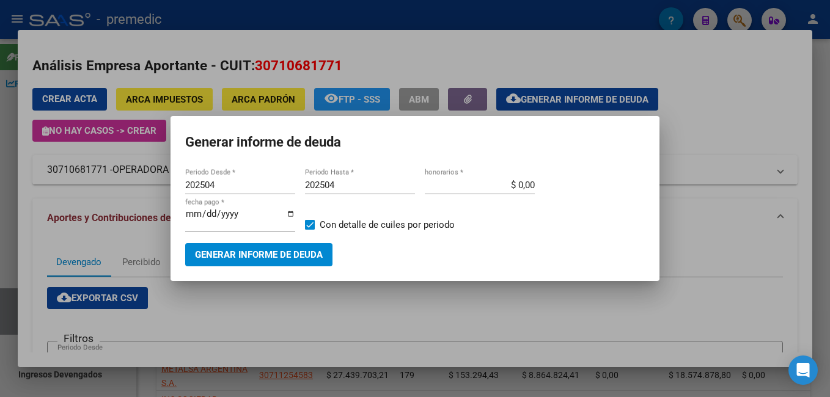
click at [605, 5] on div at bounding box center [415, 198] width 830 height 397
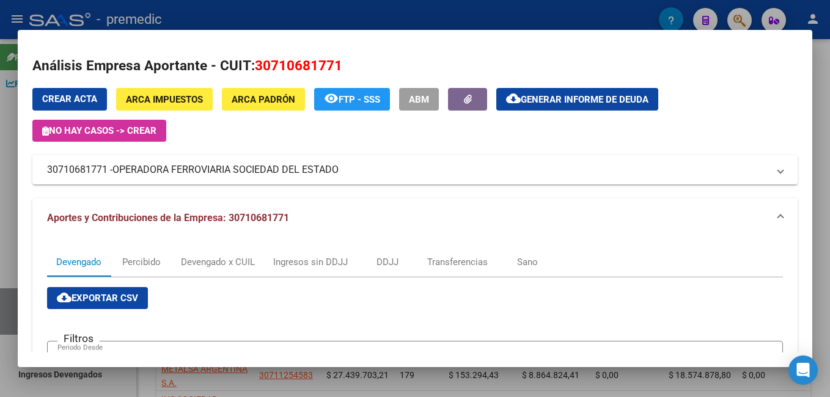
click at [420, 16] on div at bounding box center [415, 198] width 830 height 397
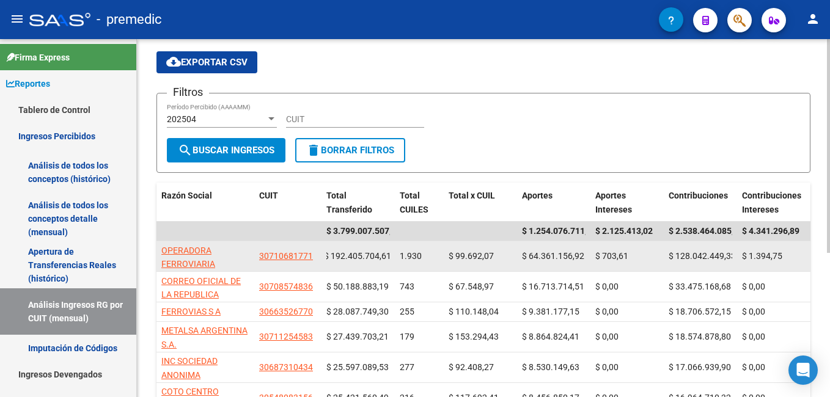
scroll to position [61, 0]
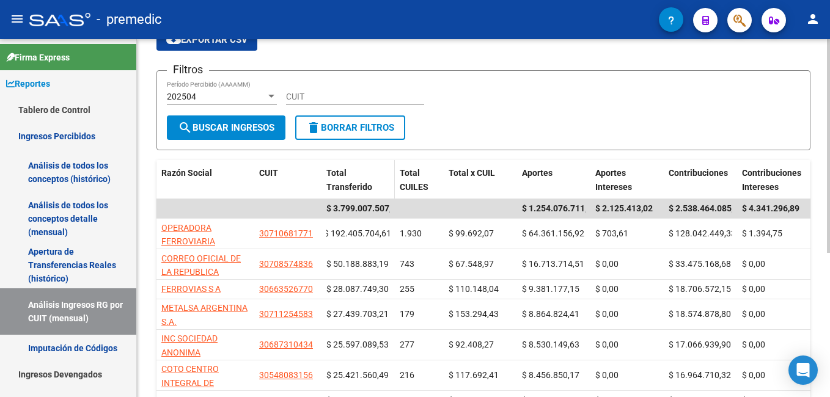
click at [394, 186] on span at bounding box center [393, 180] width 6 height 40
drag, startPoint x: 390, startPoint y: 190, endPoint x: 397, endPoint y: 190, distance: 6.7
click at [397, 190] on span at bounding box center [396, 180] width 6 height 40
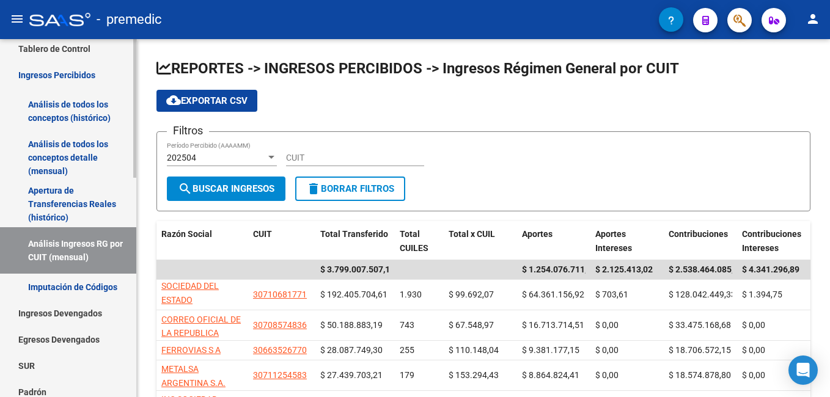
click at [78, 286] on link "Imputación de Códigos" at bounding box center [68, 287] width 136 height 26
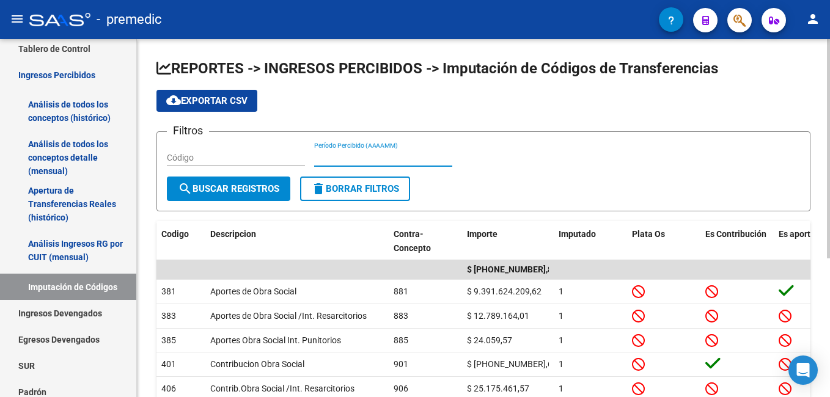
click at [321, 160] on input "Período Percibido (AAAAMM)" at bounding box center [383, 158] width 138 height 10
type input "202504"
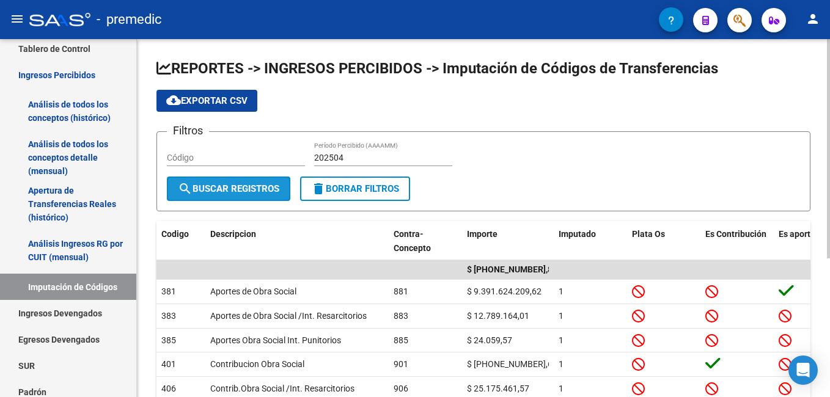
click at [220, 187] on span "search Buscar Registros" at bounding box center [229, 188] width 102 height 11
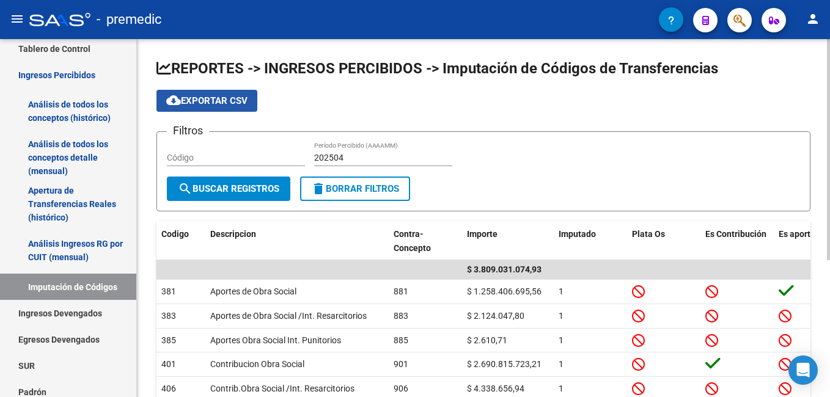
click at [195, 105] on span "cloud_download Exportar CSV" at bounding box center [206, 100] width 81 height 11
click at [307, 106] on div "cloud_download Exportar CSV" at bounding box center [484, 101] width 654 height 22
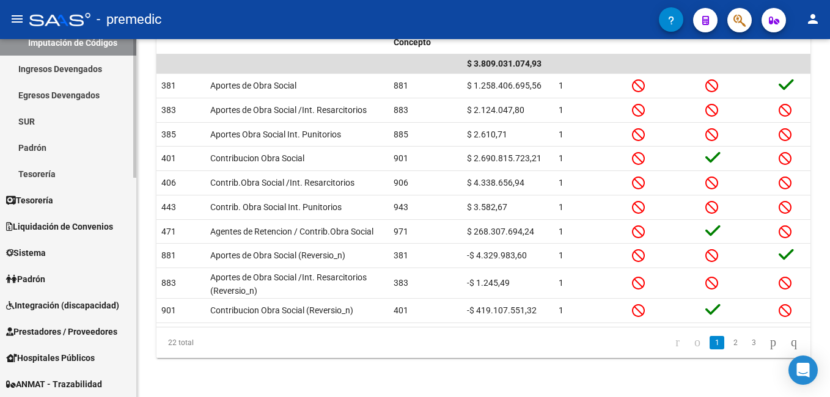
scroll to position [367, 0]
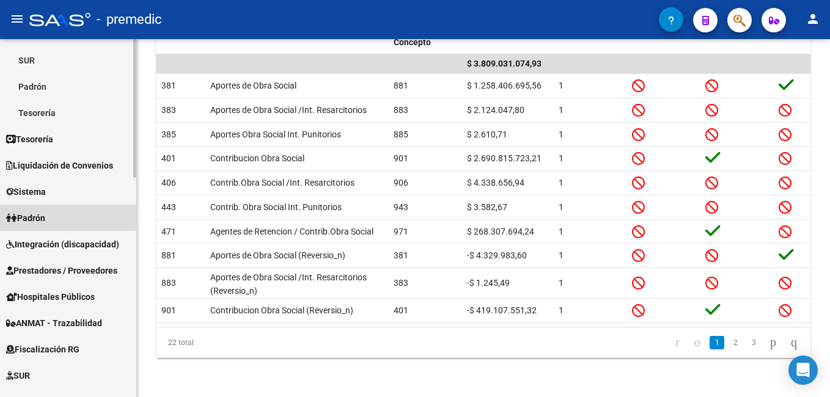
click at [43, 209] on link "Padrón" at bounding box center [68, 218] width 136 height 26
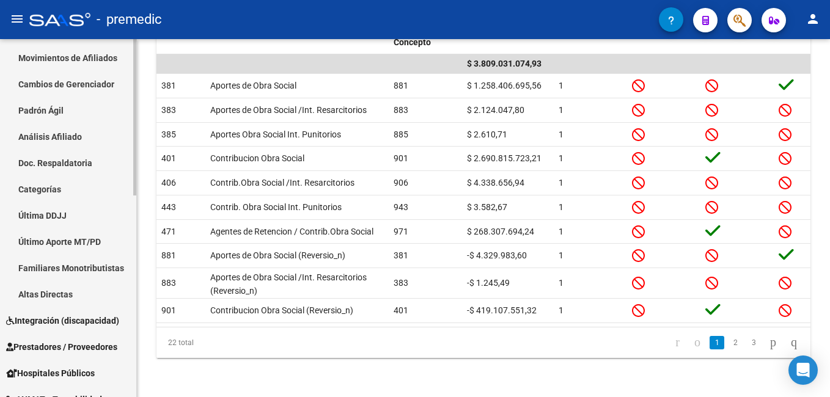
scroll to position [122, 0]
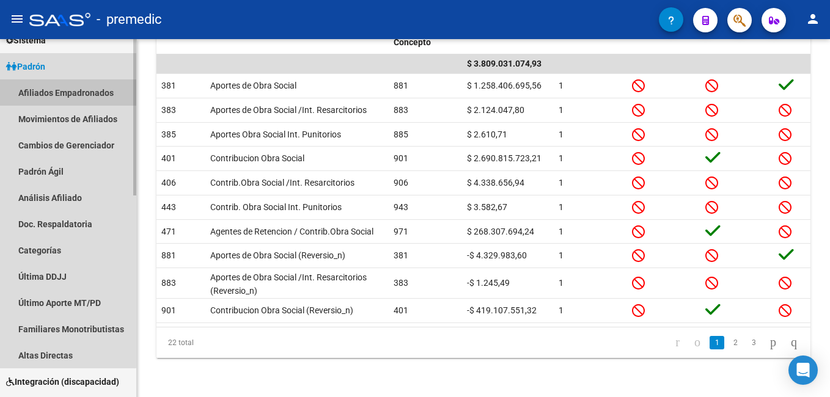
click at [62, 92] on link "Afiliados Empadronados" at bounding box center [68, 92] width 136 height 26
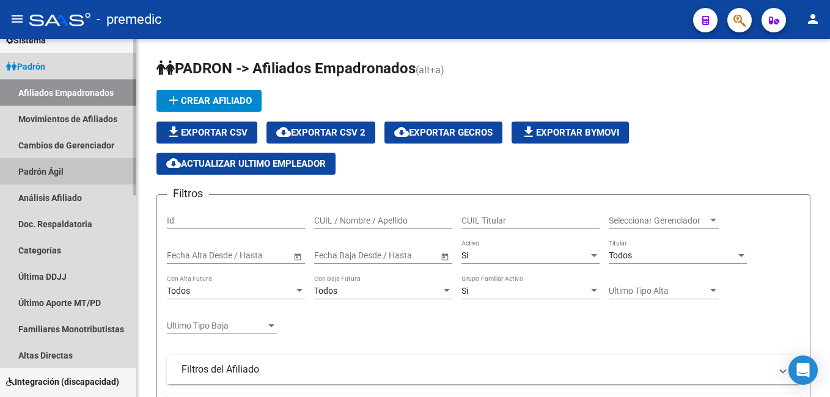
click at [41, 170] on link "Padrón Ágil" at bounding box center [68, 171] width 136 height 26
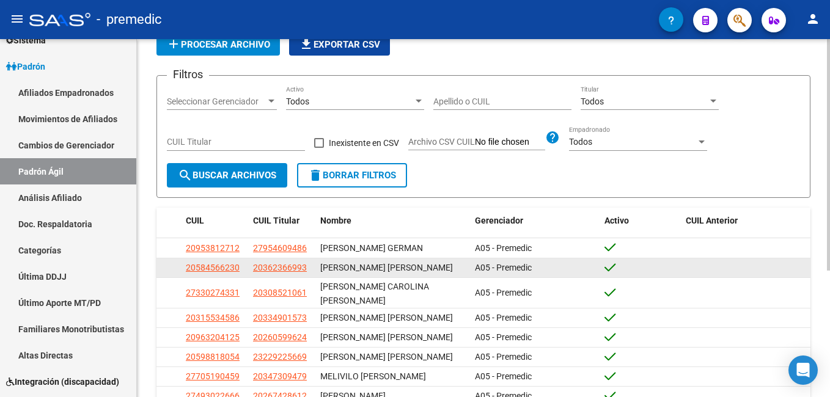
scroll to position [73, 0]
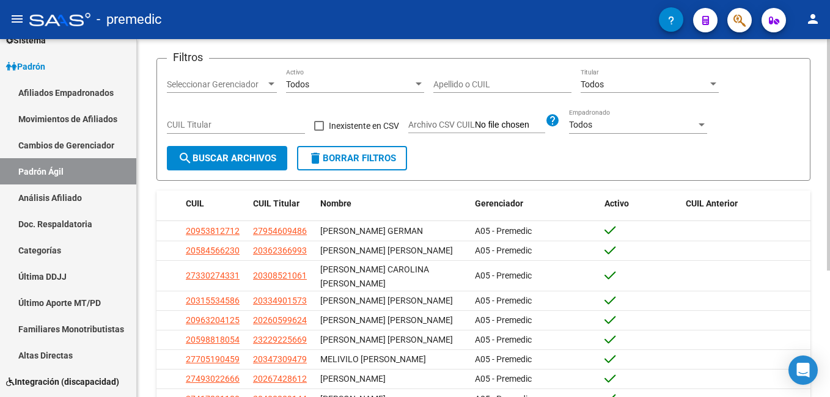
click at [711, 85] on div at bounding box center [714, 84] width 6 height 3
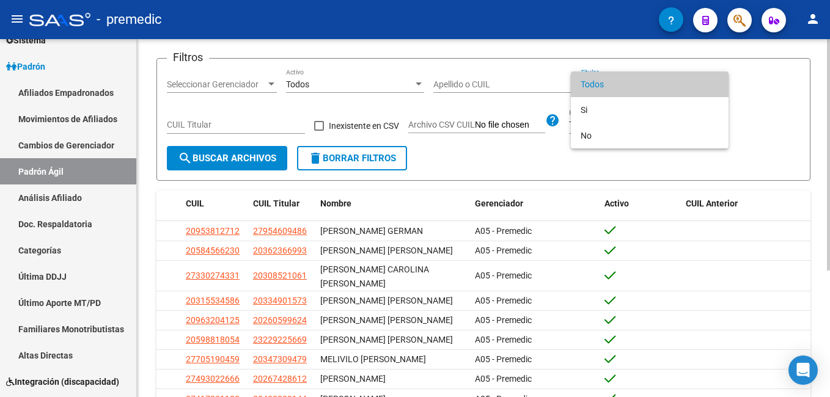
click at [711, 85] on span "Todos" at bounding box center [650, 85] width 138 height 26
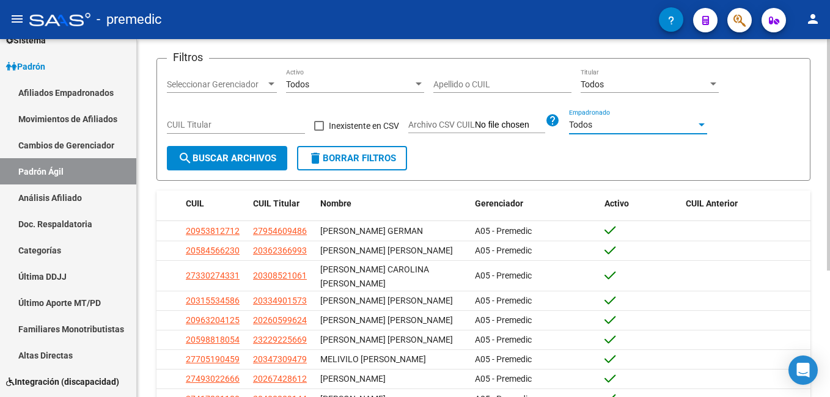
click at [705, 125] on div at bounding box center [702, 125] width 6 height 3
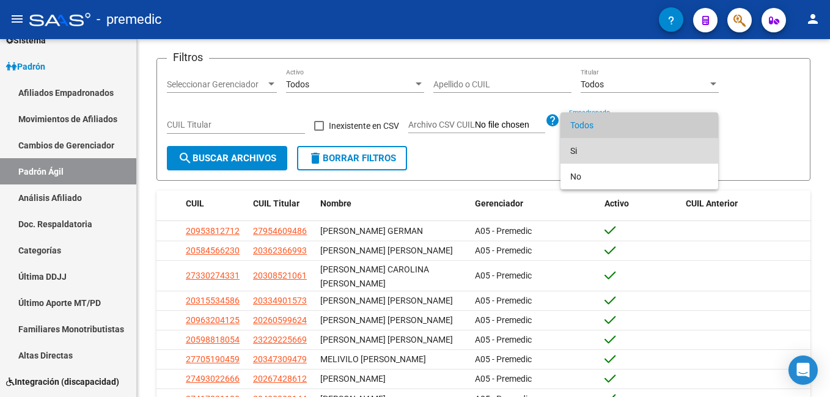
click at [601, 154] on span "Si" at bounding box center [640, 151] width 138 height 26
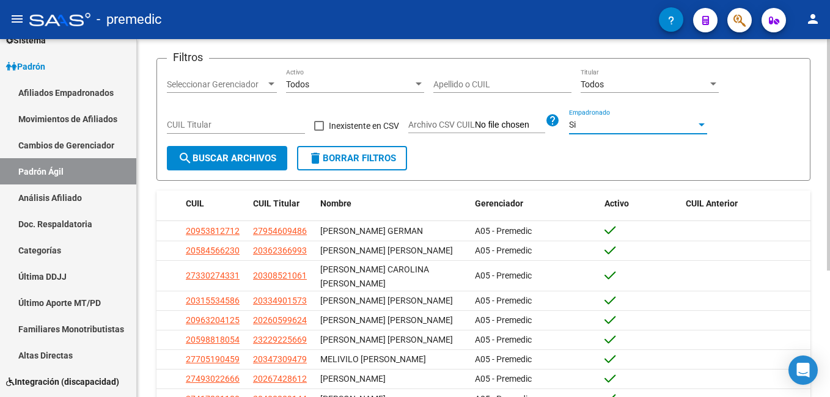
click at [706, 124] on div at bounding box center [702, 125] width 11 height 10
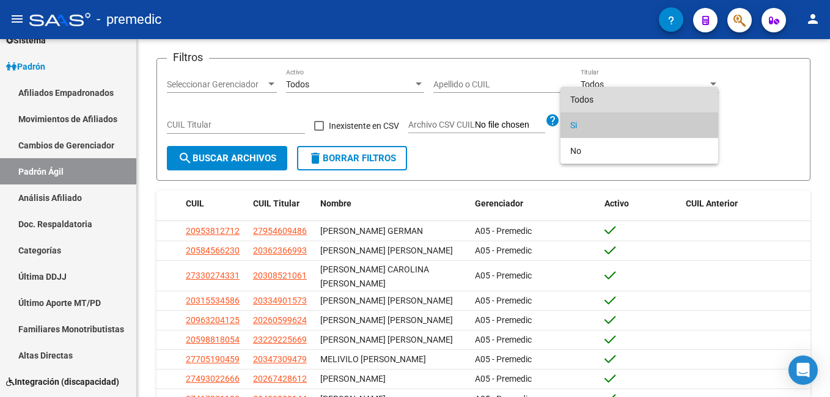
click at [588, 98] on span "Todos" at bounding box center [640, 100] width 138 height 26
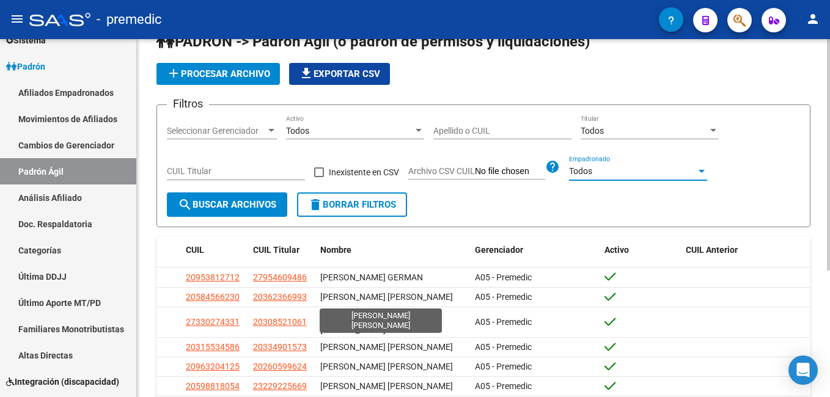
scroll to position [12, 0]
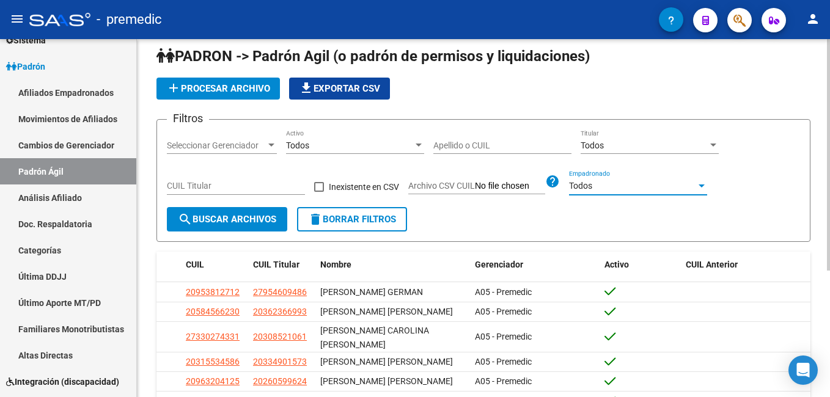
click at [717, 141] on div at bounding box center [713, 146] width 11 height 10
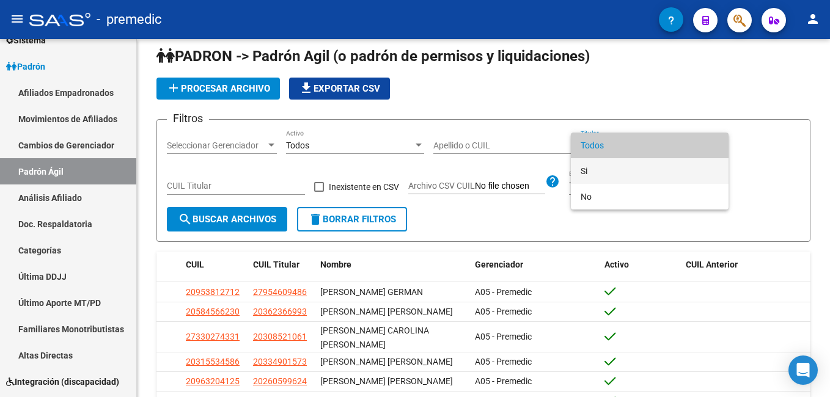
click at [606, 166] on span "Si" at bounding box center [650, 171] width 138 height 26
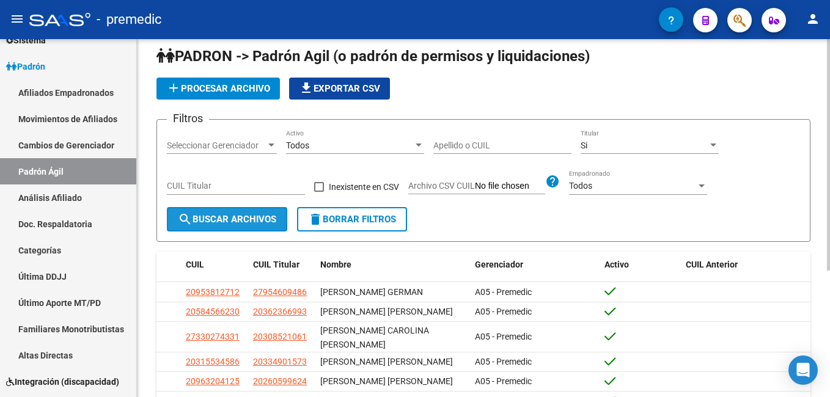
click at [203, 222] on span "search Buscar Archivos" at bounding box center [227, 219] width 98 height 11
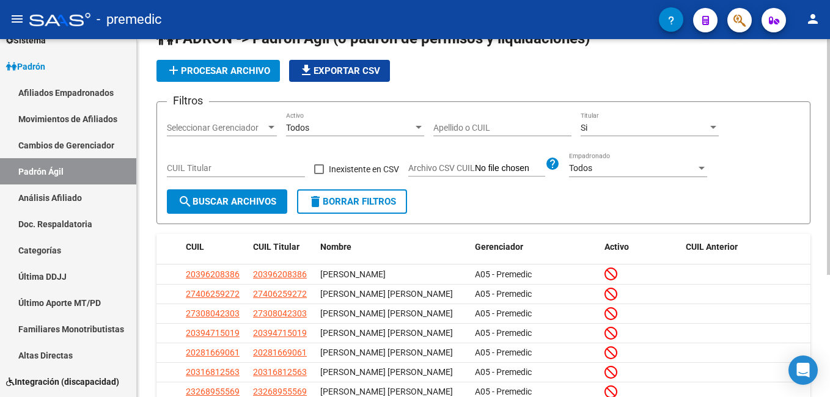
scroll to position [2, 0]
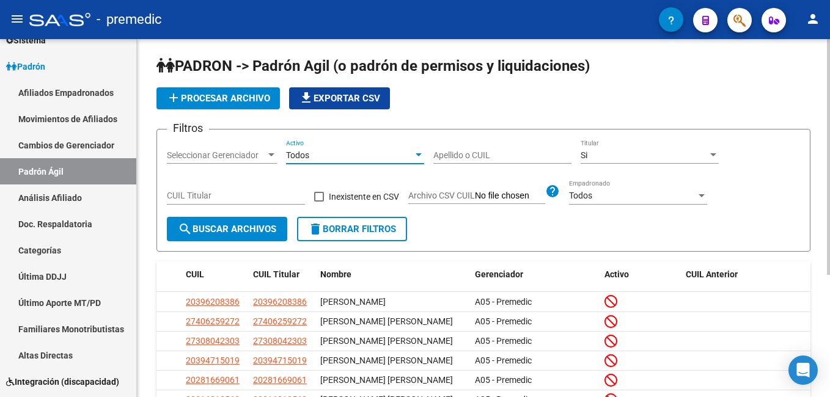
click at [420, 153] on div at bounding box center [419, 154] width 6 height 3
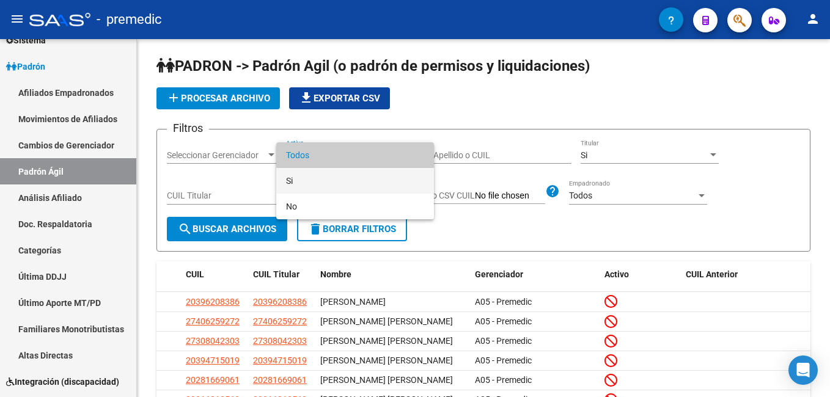
click at [325, 182] on span "Si" at bounding box center [355, 181] width 138 height 26
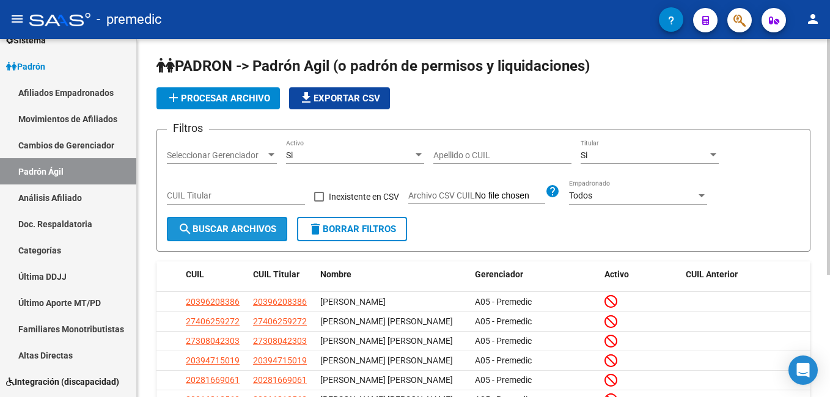
click at [252, 235] on span "search Buscar Archivos" at bounding box center [227, 229] width 98 height 11
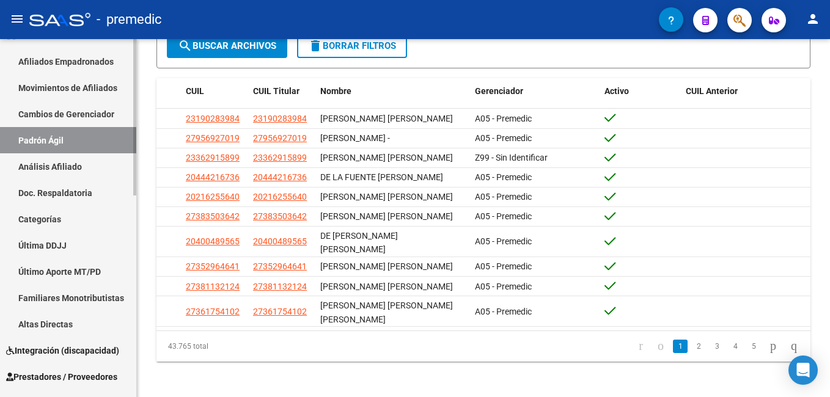
scroll to position [183, 0]
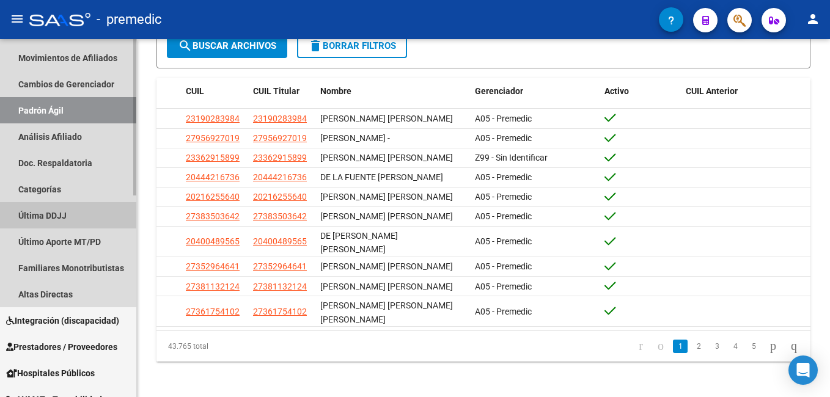
click at [48, 216] on link "Última DDJJ" at bounding box center [68, 215] width 136 height 26
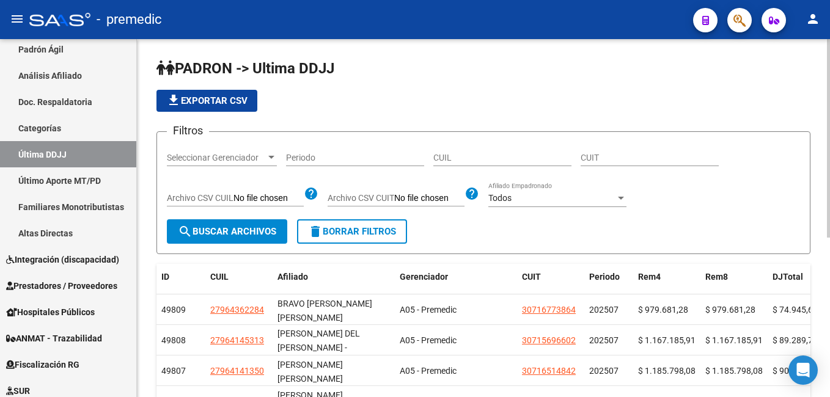
click at [323, 158] on input "Periodo" at bounding box center [355, 158] width 138 height 10
type input "202504"
click at [254, 231] on span "search Buscar Archivos" at bounding box center [227, 231] width 98 height 11
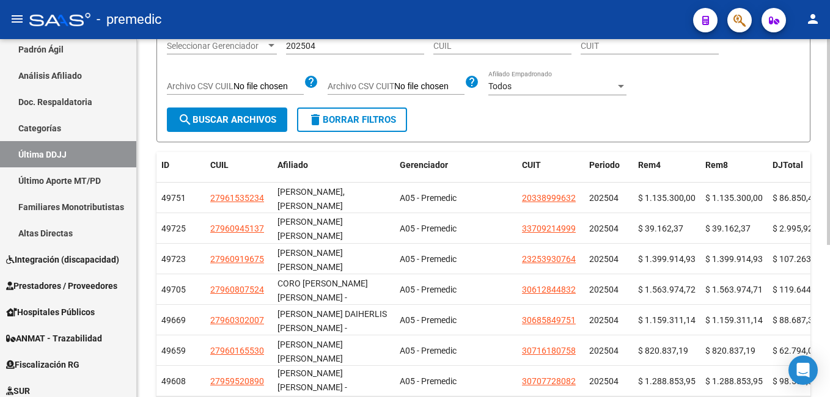
scroll to position [82, 0]
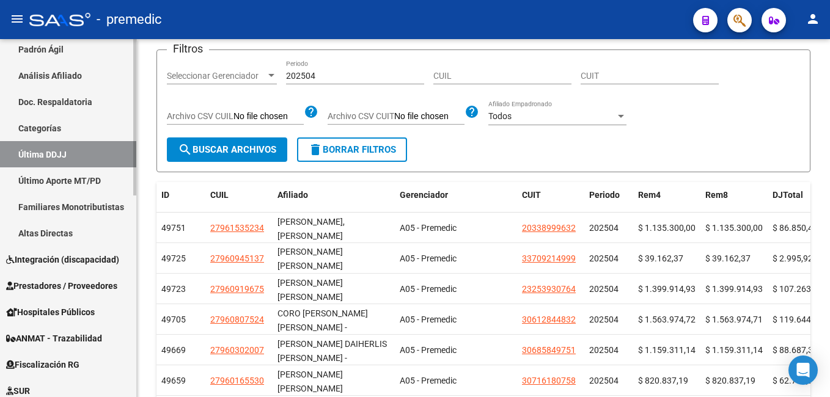
click at [57, 177] on link "Último Aporte MT/PD" at bounding box center [68, 181] width 136 height 26
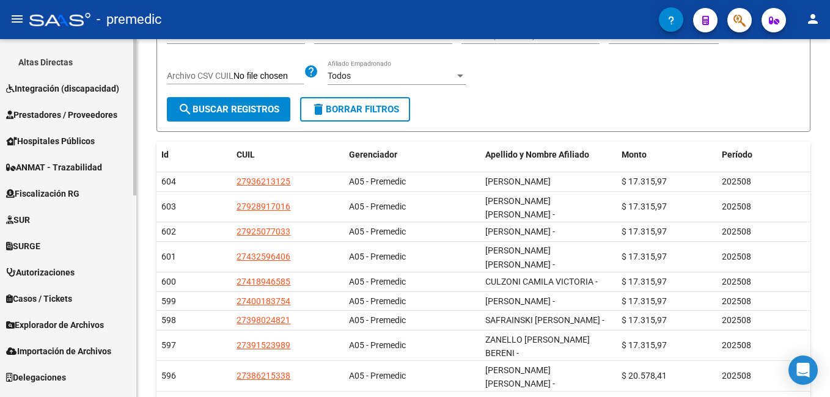
scroll to position [428, 0]
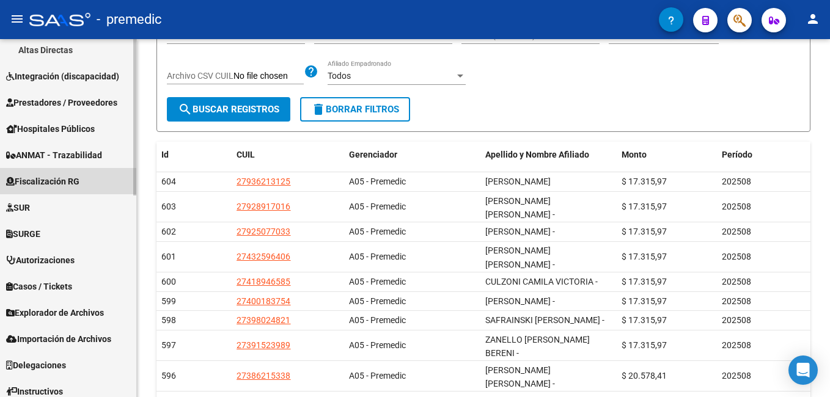
click at [42, 180] on span "Fiscalización RG" at bounding box center [42, 181] width 73 height 13
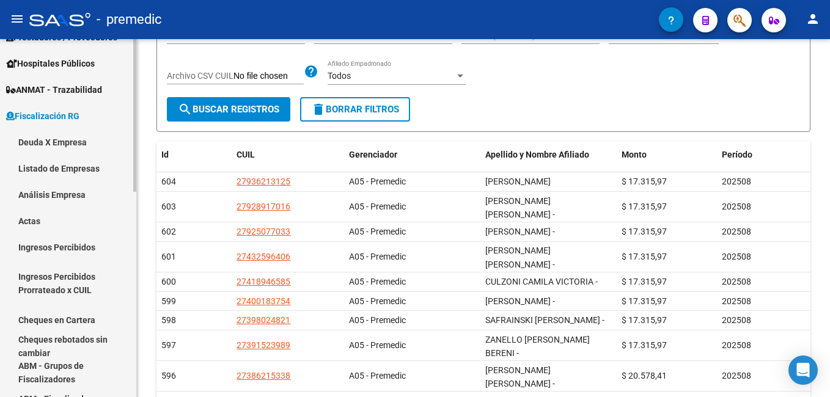
scroll to position [183, 0]
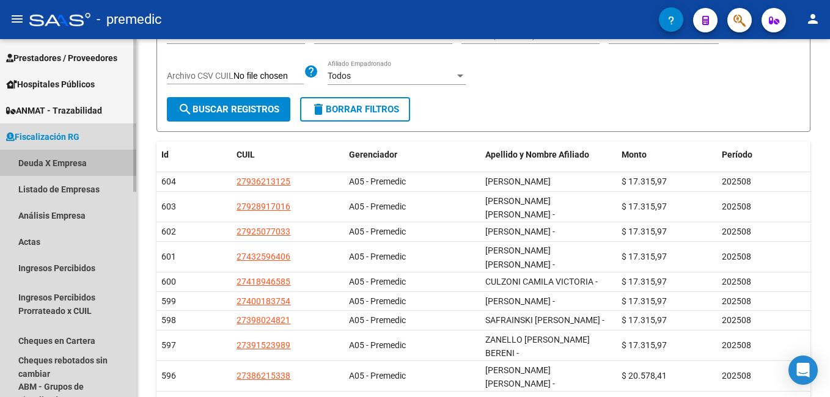
click at [76, 157] on link "Deuda X Empresa" at bounding box center [68, 163] width 136 height 26
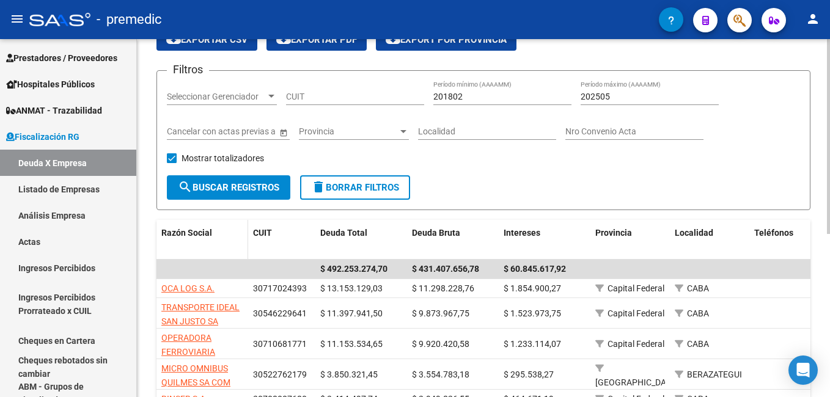
scroll to position [122, 0]
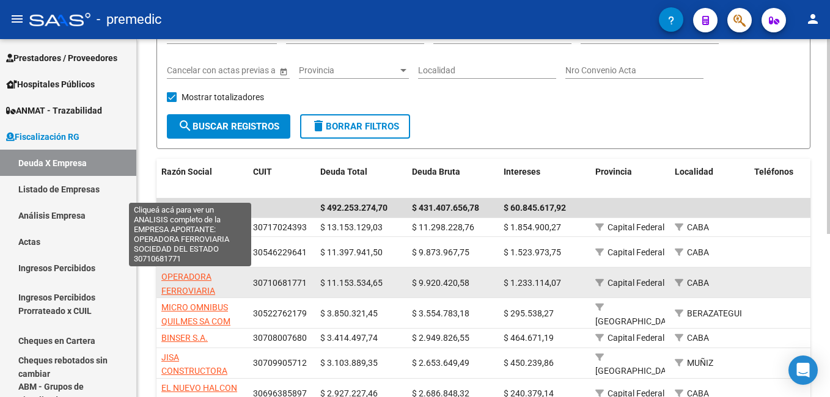
click at [188, 279] on span "OPERADORA FERROVIARIA SOCIEDAD DEL ESTADO" at bounding box center [189, 297] width 57 height 51
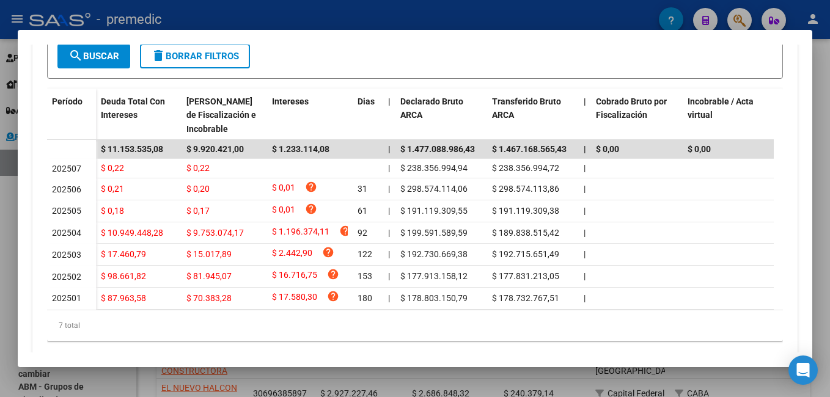
scroll to position [367, 0]
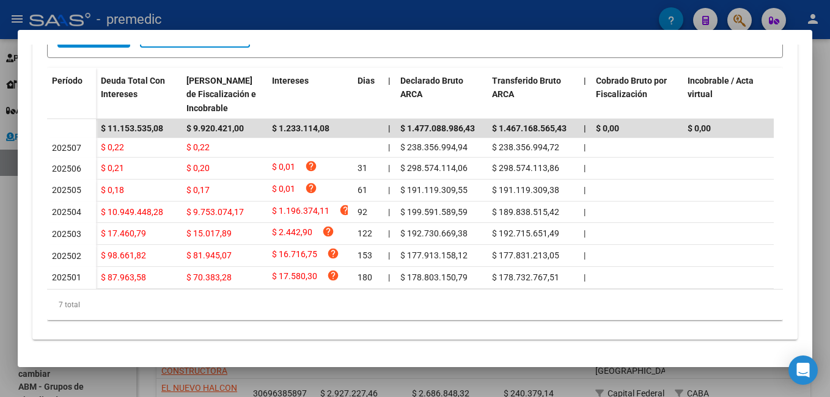
click at [243, 10] on div at bounding box center [415, 198] width 830 height 397
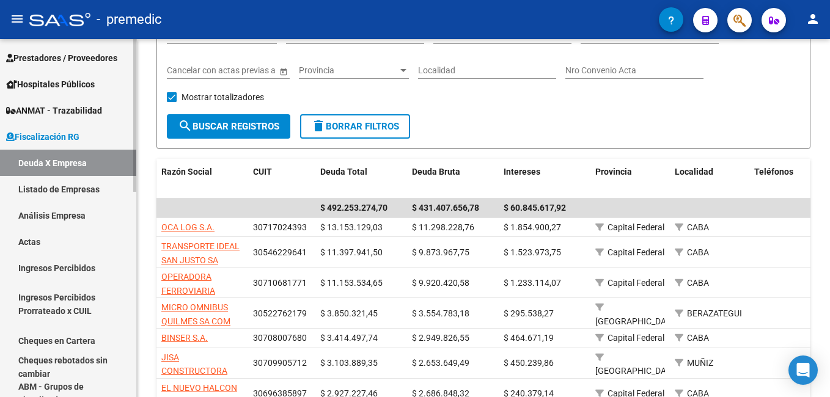
scroll to position [0, 0]
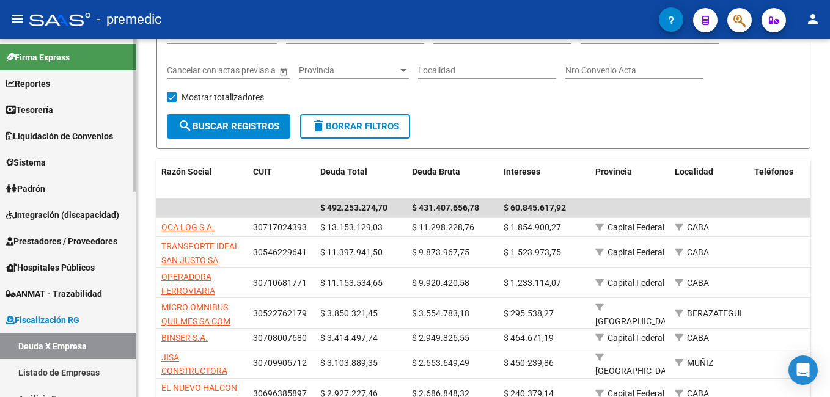
click at [48, 81] on span "Reportes" at bounding box center [28, 83] width 44 height 13
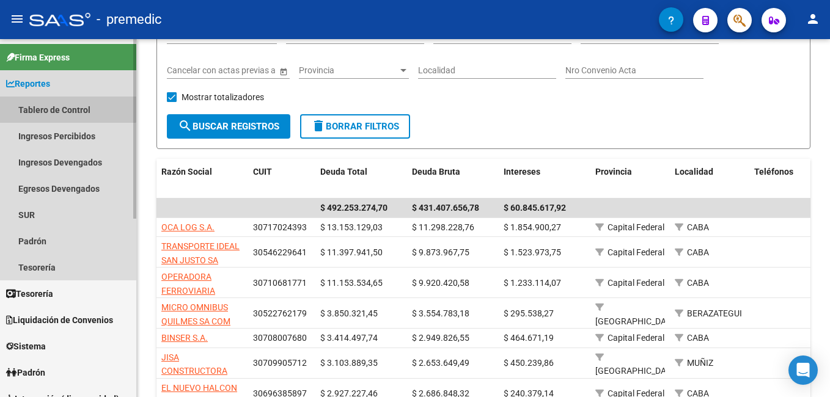
click at [51, 104] on link "Tablero de Control" at bounding box center [68, 110] width 136 height 26
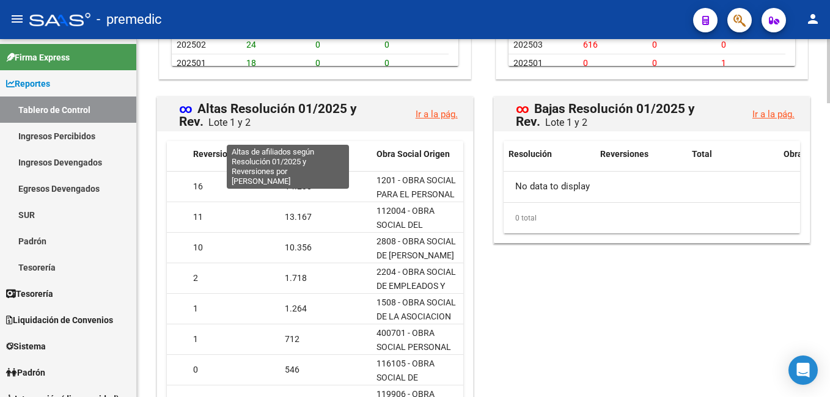
scroll to position [1284, 0]
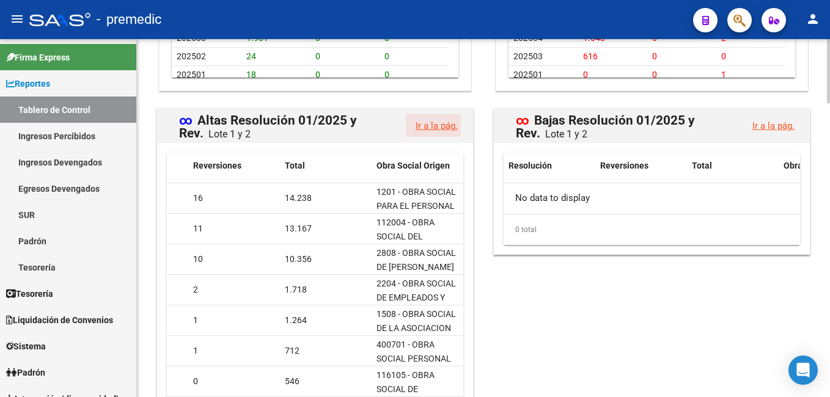
click at [429, 128] on link "Ir a la pág." at bounding box center [437, 125] width 42 height 11
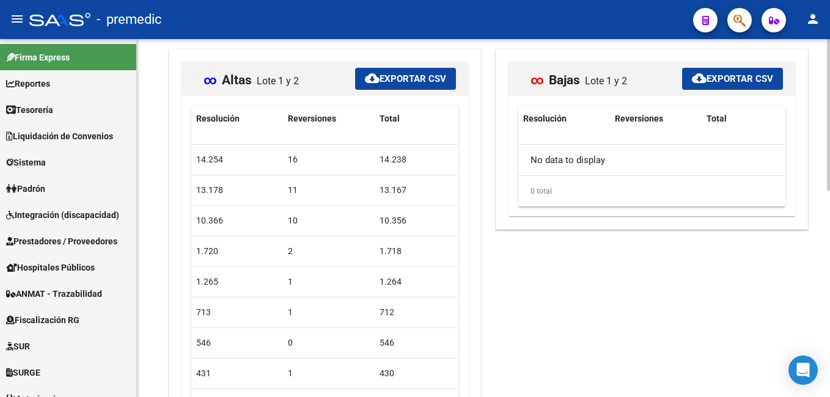
scroll to position [61, 0]
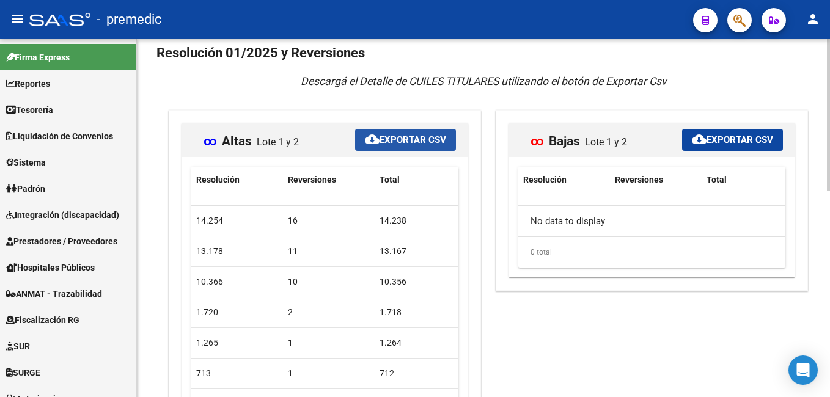
click at [405, 137] on span "cloud_download Exportar CSV" at bounding box center [405, 140] width 81 height 11
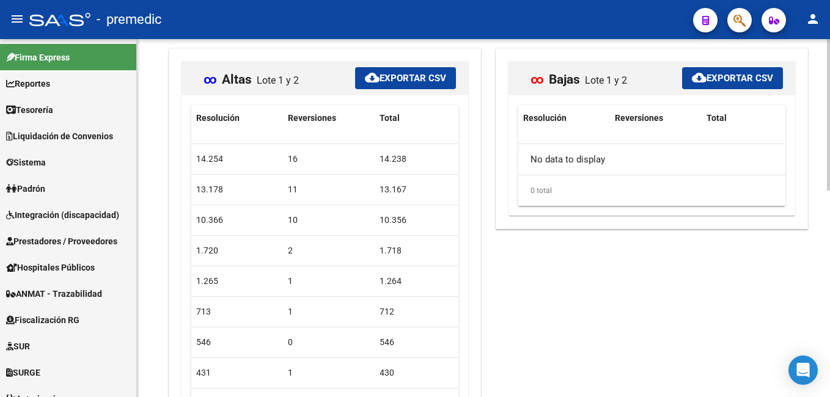
scroll to position [122, 0]
click at [352, 15] on div "- premedic" at bounding box center [356, 19] width 654 height 27
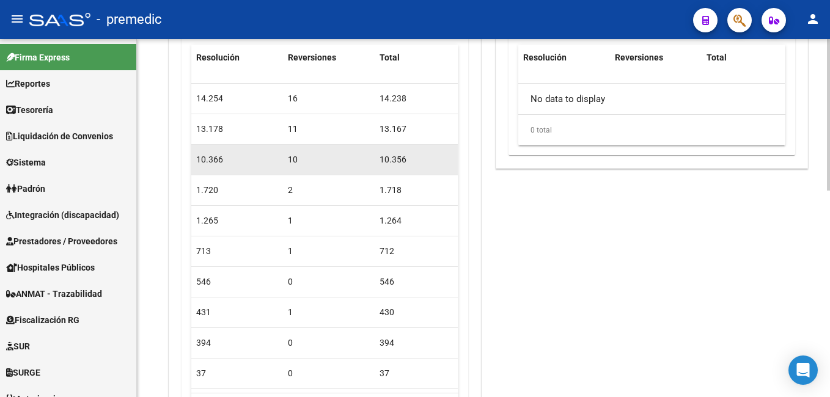
scroll to position [0, 0]
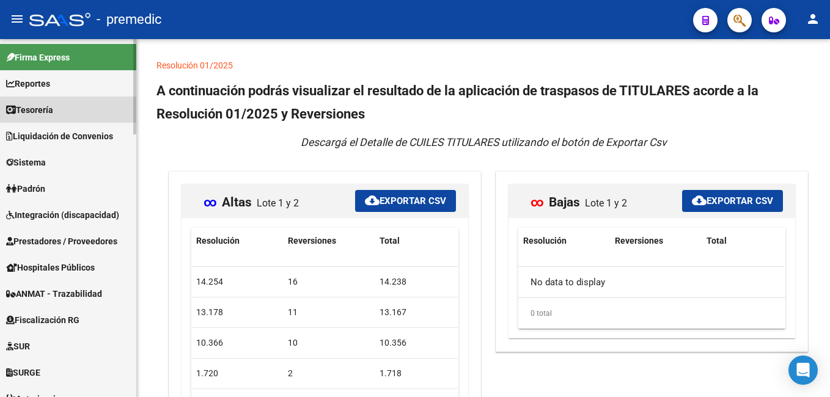
click at [50, 108] on span "Tesorería" at bounding box center [29, 109] width 47 height 13
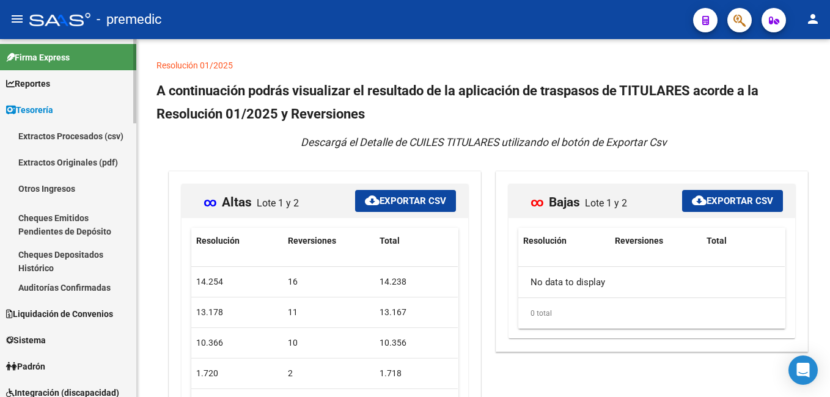
click at [59, 130] on link "Extractos Procesados (csv)" at bounding box center [68, 136] width 136 height 26
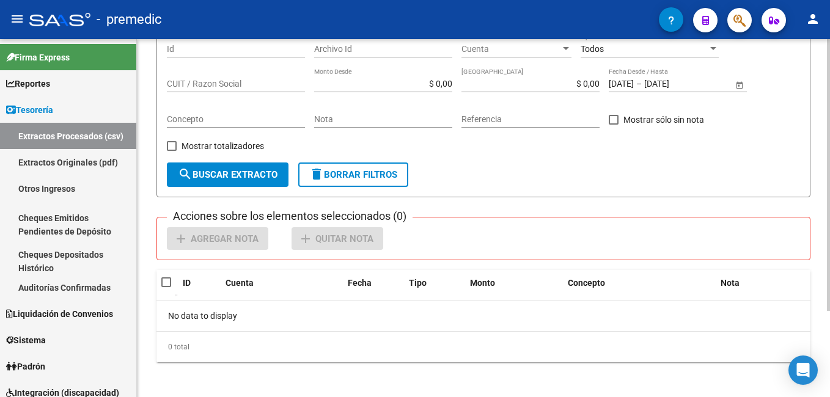
scroll to position [113, 0]
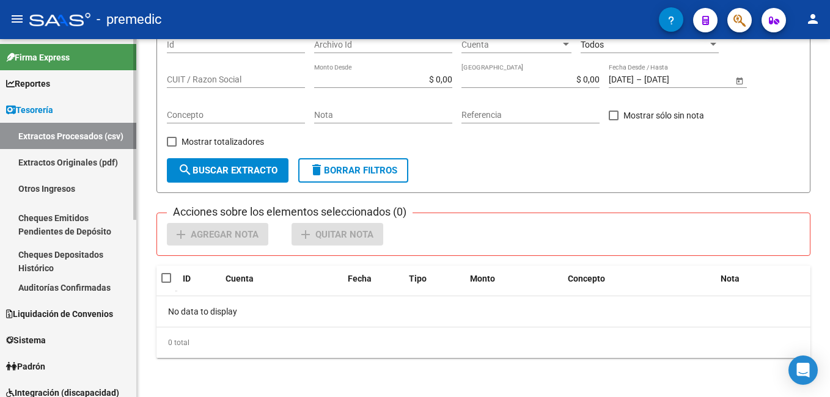
click at [63, 162] on link "Extractos Originales (pdf)" at bounding box center [68, 162] width 136 height 26
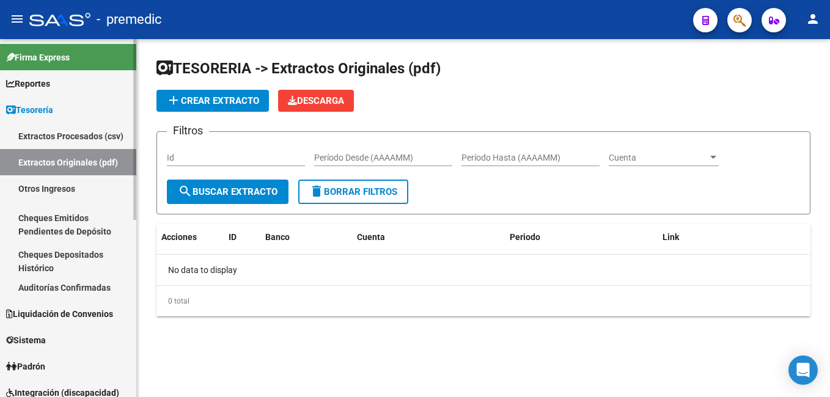
click at [69, 185] on link "Otros Ingresos" at bounding box center [68, 189] width 136 height 26
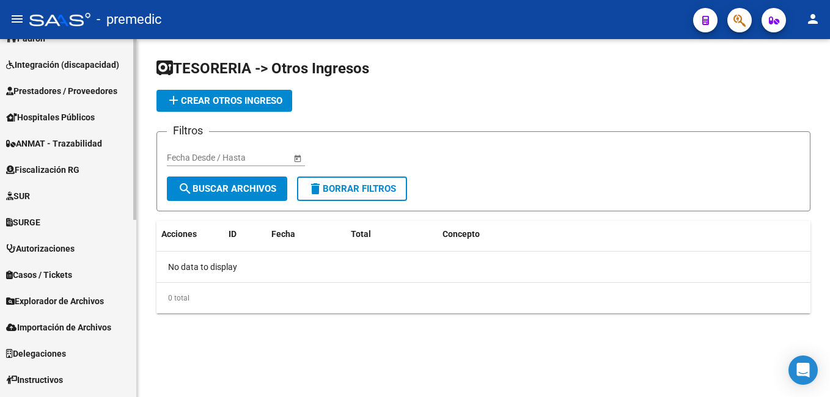
scroll to position [350, 0]
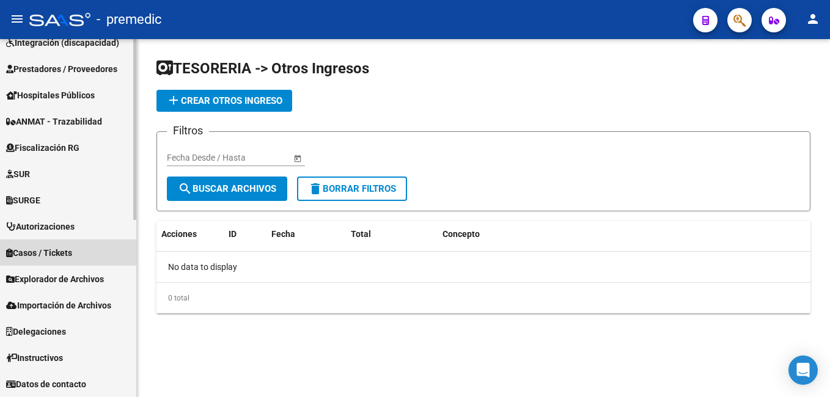
click at [61, 253] on span "Casos / Tickets" at bounding box center [39, 252] width 66 height 13
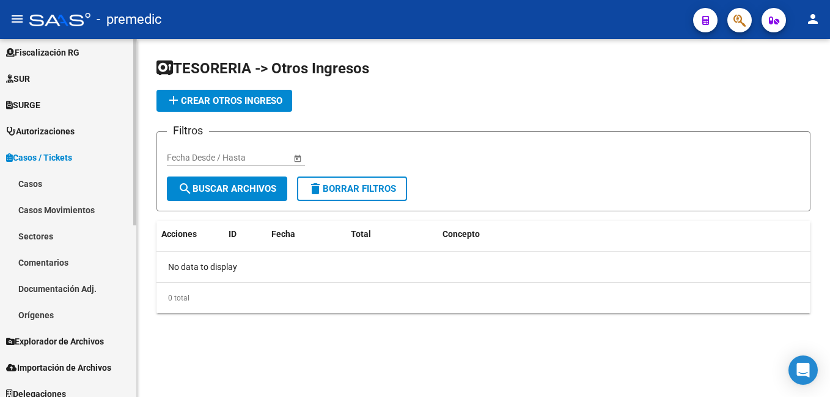
scroll to position [295, 0]
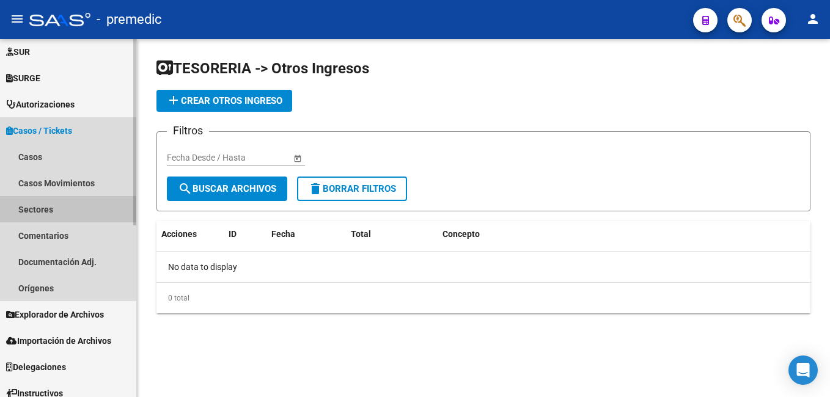
click at [45, 206] on link "Sectores" at bounding box center [68, 209] width 136 height 26
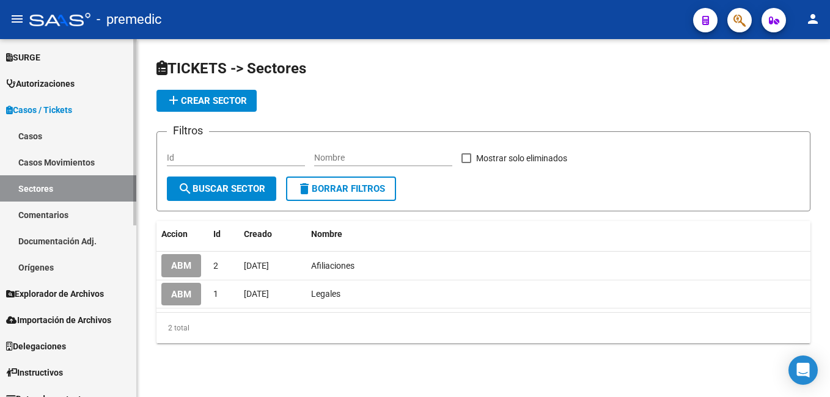
scroll to position [330, 0]
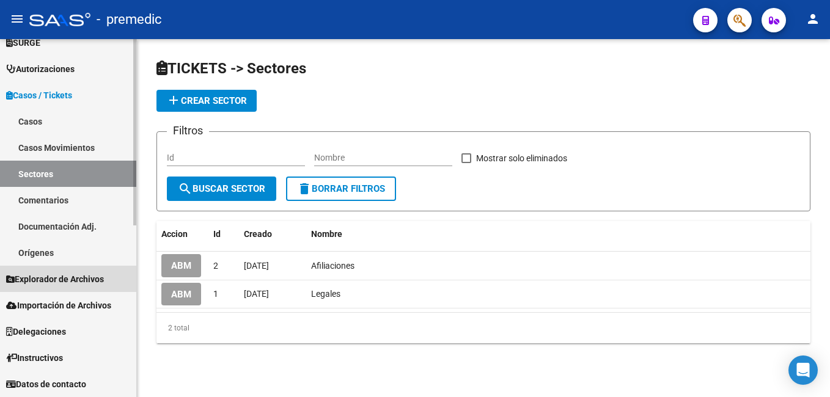
click at [48, 278] on span "Explorador de Archivos" at bounding box center [55, 279] width 98 height 13
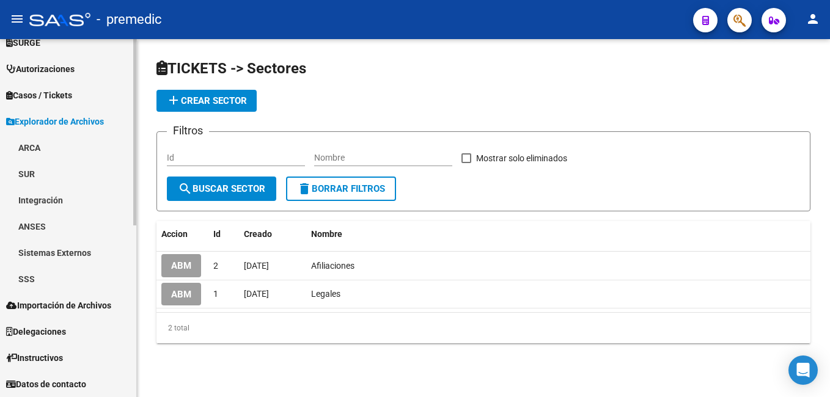
click at [23, 146] on link "ARCA" at bounding box center [68, 148] width 136 height 26
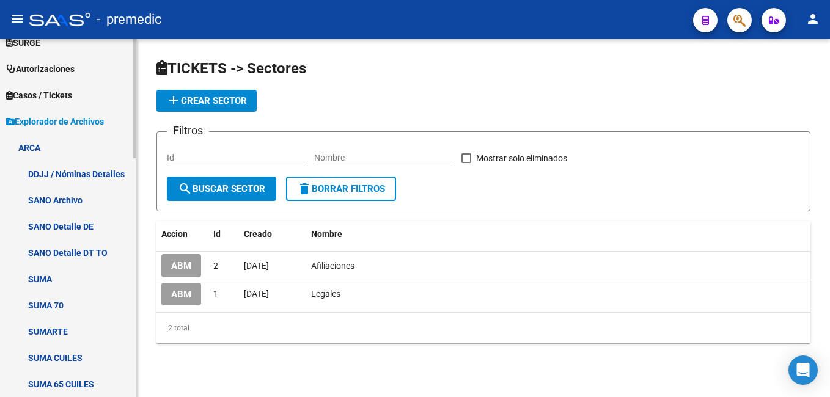
click at [43, 180] on link "DDJJ / Nóminas Detalles" at bounding box center [68, 174] width 136 height 26
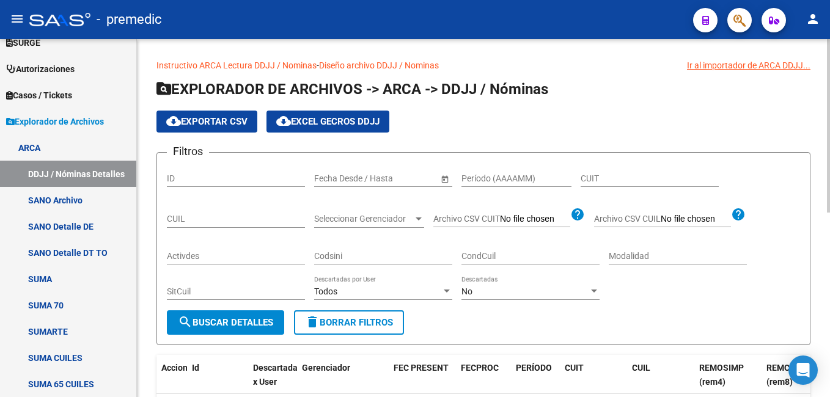
scroll to position [61, 0]
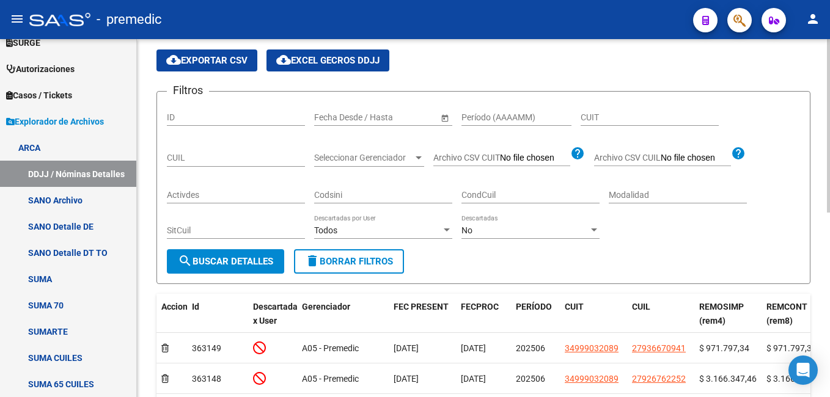
click at [533, 116] on input "Período (AAAAMM)" at bounding box center [517, 118] width 110 height 10
type input "202504"
click at [224, 257] on span "search Buscar Detalles" at bounding box center [225, 261] width 95 height 11
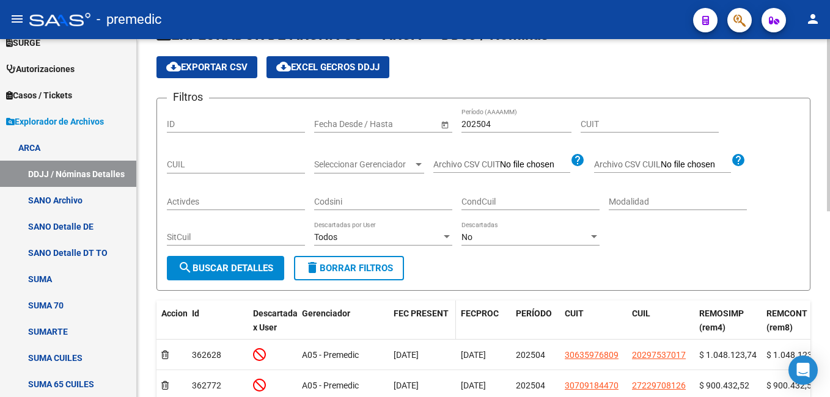
scroll to position [0, 0]
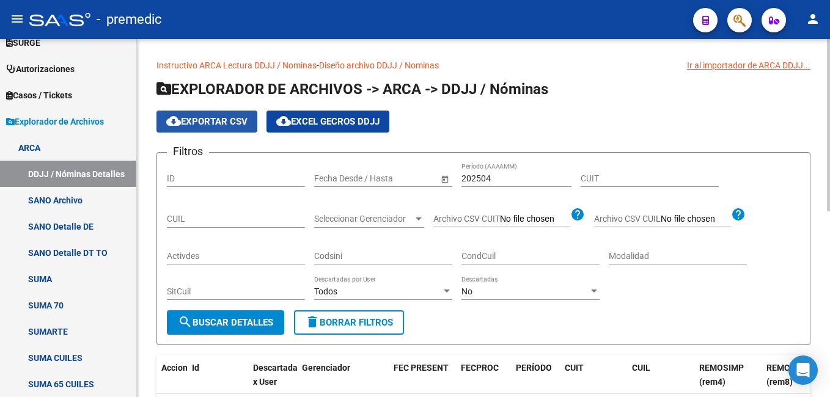
click at [209, 123] on span "cloud_download Exportar CSV" at bounding box center [206, 121] width 81 height 11
click at [517, 21] on div "- premedic" at bounding box center [356, 19] width 654 height 27
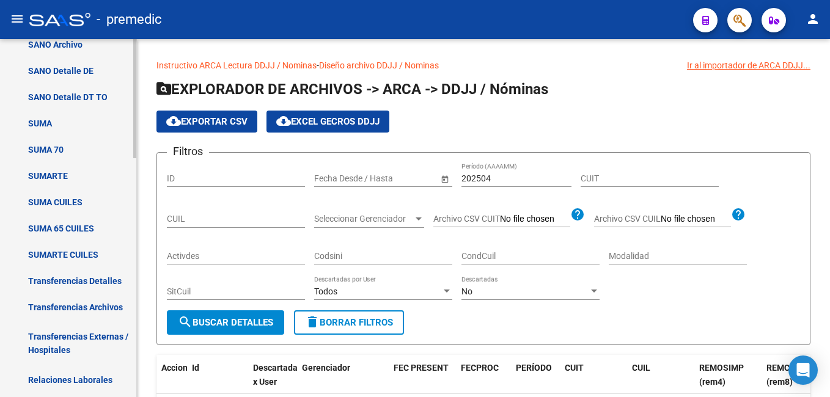
scroll to position [514, 0]
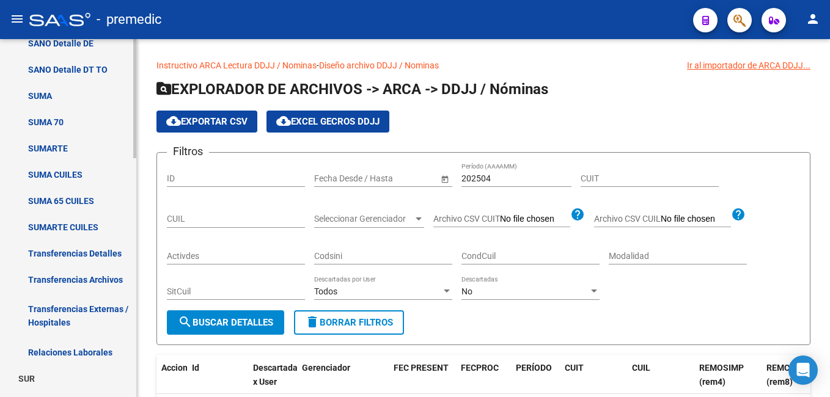
click at [86, 251] on link "Transferencias Detalles" at bounding box center [68, 253] width 136 height 26
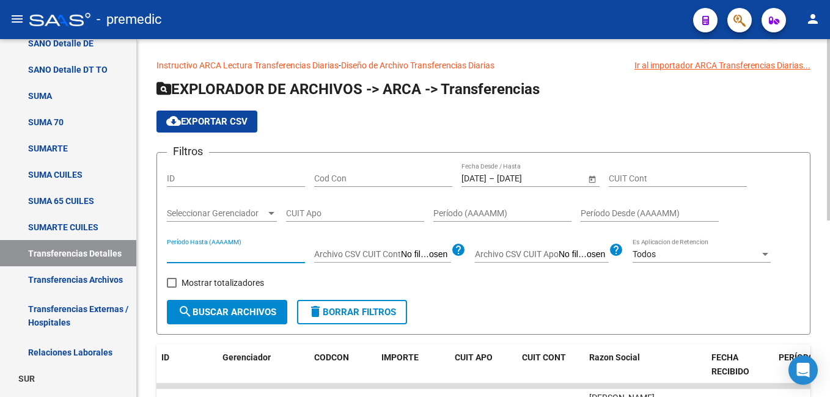
click at [259, 249] on input "Período Hasta (AAAAMM)" at bounding box center [236, 254] width 138 height 10
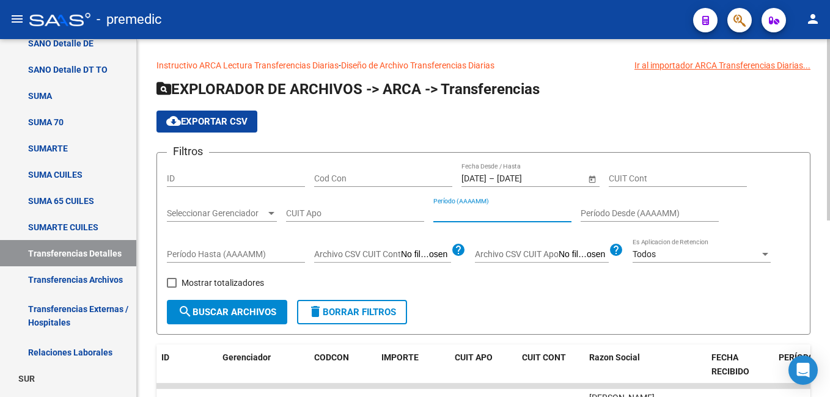
click at [471, 210] on input "Período (AAAAMM)" at bounding box center [503, 214] width 138 height 10
type input "202504"
click at [246, 307] on span "search Buscar Archivos" at bounding box center [227, 312] width 98 height 11
click at [172, 284] on span at bounding box center [172, 283] width 10 height 10
click at [172, 288] on input "Mostrar totalizadores" at bounding box center [171, 288] width 1 height 1
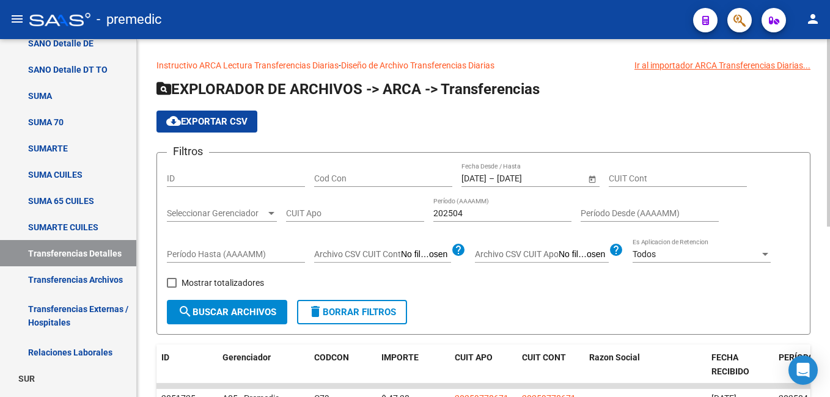
checkbox input "true"
click at [199, 317] on span "search Buscar Archivos" at bounding box center [227, 312] width 98 height 11
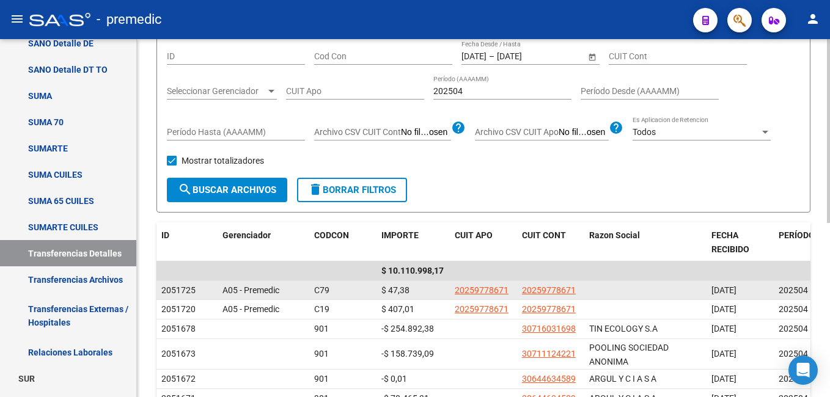
scroll to position [61, 0]
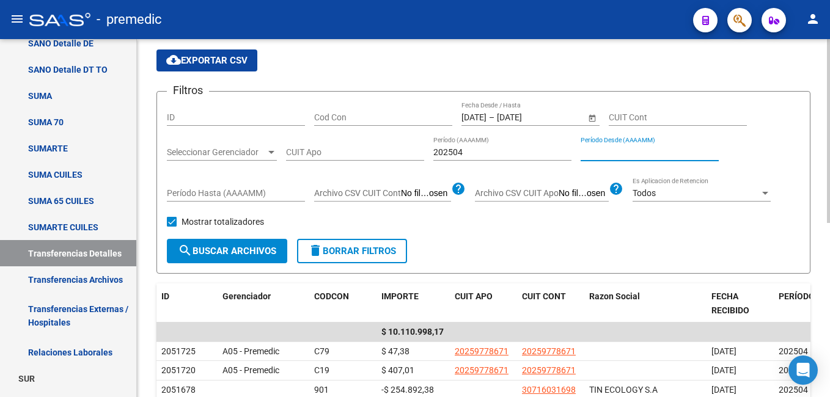
click at [618, 155] on input "Período Desde (AAAAMM)" at bounding box center [650, 152] width 138 height 10
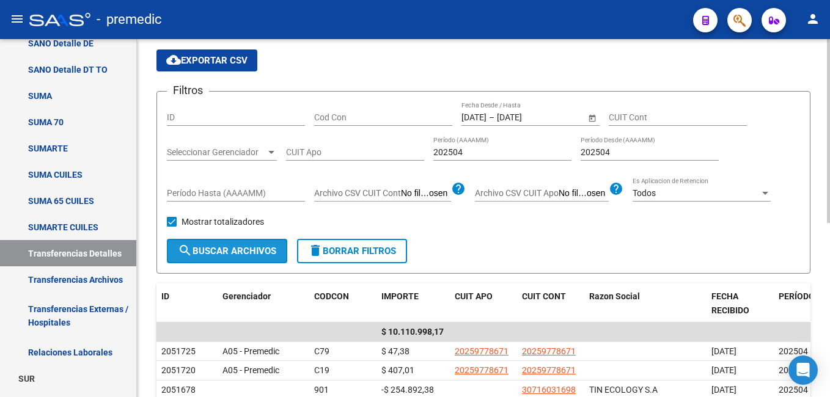
click at [243, 249] on span "search Buscar Archivos" at bounding box center [227, 251] width 98 height 11
click at [616, 149] on input "202504" at bounding box center [650, 152] width 138 height 10
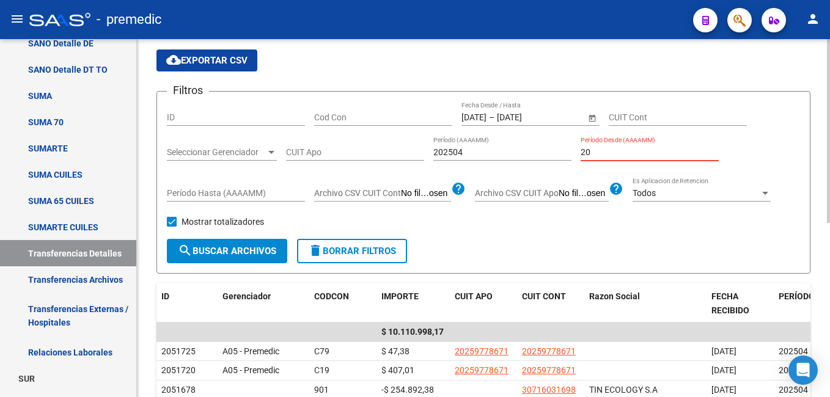
type input "2"
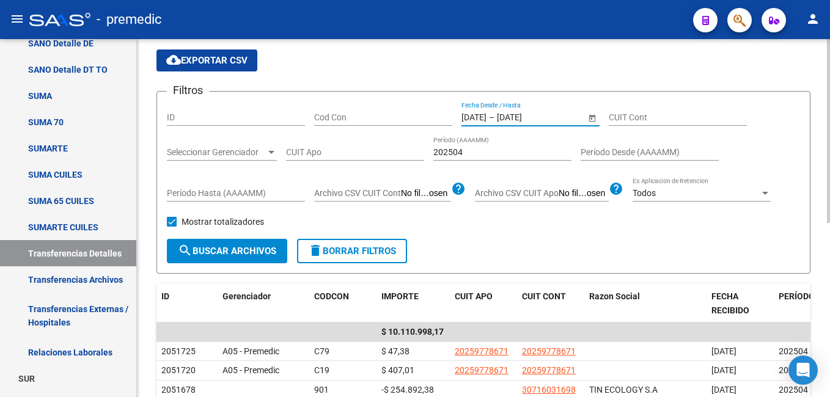
click at [475, 117] on input "[DATE]" at bounding box center [474, 118] width 25 height 10
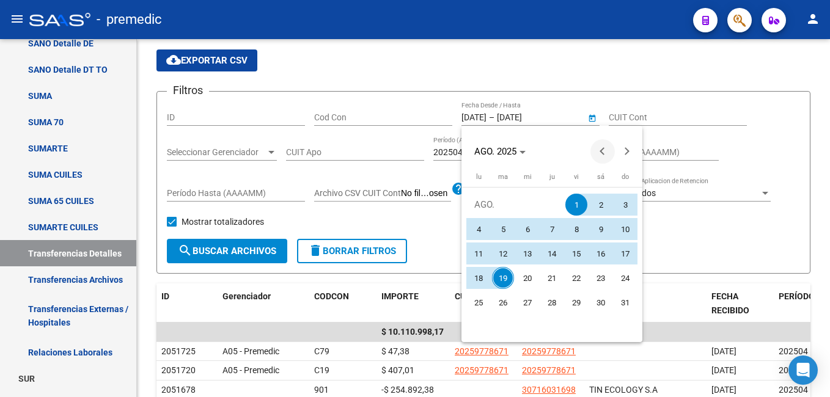
click at [604, 150] on button "Previous month" at bounding box center [603, 151] width 24 height 24
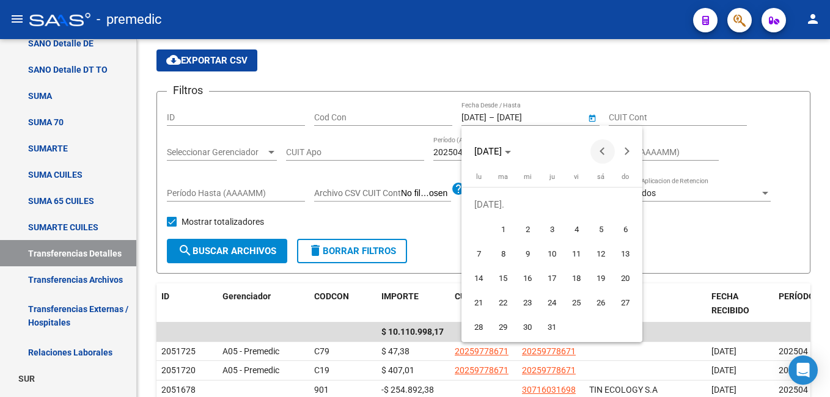
click at [604, 150] on button "Previous month" at bounding box center [603, 151] width 24 height 24
click at [602, 150] on button "Previous month" at bounding box center [603, 151] width 24 height 24
click at [602, 151] on button "Previous month" at bounding box center [603, 151] width 24 height 24
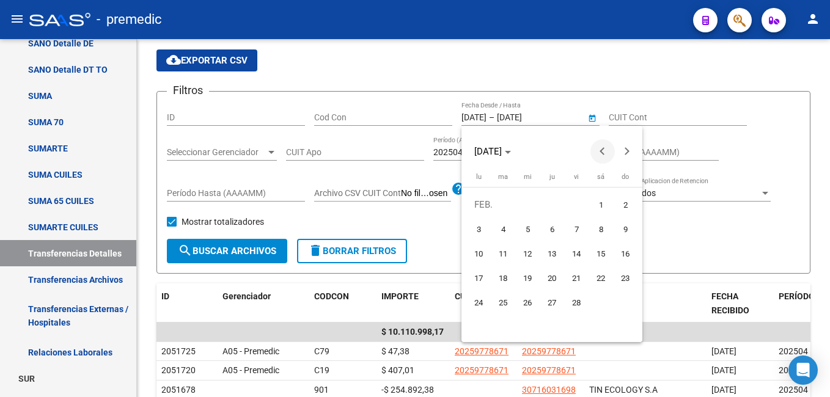
click at [602, 151] on button "Previous month" at bounding box center [603, 151] width 24 height 24
click at [525, 228] on span "1" at bounding box center [528, 229] width 22 height 22
type input "[DATE]"
click at [629, 153] on span "Next month" at bounding box center [627, 151] width 24 height 24
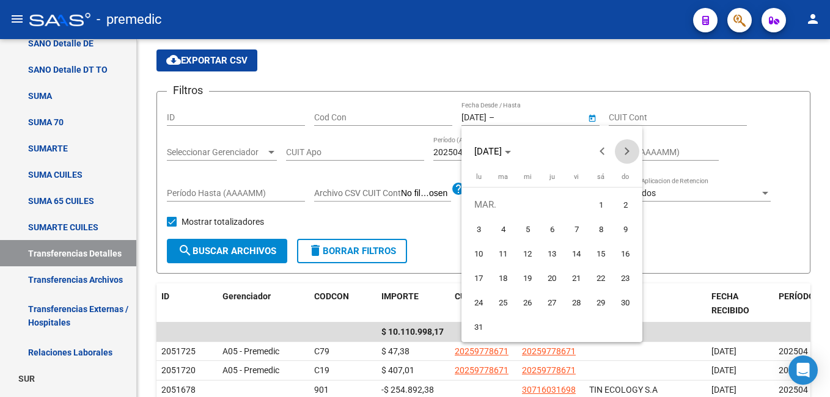
click at [629, 153] on span "Next month" at bounding box center [627, 151] width 24 height 24
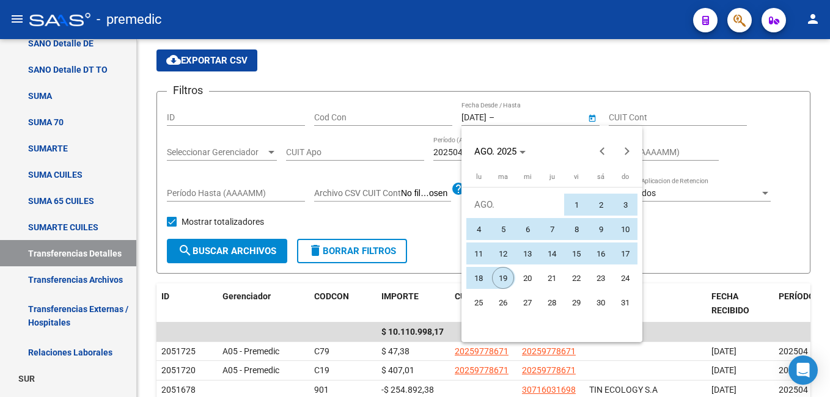
click at [505, 276] on span "19" at bounding box center [503, 278] width 22 height 22
type input "[DATE]"
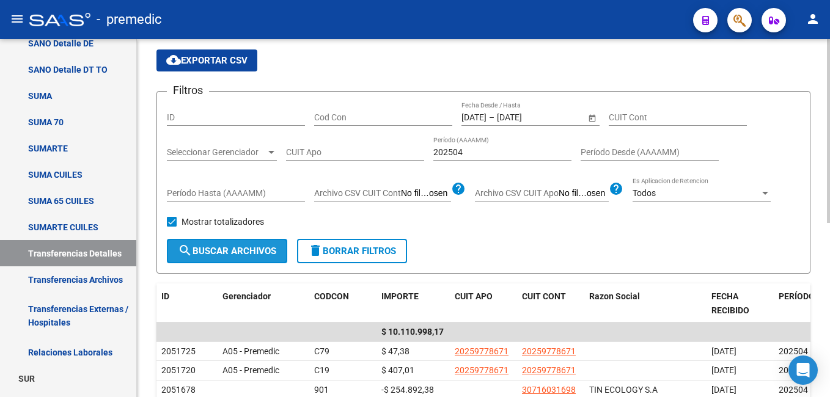
click at [223, 252] on span "search Buscar Archivos" at bounding box center [227, 251] width 98 height 11
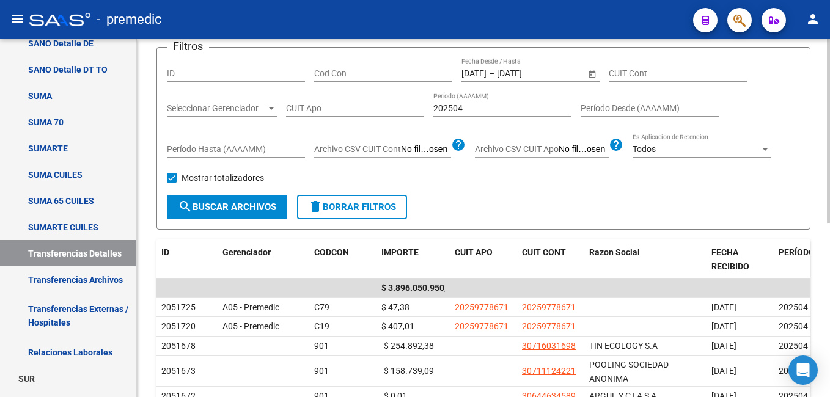
scroll to position [122, 0]
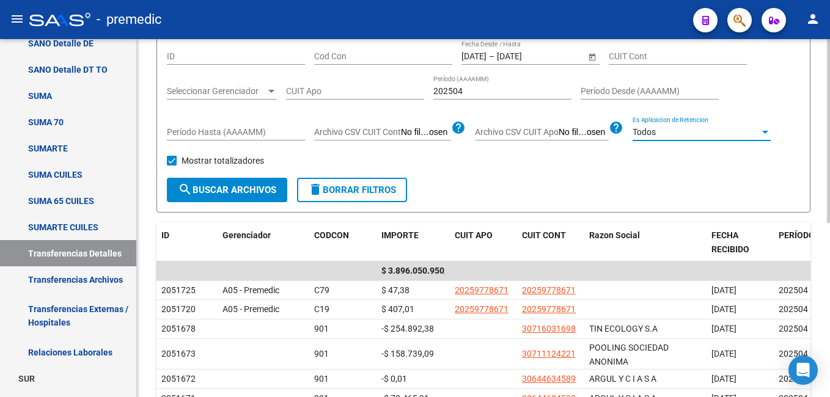
click at [763, 133] on div at bounding box center [765, 132] width 11 height 10
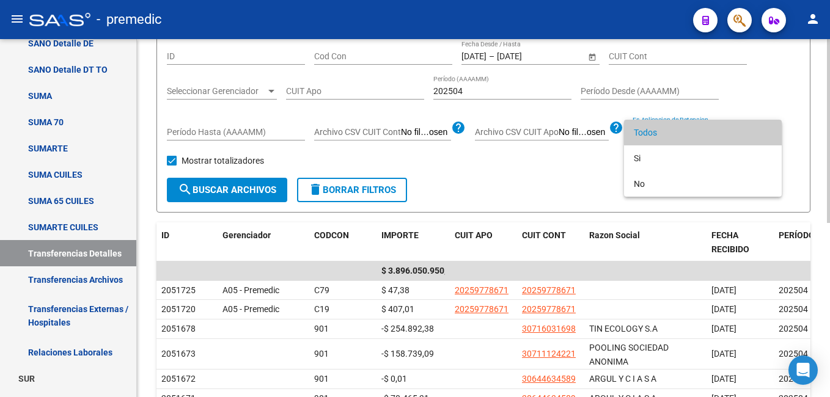
click at [763, 133] on span "Todos" at bounding box center [703, 133] width 138 height 26
